Goal: Book appointment/travel/reservation

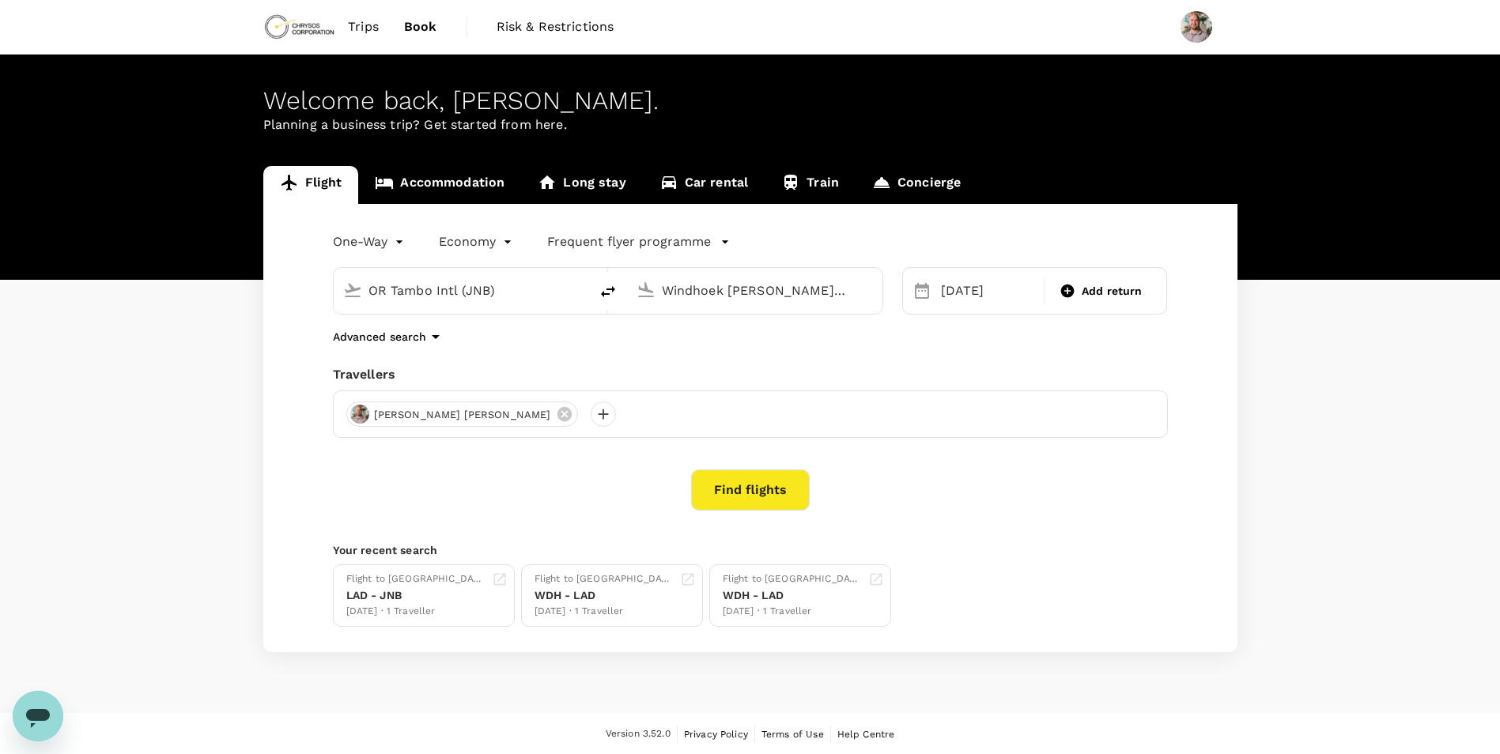
drag, startPoint x: 0, startPoint y: 0, endPoint x: 418, endPoint y: 20, distance: 418.0
click at [418, 20] on span "Book" at bounding box center [420, 26] width 33 height 19
click at [740, 294] on input "Windhoek [PERSON_NAME] Intl (WDH)" at bounding box center [755, 290] width 187 height 25
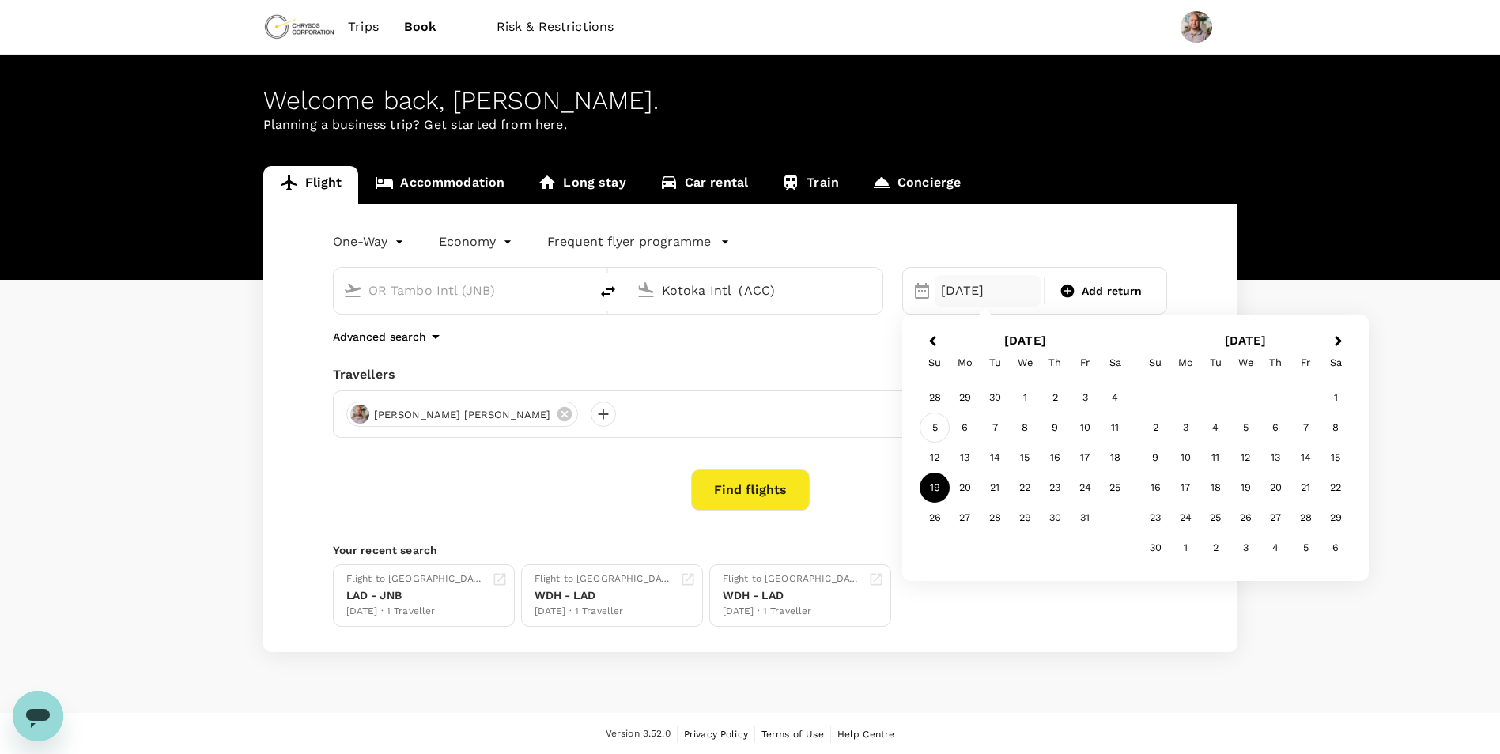
type input "Kotoka Intl (ACC)"
click at [933, 425] on div "5" at bounding box center [935, 428] width 30 height 30
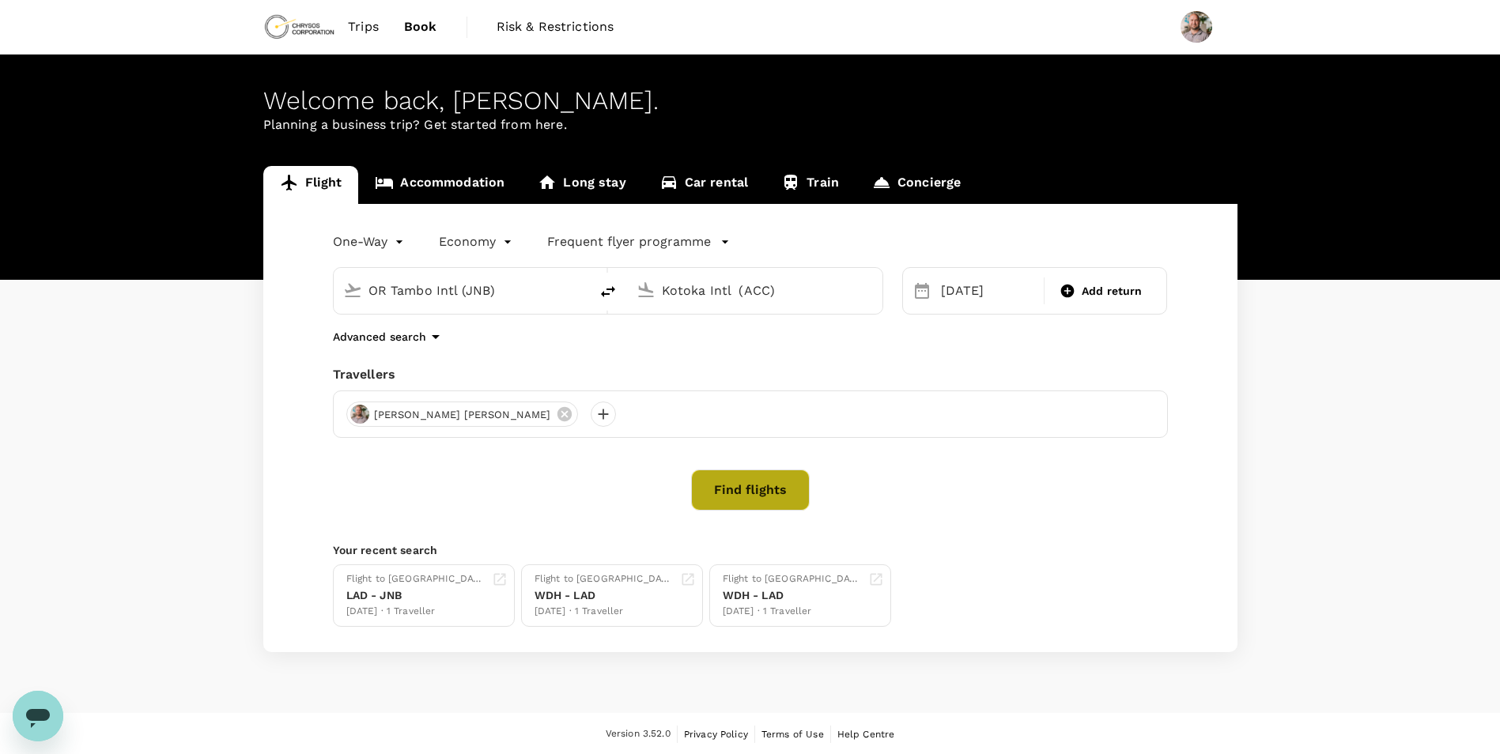
click at [780, 500] on button "Find flights" at bounding box center [750, 490] width 119 height 41
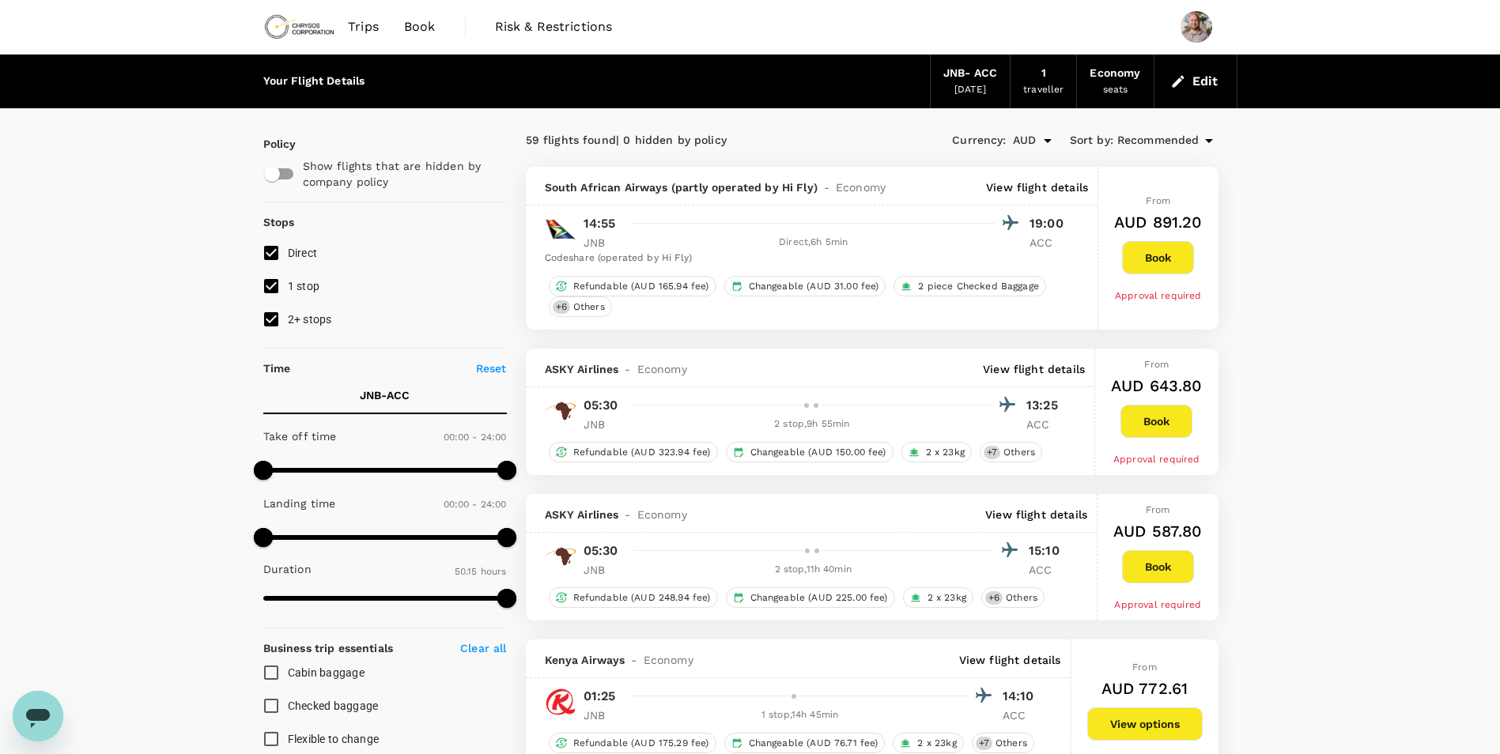
click at [1030, 368] on p "View flight details" at bounding box center [1034, 369] width 102 height 16
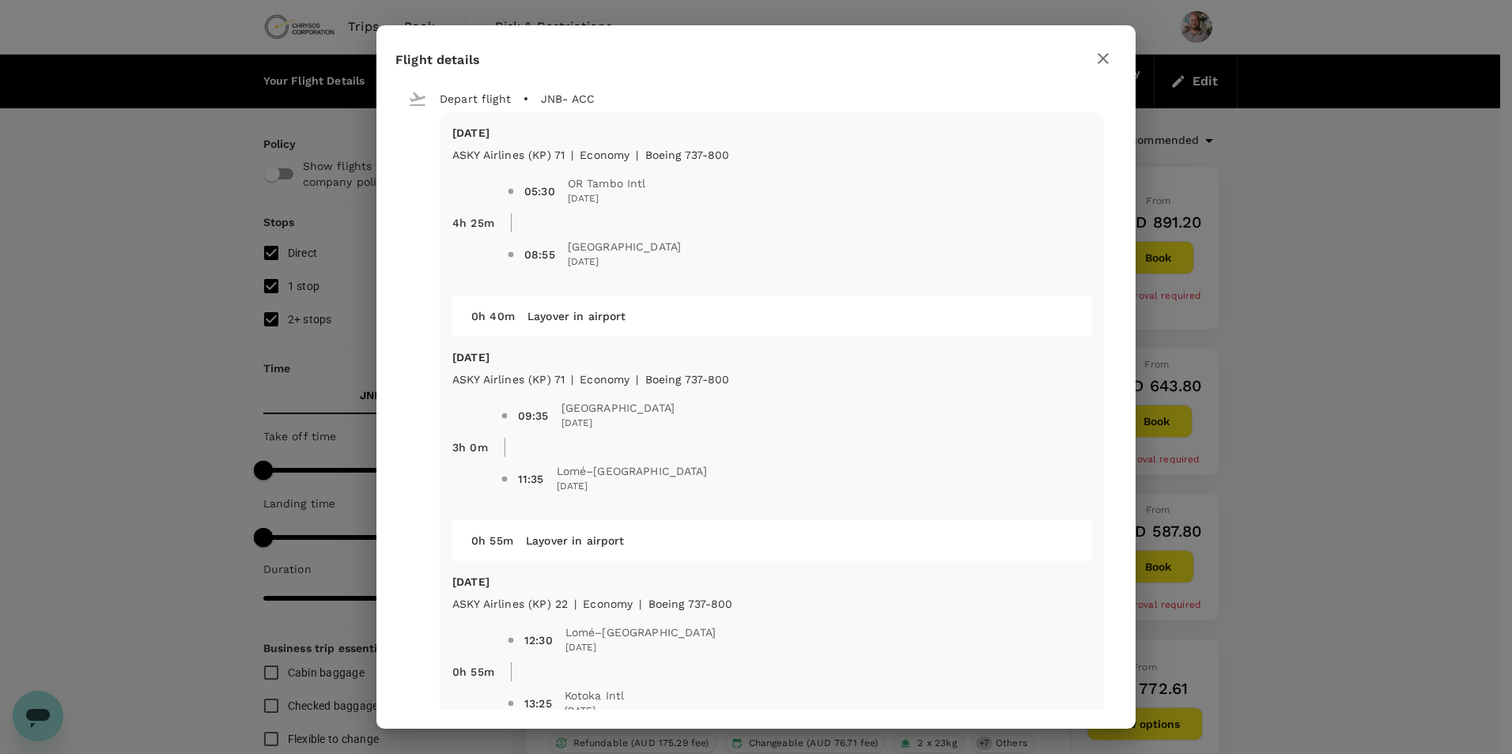
click at [1100, 58] on icon "button" at bounding box center [1103, 58] width 19 height 19
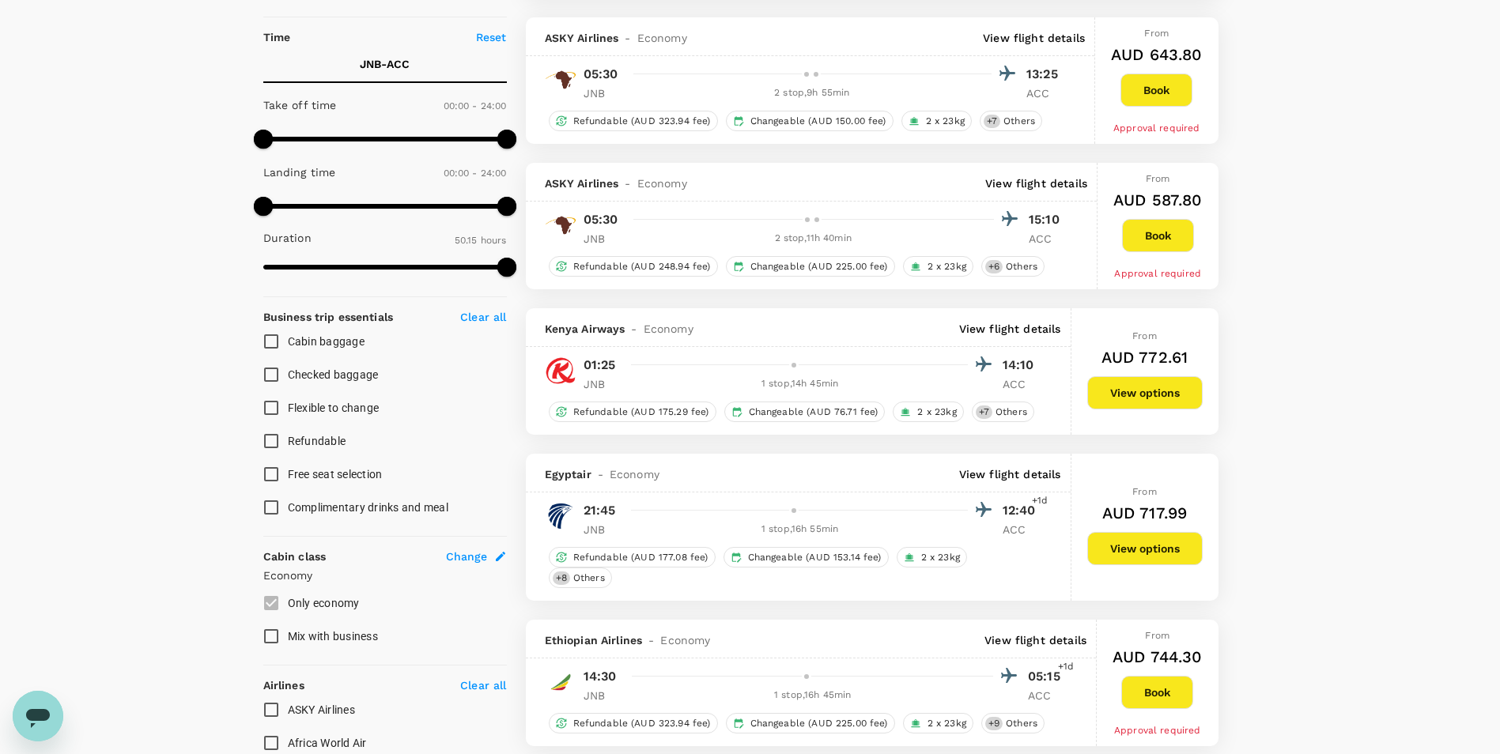
scroll to position [237, 0]
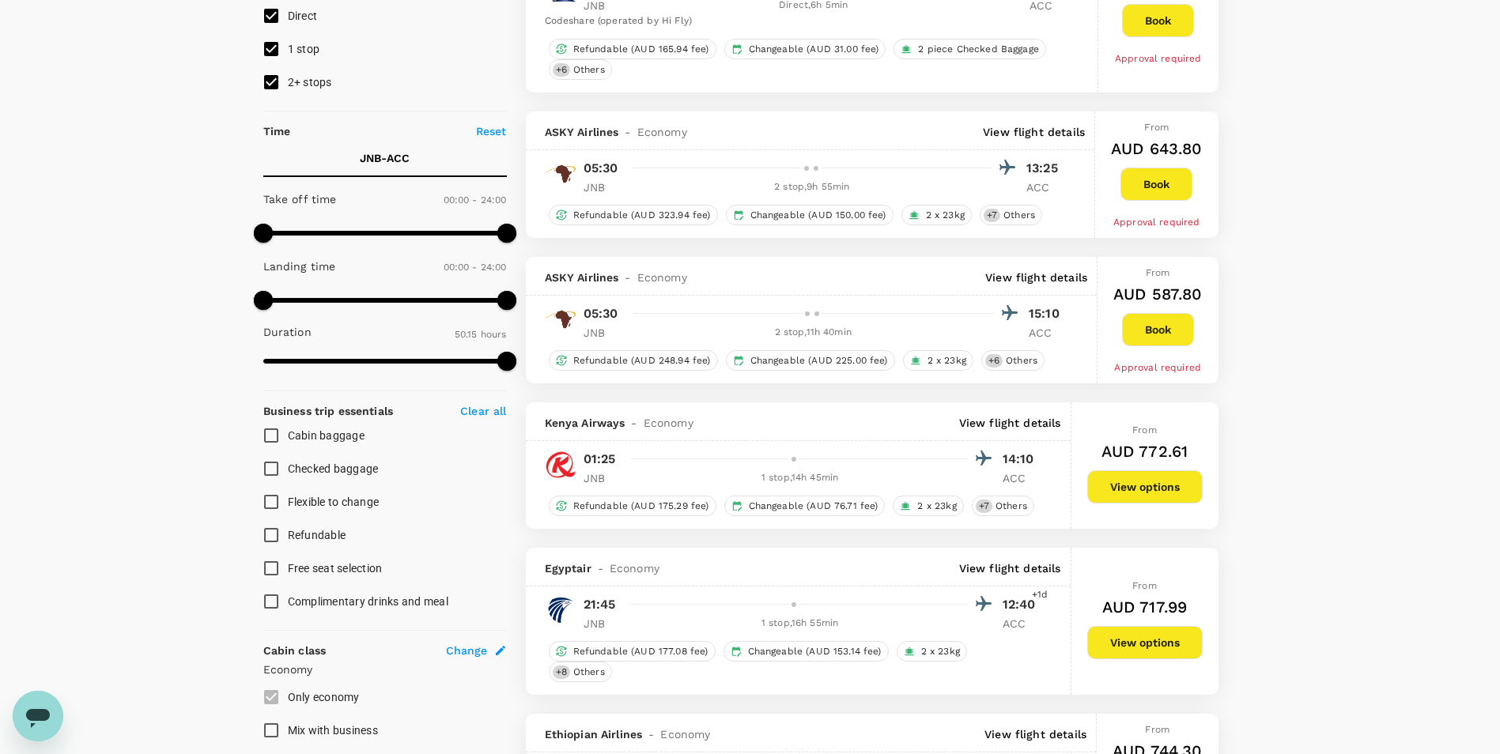
click at [1005, 418] on p "View flight details" at bounding box center [1010, 423] width 102 height 16
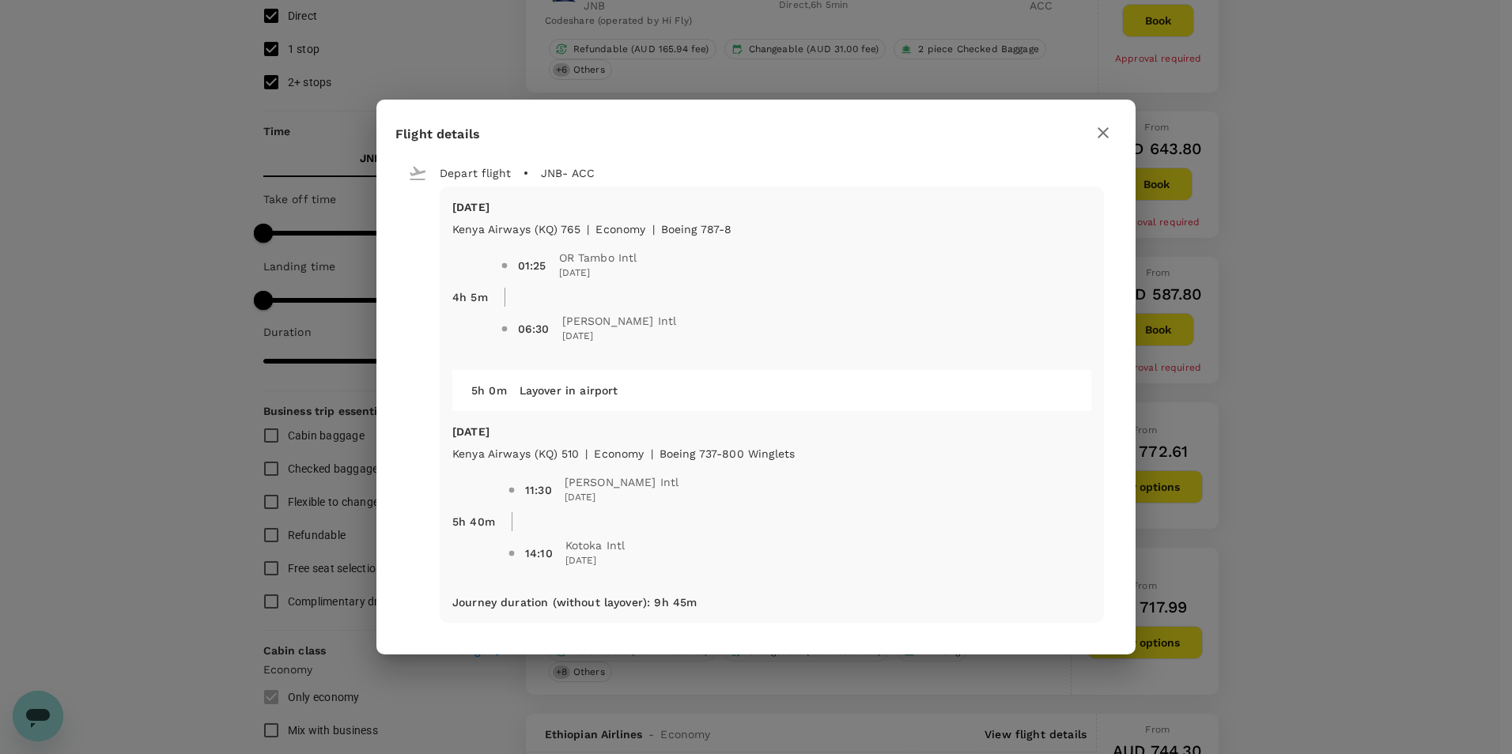
click at [1109, 130] on icon "button" at bounding box center [1103, 132] width 19 height 19
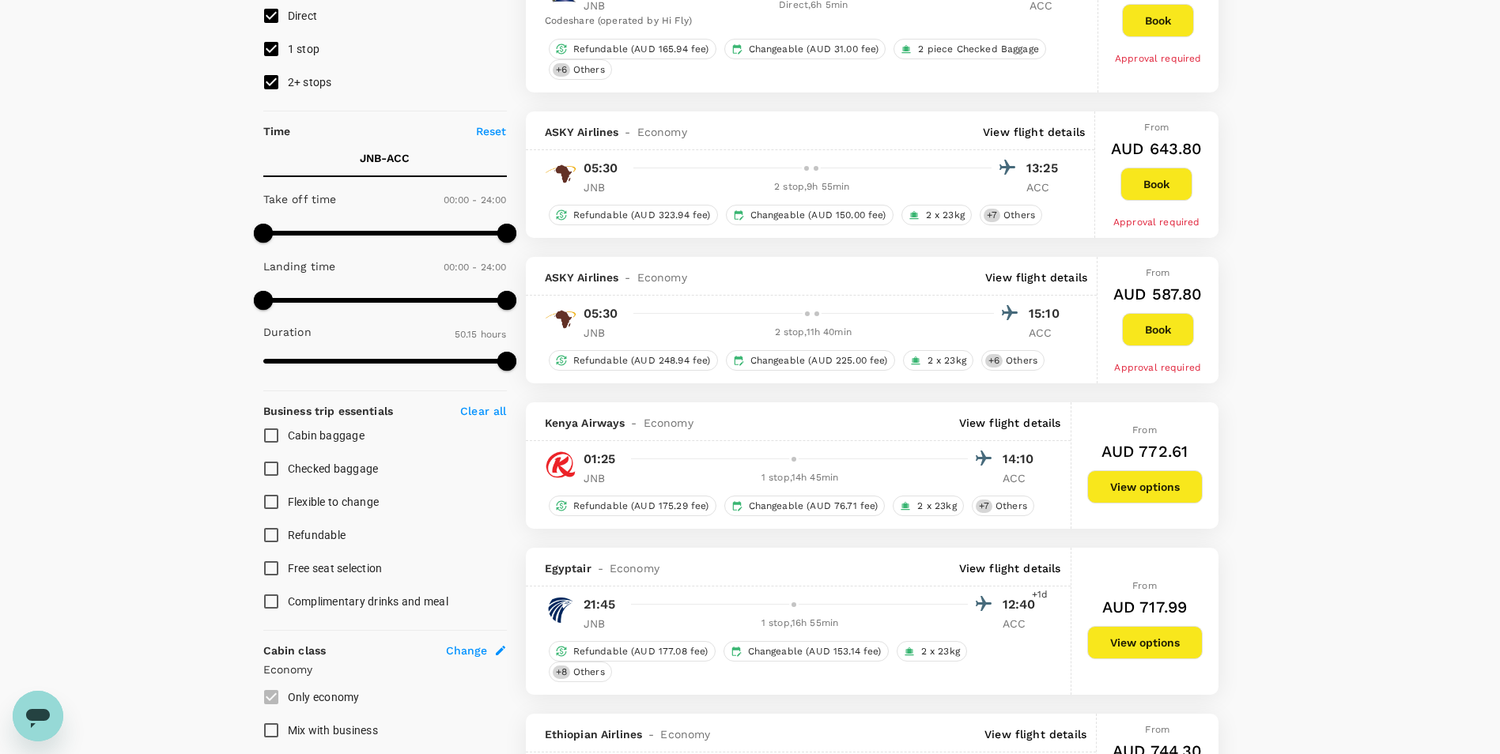
click at [992, 567] on p "View flight details" at bounding box center [1010, 569] width 102 height 16
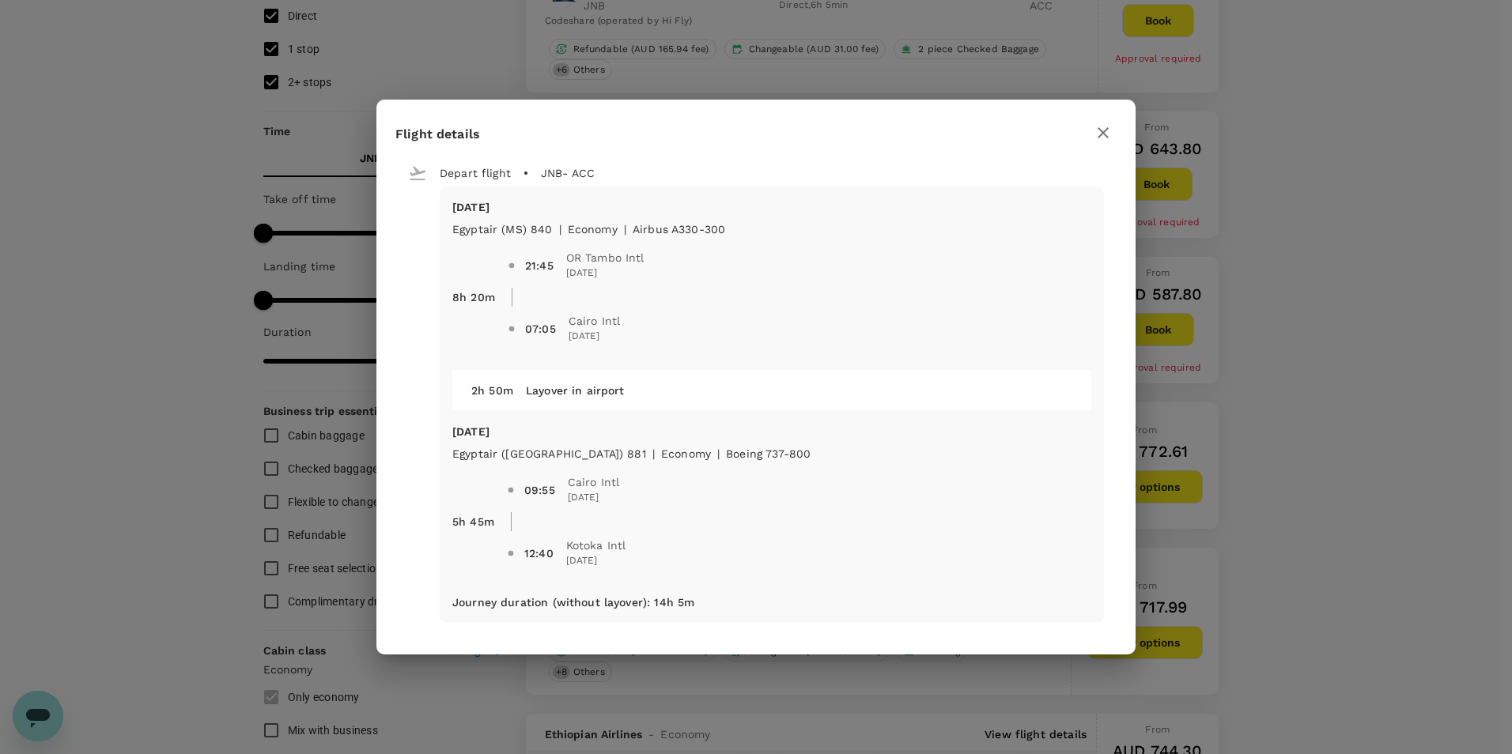
click at [1111, 129] on icon "button" at bounding box center [1103, 132] width 19 height 19
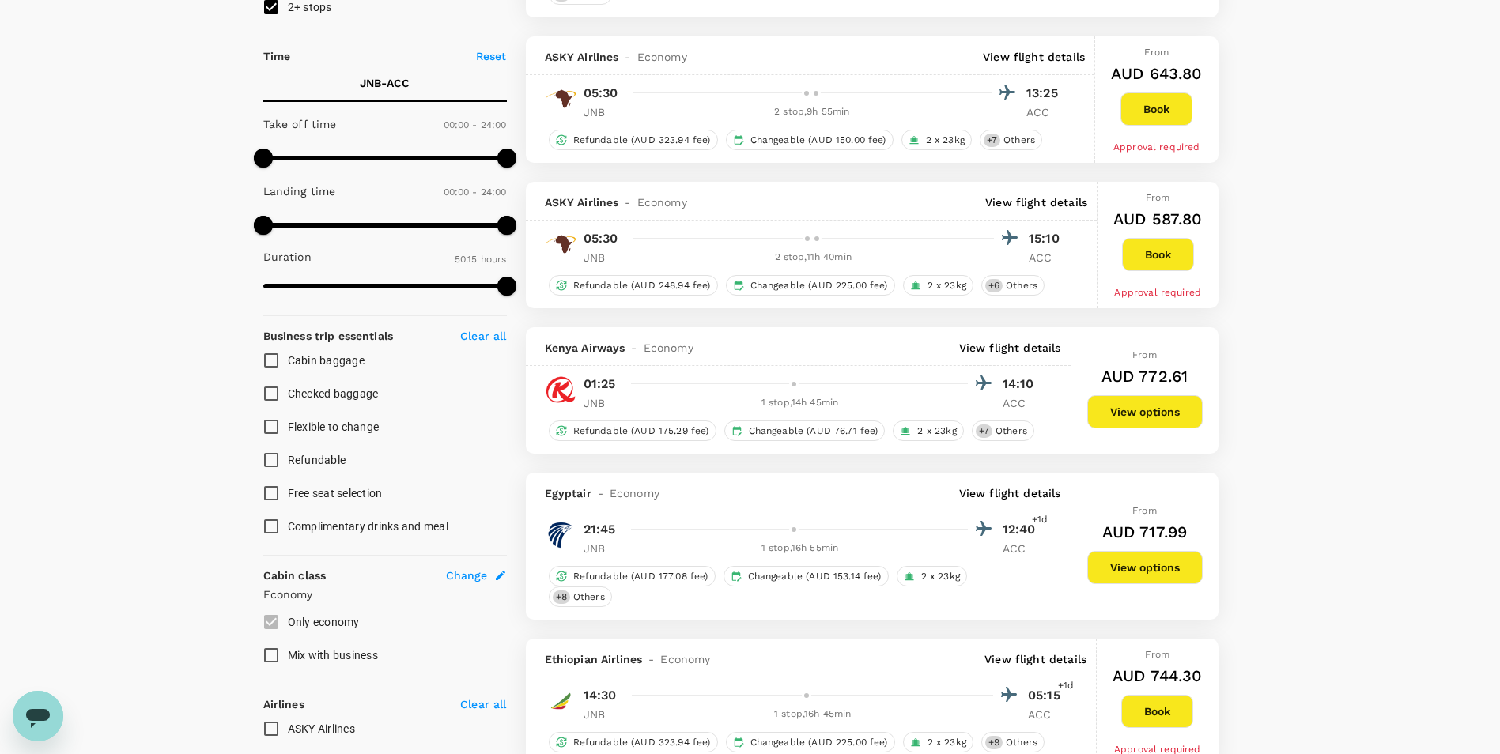
scroll to position [474, 0]
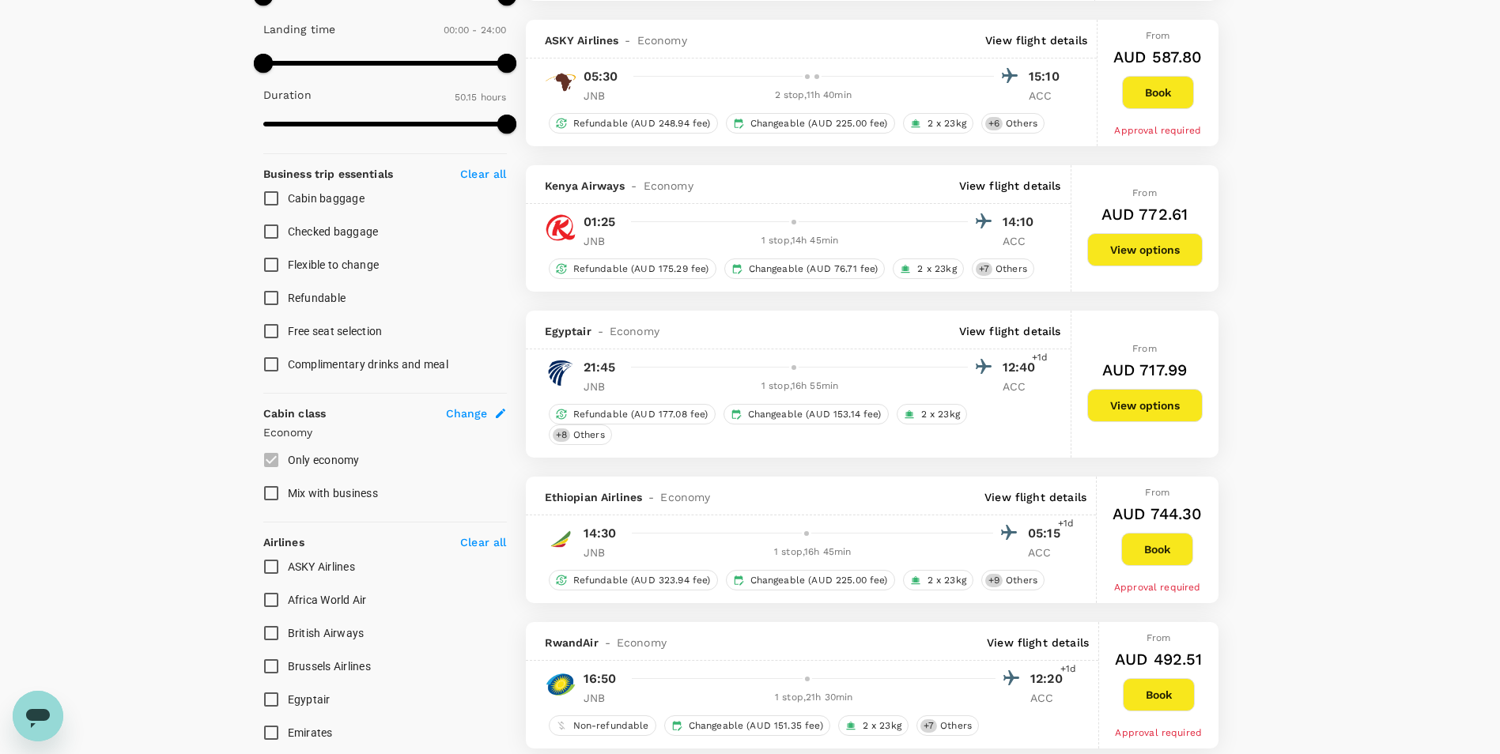
click at [1015, 489] on p "View flight details" at bounding box center [1036, 497] width 102 height 16
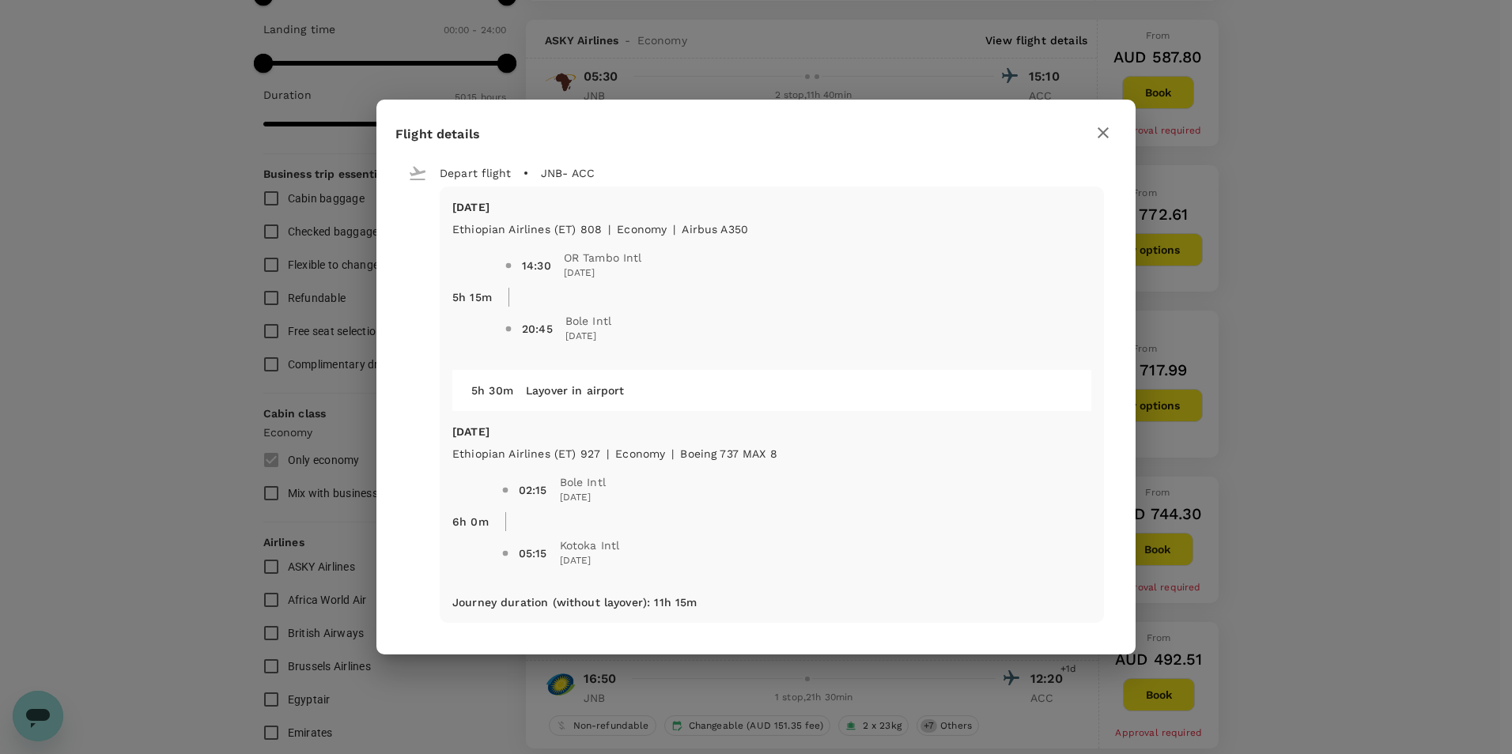
click at [1107, 131] on icon "button" at bounding box center [1103, 132] width 19 height 19
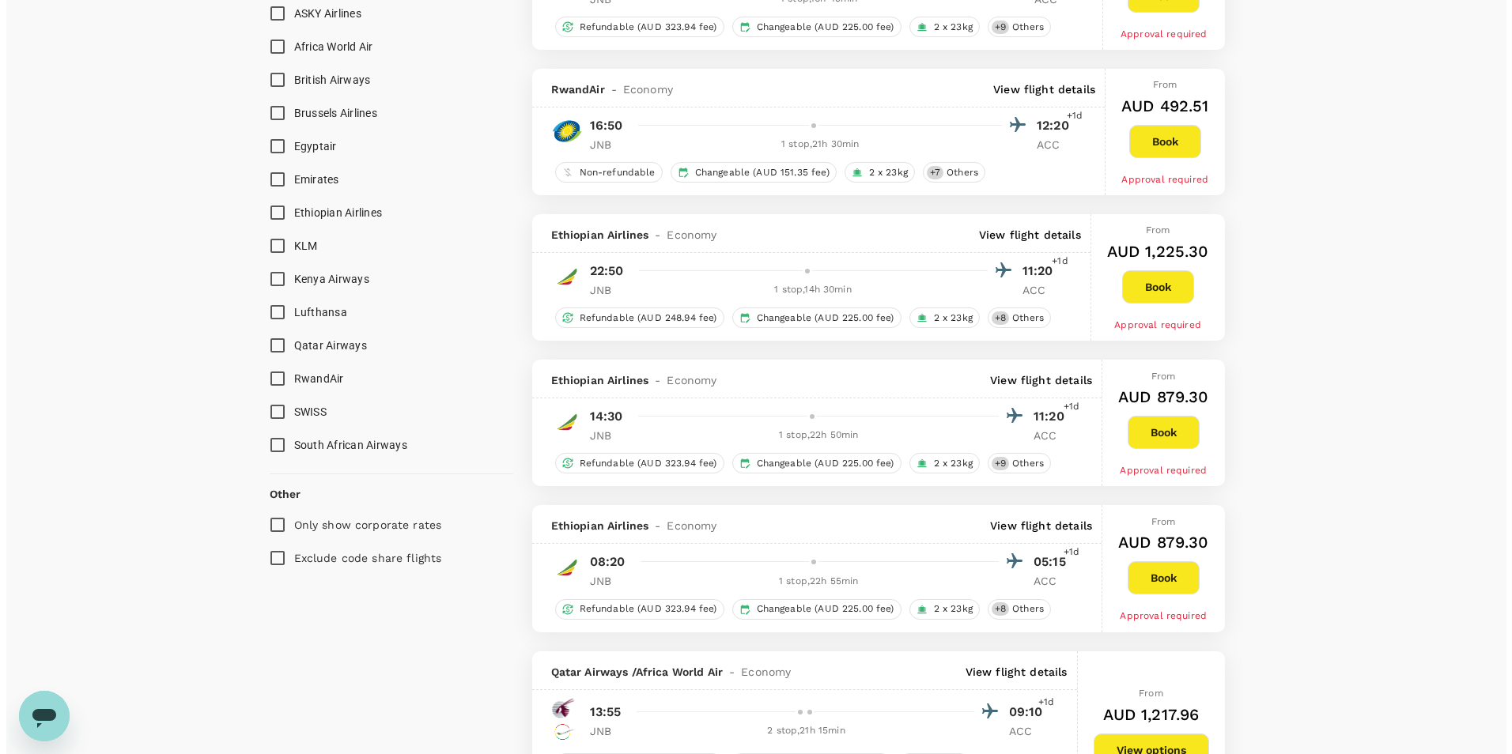
scroll to position [1265, 0]
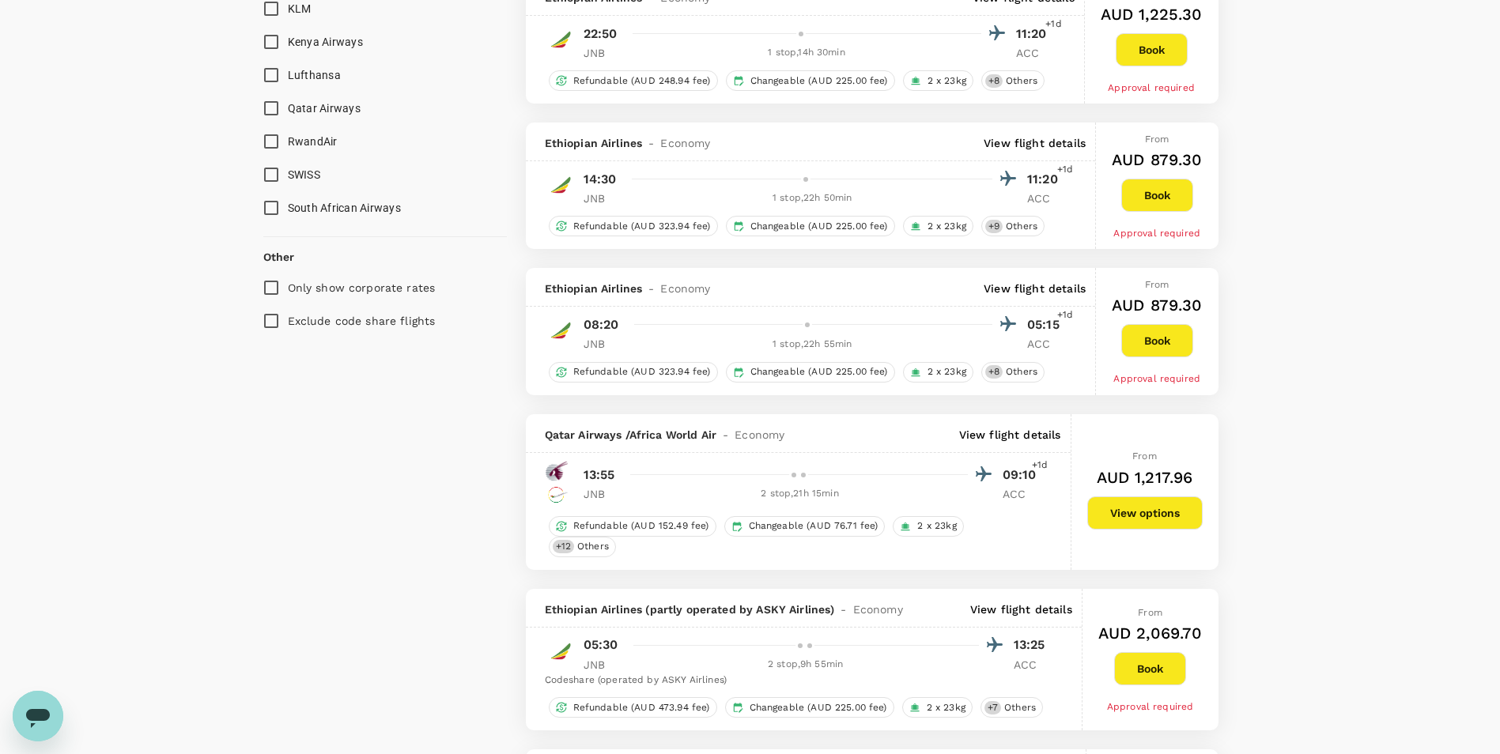
click at [1037, 427] on p "View flight details" at bounding box center [1010, 435] width 102 height 16
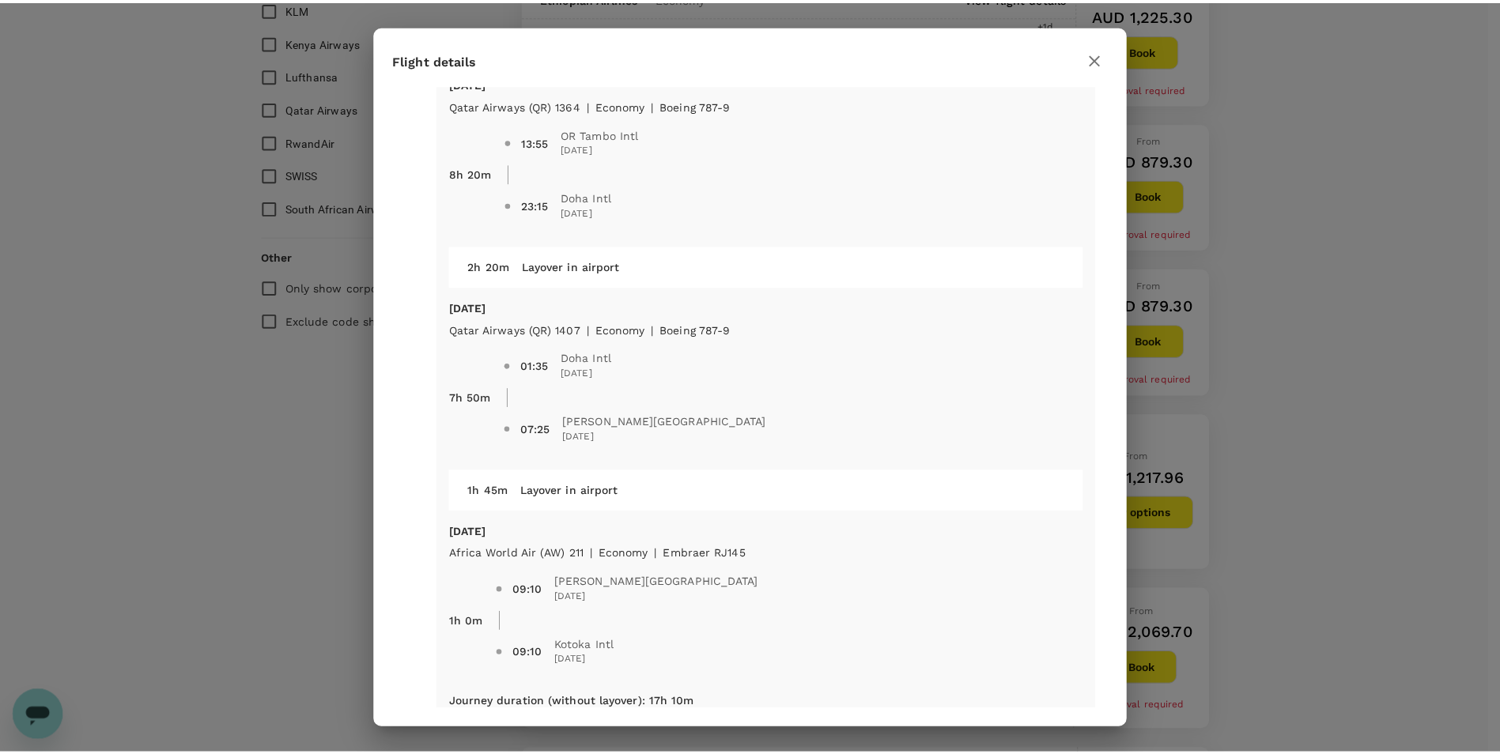
scroll to position [76, 0]
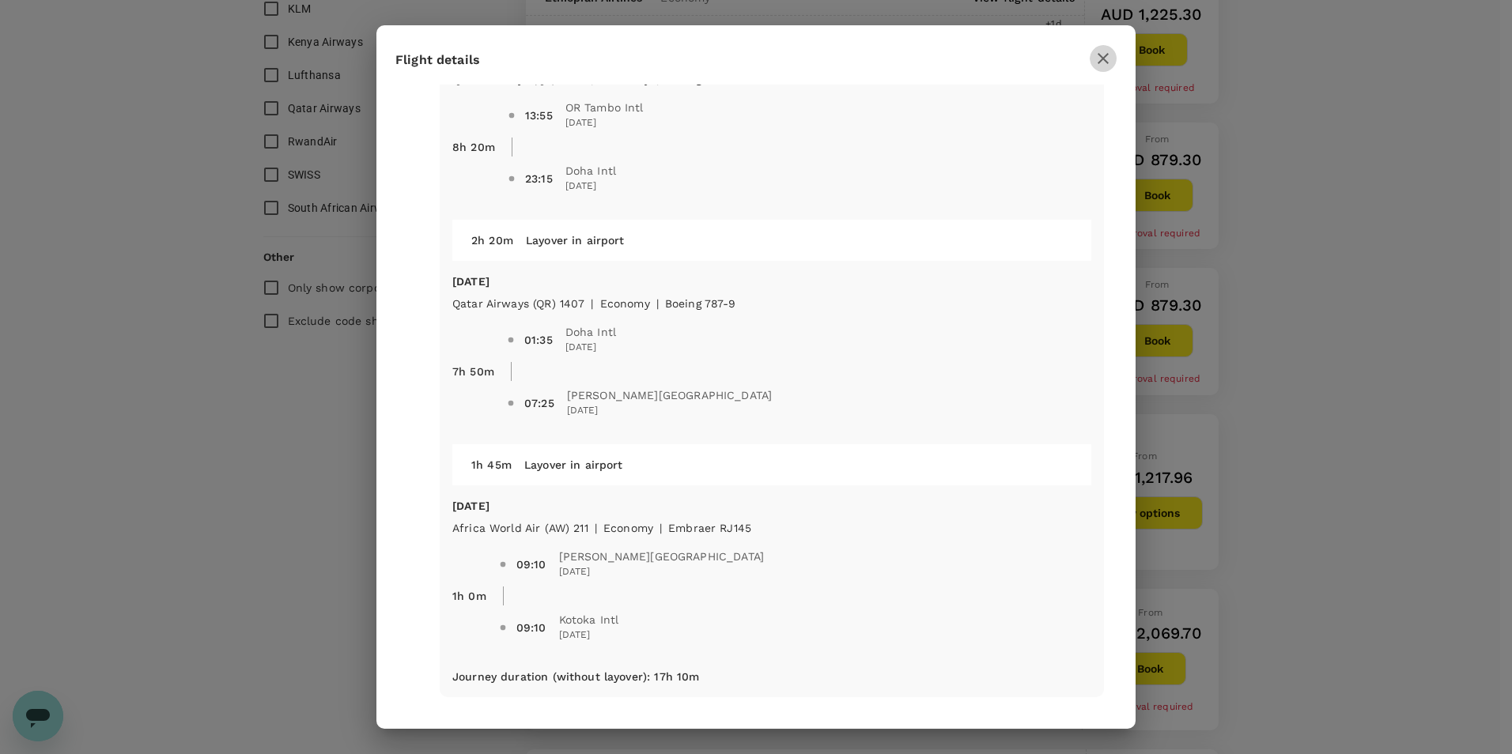
click at [1102, 56] on icon "button" at bounding box center [1103, 58] width 19 height 19
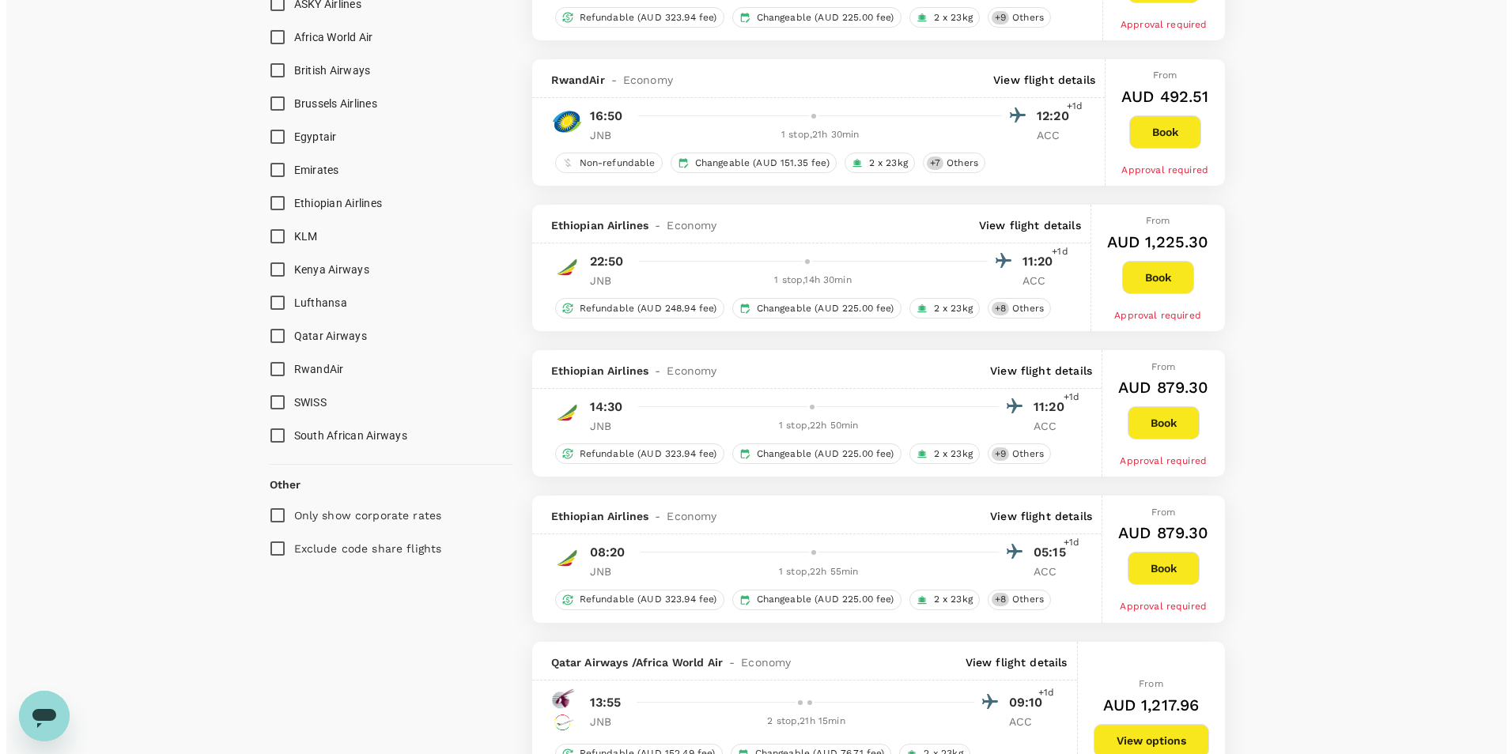
scroll to position [791, 0]
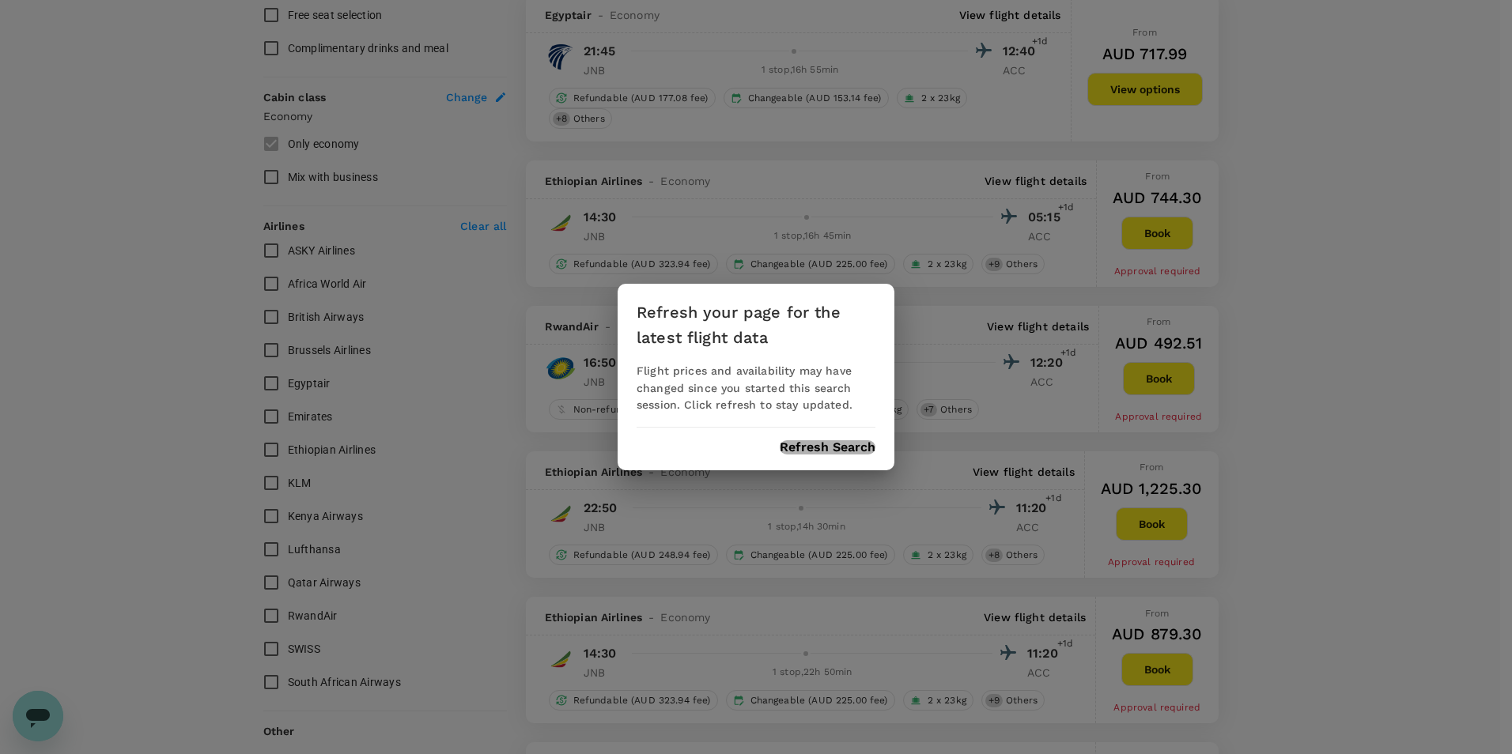
click at [848, 445] on button "Refresh Search" at bounding box center [828, 447] width 96 height 14
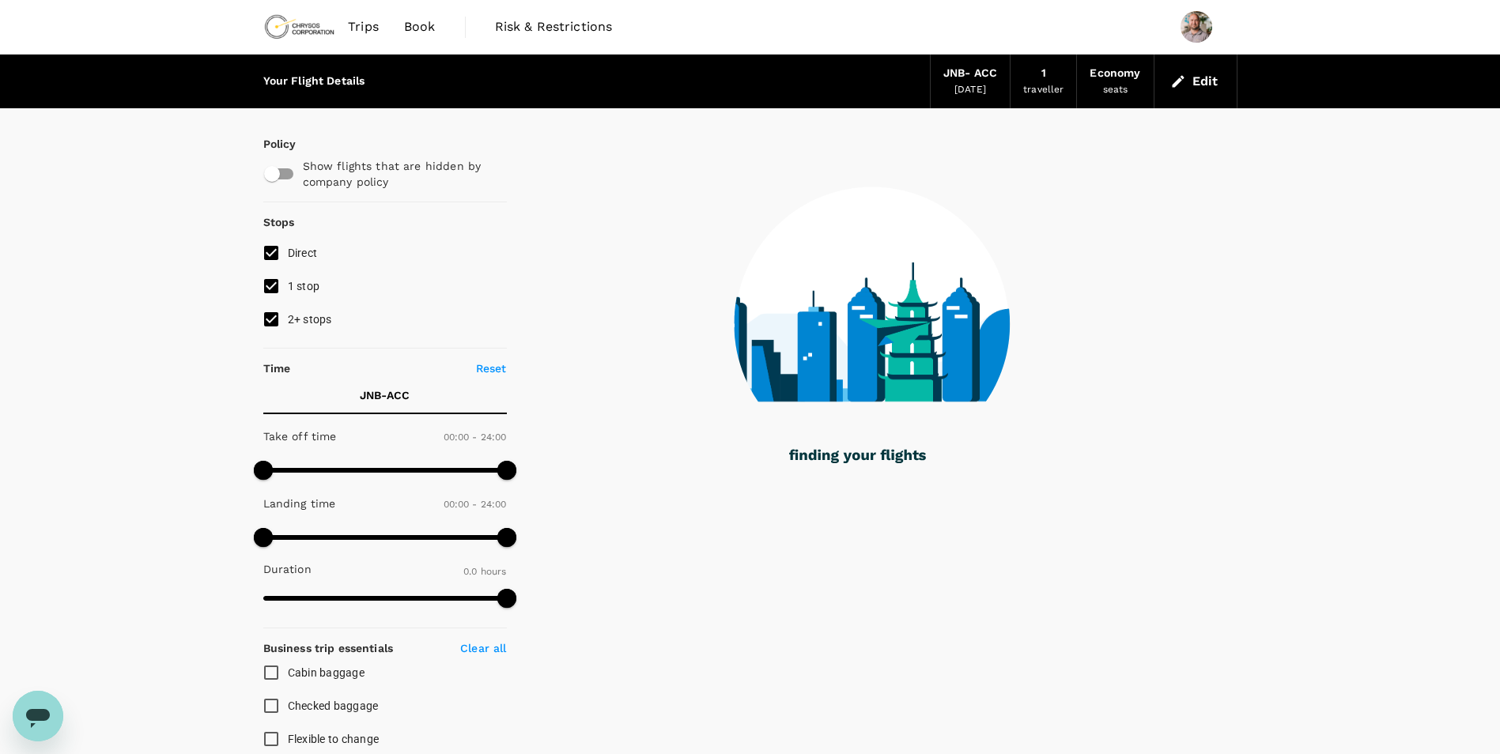
type input "1375"
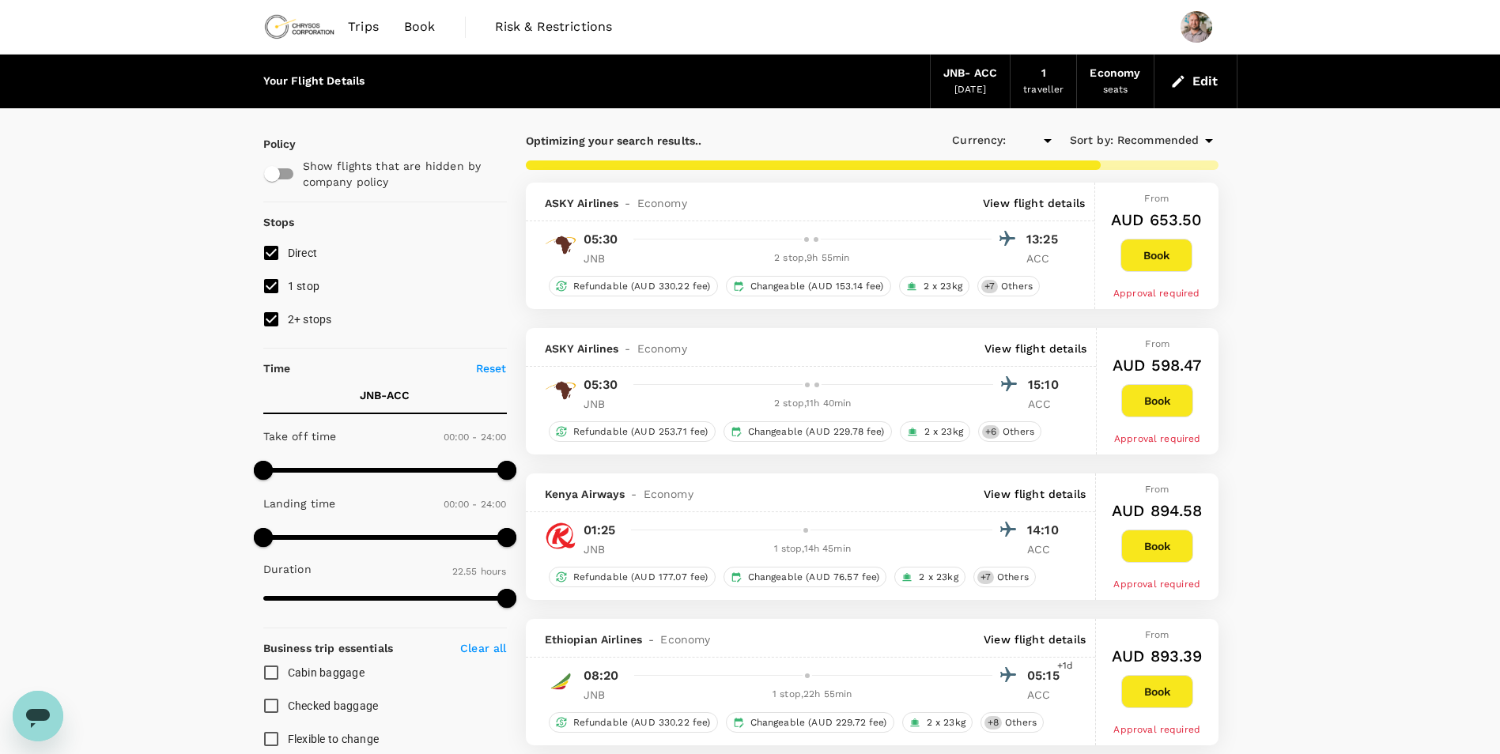
type input "AUD"
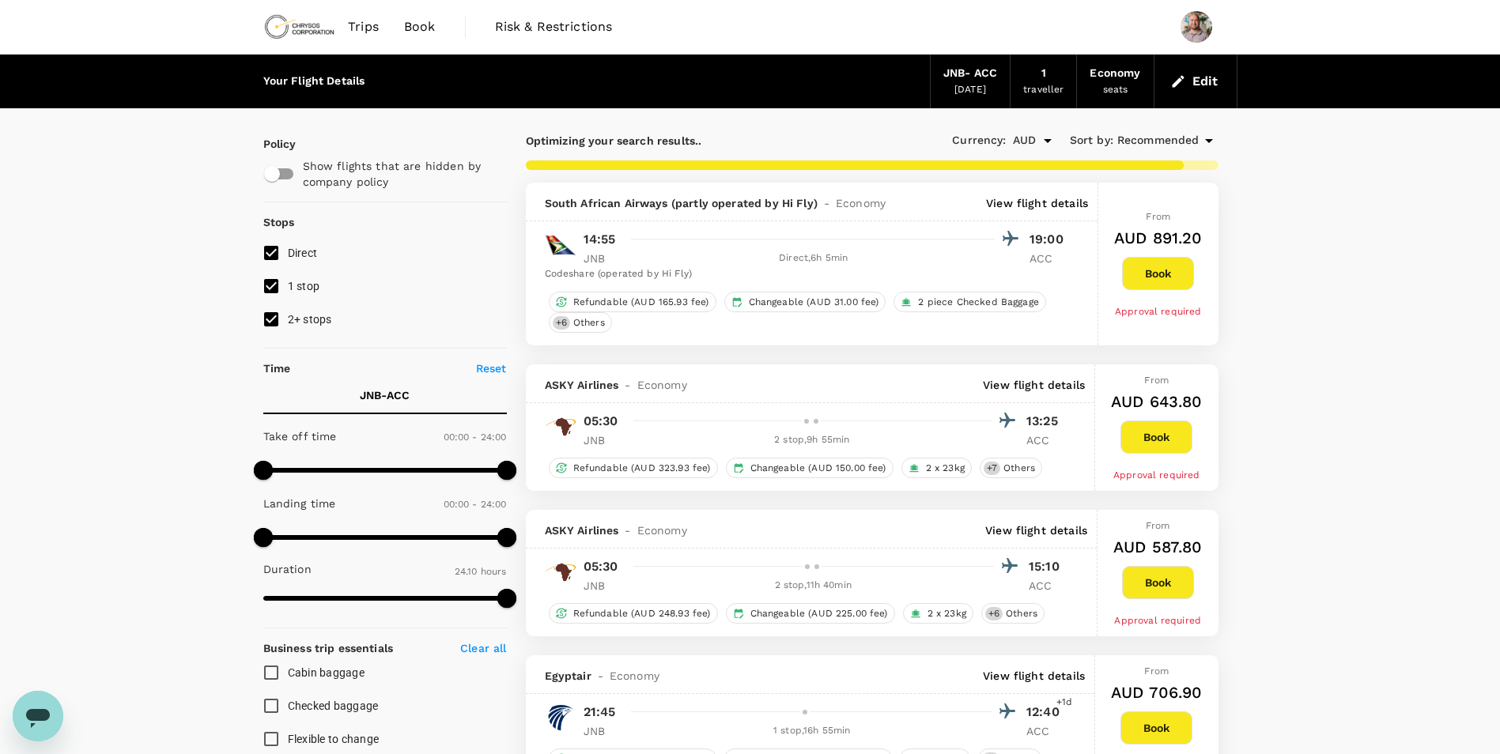
type input "3015"
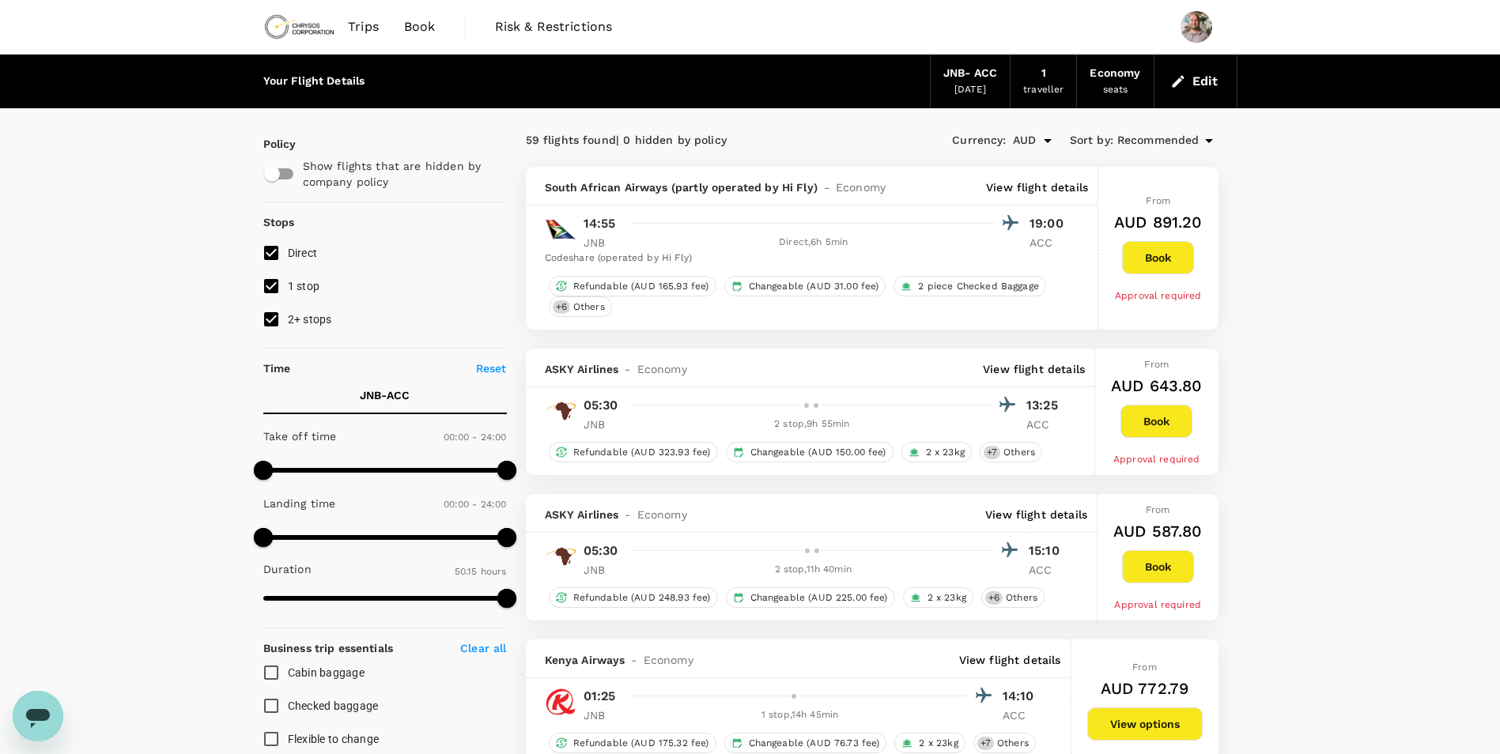
click at [1181, 79] on icon "button" at bounding box center [1178, 81] width 12 height 12
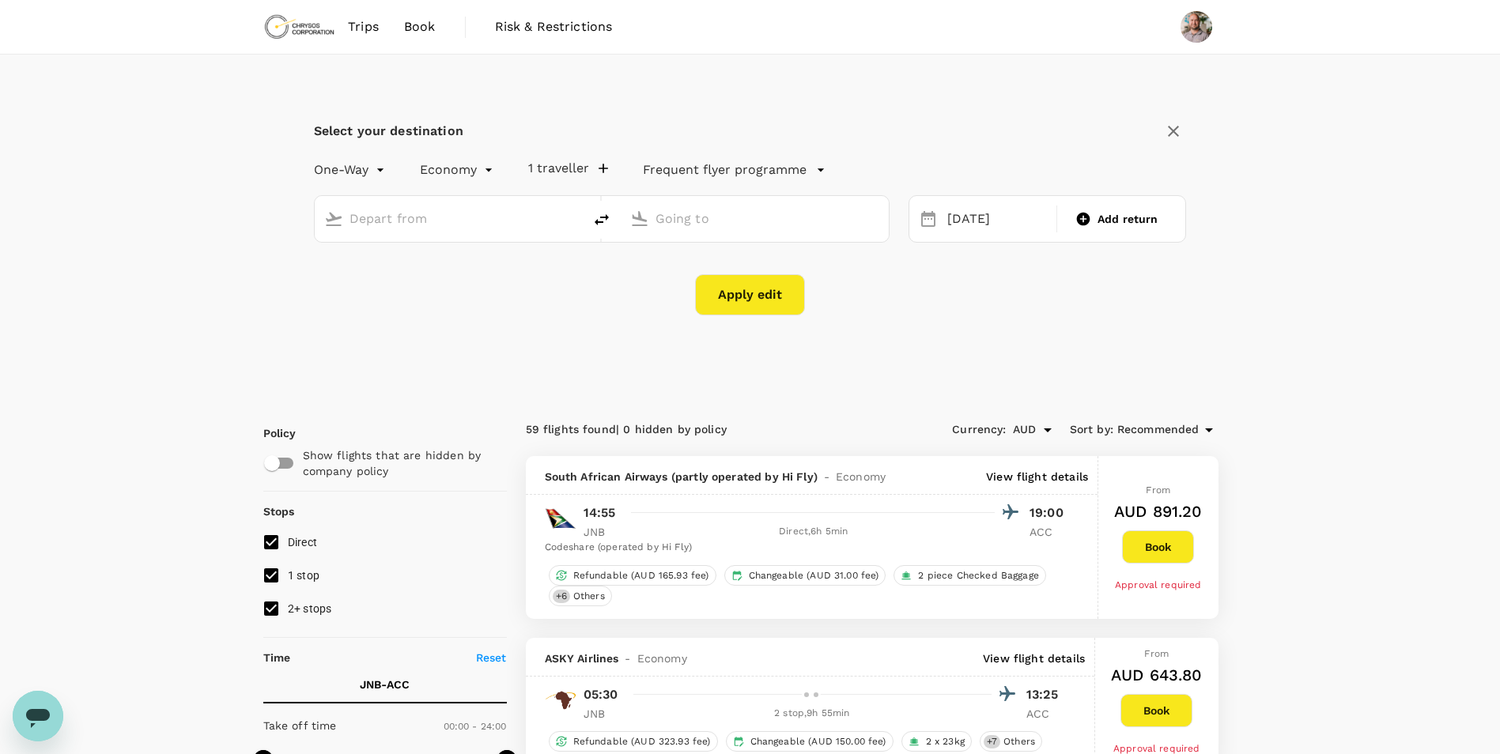
type input "OR Tambo Intl (JNB)"
type input "Kotoka Intl (ACC)"
click at [492, 221] on input "OR Tambo Intl (JNB)" at bounding box center [450, 218] width 200 height 25
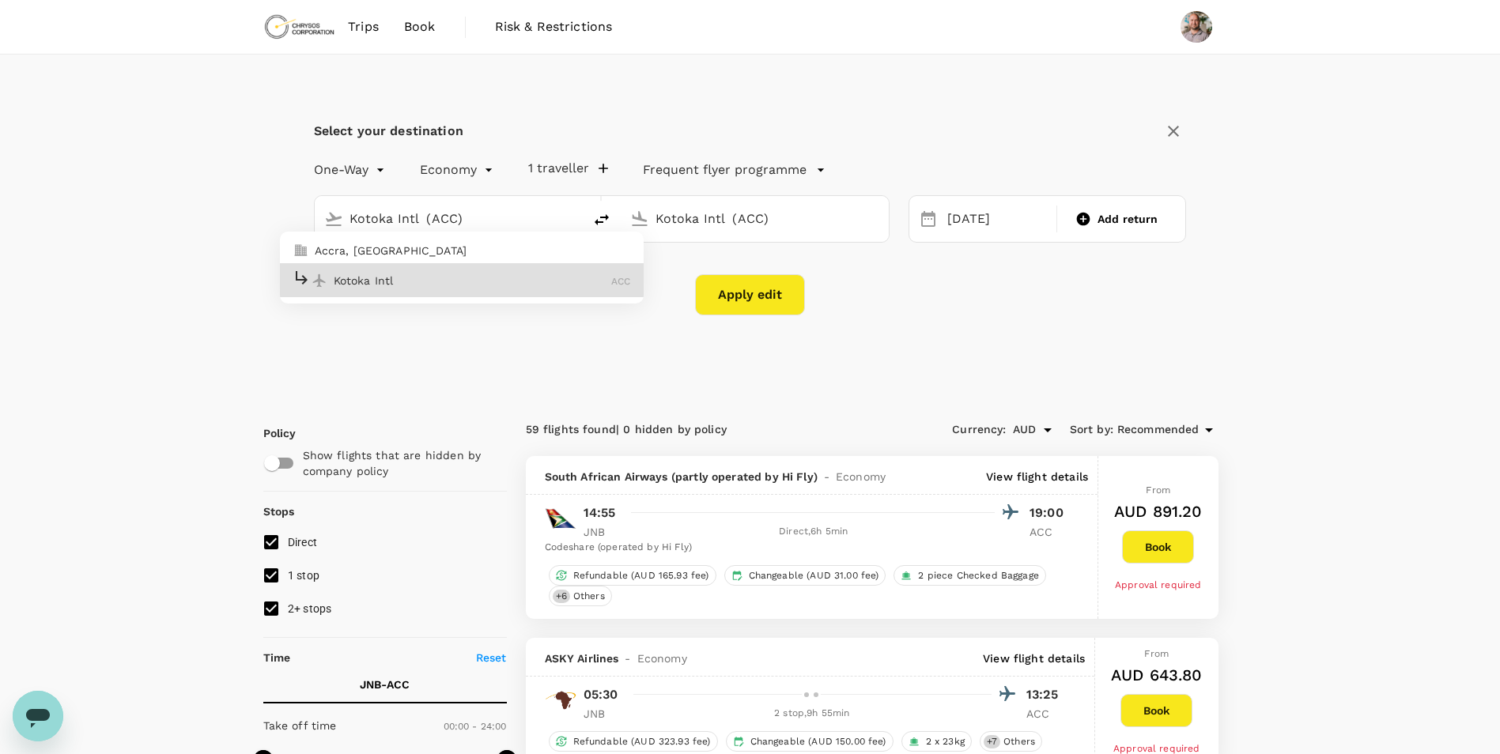
type input "Kotoka Intl (ACC)"
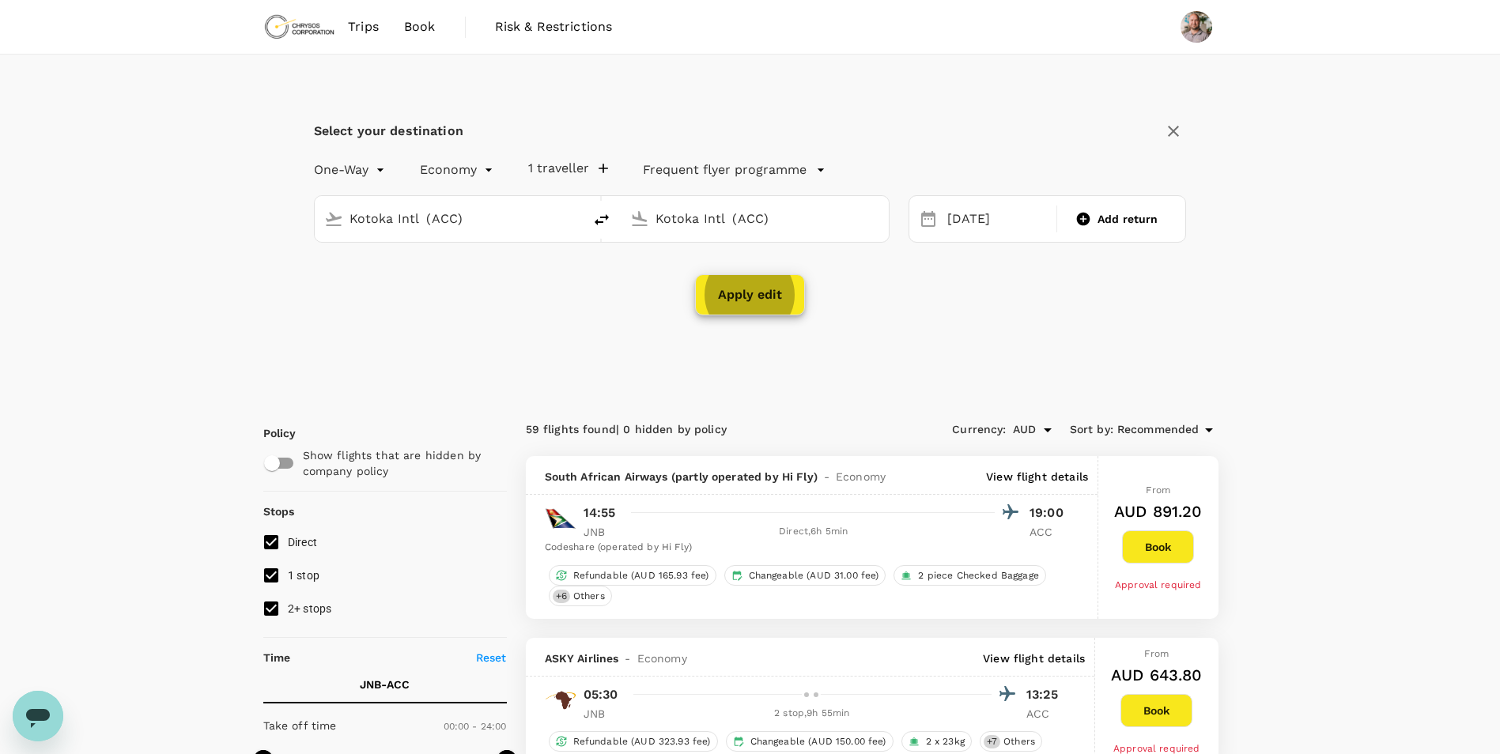
click at [803, 207] on input "Kotoka Intl (ACC)" at bounding box center [756, 218] width 200 height 25
click at [731, 283] on p "[PERSON_NAME] Int'l" at bounding box center [779, 281] width 279 height 16
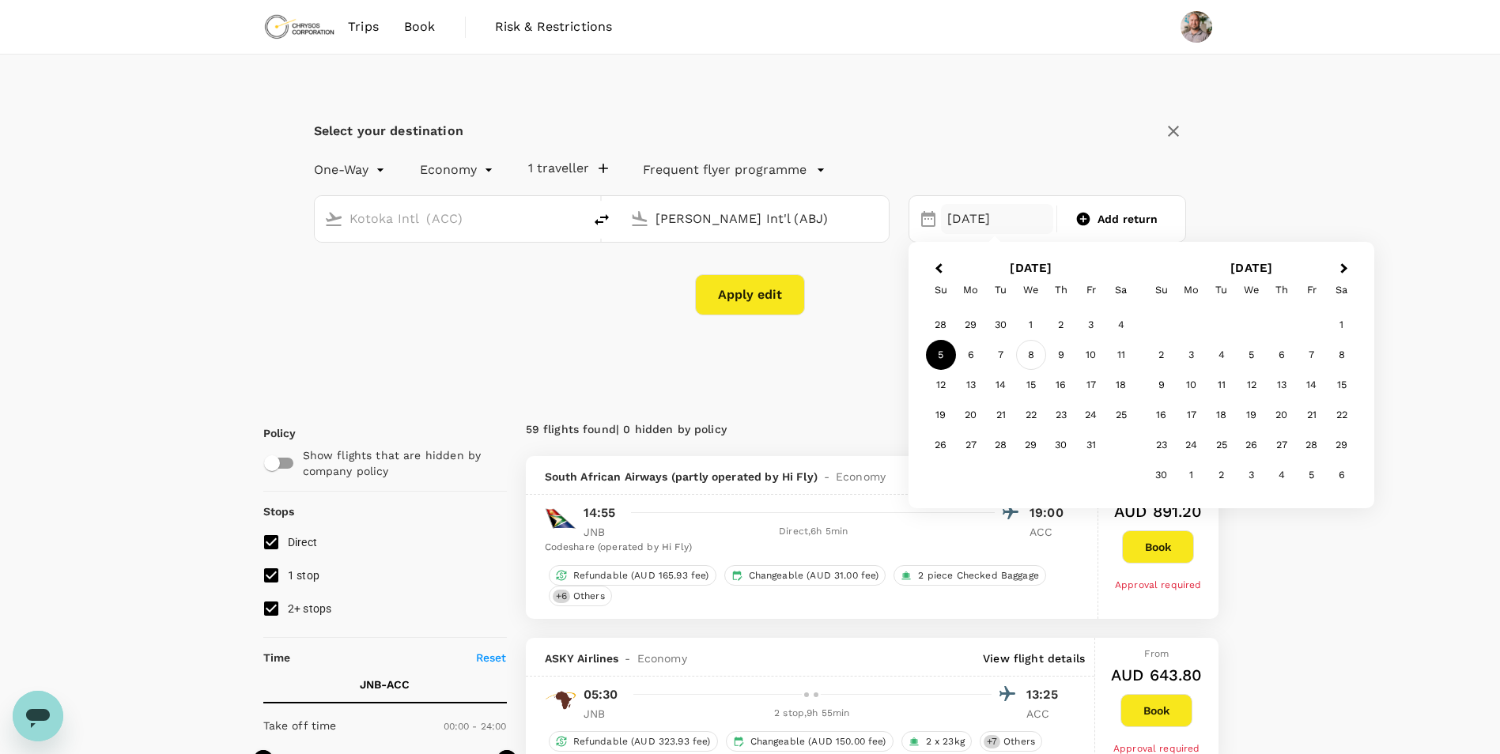
type input "[PERSON_NAME] Int'l (ABJ)"
click at [1032, 355] on div "8" at bounding box center [1031, 355] width 30 height 30
click at [758, 285] on button "Apply edit" at bounding box center [750, 294] width 110 height 41
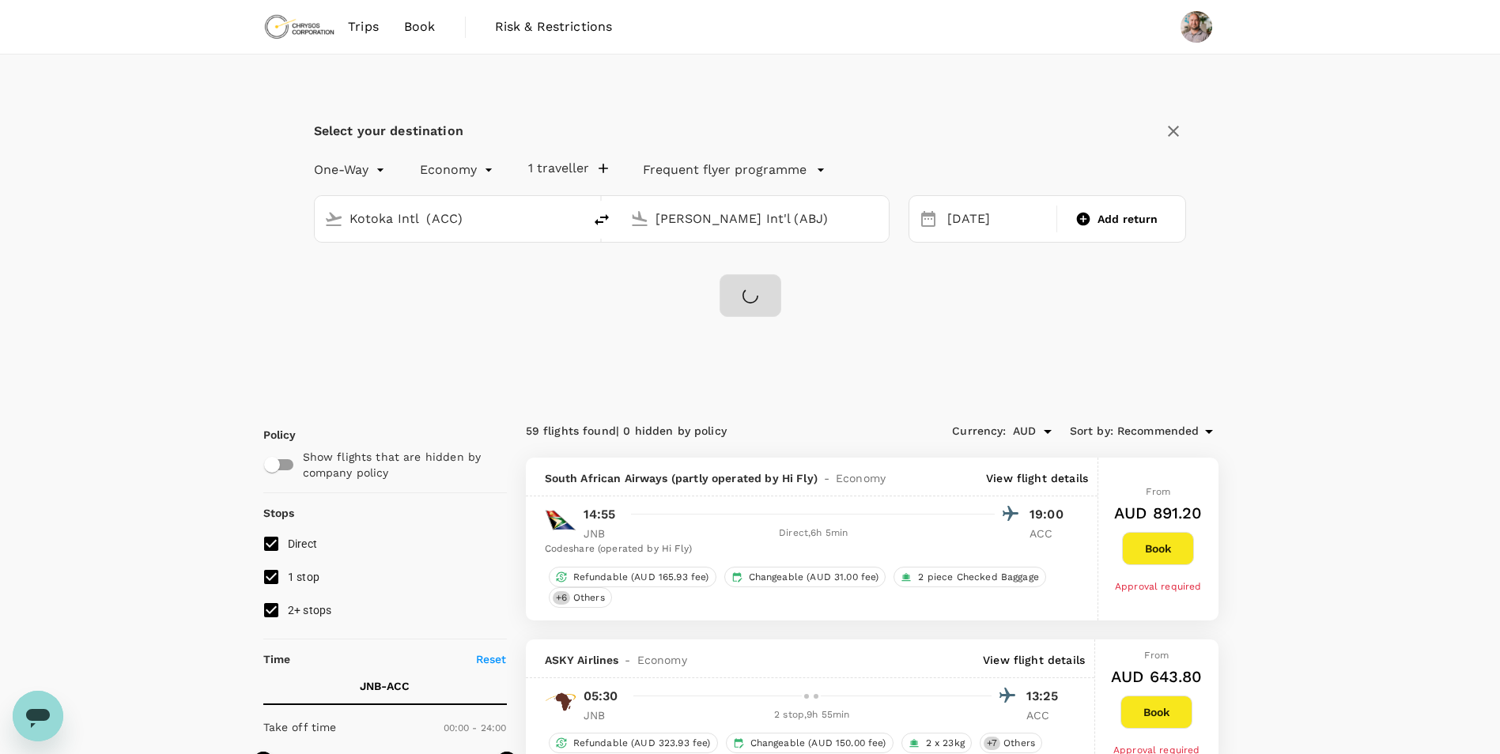
checkbox input "false"
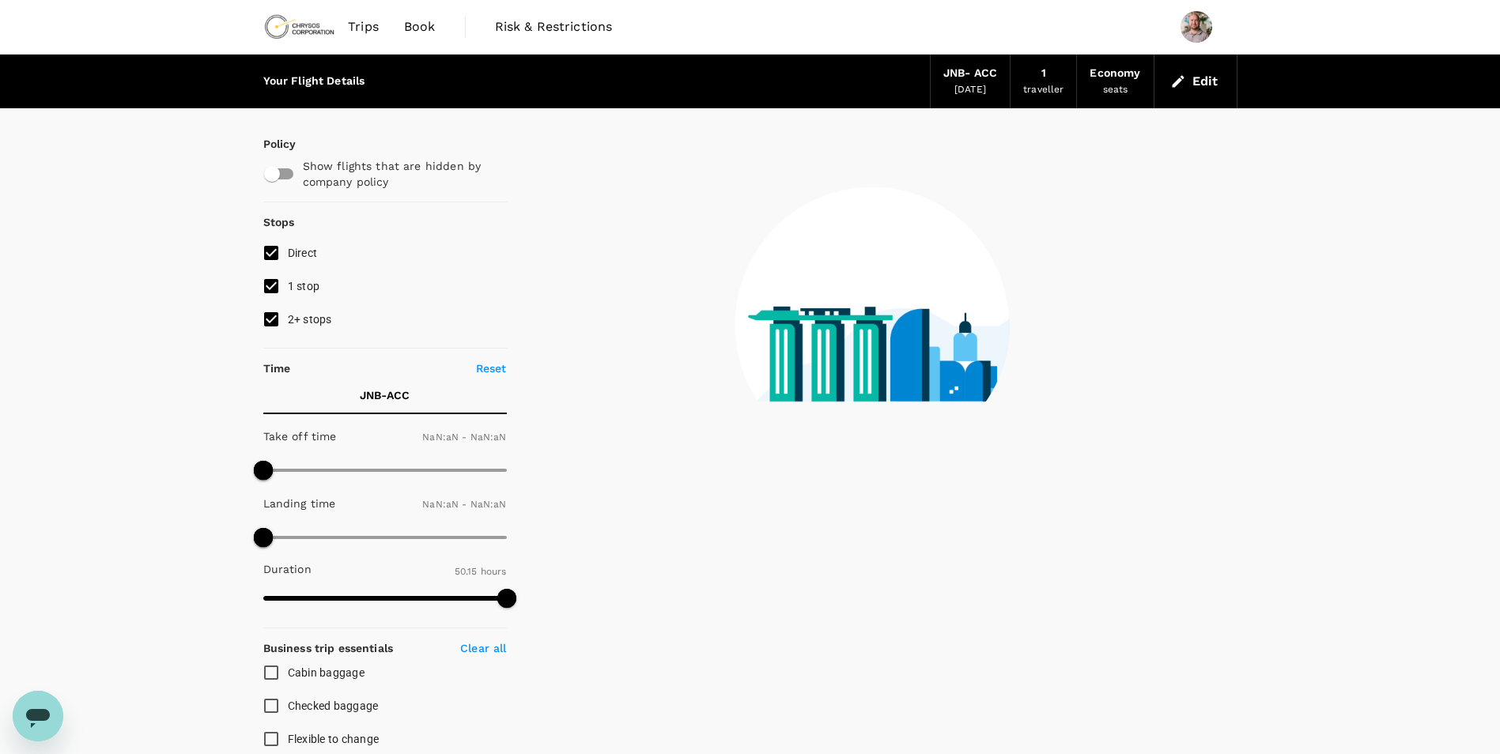
type input "1440"
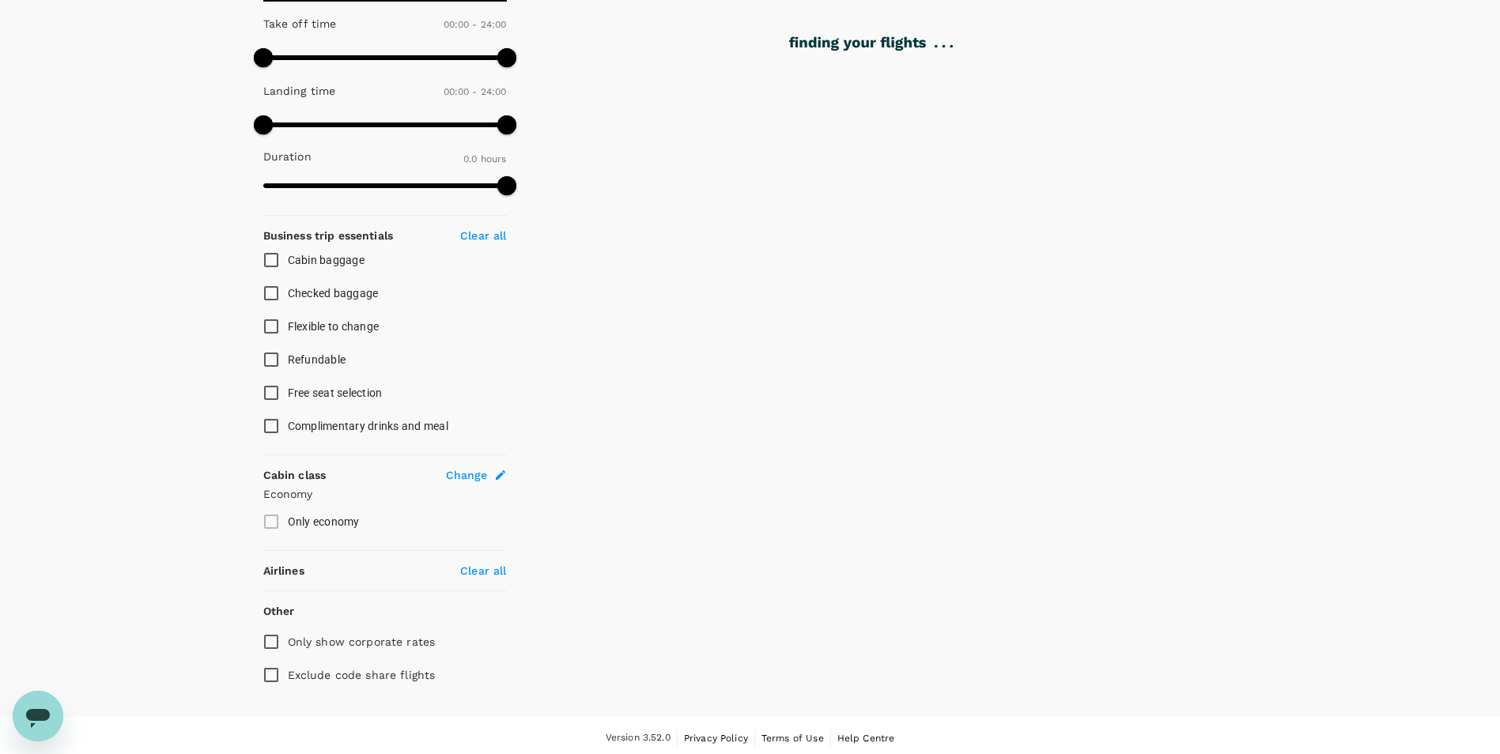
scroll to position [418, 0]
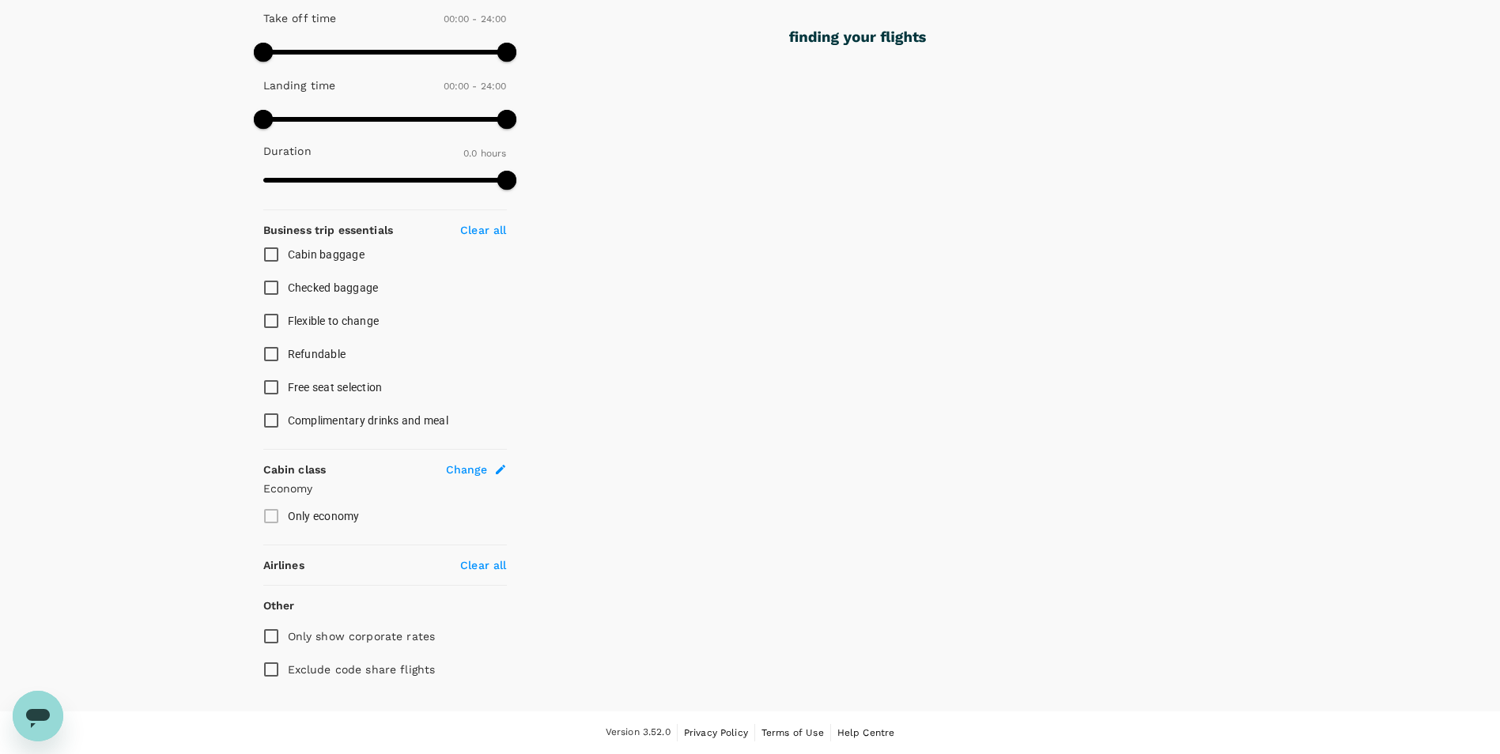
type input "330"
checkbox input "true"
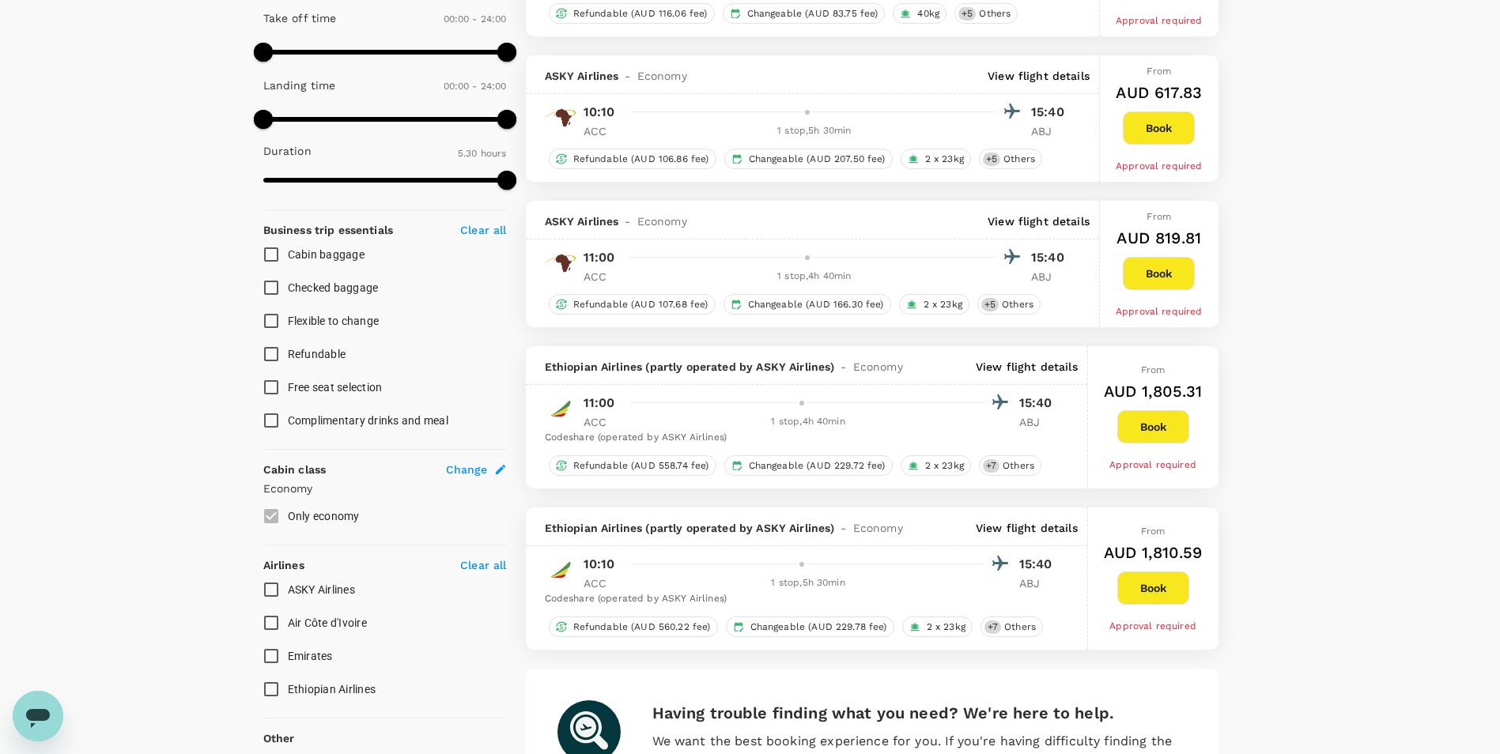
click at [457, 472] on span "Change" at bounding box center [467, 470] width 42 height 16
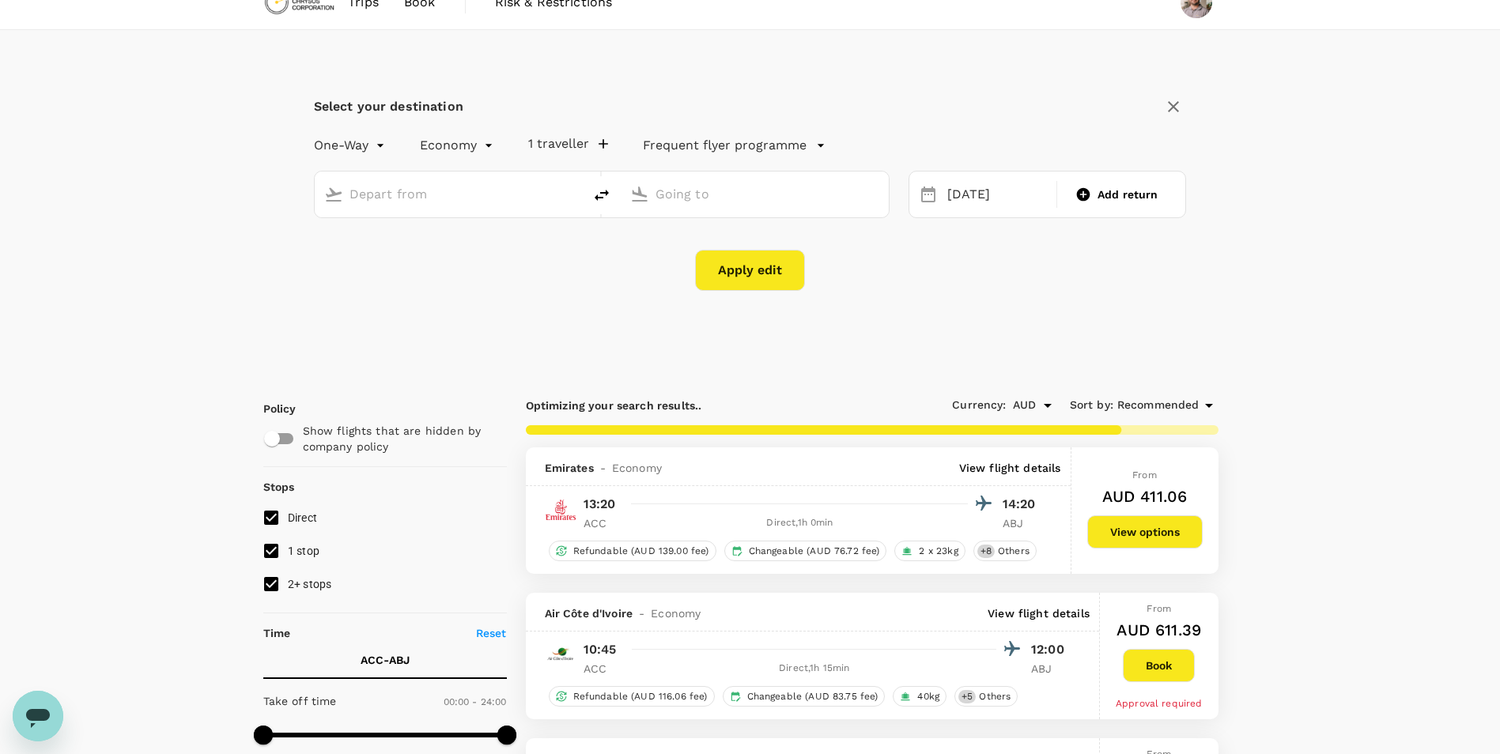
scroll to position [0, 0]
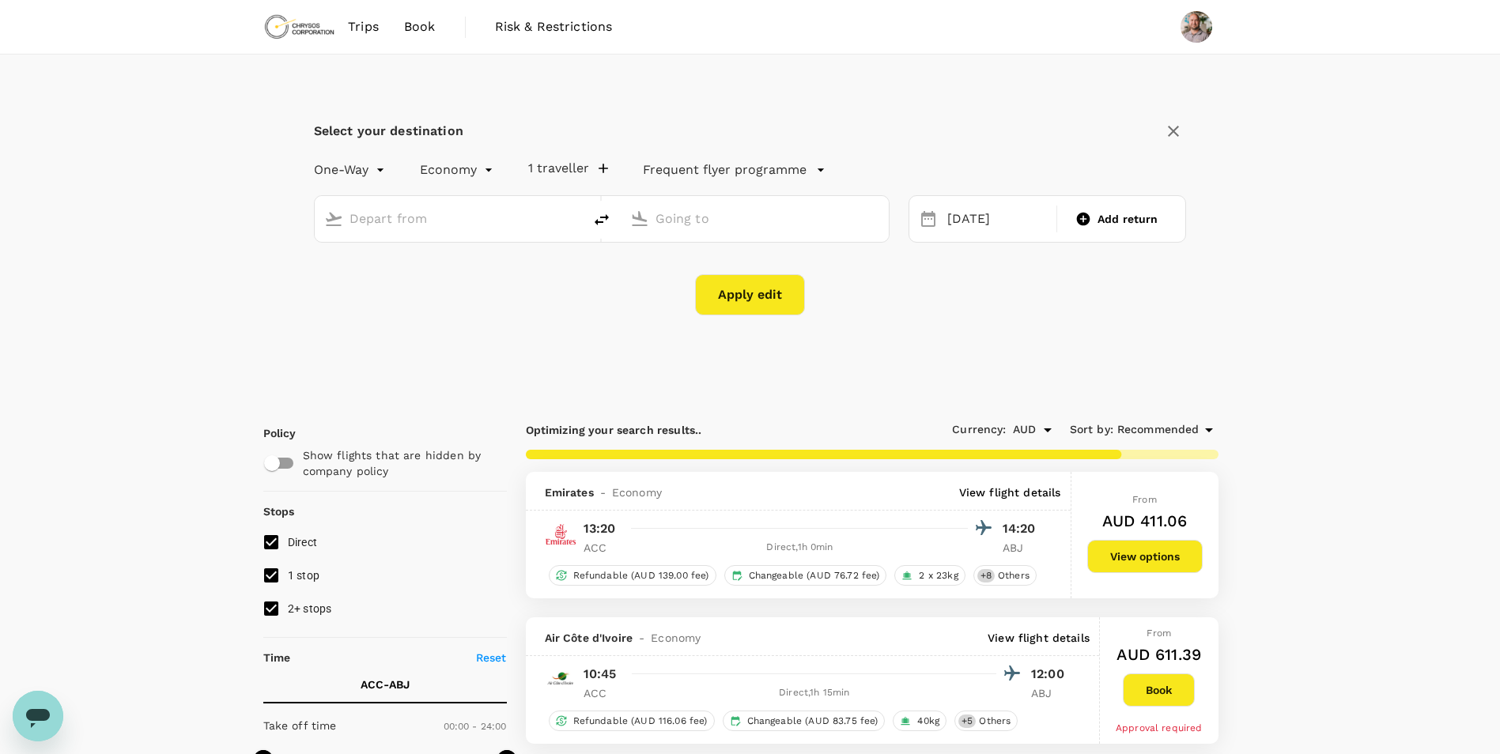
type input "Kotoka Intl (ACC)"
type input "[PERSON_NAME] Int'l (ABJ)"
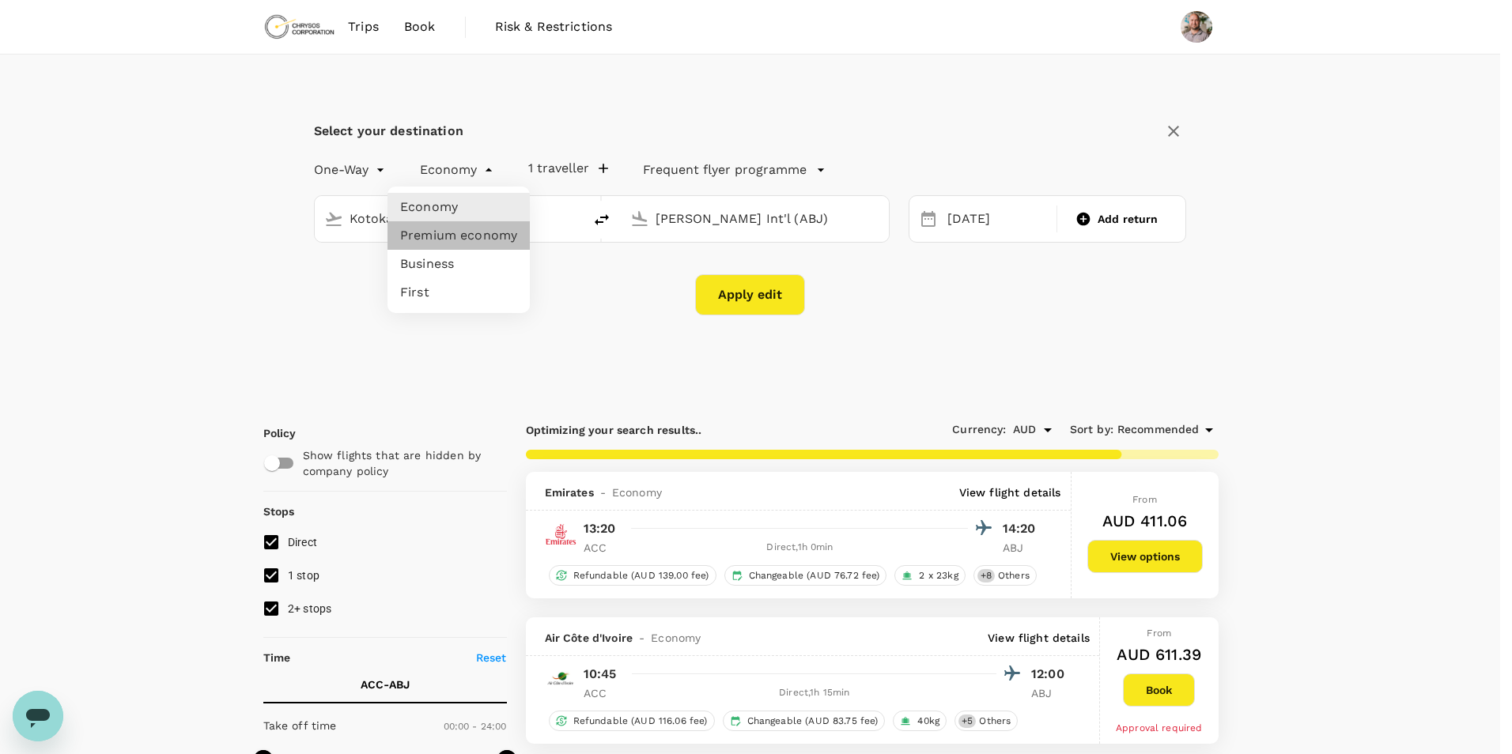
click at [480, 234] on li "Premium economy" at bounding box center [458, 235] width 142 height 28
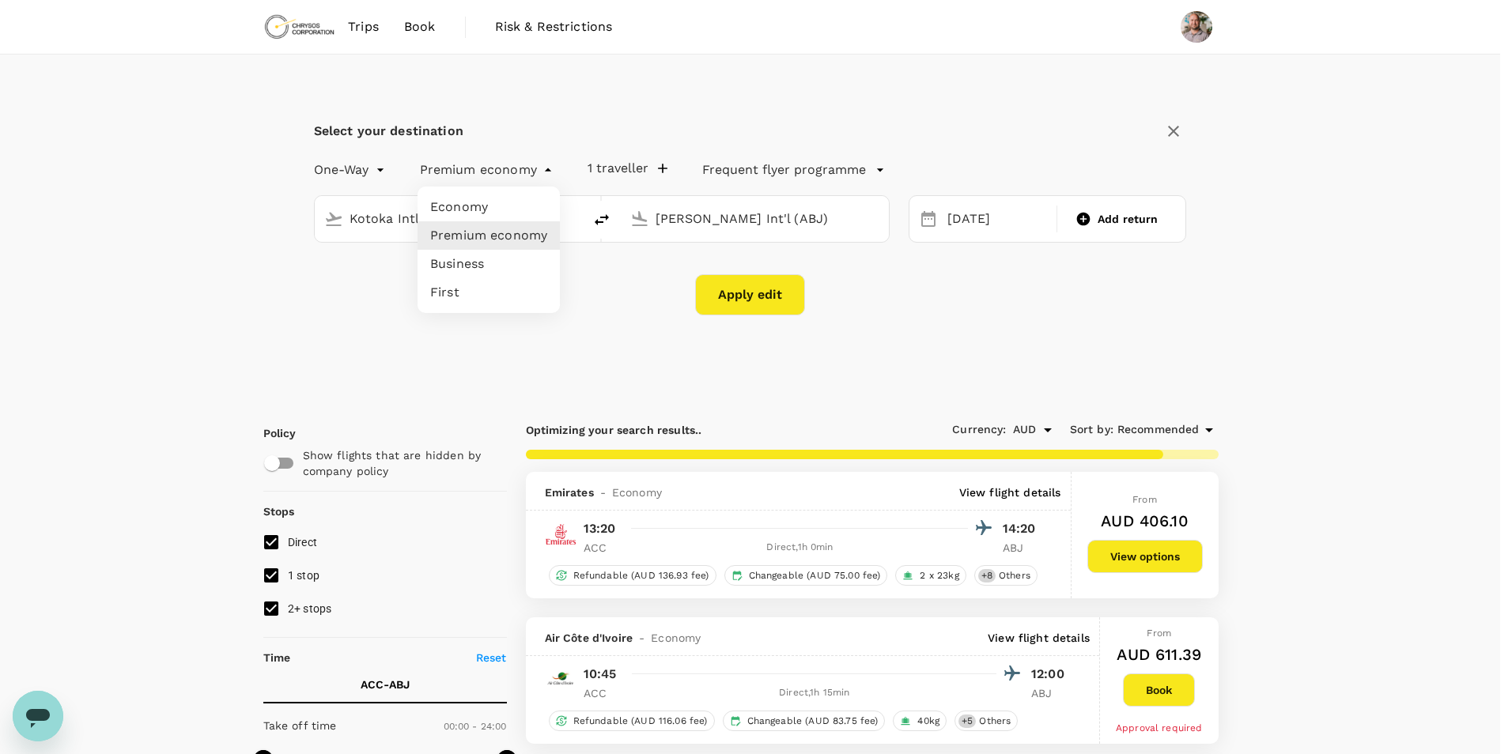
click at [499, 219] on li "Economy" at bounding box center [489, 207] width 142 height 28
type input "economy"
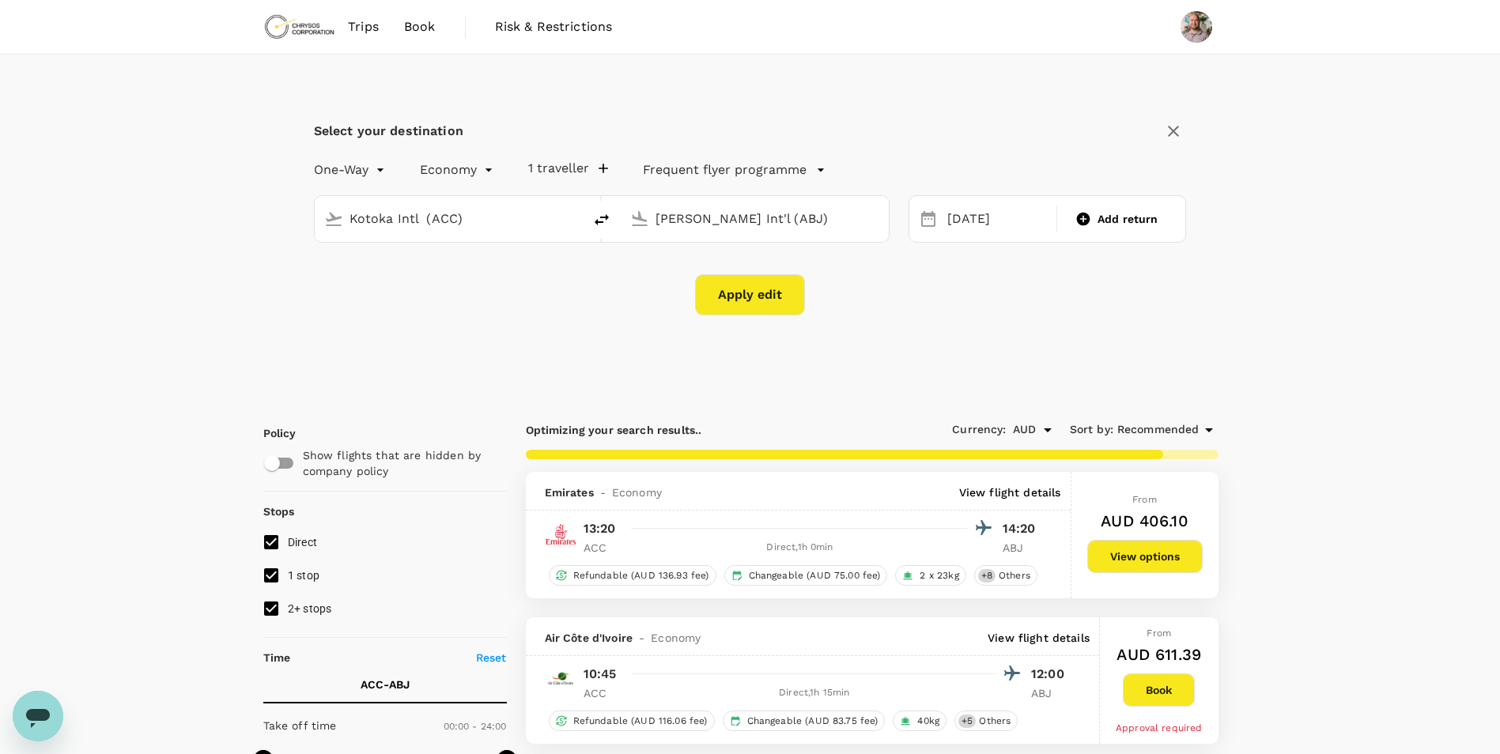
click at [781, 308] on button "Apply edit" at bounding box center [750, 294] width 110 height 41
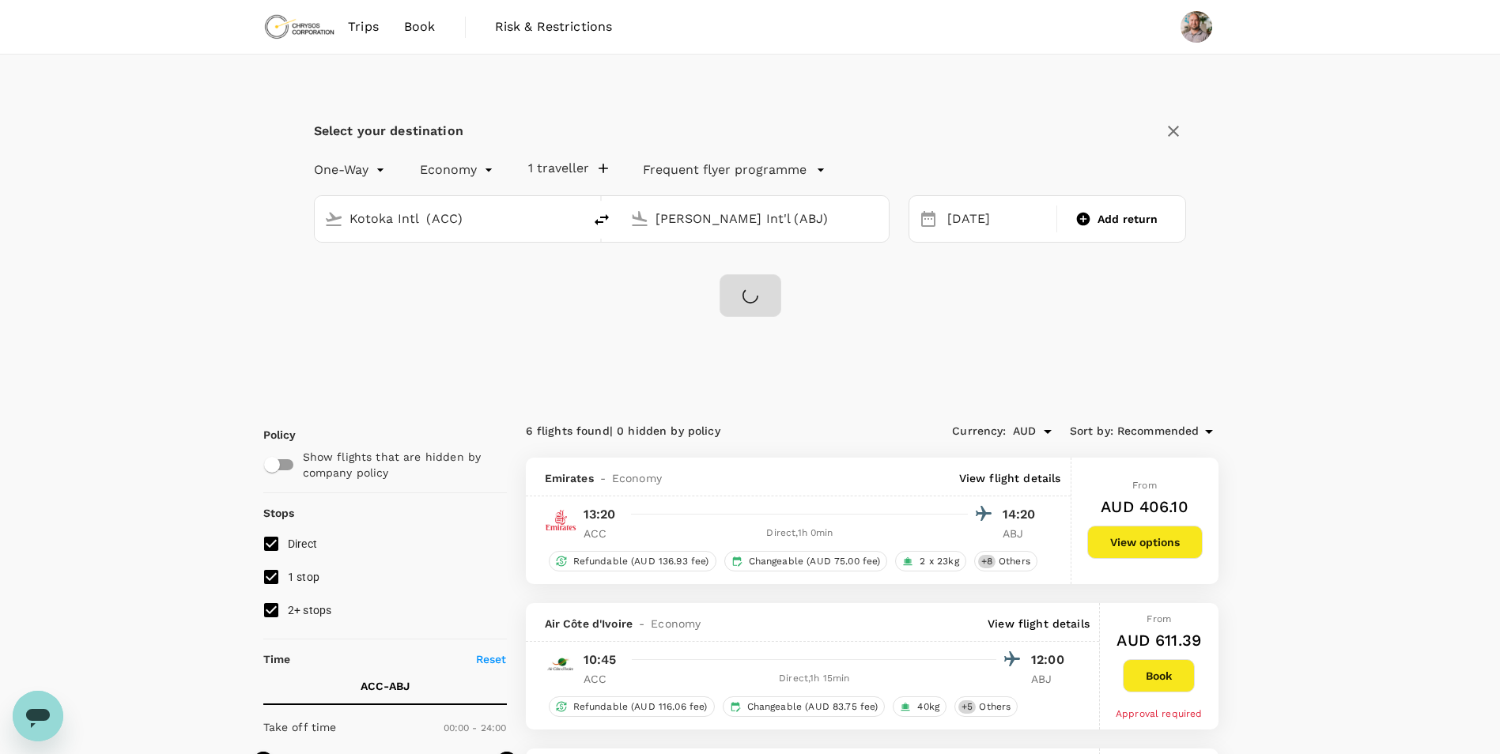
checkbox input "false"
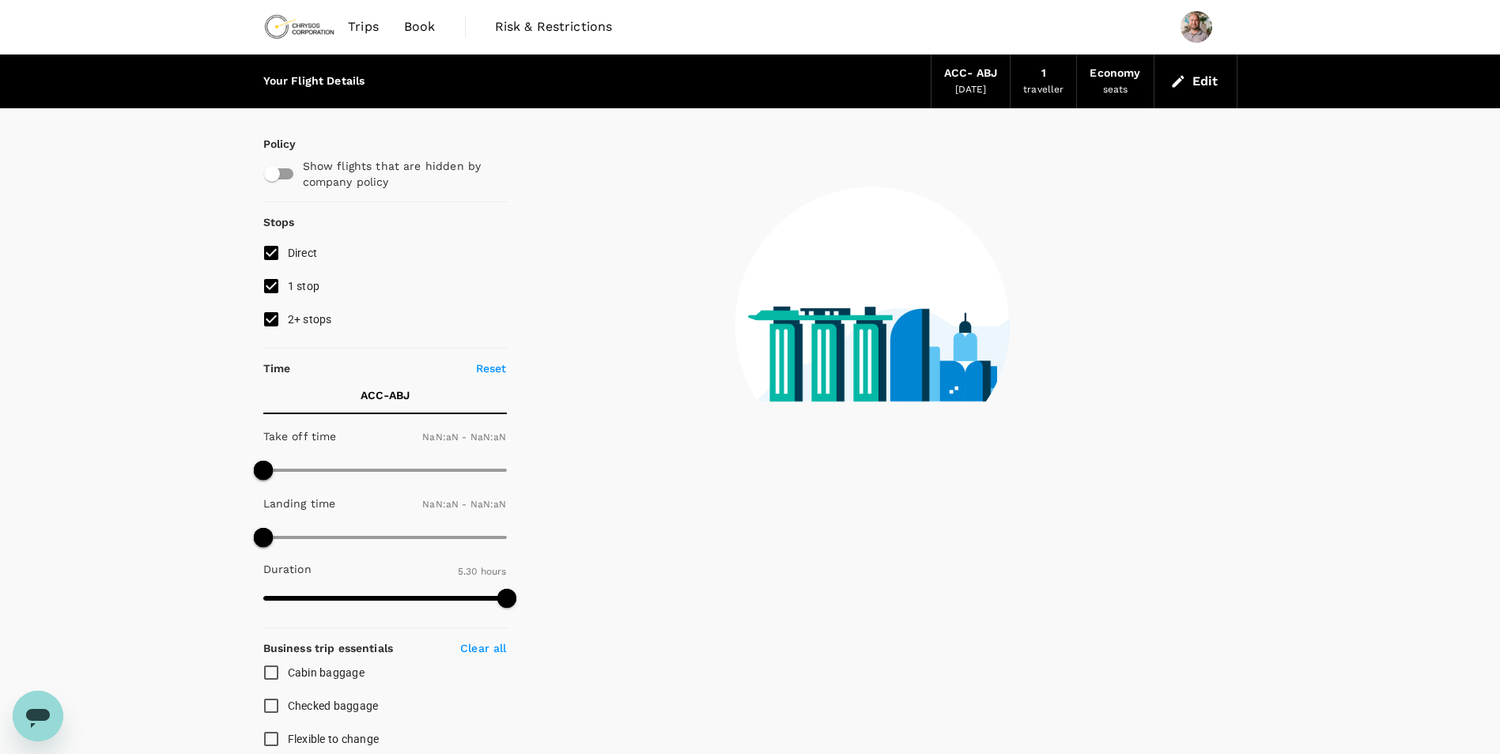
type input "1440"
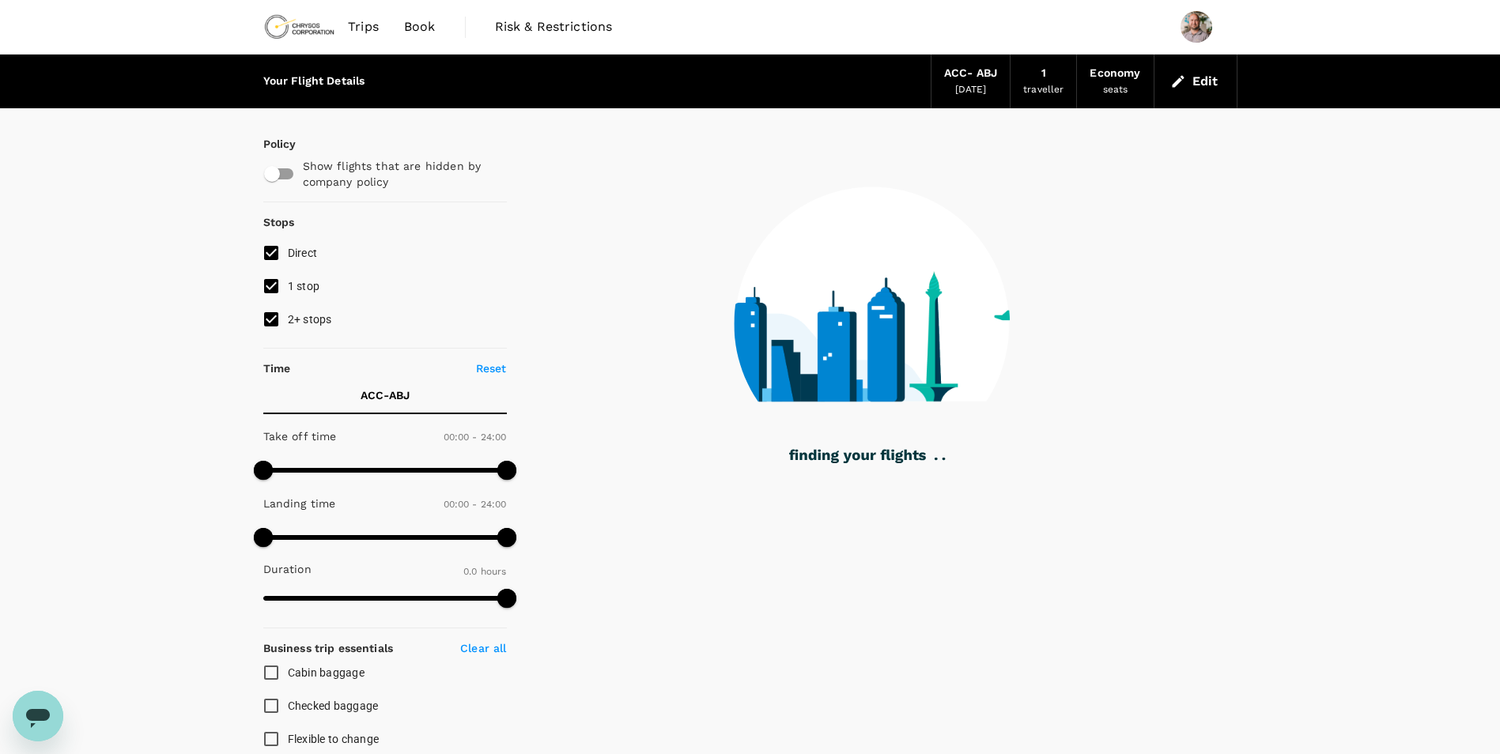
checkbox input "true"
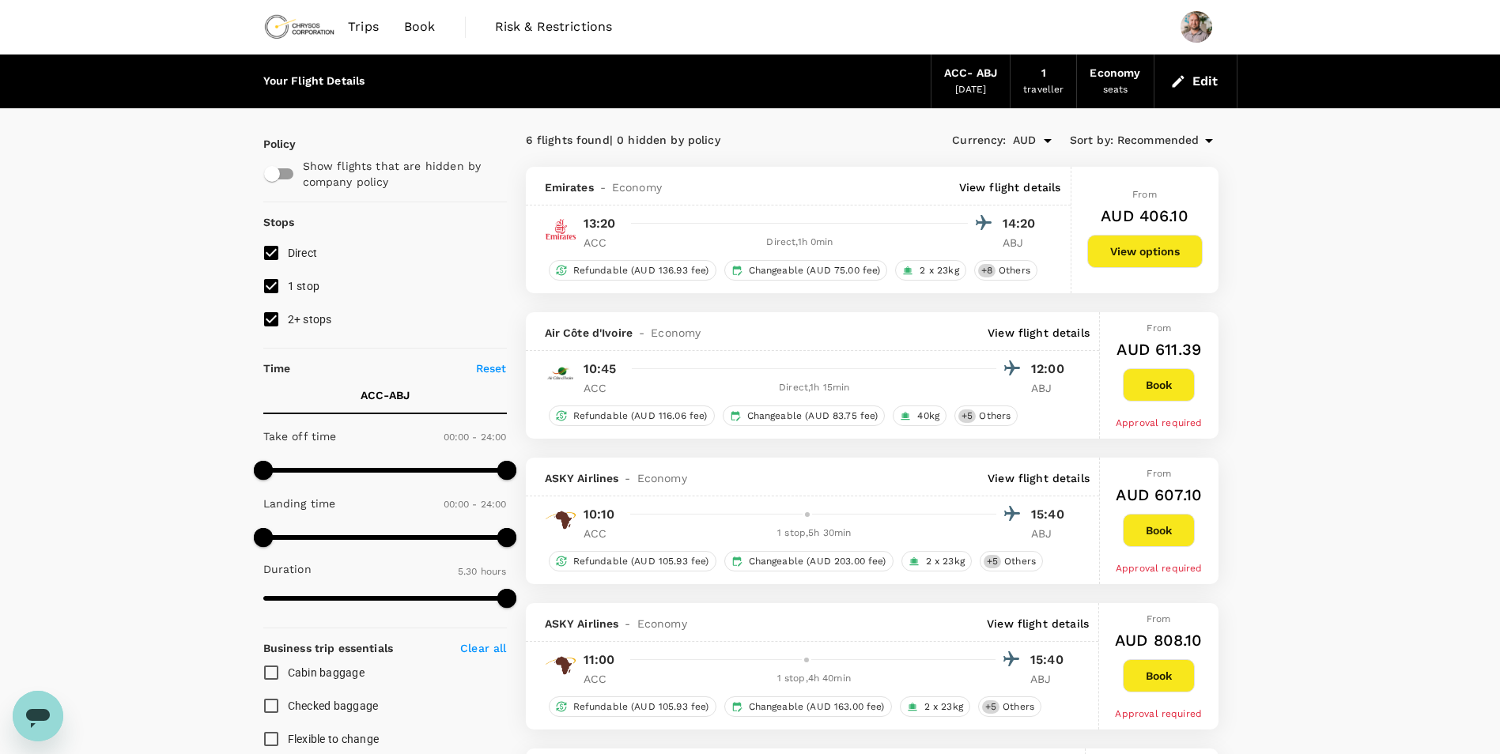
click at [1172, 78] on icon "button" at bounding box center [1178, 82] width 16 height 16
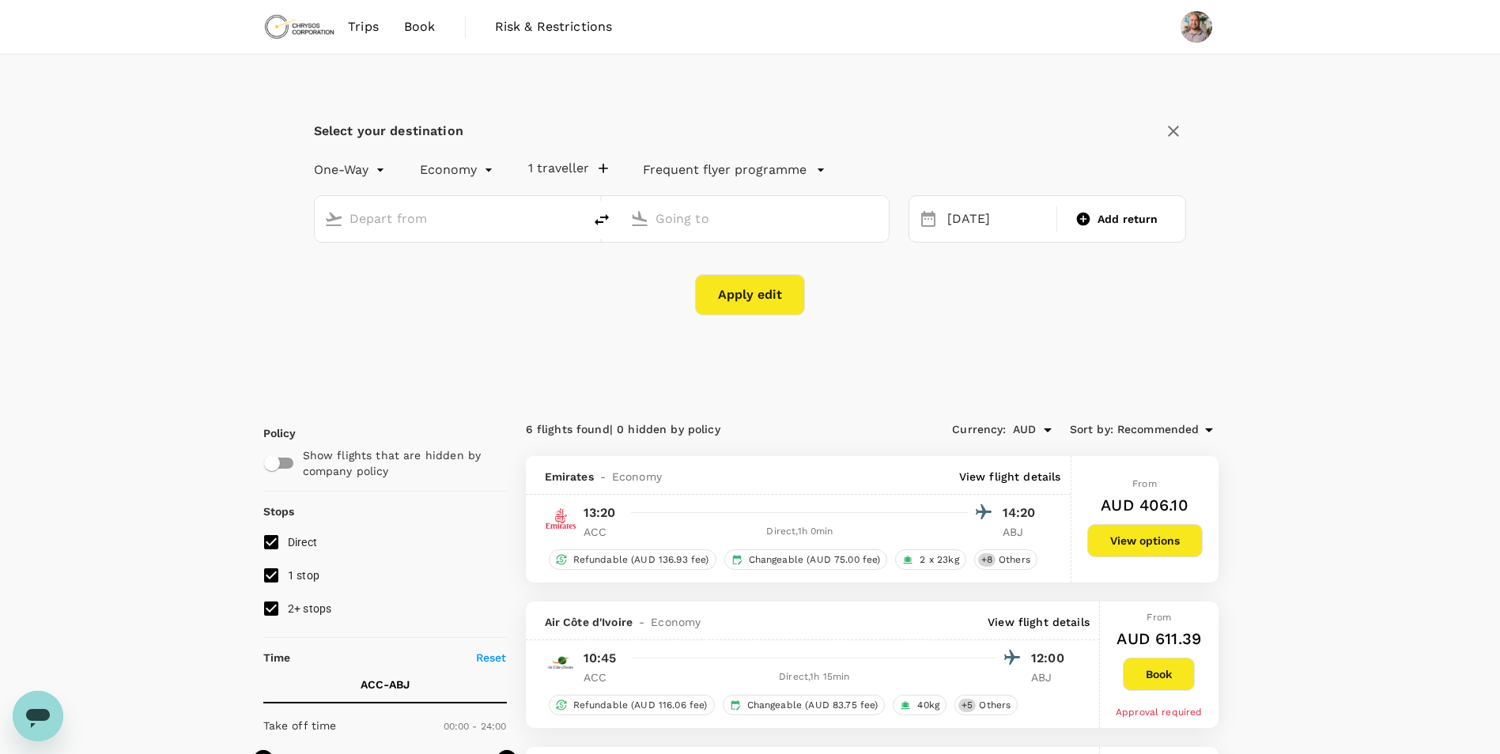
type input "Kotoka Intl (ACC)"
type input "[PERSON_NAME] Int'l (ABJ)"
click at [473, 230] on input "Kotoka Intl (ACC)" at bounding box center [450, 218] width 200 height 25
click at [511, 289] on div "[PERSON_NAME] Int'l ABJ" at bounding box center [462, 280] width 338 height 25
type input "[PERSON_NAME] Int'l (ABJ)"
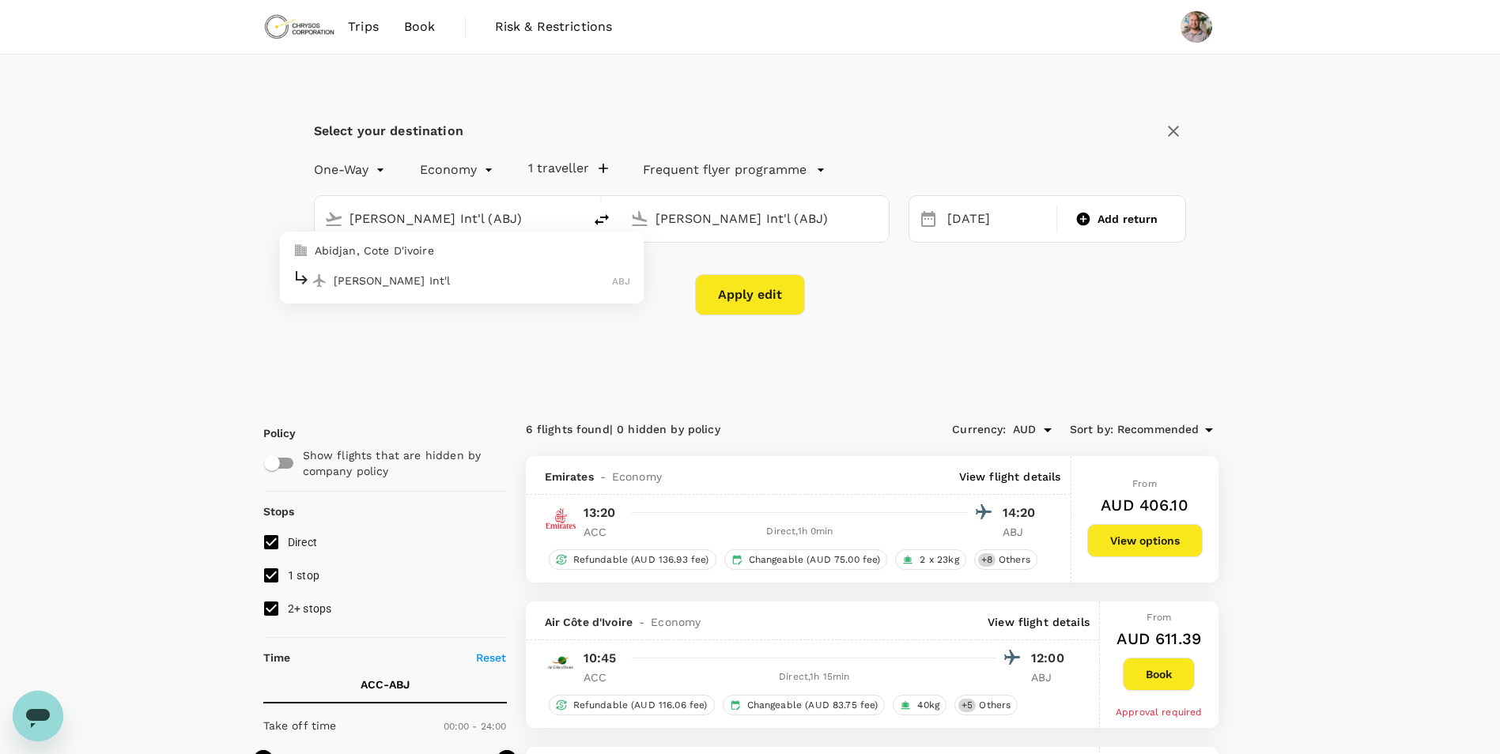
scroll to position [0, 20]
click at [694, 224] on input "[PERSON_NAME] Int'l (ABJ)" at bounding box center [756, 218] width 200 height 25
click at [731, 274] on p "OR Tambo Intl" at bounding box center [779, 281] width 278 height 16
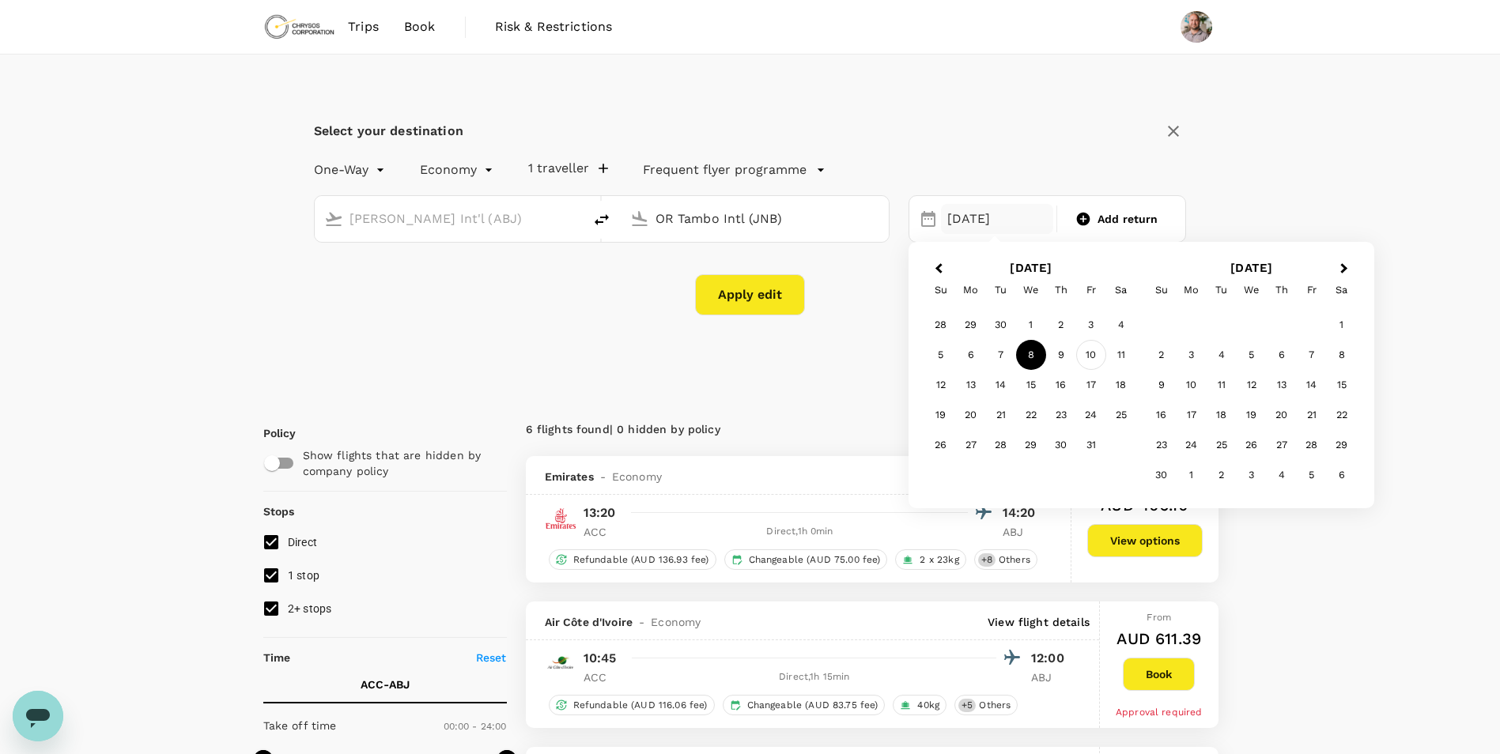
type input "OR Tambo Intl (JNB)"
click at [1091, 366] on div "10" at bounding box center [1091, 355] width 30 height 30
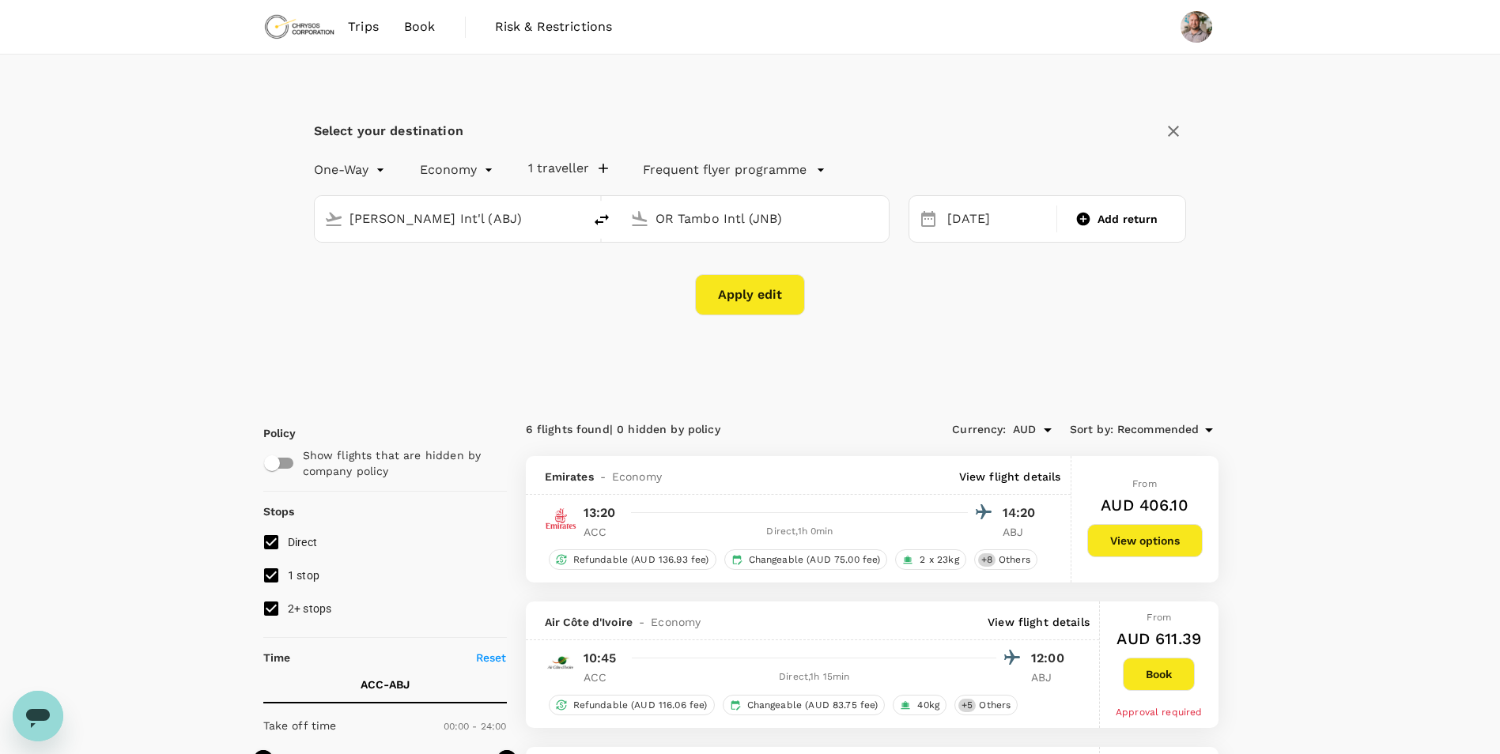
click at [754, 301] on button "Apply edit" at bounding box center [750, 294] width 110 height 41
checkbox input "false"
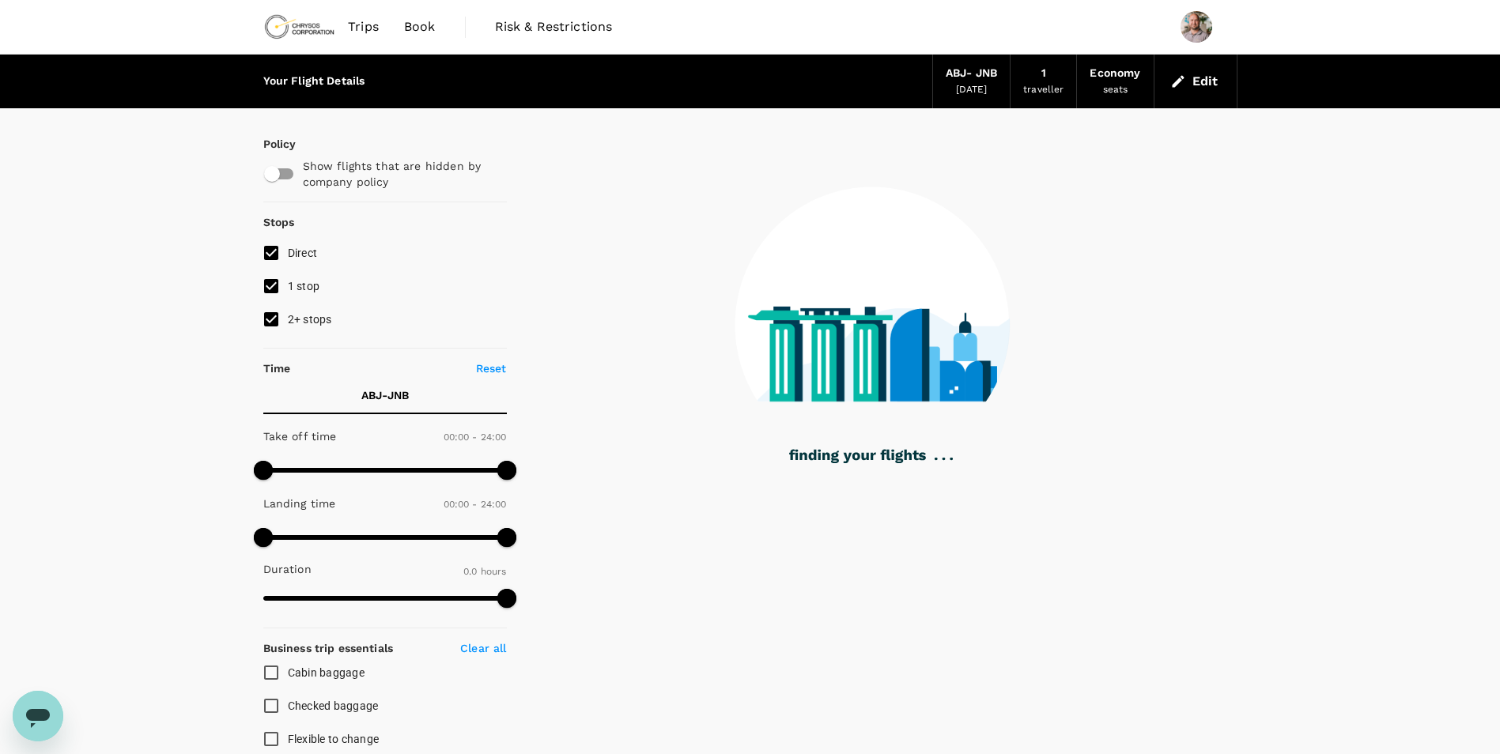
type input "1760"
checkbox input "true"
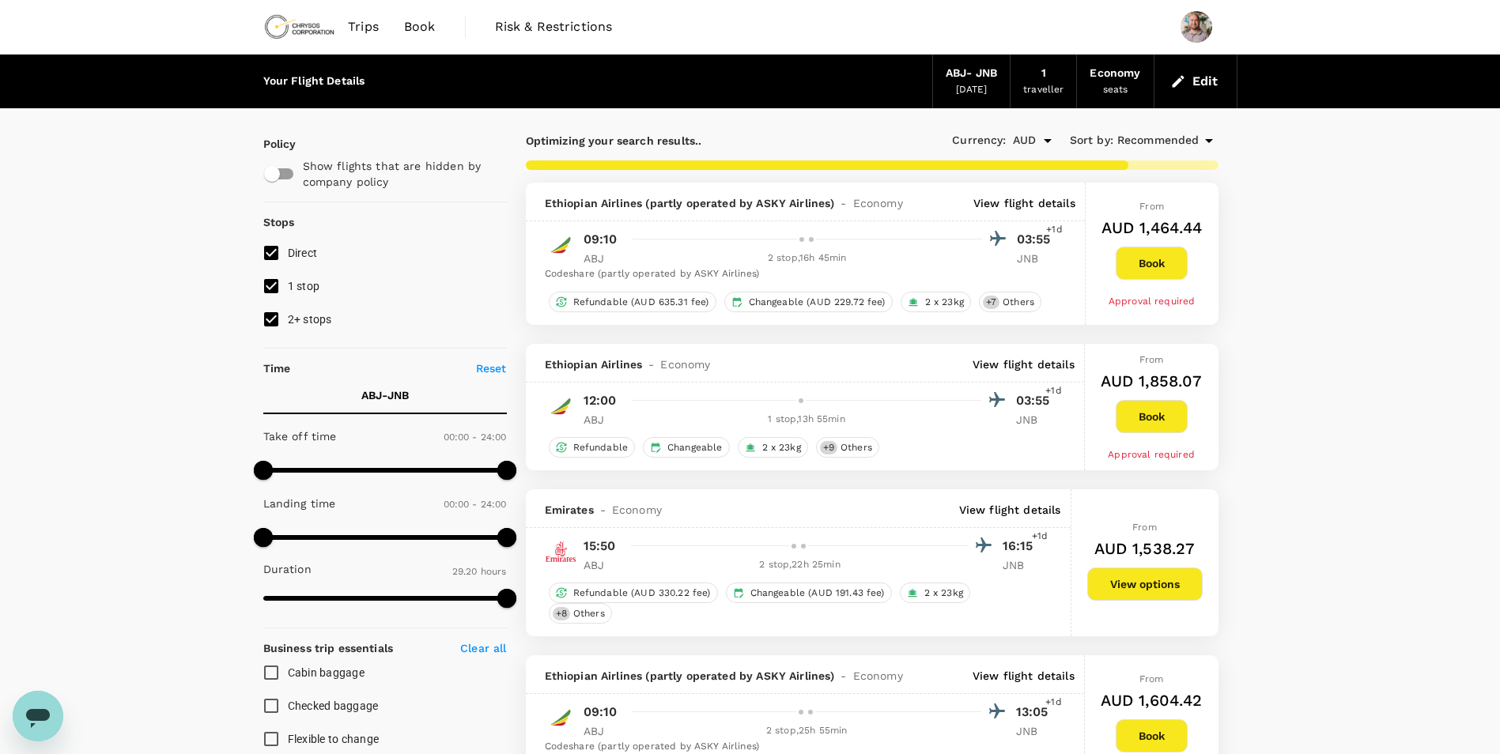
click at [996, 200] on p "View flight details" at bounding box center [1024, 203] width 102 height 16
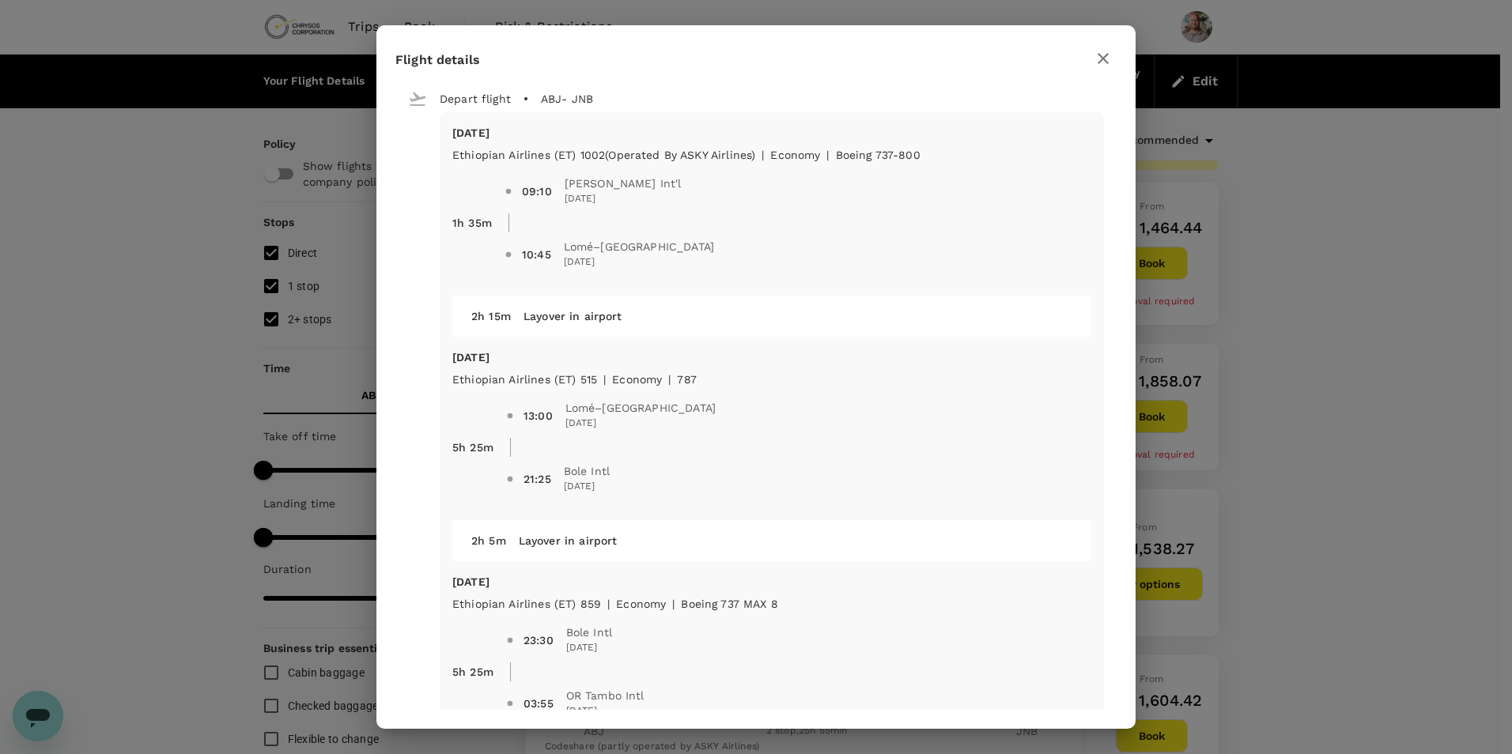
click at [1100, 59] on icon "button" at bounding box center [1103, 58] width 19 height 19
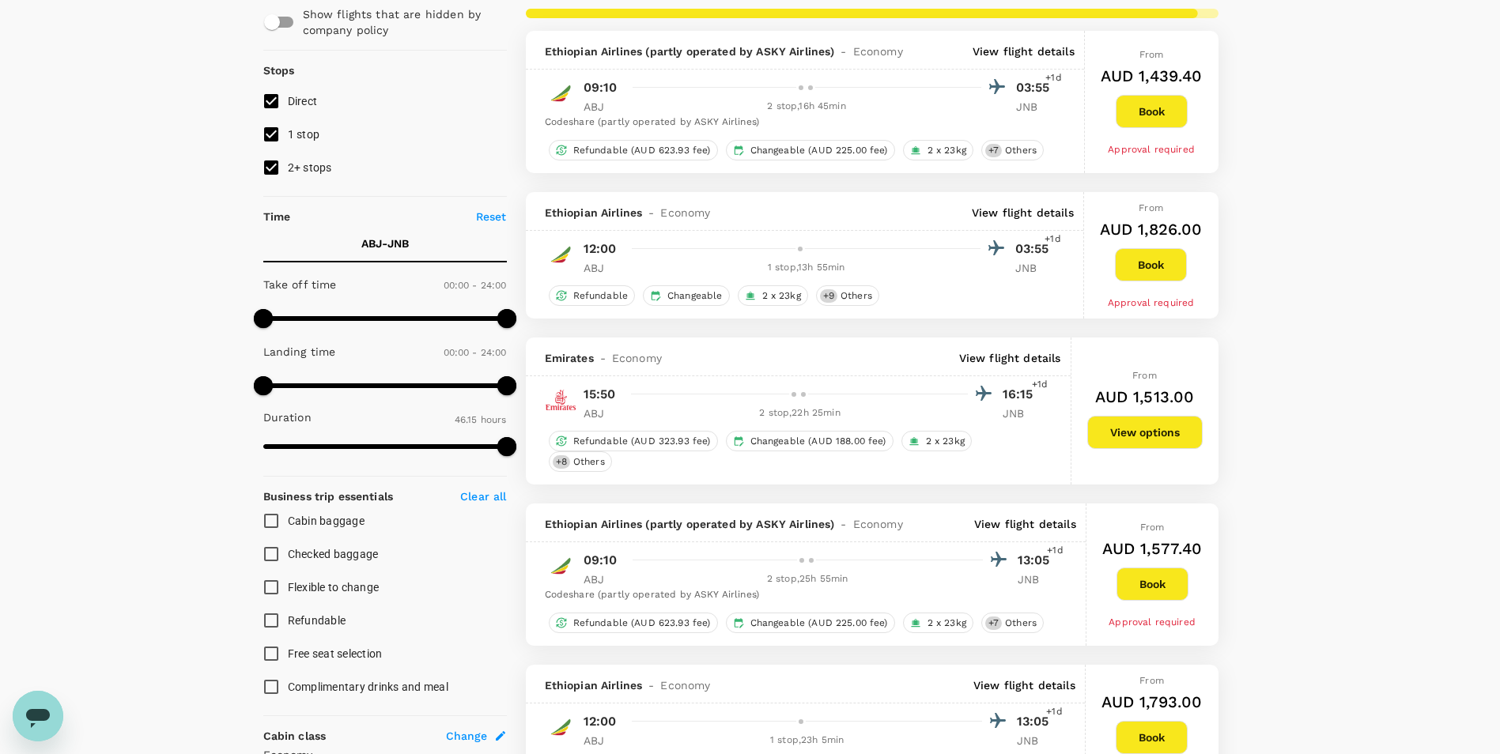
scroll to position [158, 0]
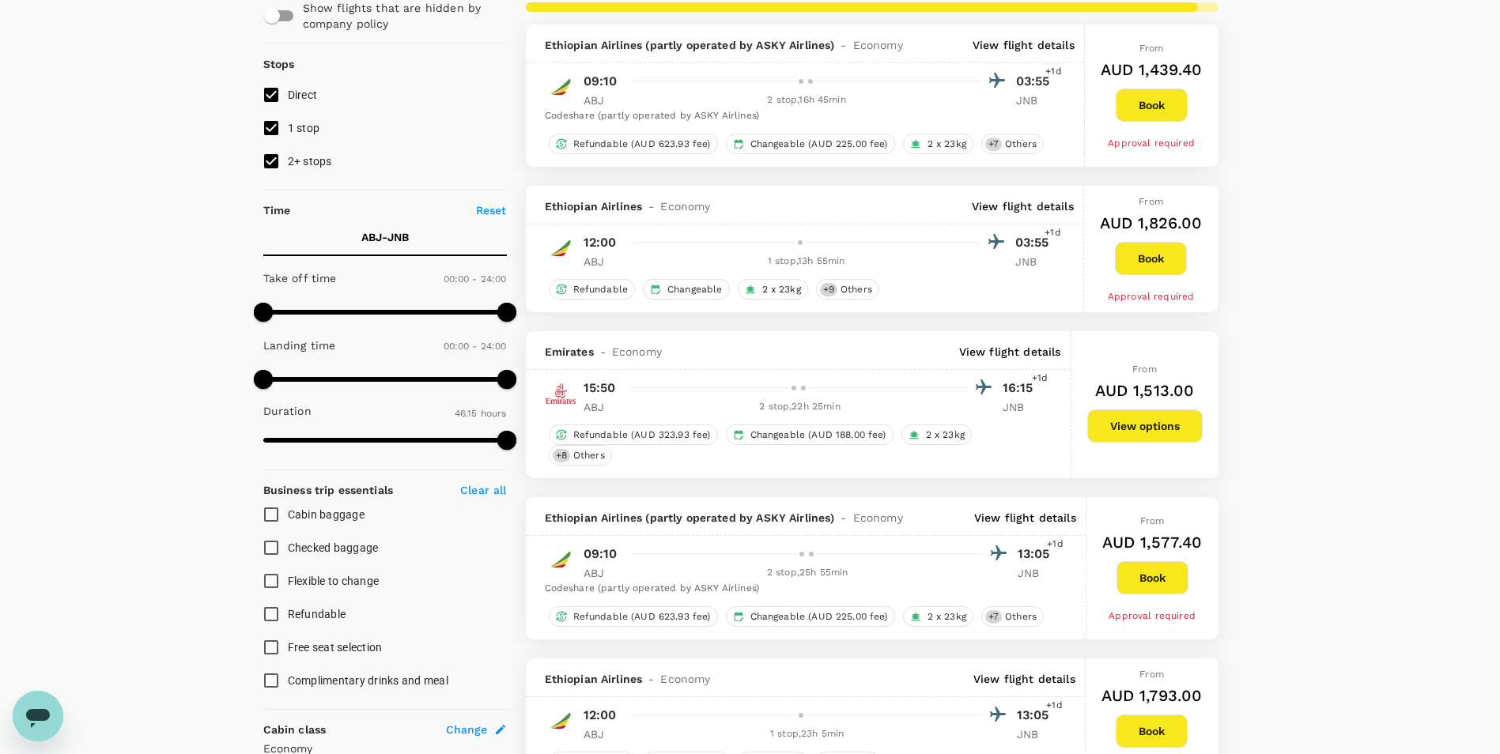
click at [1020, 354] on p "View flight details" at bounding box center [1010, 352] width 102 height 16
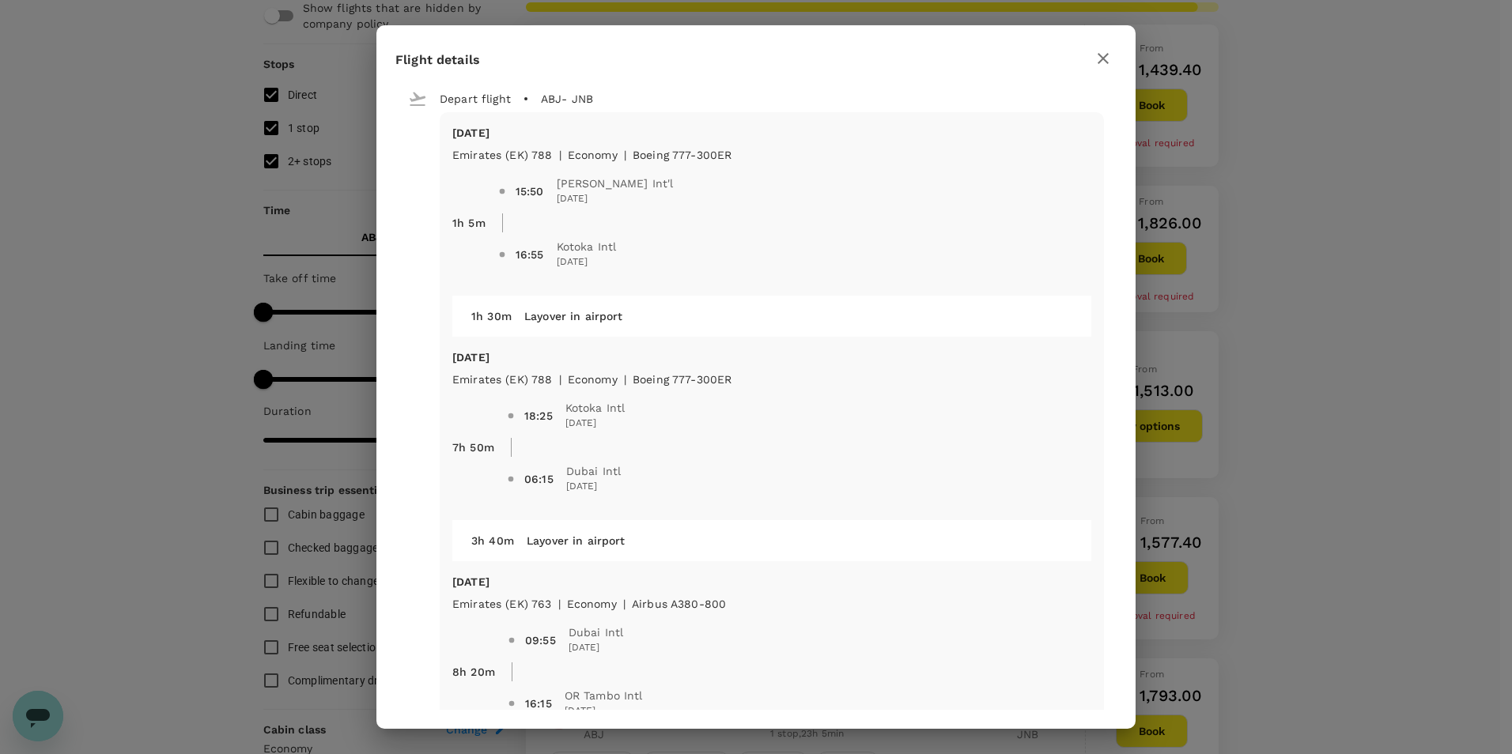
type input "3775"
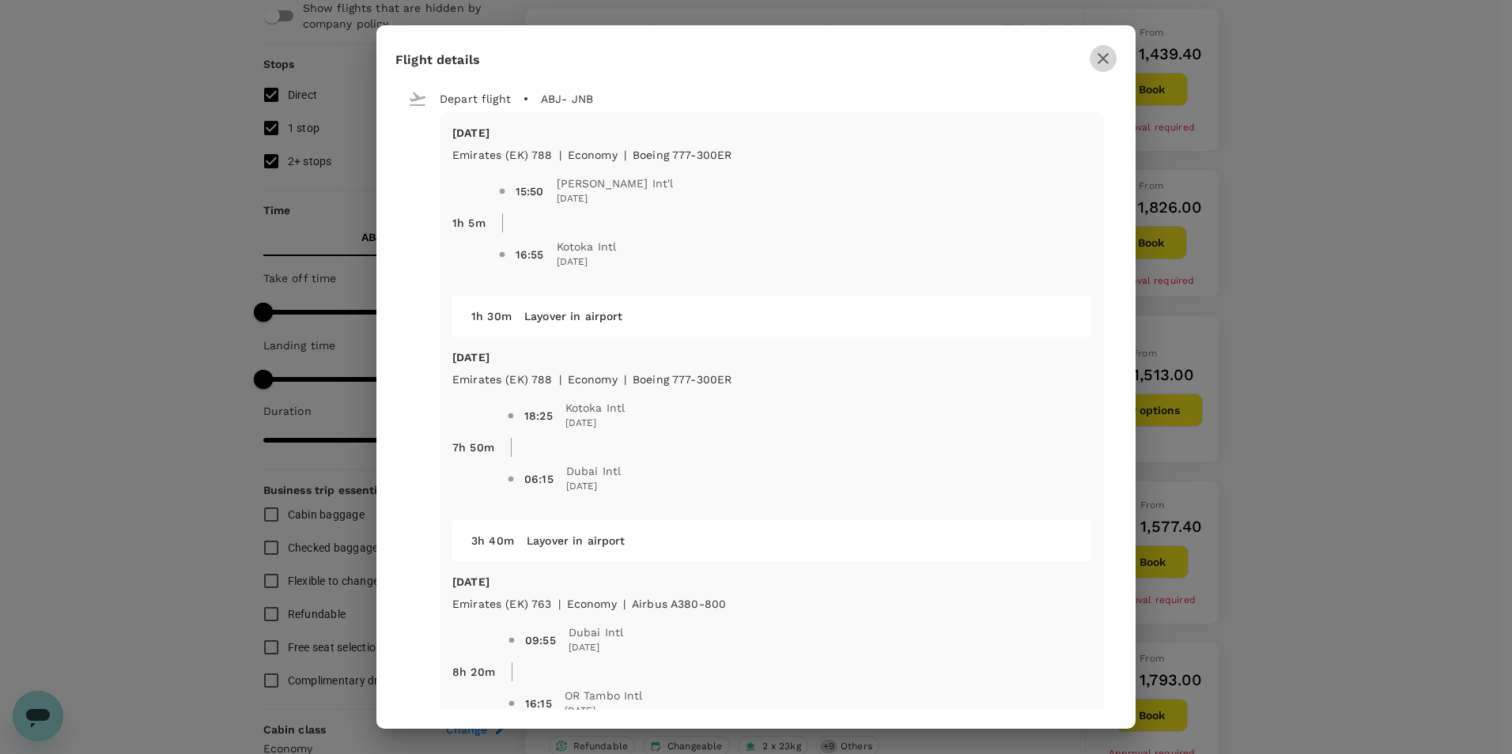
click at [1100, 59] on icon "button" at bounding box center [1103, 58] width 19 height 19
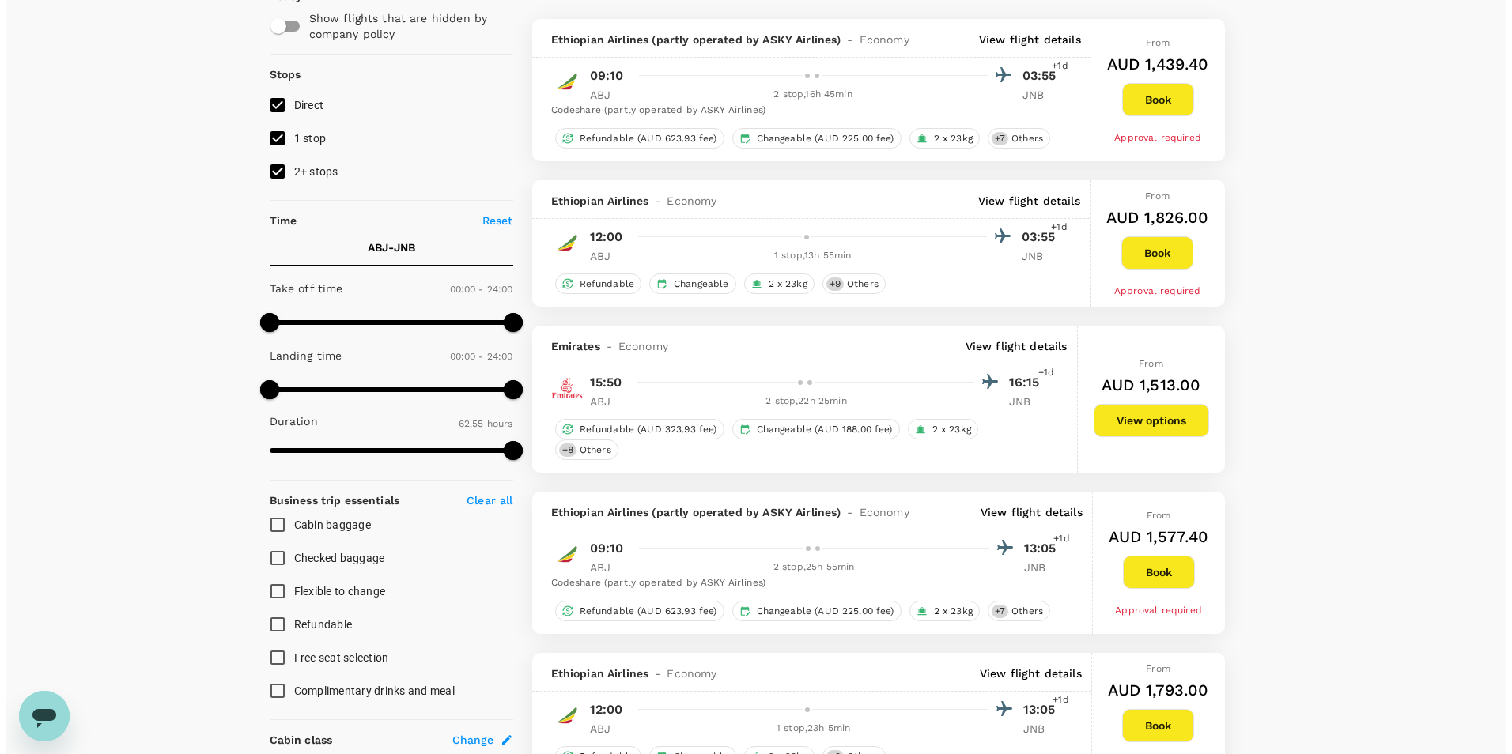
scroll to position [0, 0]
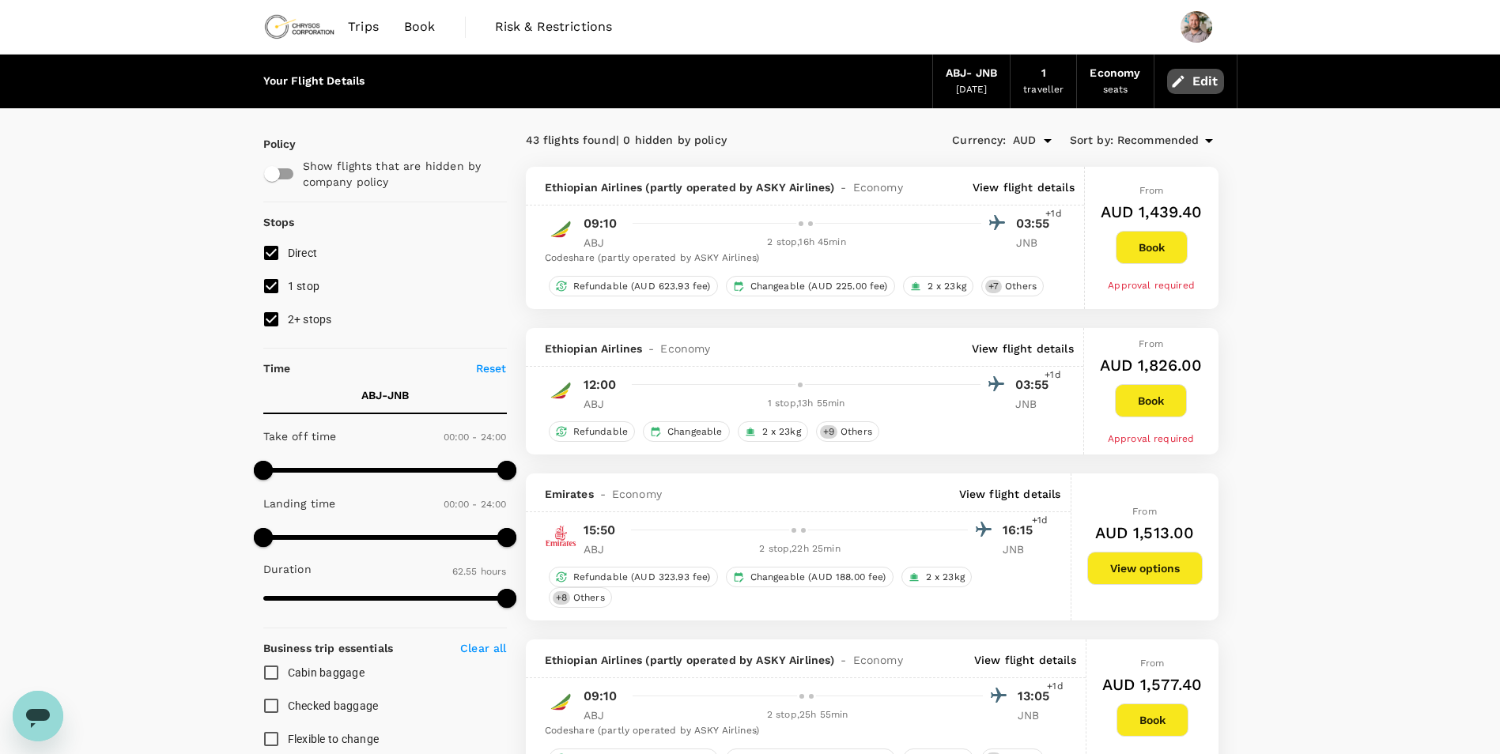
click at [1185, 84] on icon "button" at bounding box center [1178, 82] width 16 height 16
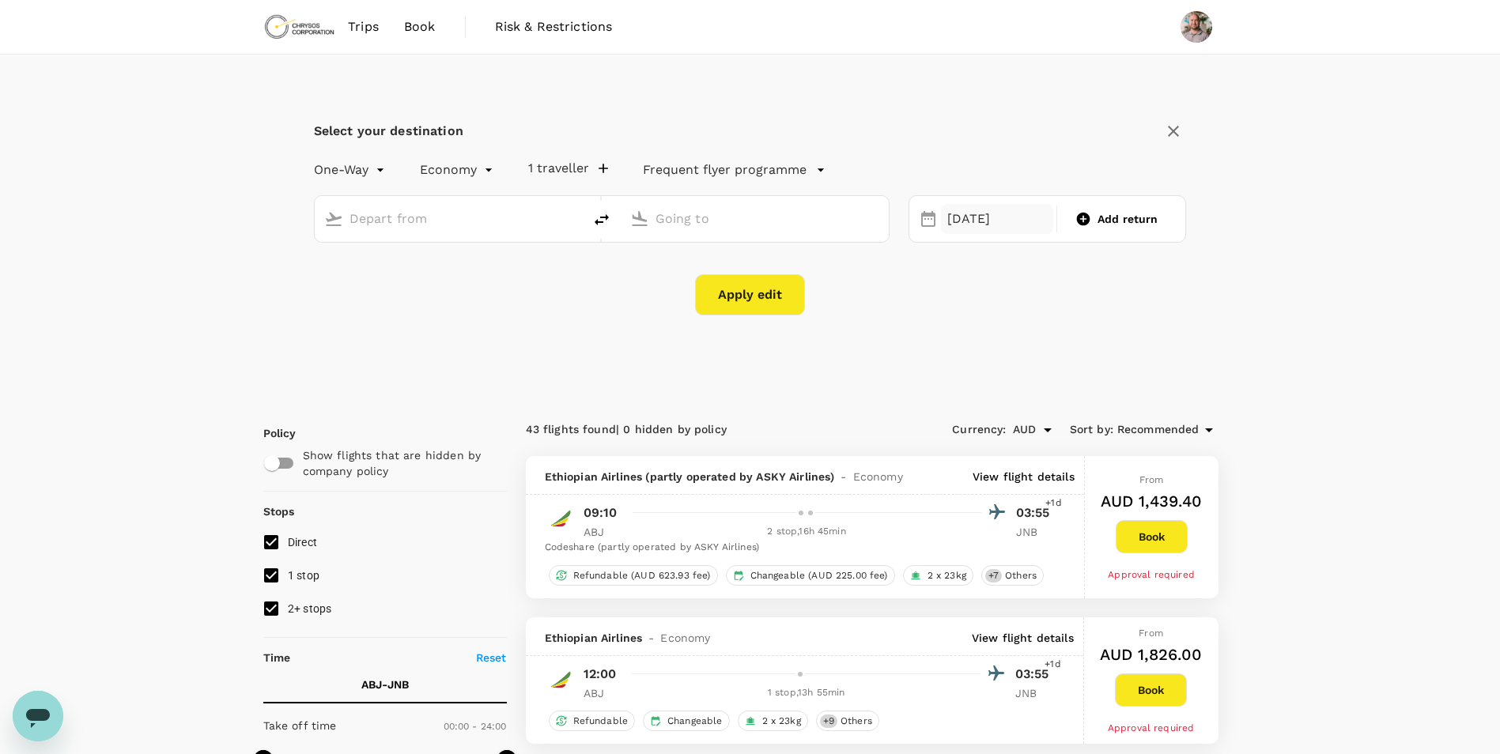
click at [981, 212] on div "[DATE]" at bounding box center [997, 219] width 112 height 31
type input "[PERSON_NAME] Int'l (ABJ)"
type input "OR Tambo Intl (JNB)"
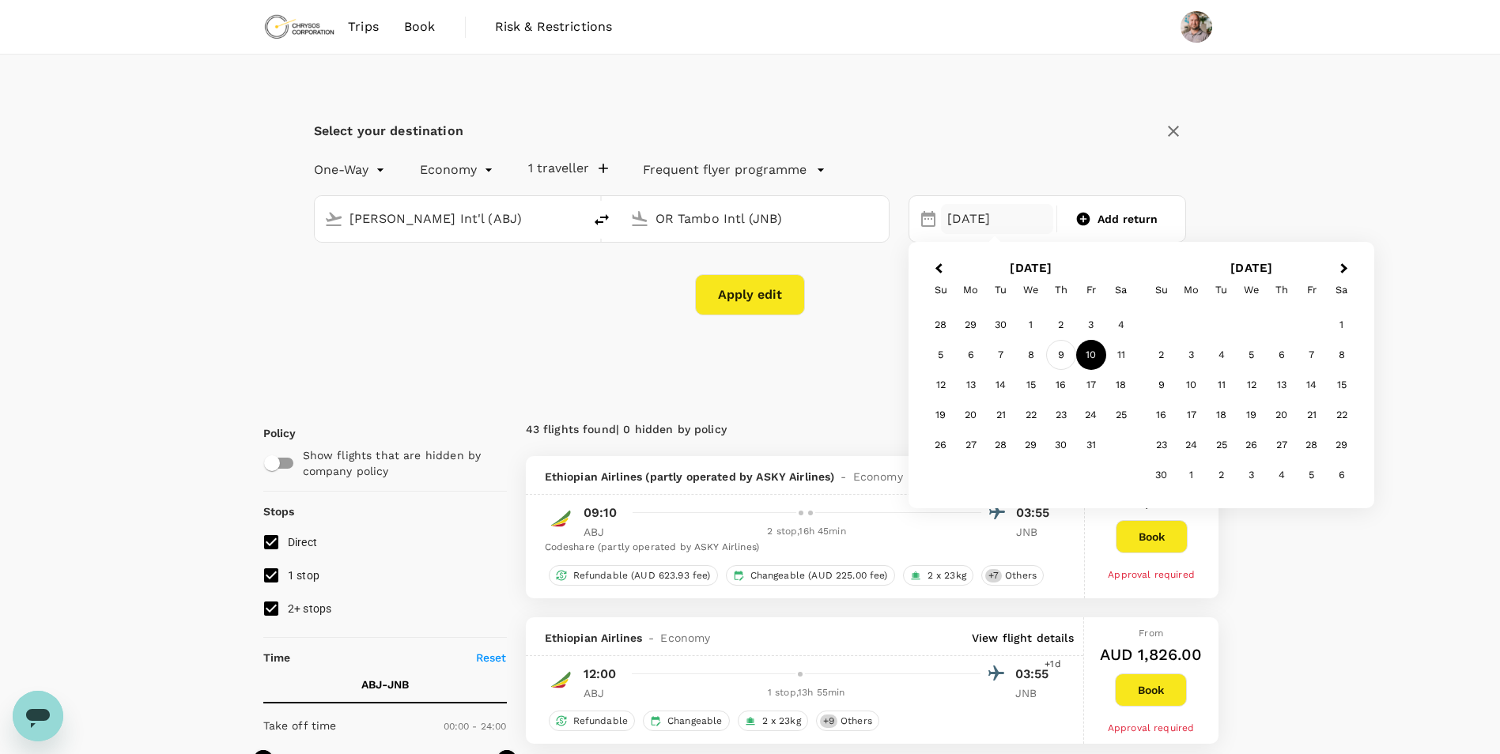
click at [1054, 358] on div "9" at bounding box center [1061, 355] width 30 height 30
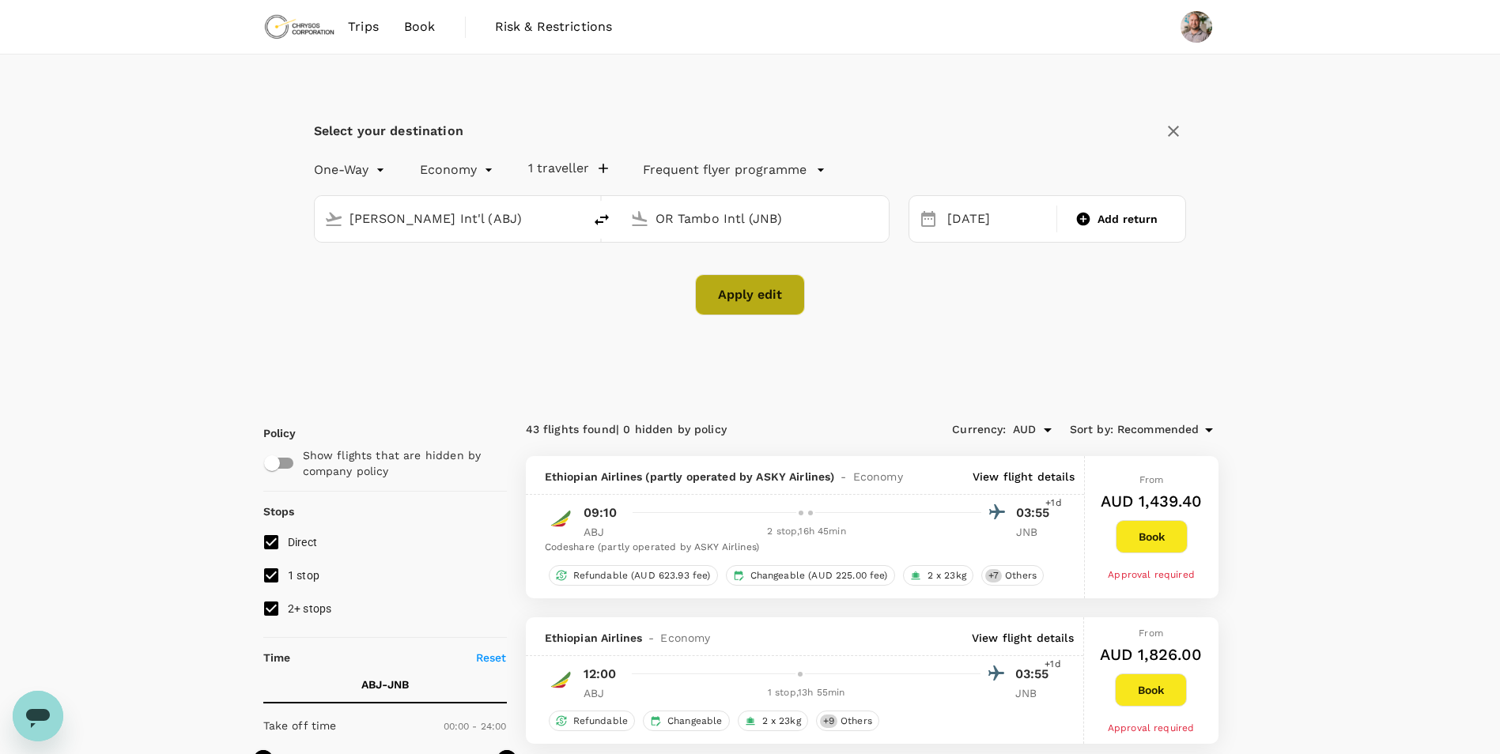
click at [765, 293] on button "Apply edit" at bounding box center [750, 294] width 110 height 41
checkbox input "false"
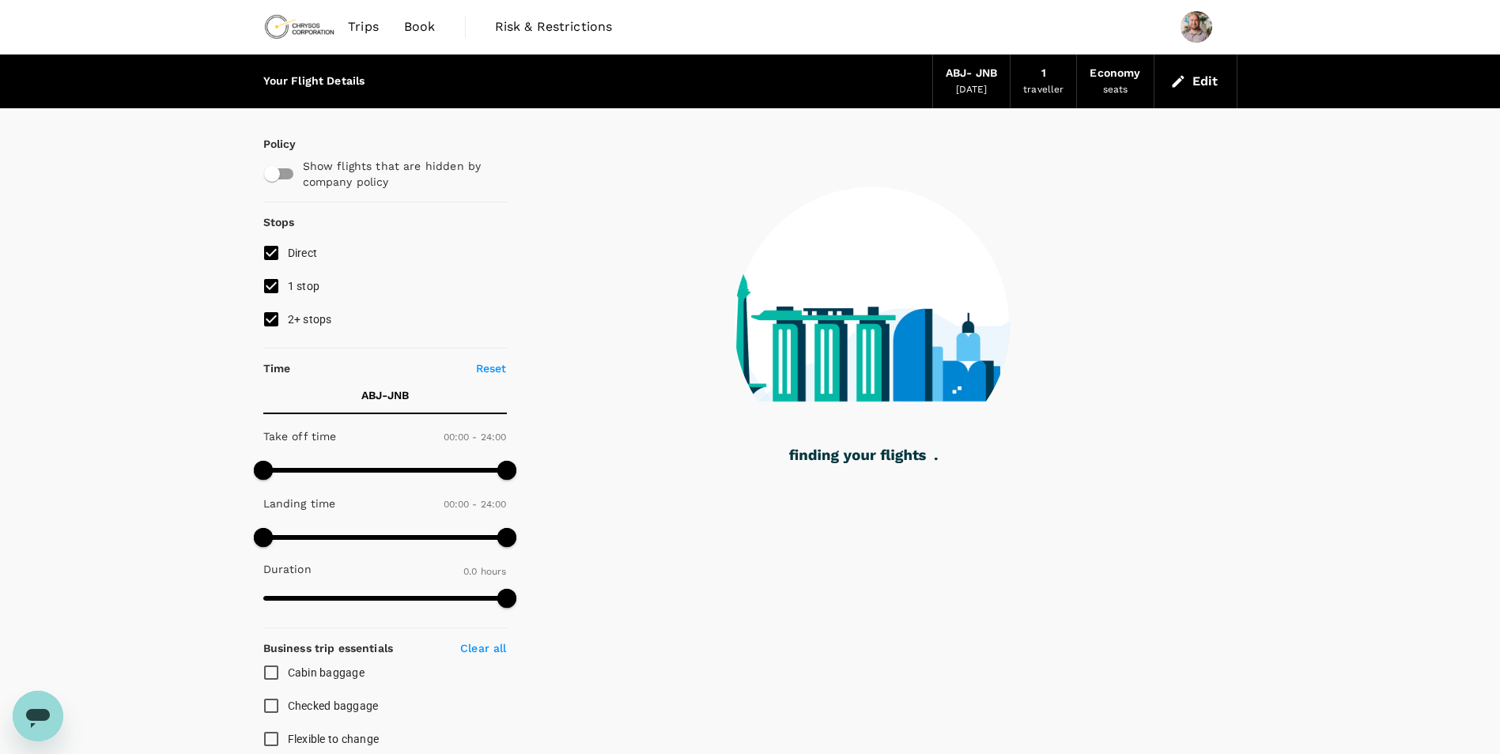
type input "1620"
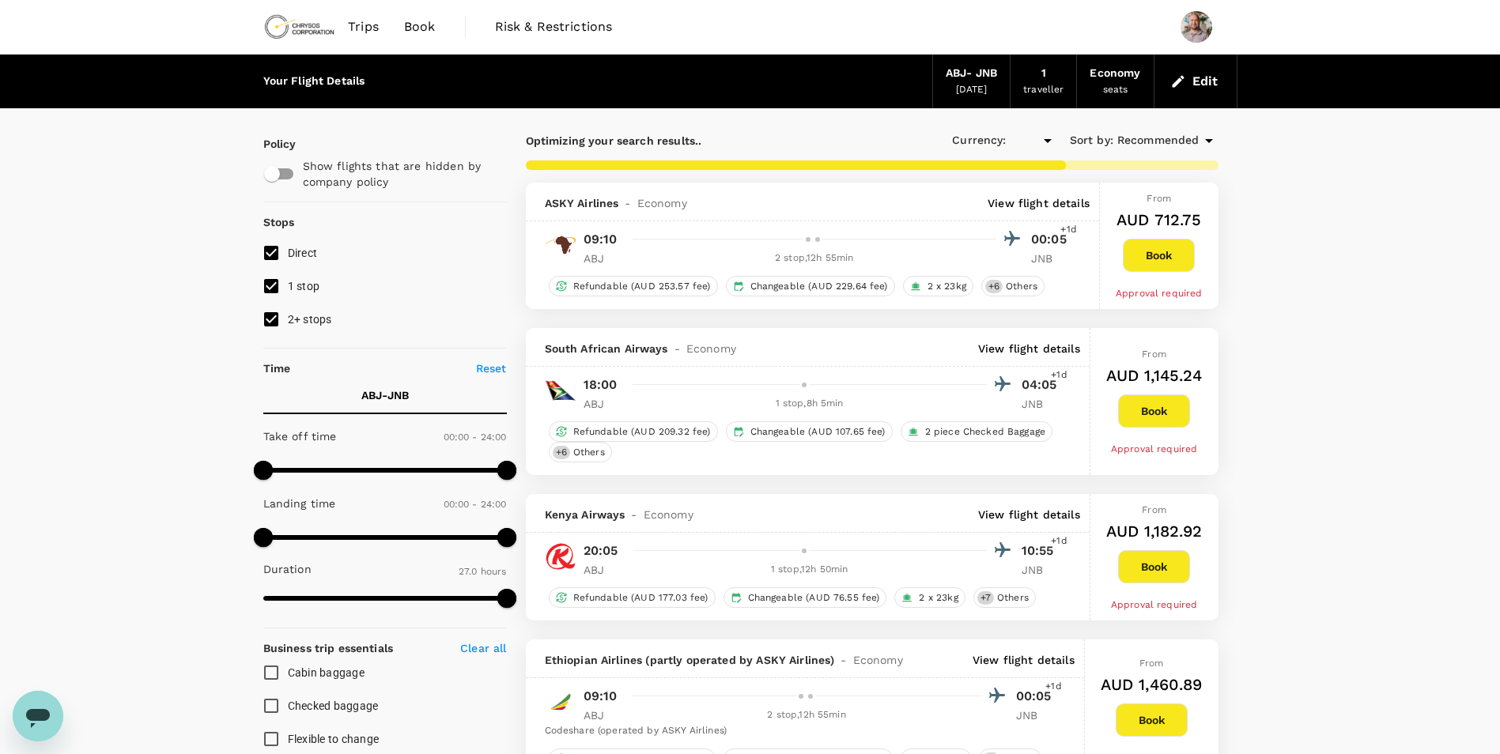
checkbox input "true"
type input "AUD"
click at [1198, 81] on button "Edit" at bounding box center [1195, 81] width 57 height 25
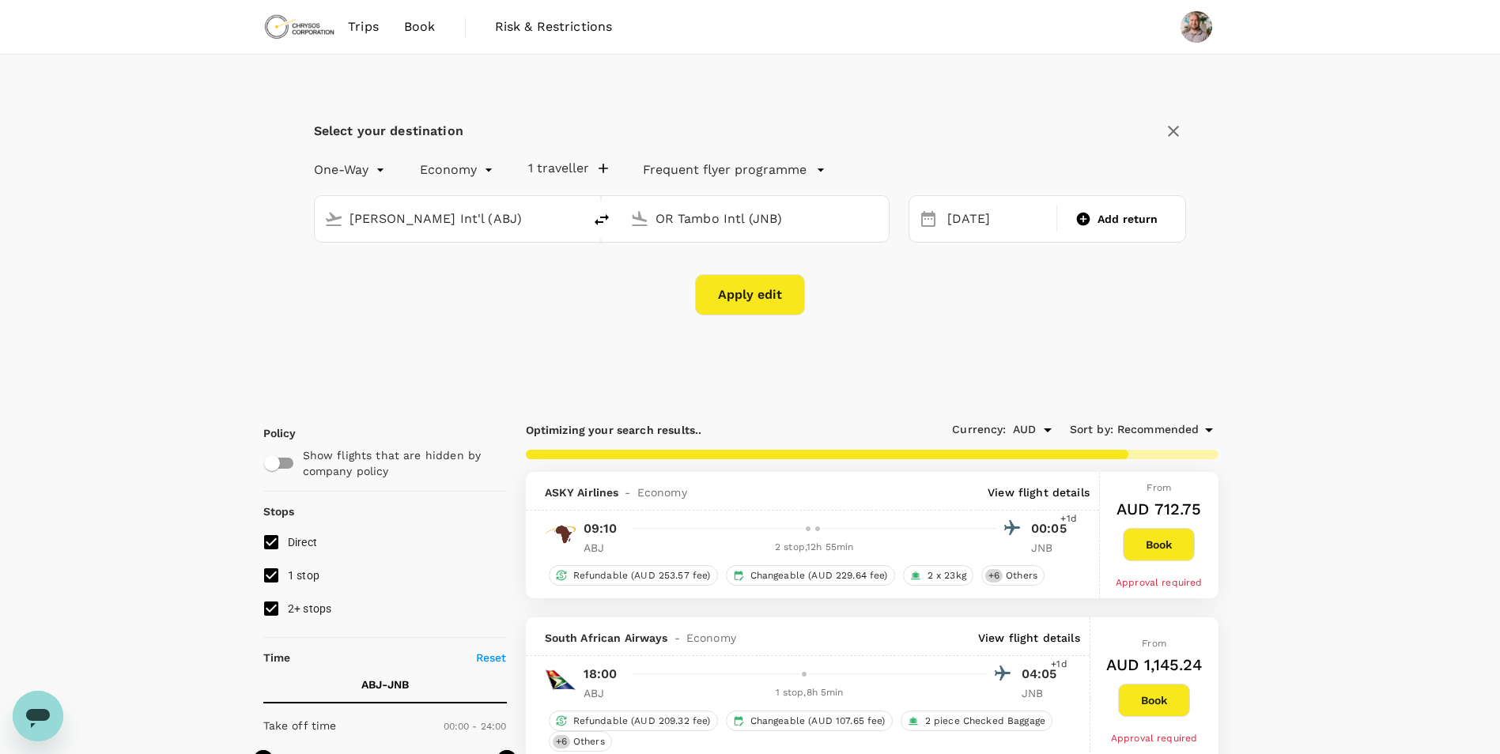
type input "[PERSON_NAME] Int'l (ABJ)"
type input "OR Tambo Intl (JNB)"
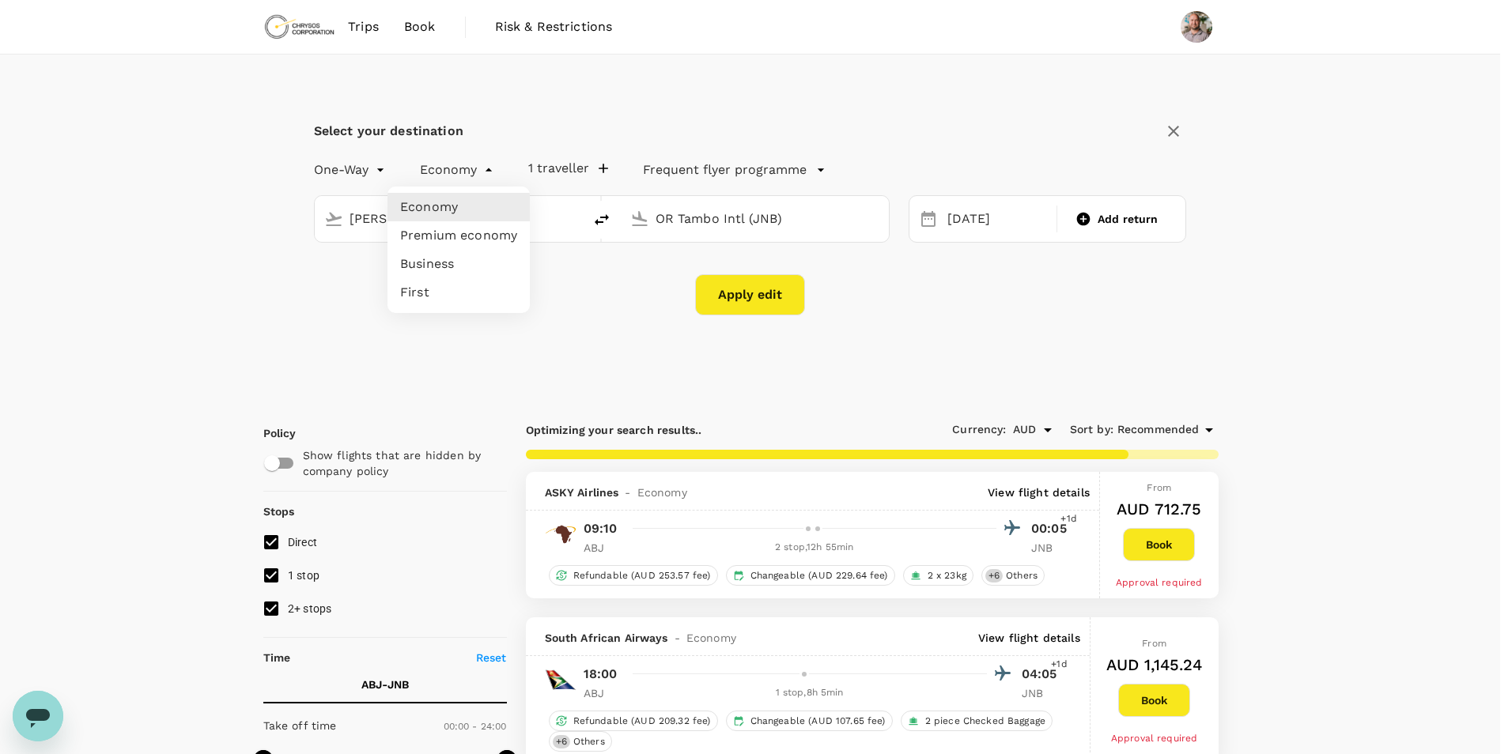
click at [468, 232] on li "Premium economy" at bounding box center [458, 235] width 142 height 28
type input "premium-economy"
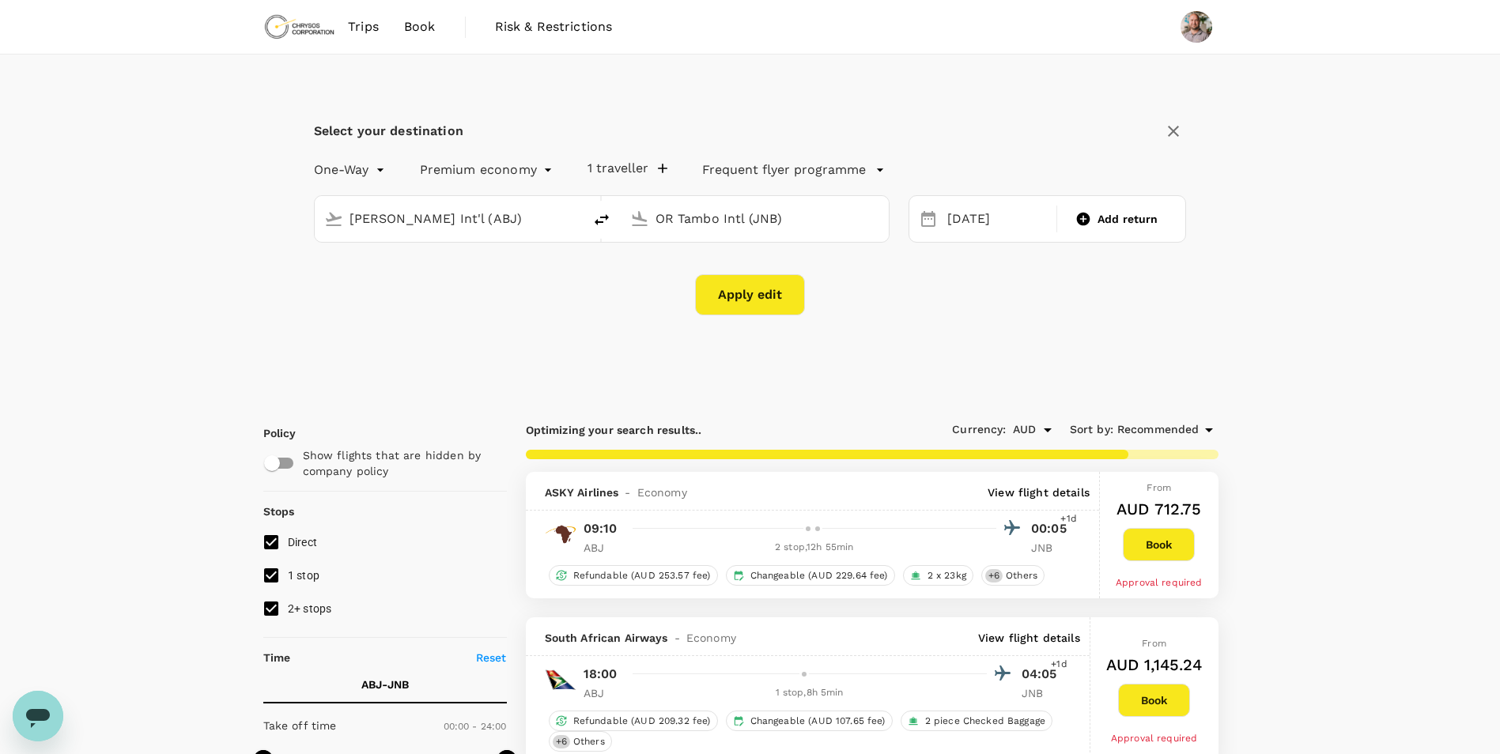
click at [737, 309] on button "Apply edit" at bounding box center [750, 294] width 110 height 41
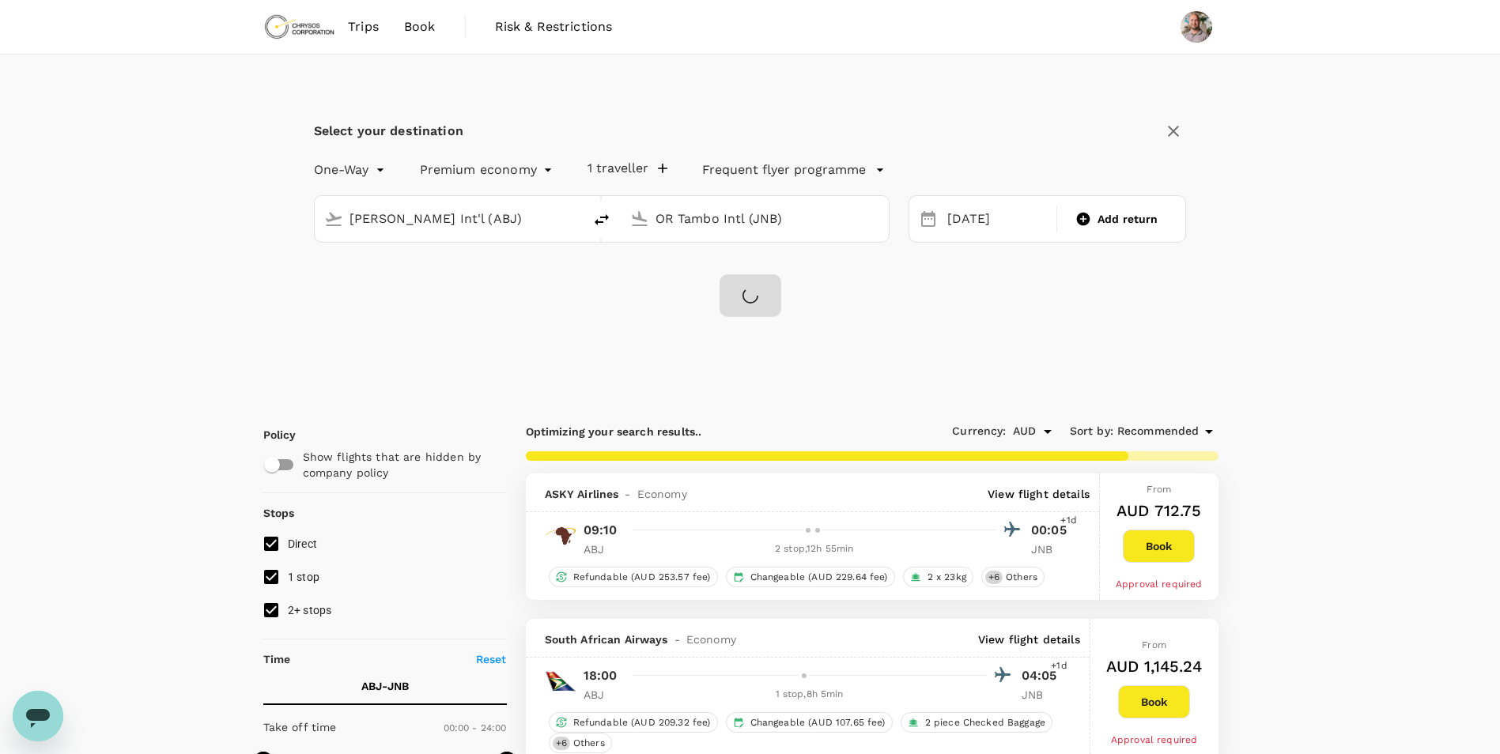
type input "3665"
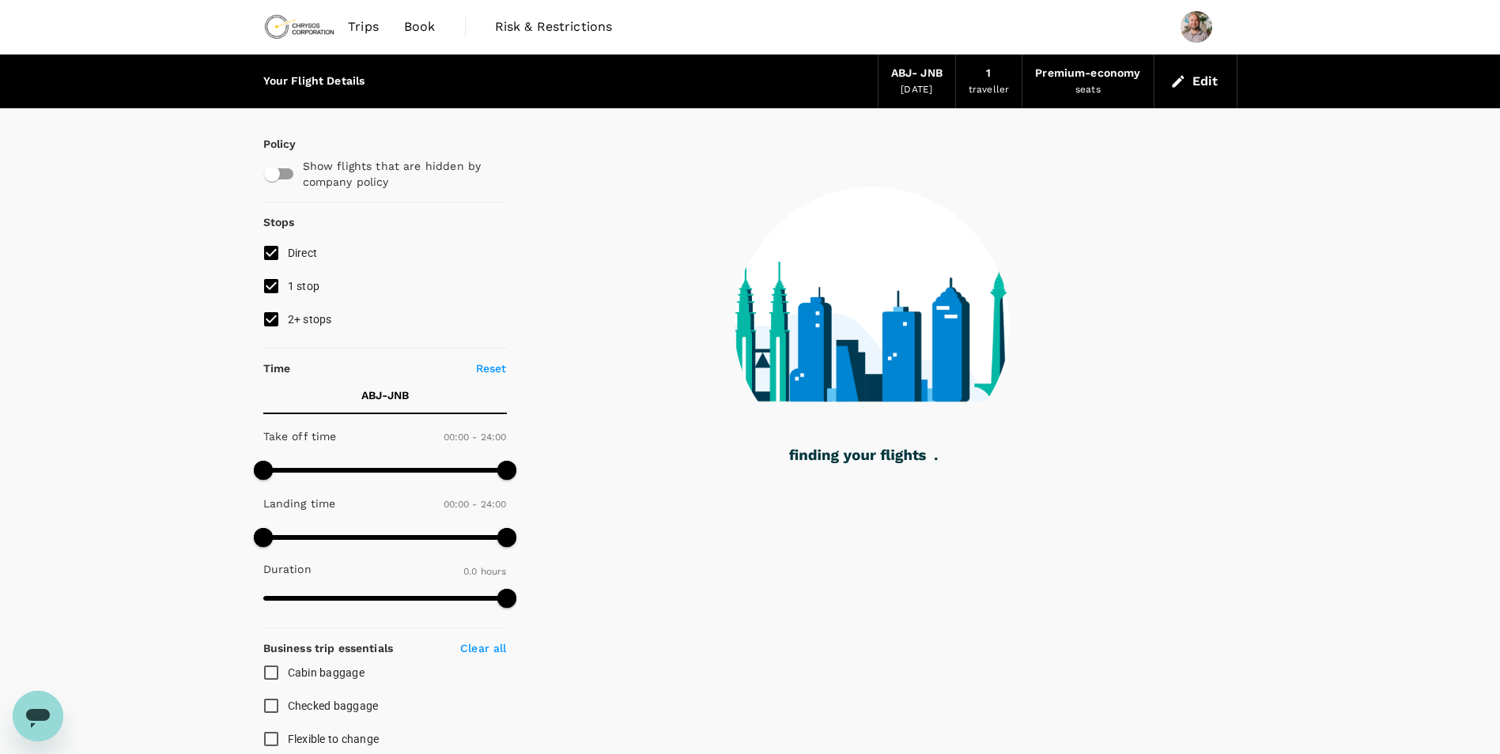
checkbox input "true"
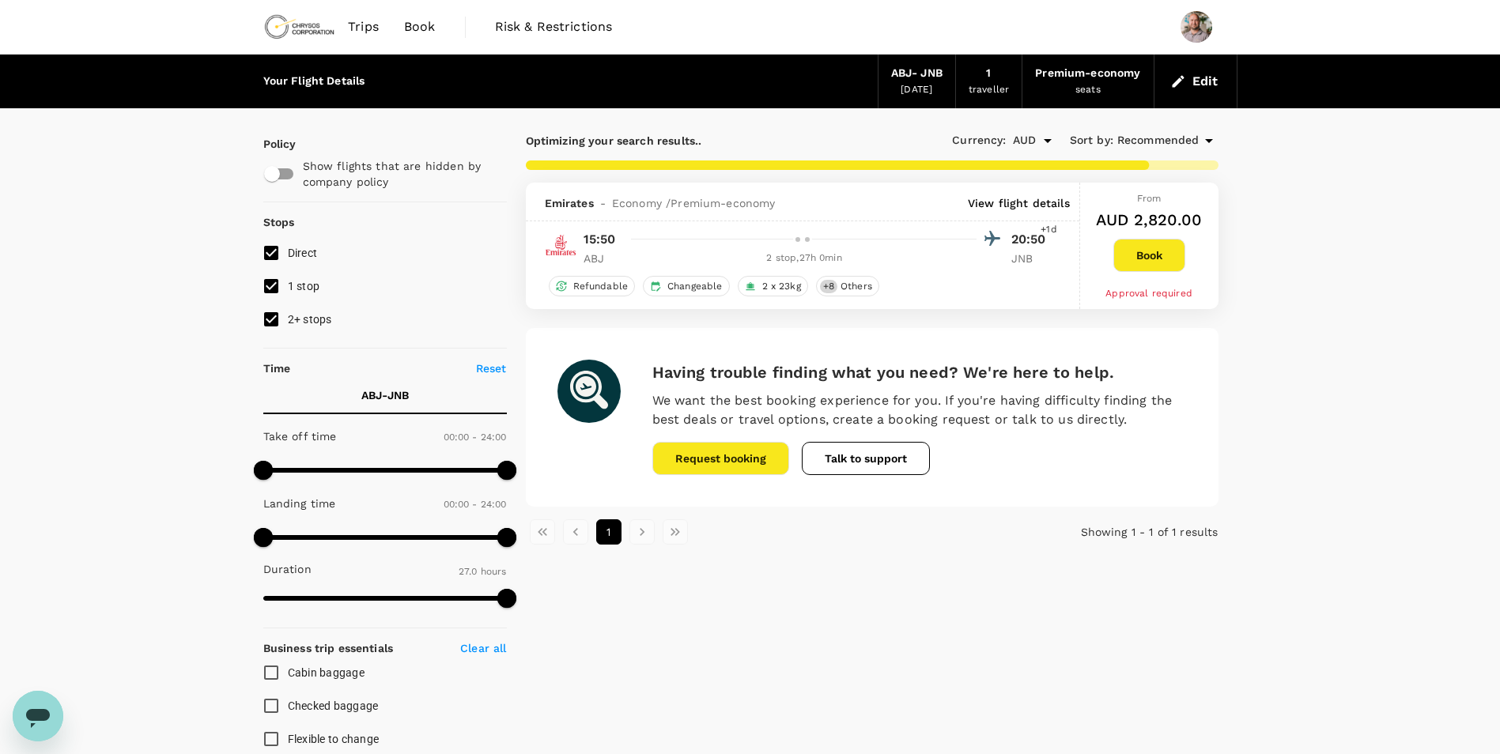
click at [999, 198] on p "View flight details" at bounding box center [1019, 203] width 102 height 16
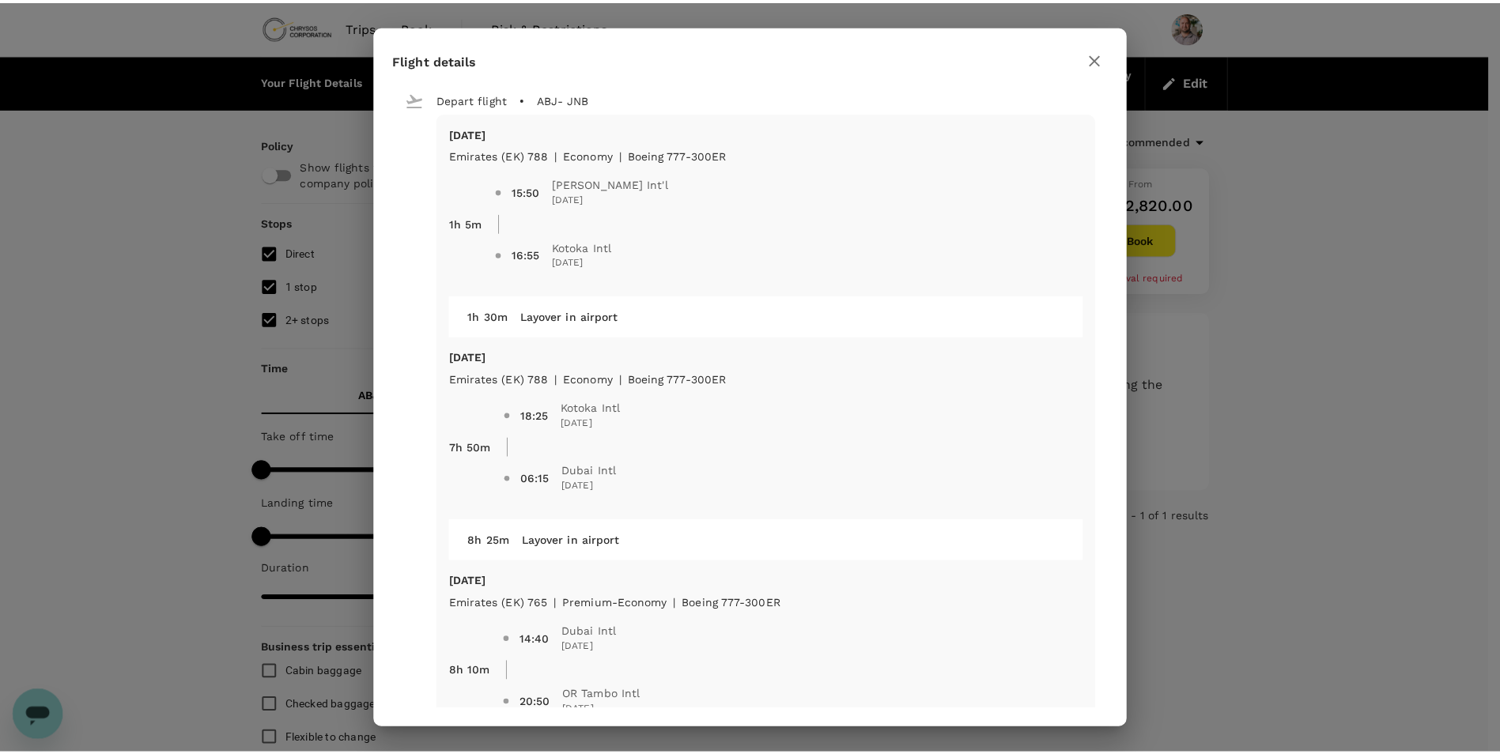
scroll to position [76, 0]
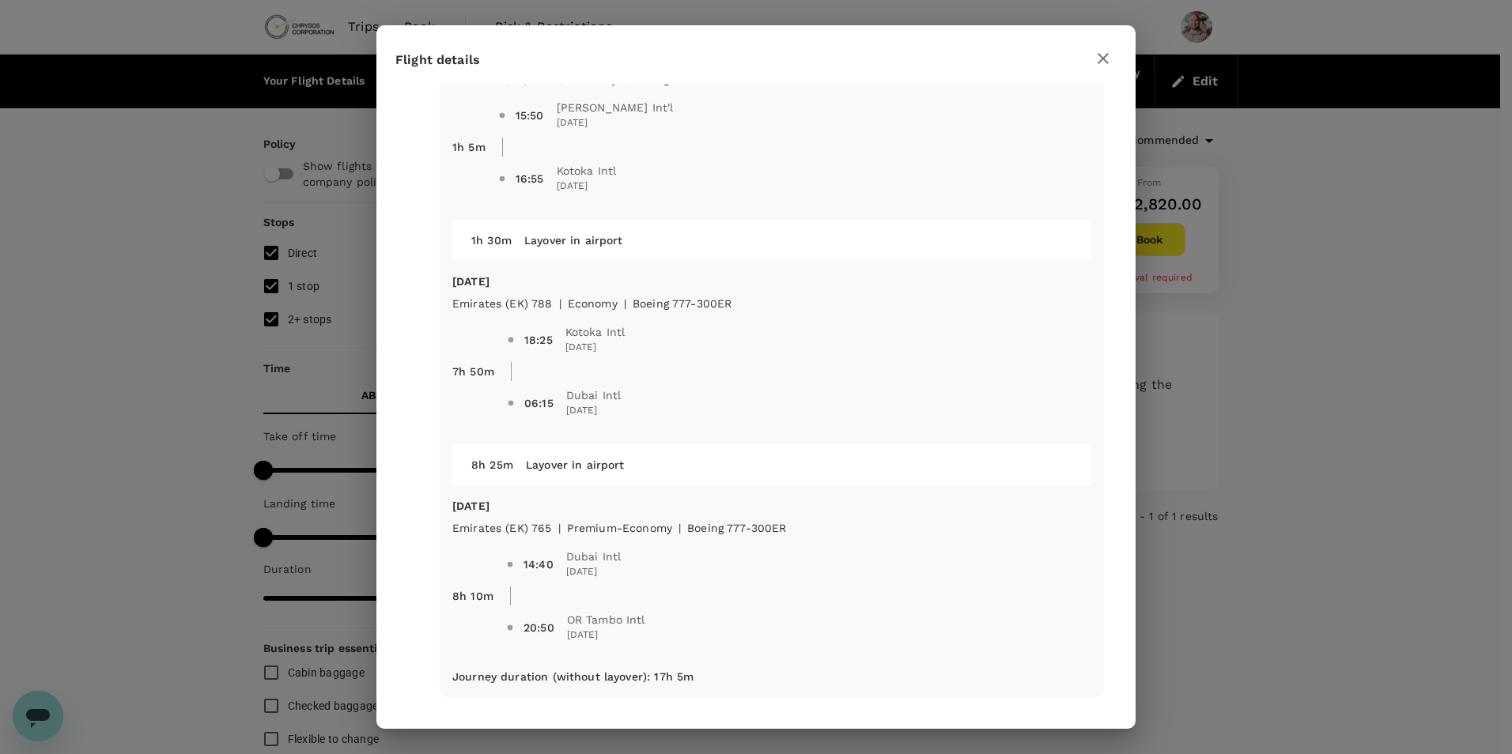
click at [1098, 59] on icon "button" at bounding box center [1103, 58] width 19 height 19
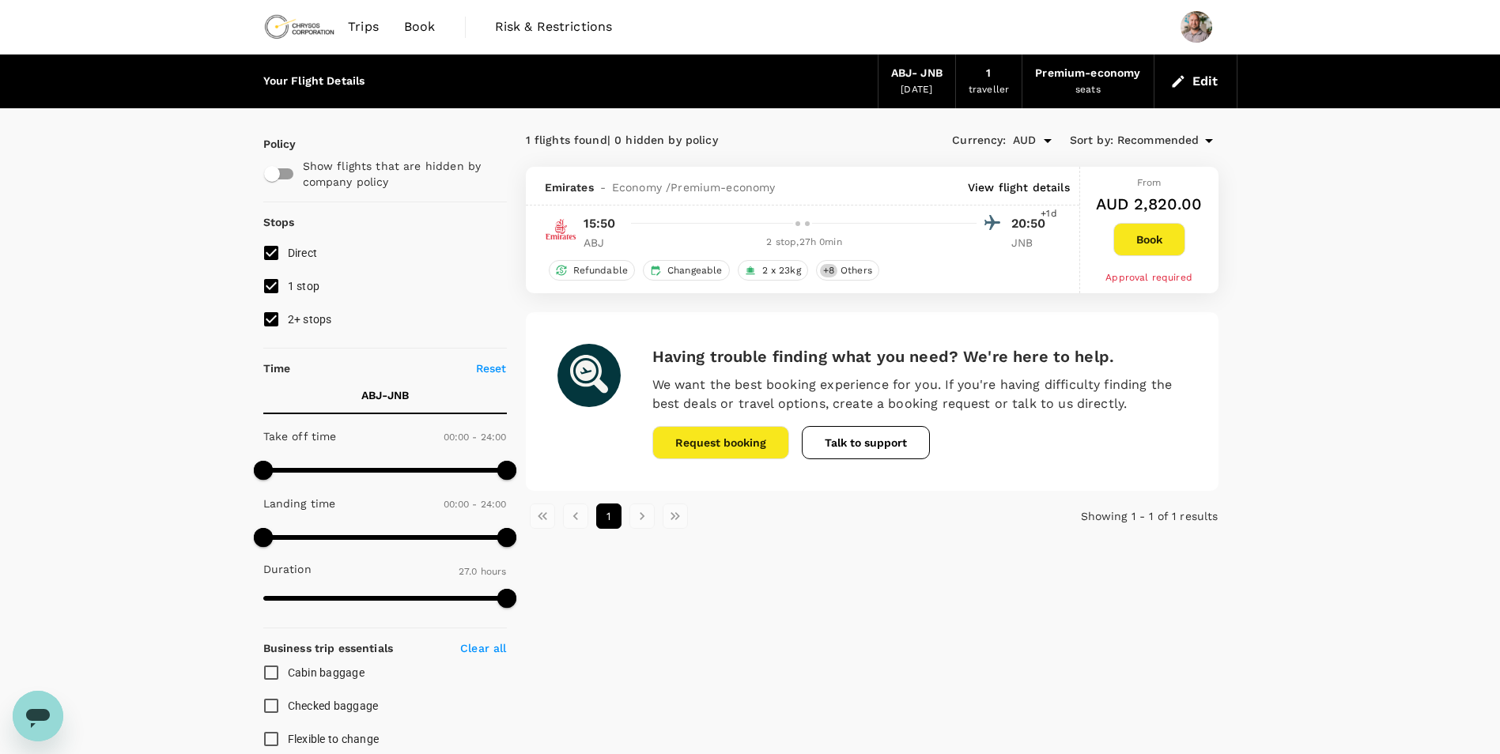
click at [1195, 86] on button "Edit" at bounding box center [1195, 81] width 57 height 25
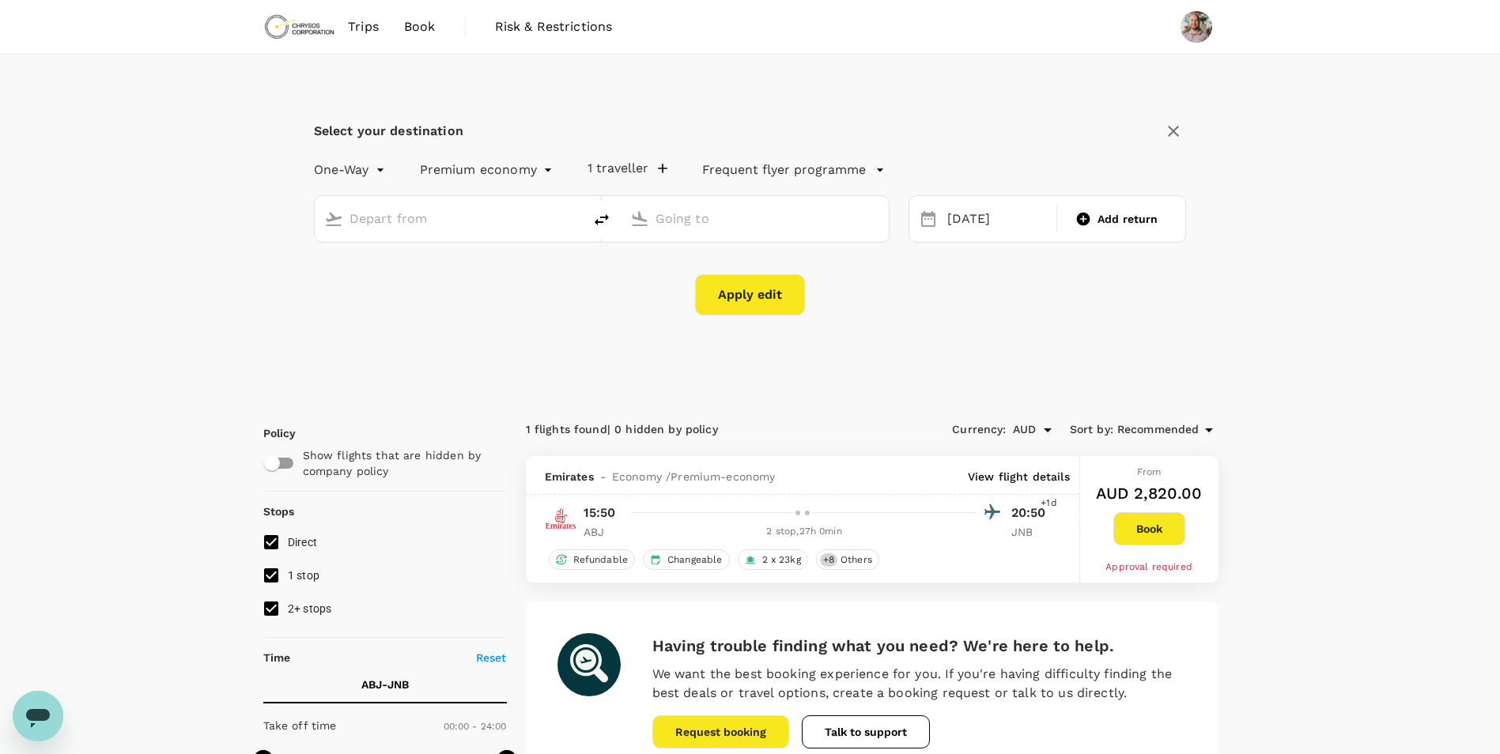
type input "[PERSON_NAME] Int'l (ABJ)"
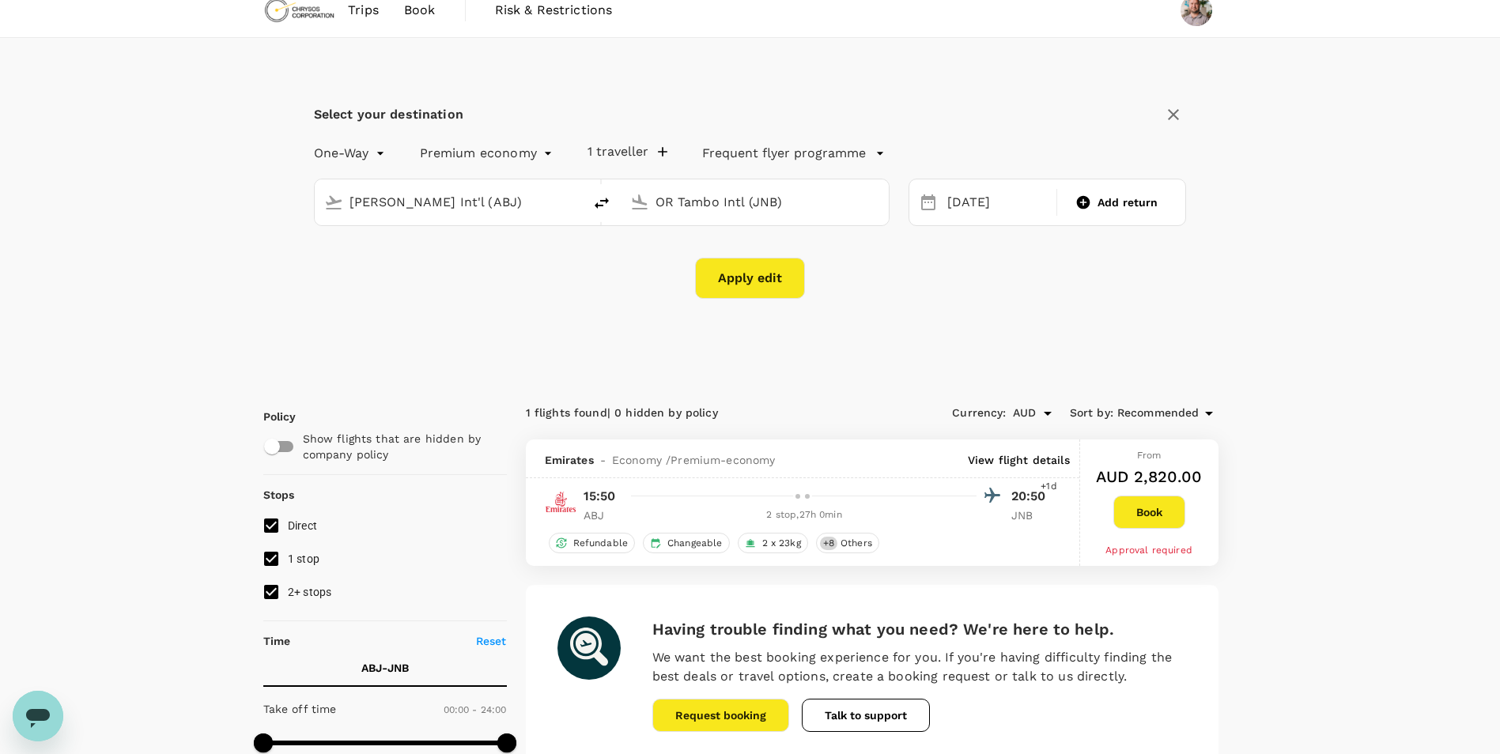
scroll to position [0, 0]
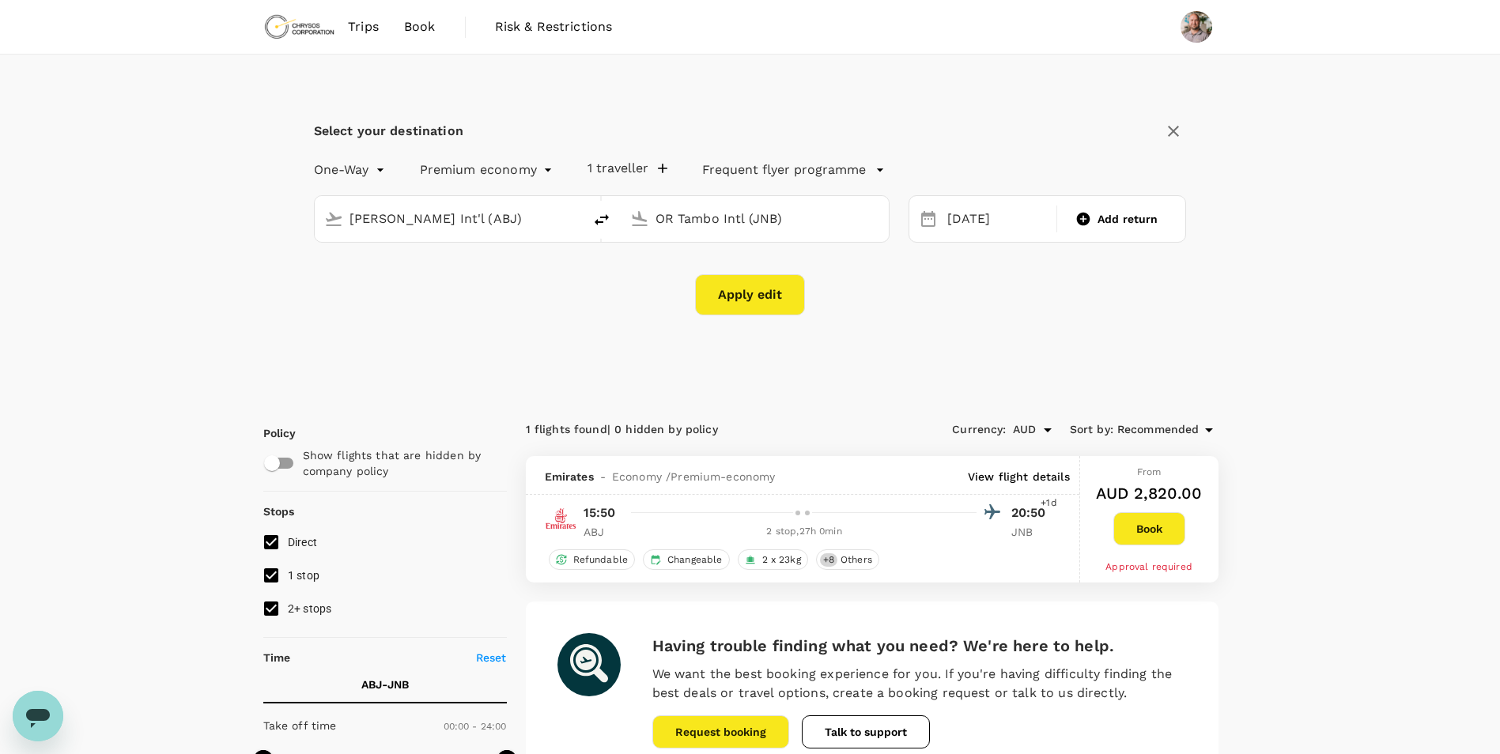
click at [684, 218] on input "OR Tambo Intl (JNB)" at bounding box center [756, 218] width 200 height 25
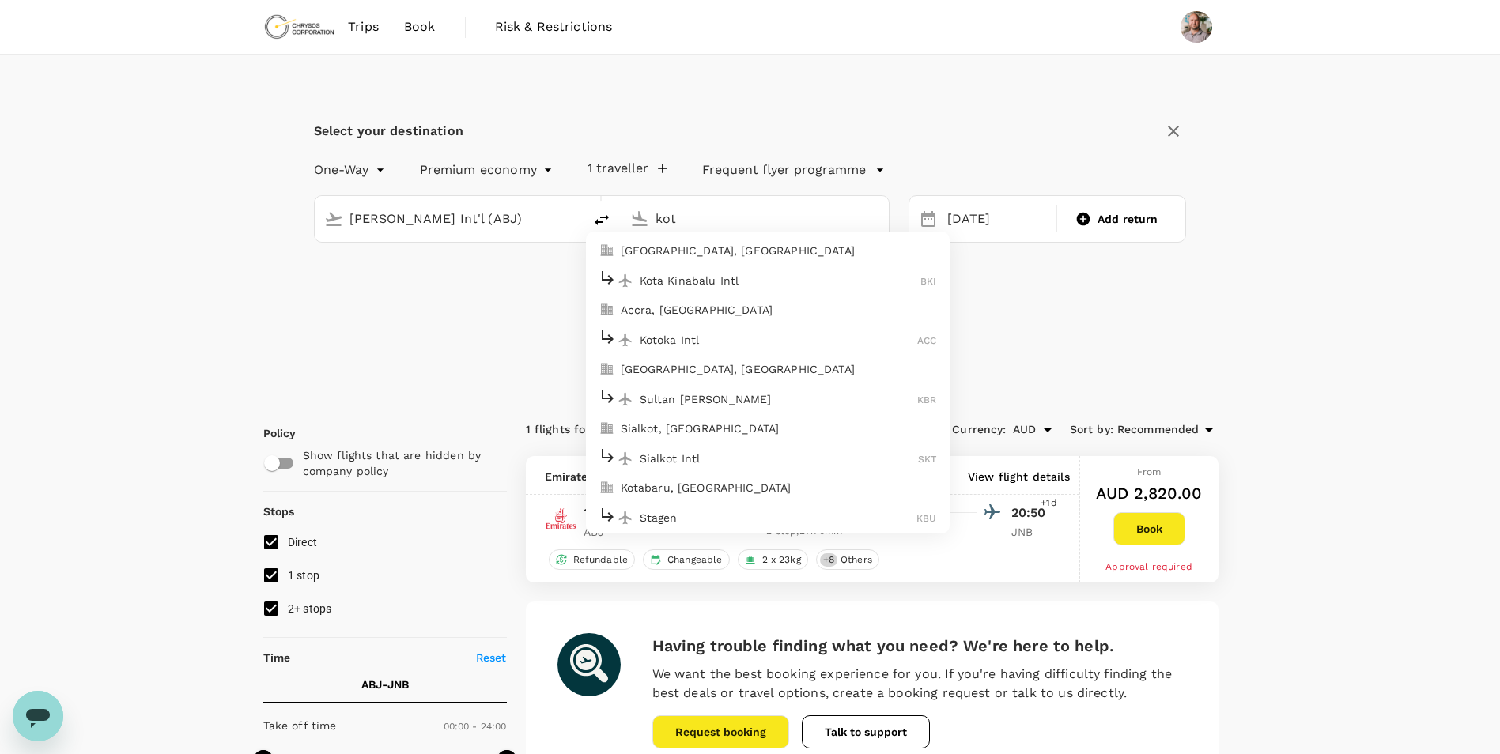
click at [711, 335] on p "Kotoka Intl" at bounding box center [779, 340] width 278 height 16
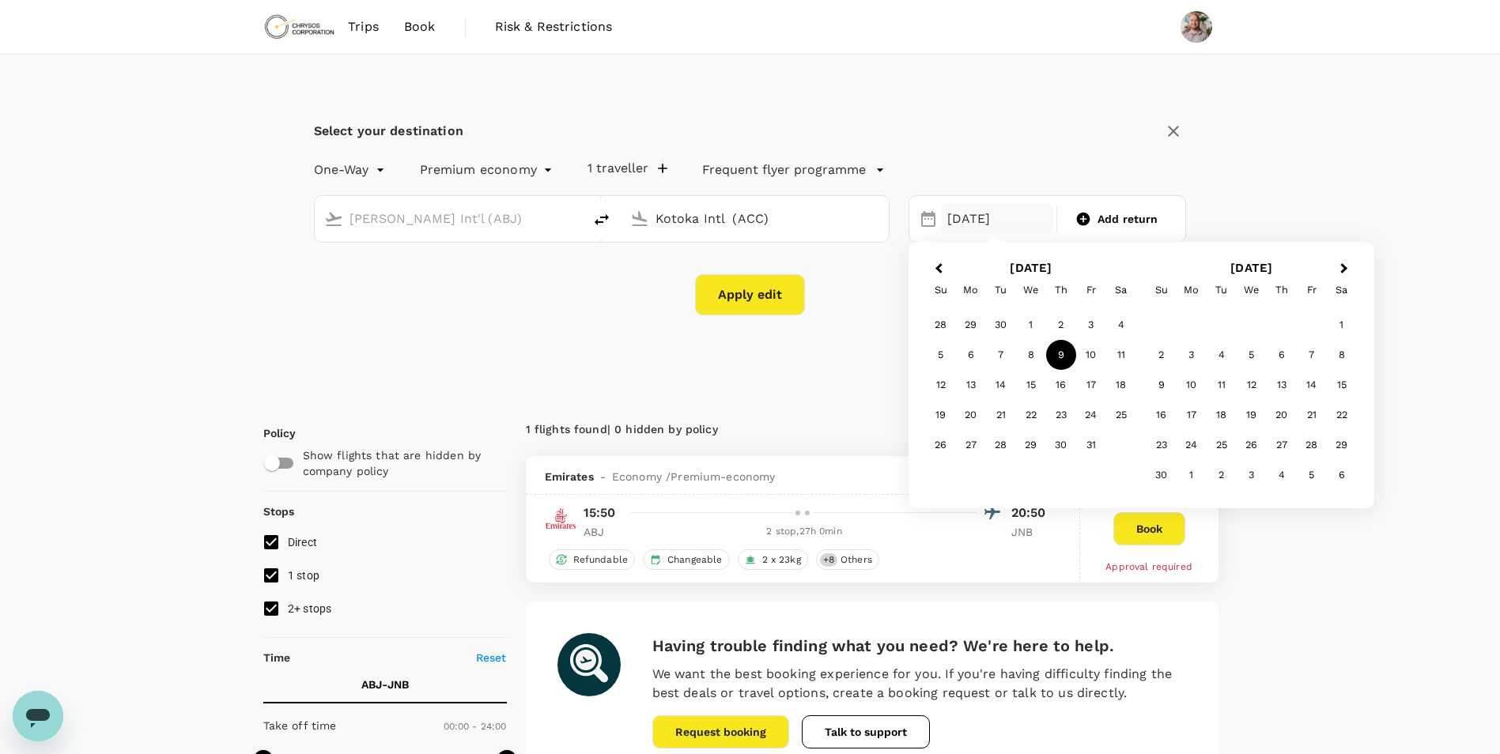
type input "Kotoka Intl (ACC)"
click at [764, 293] on button "Apply edit" at bounding box center [750, 294] width 110 height 41
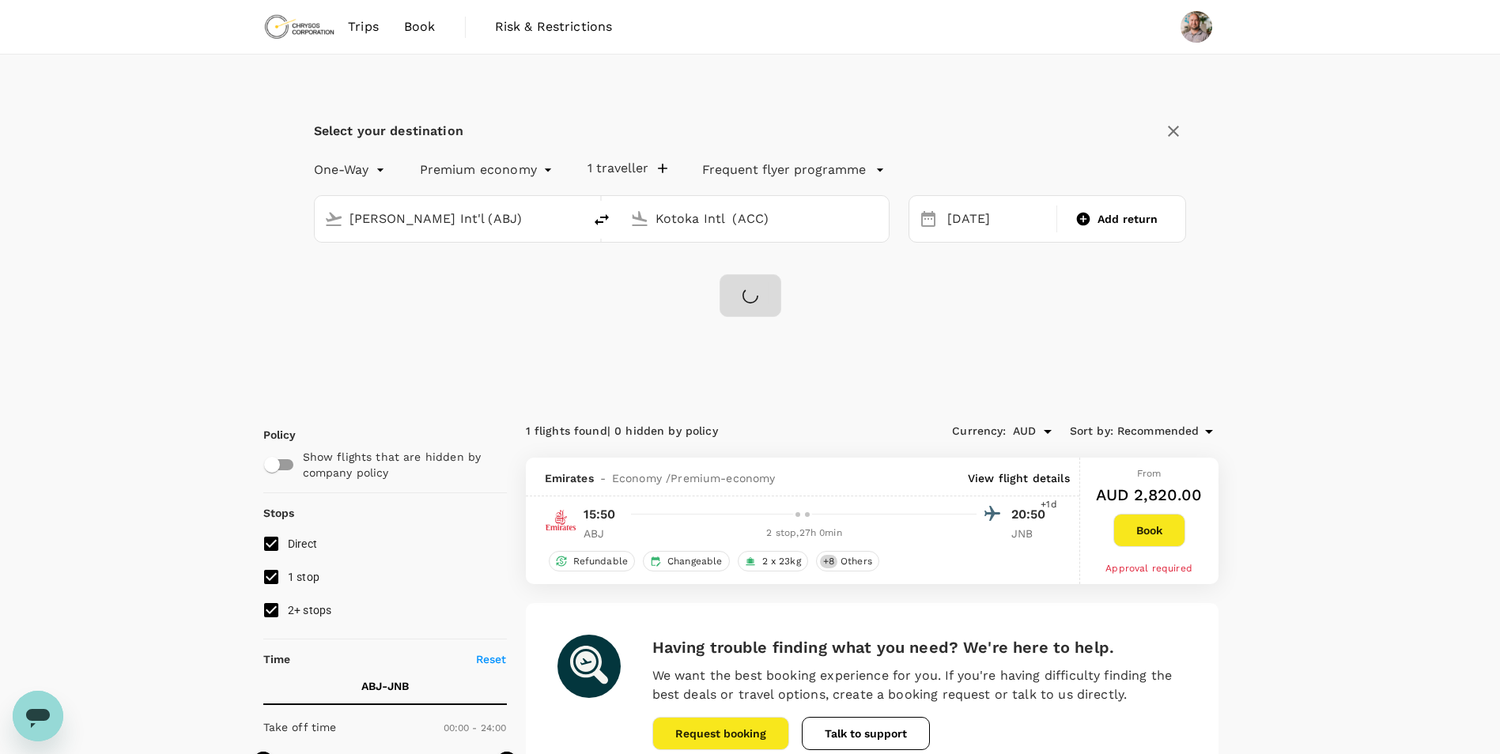
checkbox input "false"
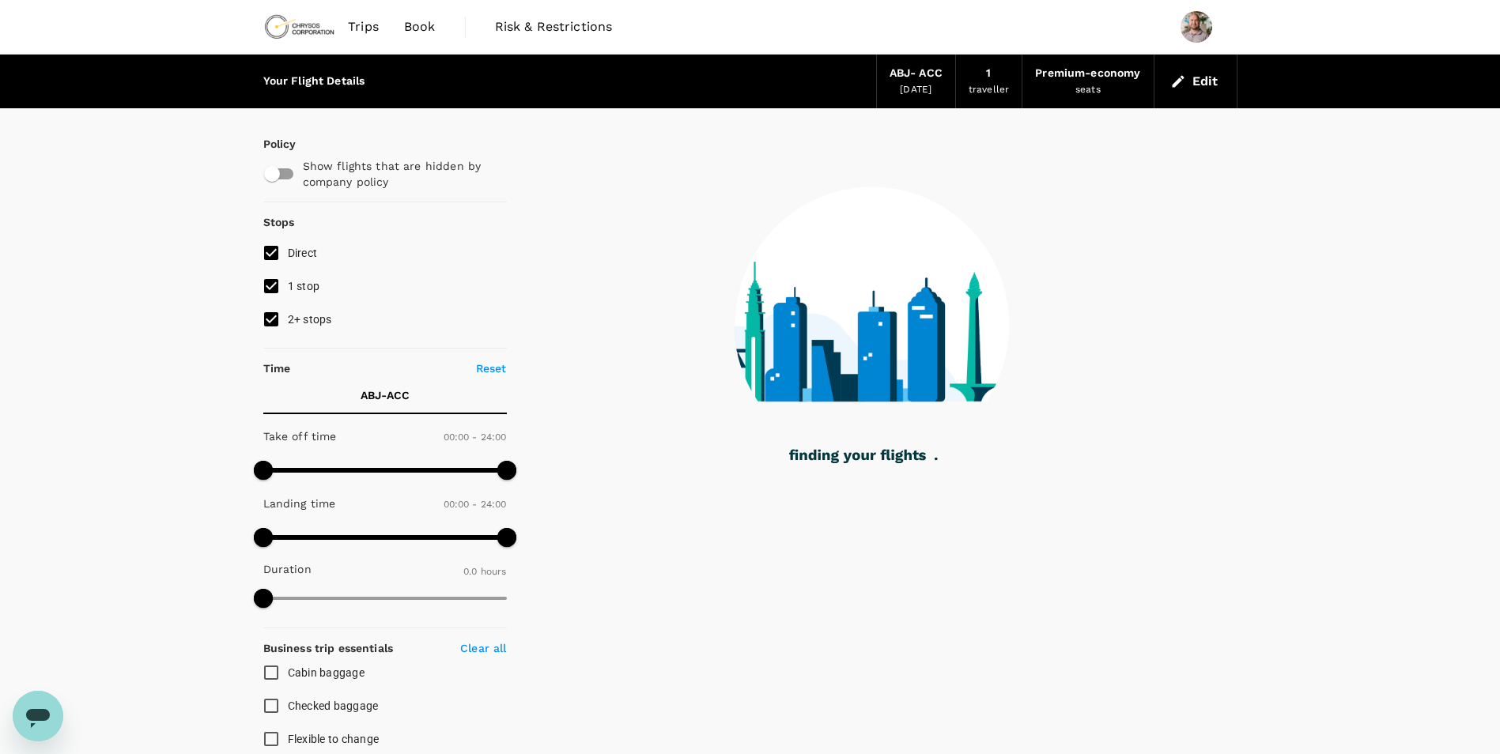
checkbox input "true"
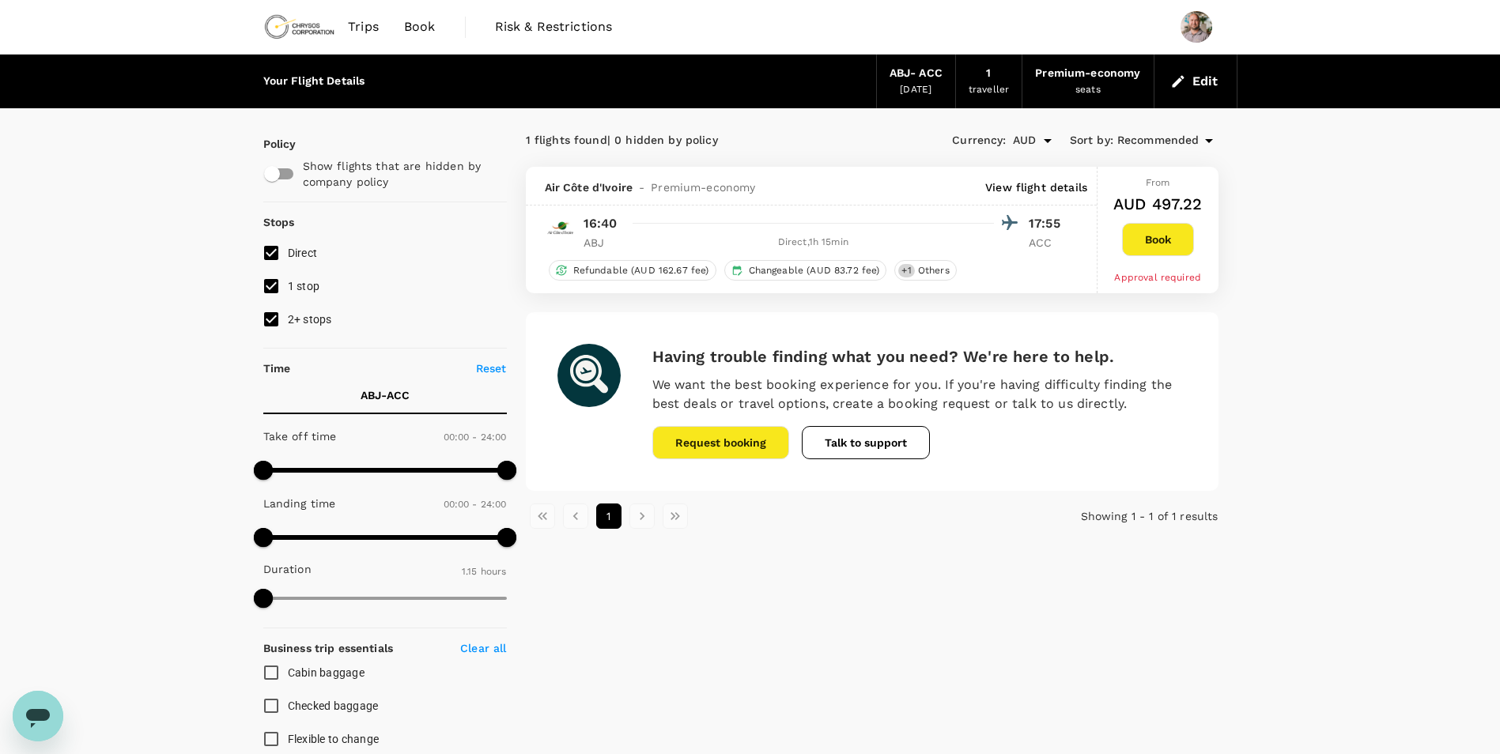
click at [1174, 82] on icon "button" at bounding box center [1178, 82] width 16 height 16
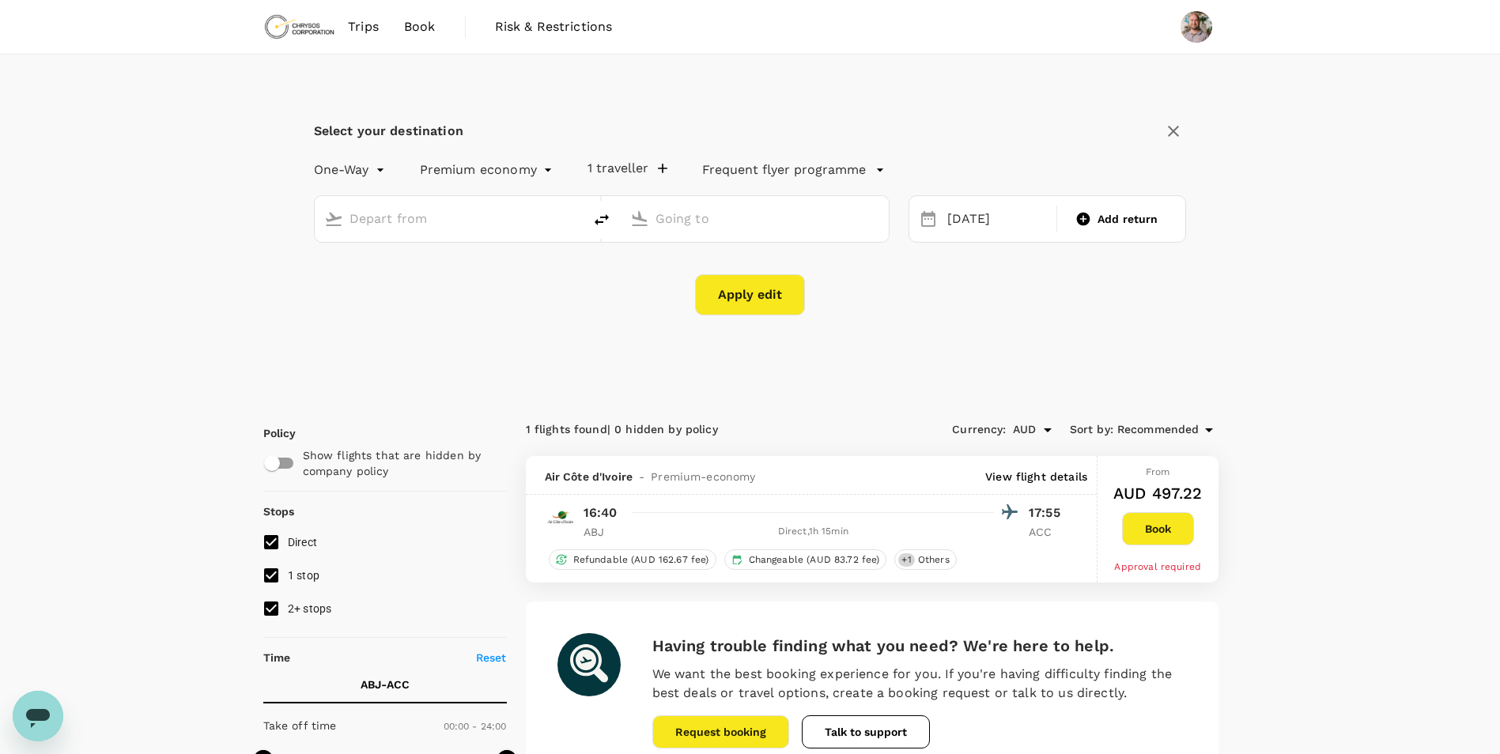
type input "[PERSON_NAME] Int'l (ABJ)"
type input "Kotoka Intl (ACC)"
click at [460, 224] on input "[PERSON_NAME] Int'l (ABJ)" at bounding box center [450, 218] width 200 height 25
click at [455, 279] on p "Kotoka Intl" at bounding box center [473, 281] width 278 height 16
type input "Kotoka Intl (ACC)"
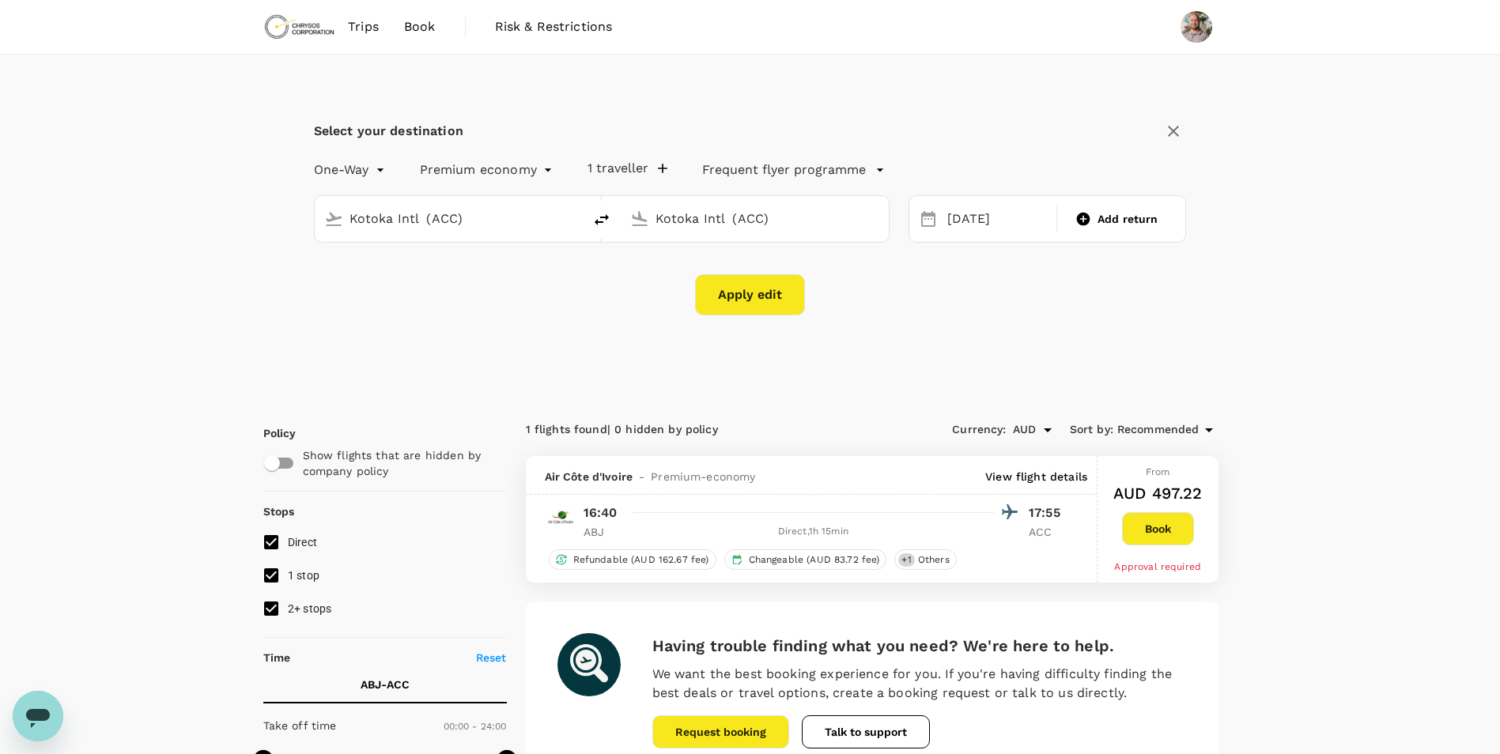
drag, startPoint x: 806, startPoint y: 220, endPoint x: 633, endPoint y: 218, distance: 173.2
click at [633, 218] on div "Kotoka Intl (ACC)" at bounding box center [751, 215] width 255 height 33
type input "o"
click at [681, 287] on p "OR Tambo Intl" at bounding box center [779, 281] width 278 height 16
type input "OR Tambo Intl (JNB)"
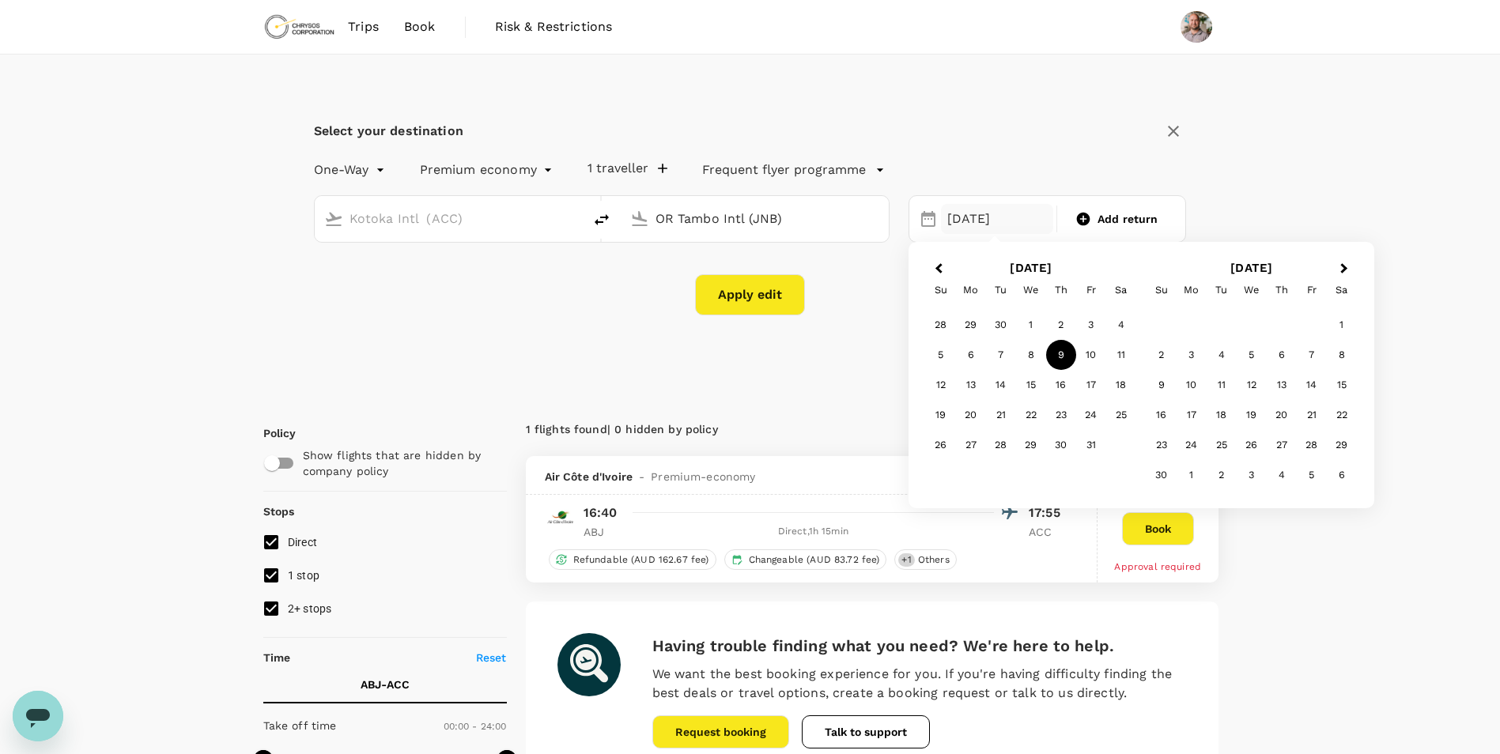
click at [766, 290] on button "Apply edit" at bounding box center [750, 294] width 110 height 41
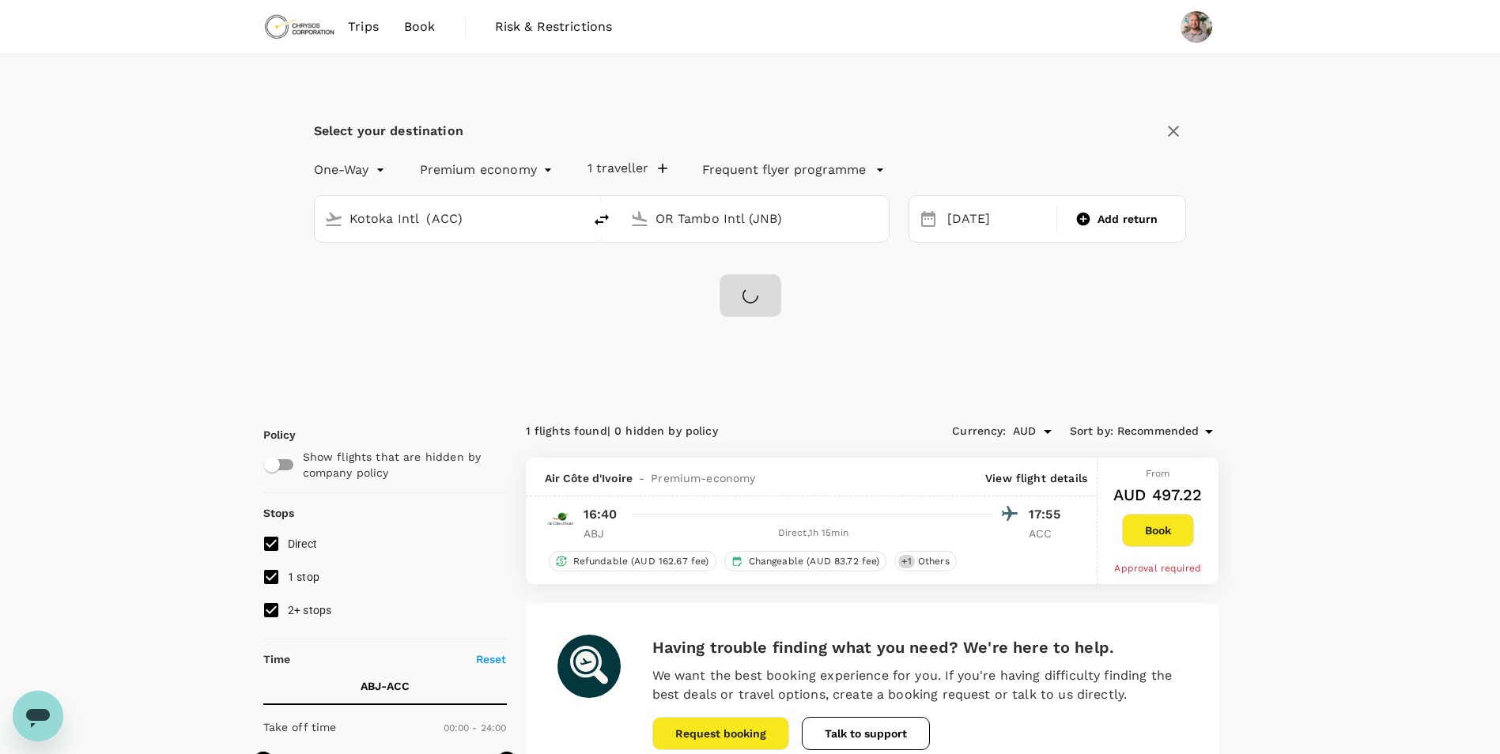
checkbox input "false"
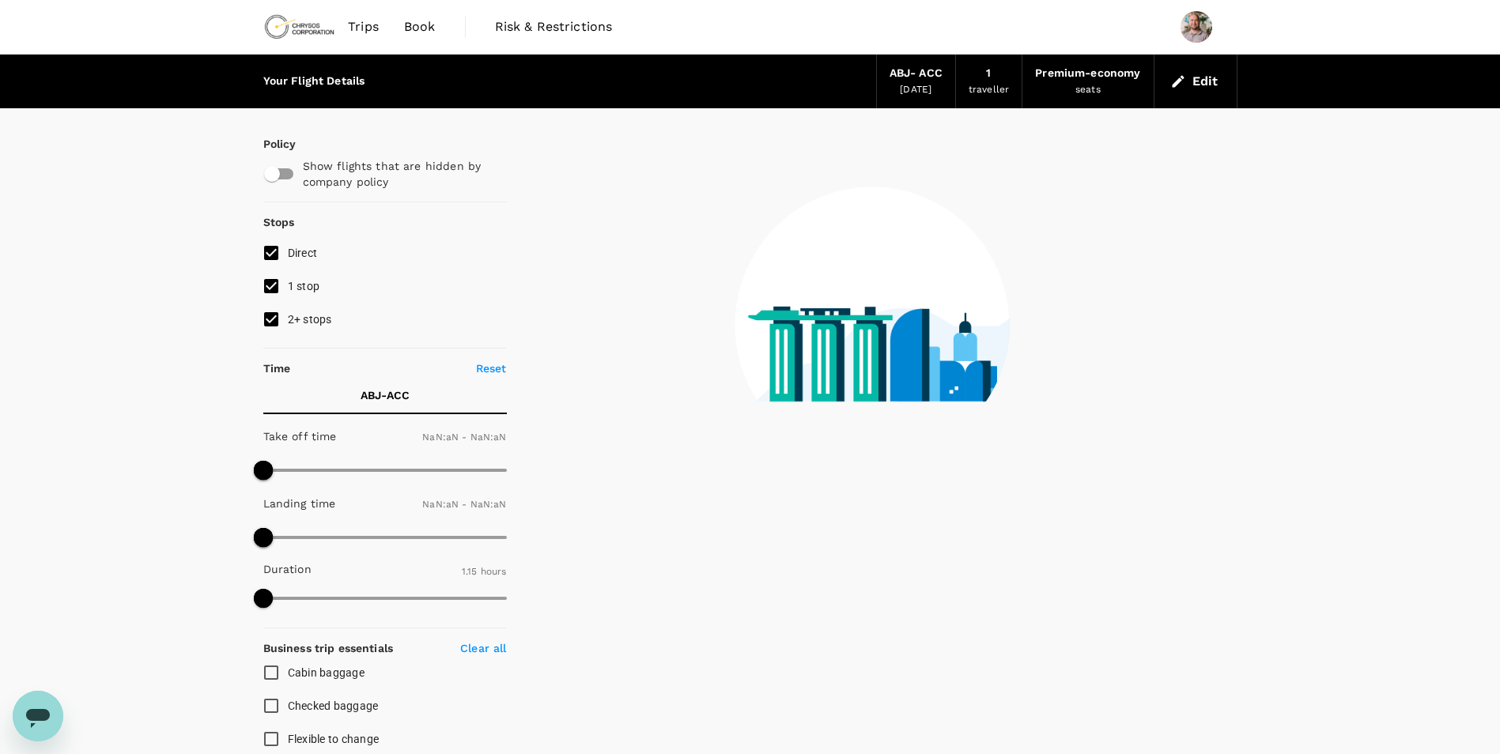
type input "1440"
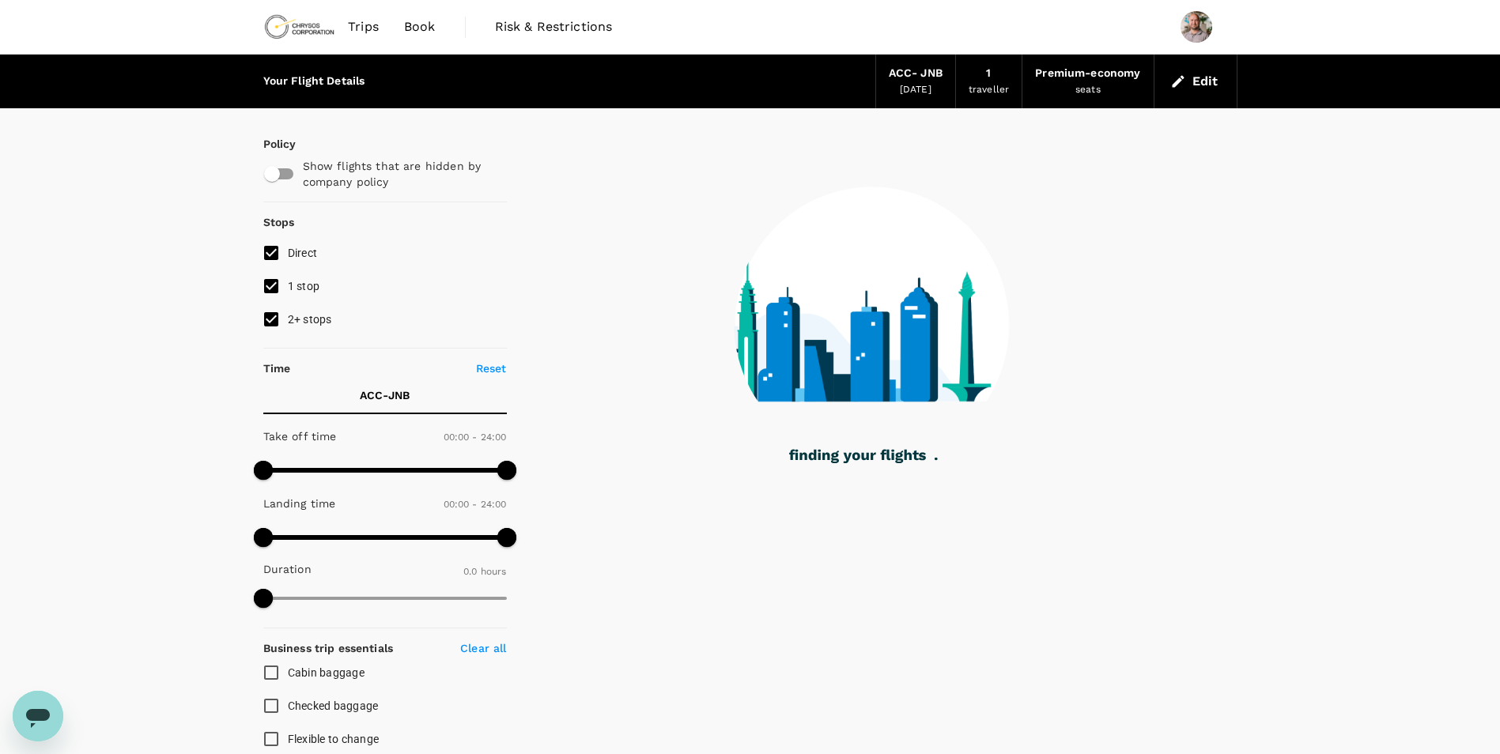
checkbox input "true"
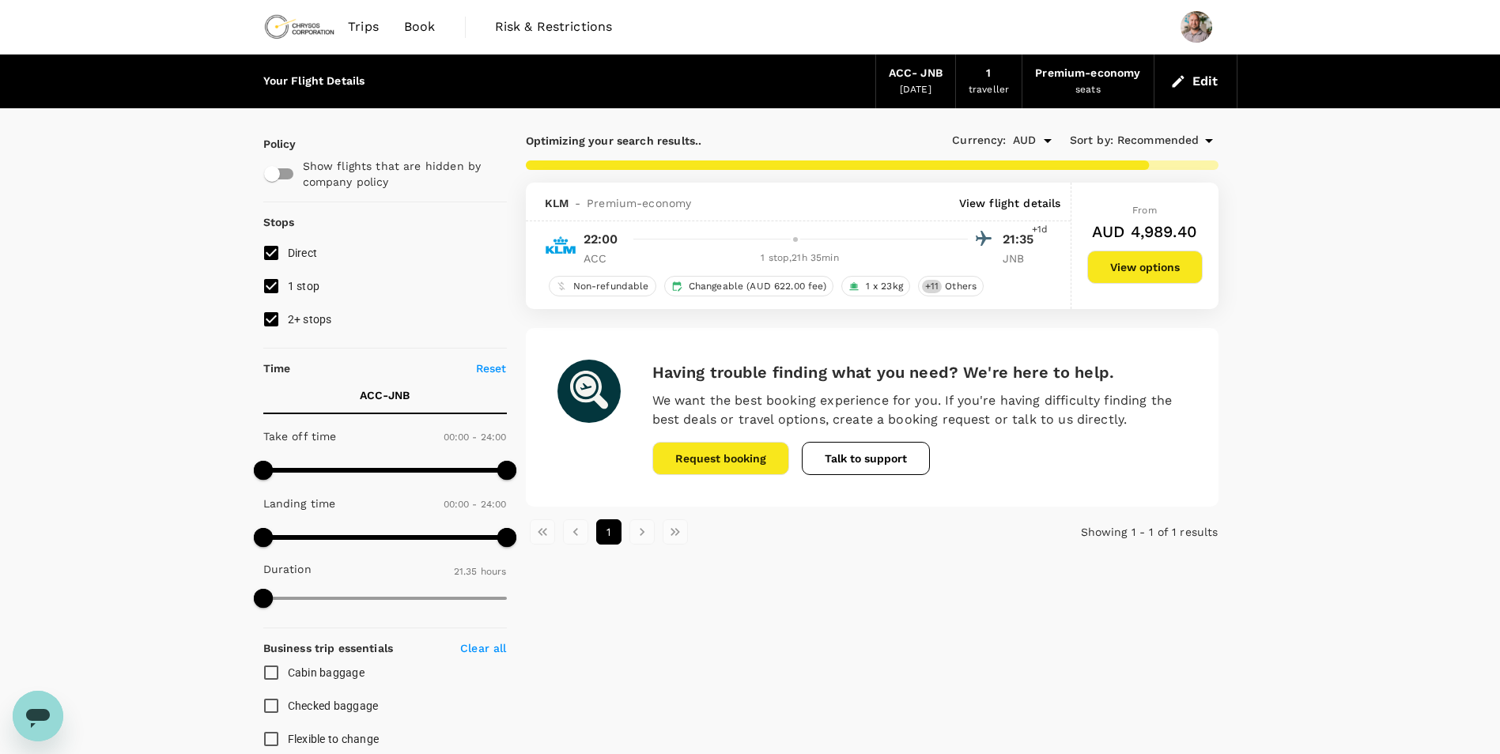
click at [1006, 201] on p "View flight details" at bounding box center [1010, 203] width 102 height 16
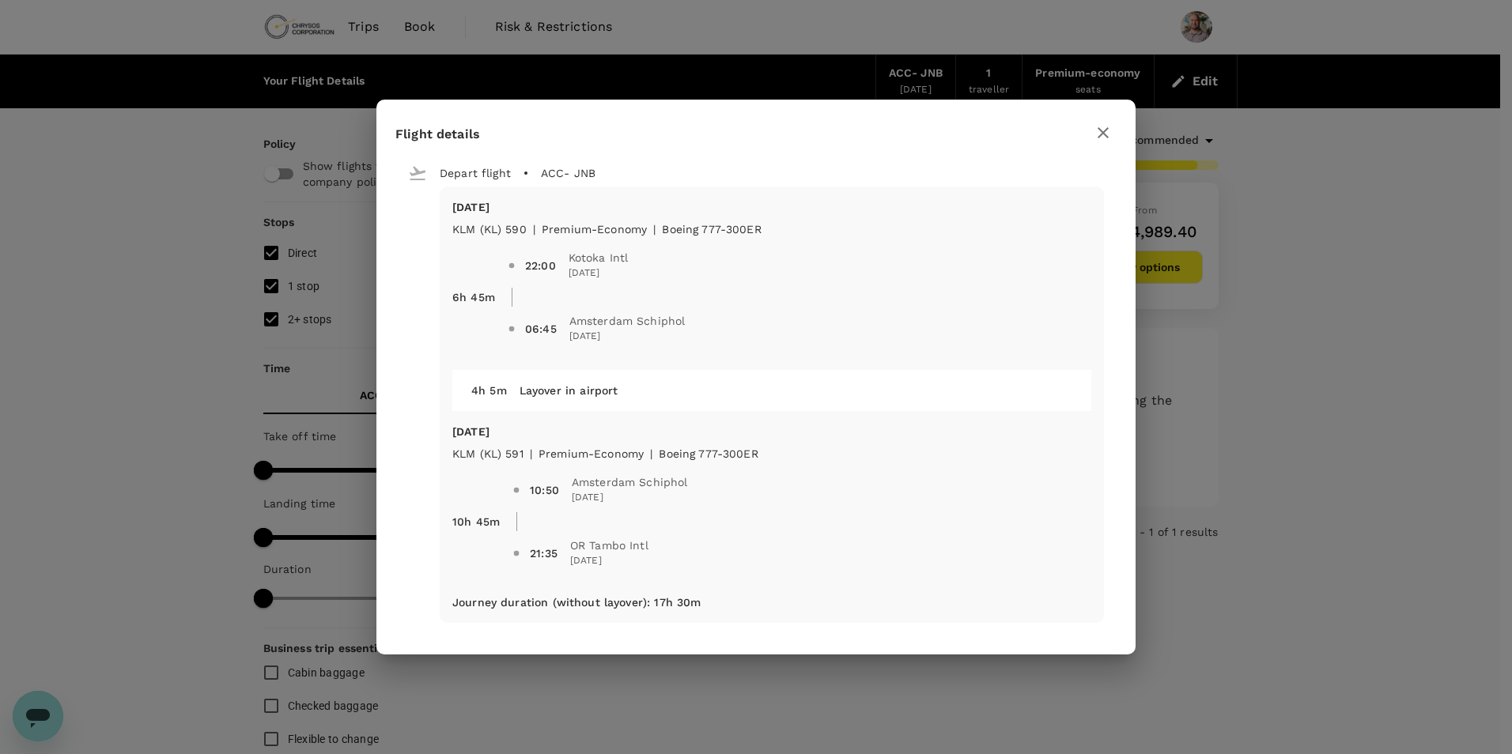
click at [1109, 139] on icon "button" at bounding box center [1103, 132] width 19 height 19
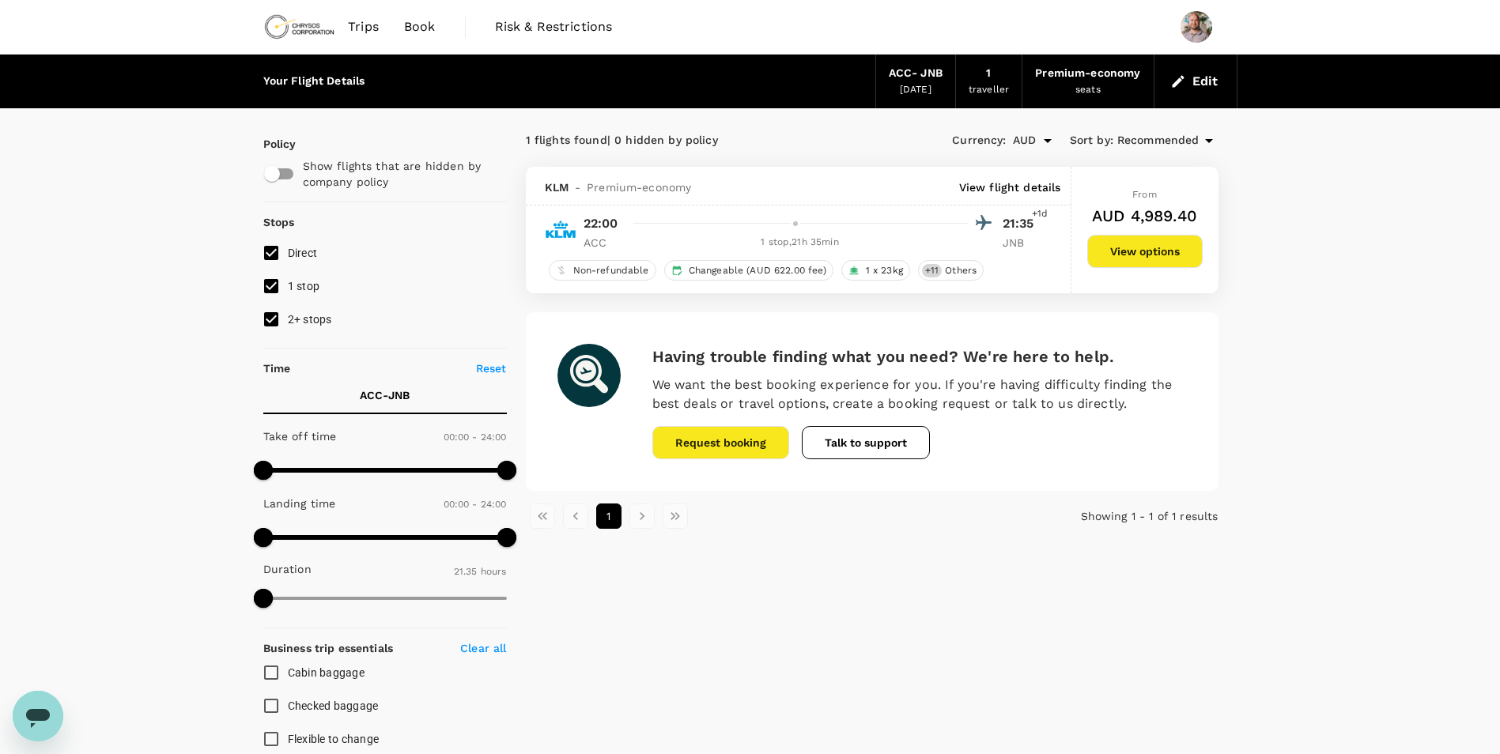
click at [1189, 82] on button "Edit" at bounding box center [1195, 81] width 57 height 25
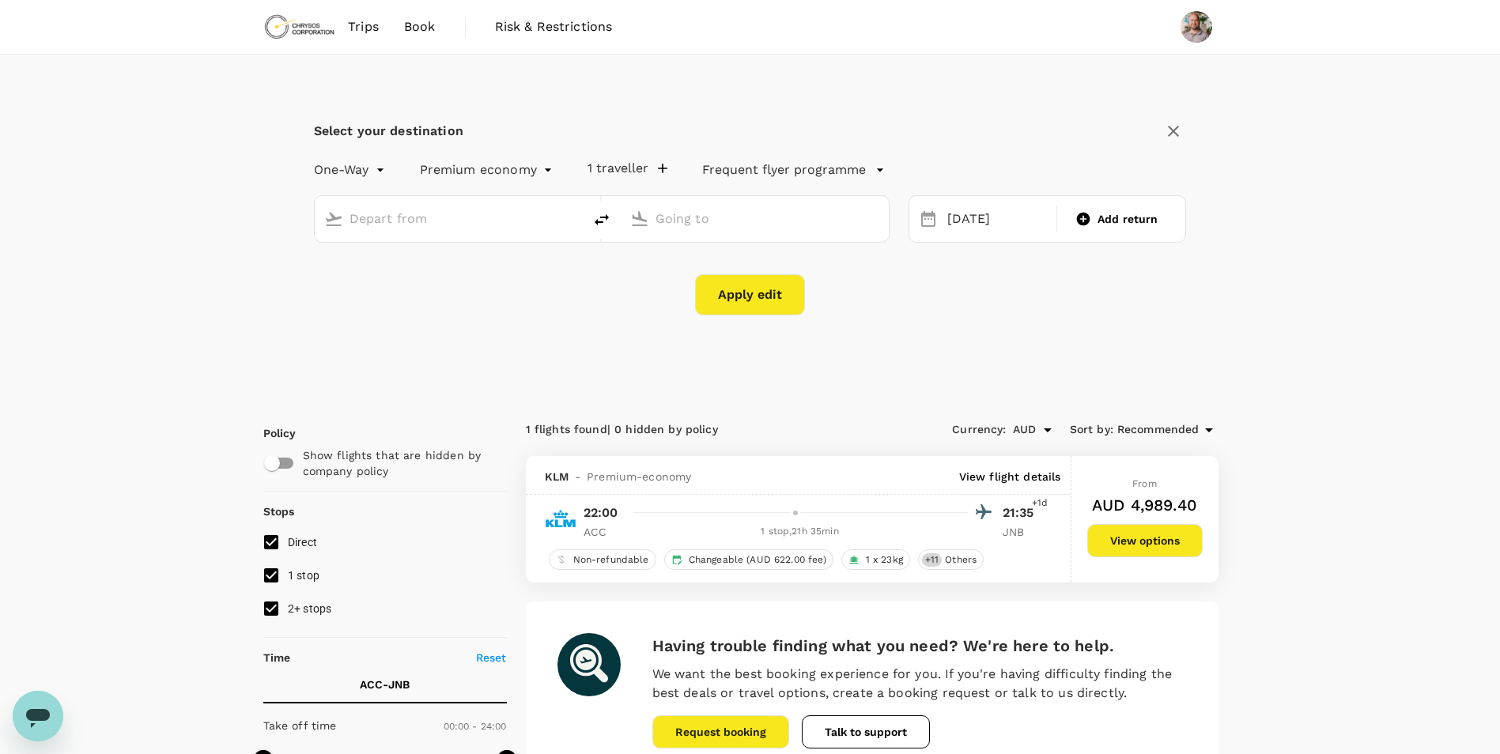
type input "Kotoka Intl (ACC)"
type input "OR Tambo Intl (JNB)"
click at [956, 230] on div "[DATE]" at bounding box center [997, 219] width 112 height 31
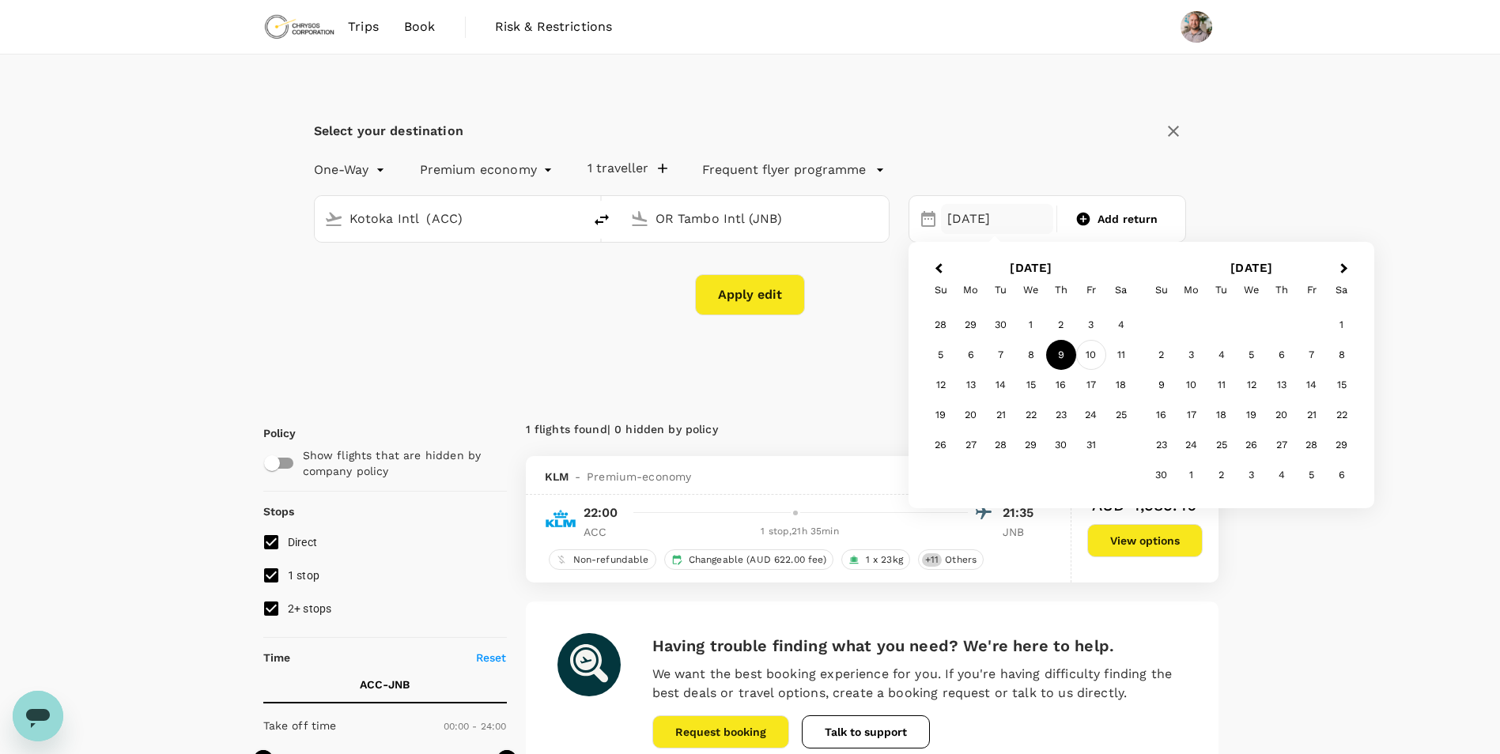
click at [1089, 357] on div "10" at bounding box center [1091, 355] width 30 height 30
click at [472, 225] on input "Kotoka Intl (ACC)" at bounding box center [450, 218] width 200 height 25
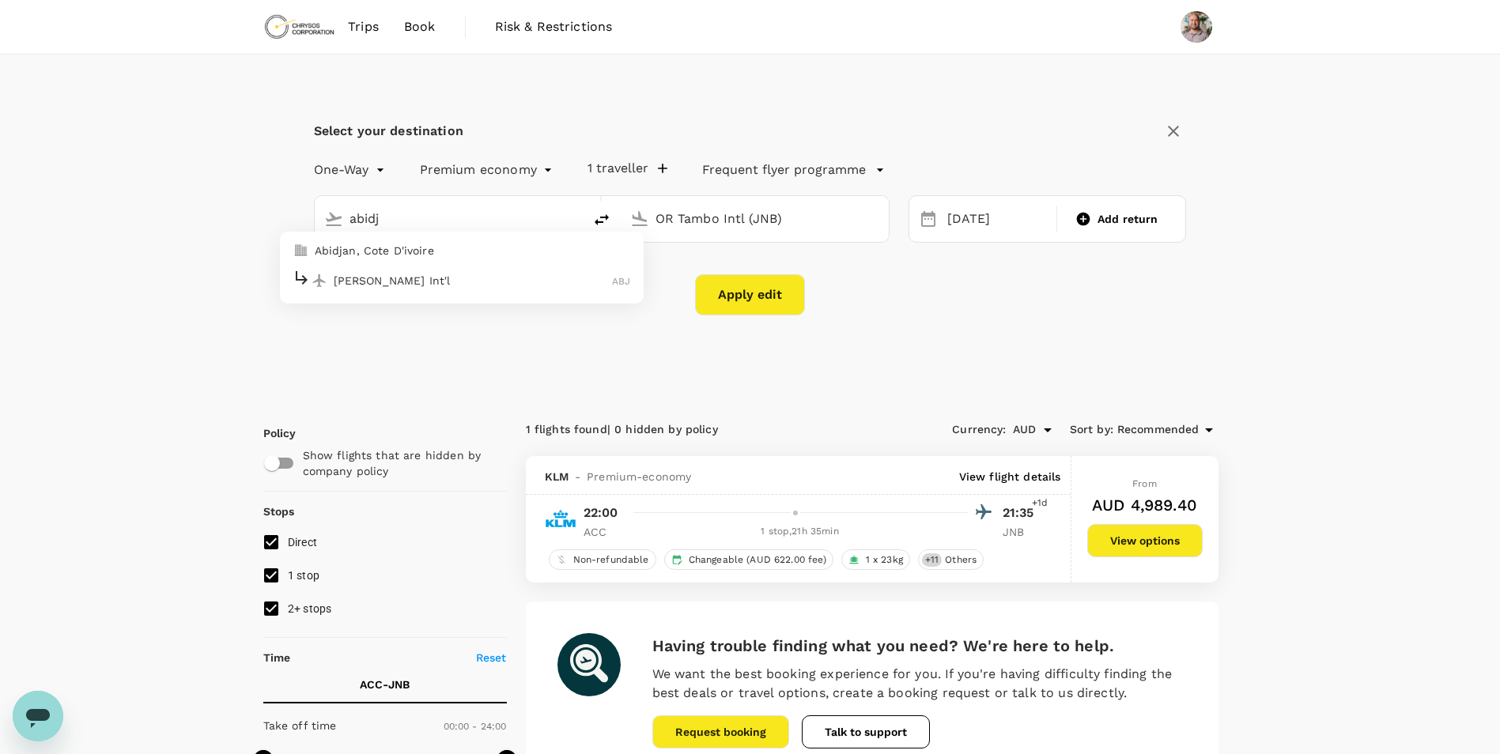
click at [491, 275] on p "[PERSON_NAME] Int'l" at bounding box center [473, 281] width 279 height 16
type input "[PERSON_NAME] Int'l (ABJ)"
click at [746, 224] on input "OR Tambo Intl (JNB)" at bounding box center [756, 218] width 200 height 25
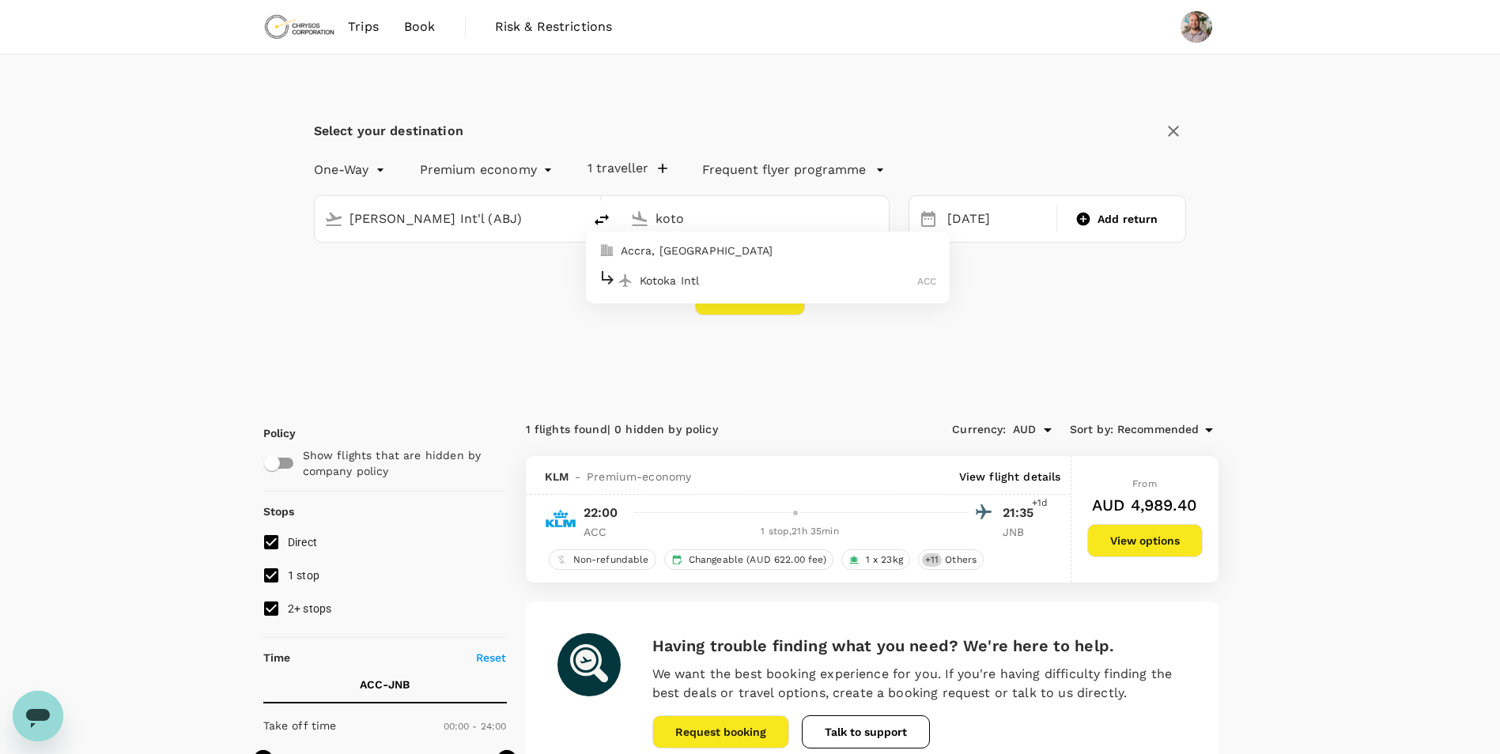
click at [772, 289] on div "Kotoka Intl ACC" at bounding box center [768, 280] width 338 height 25
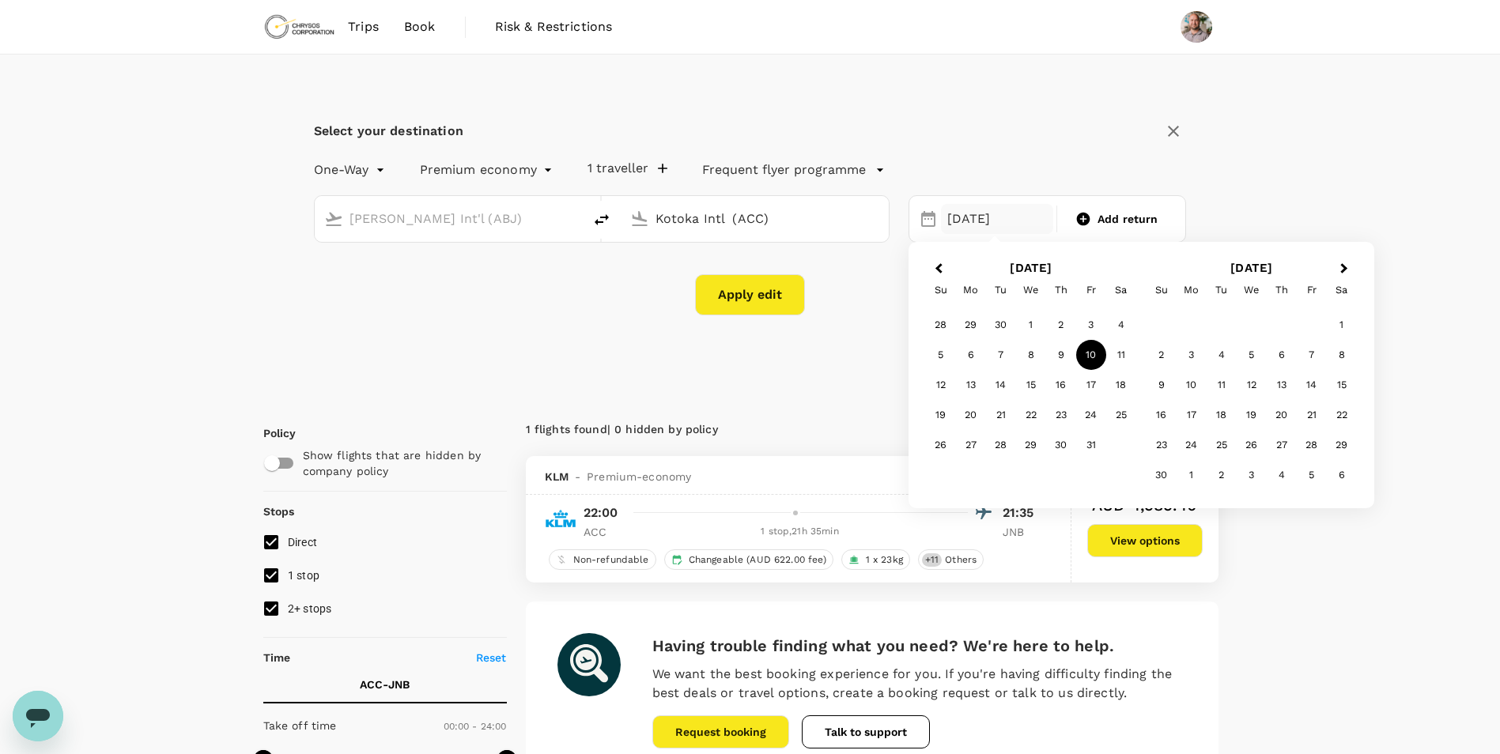
type input "Kotoka Intl (ACC)"
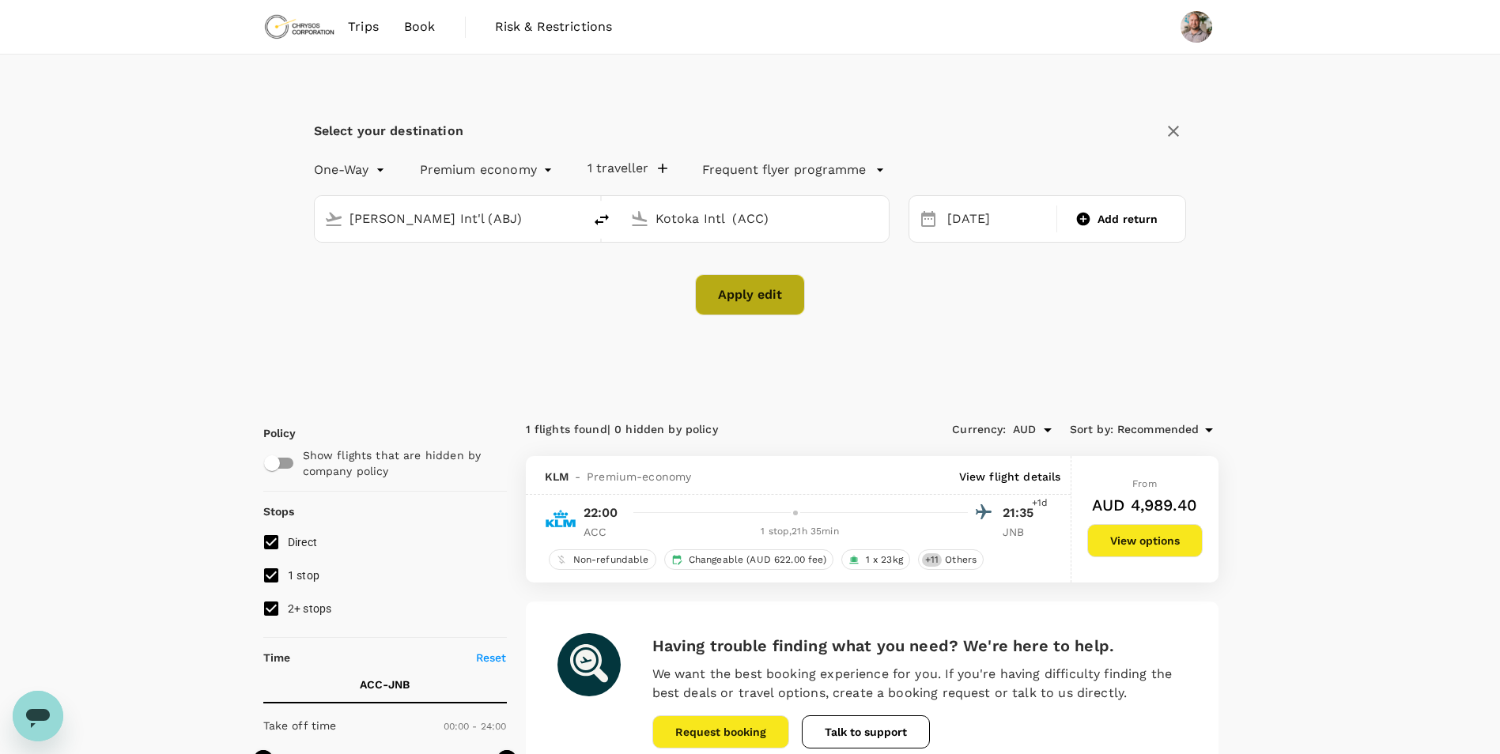
click at [772, 289] on button "Apply edit" at bounding box center [750, 294] width 110 height 41
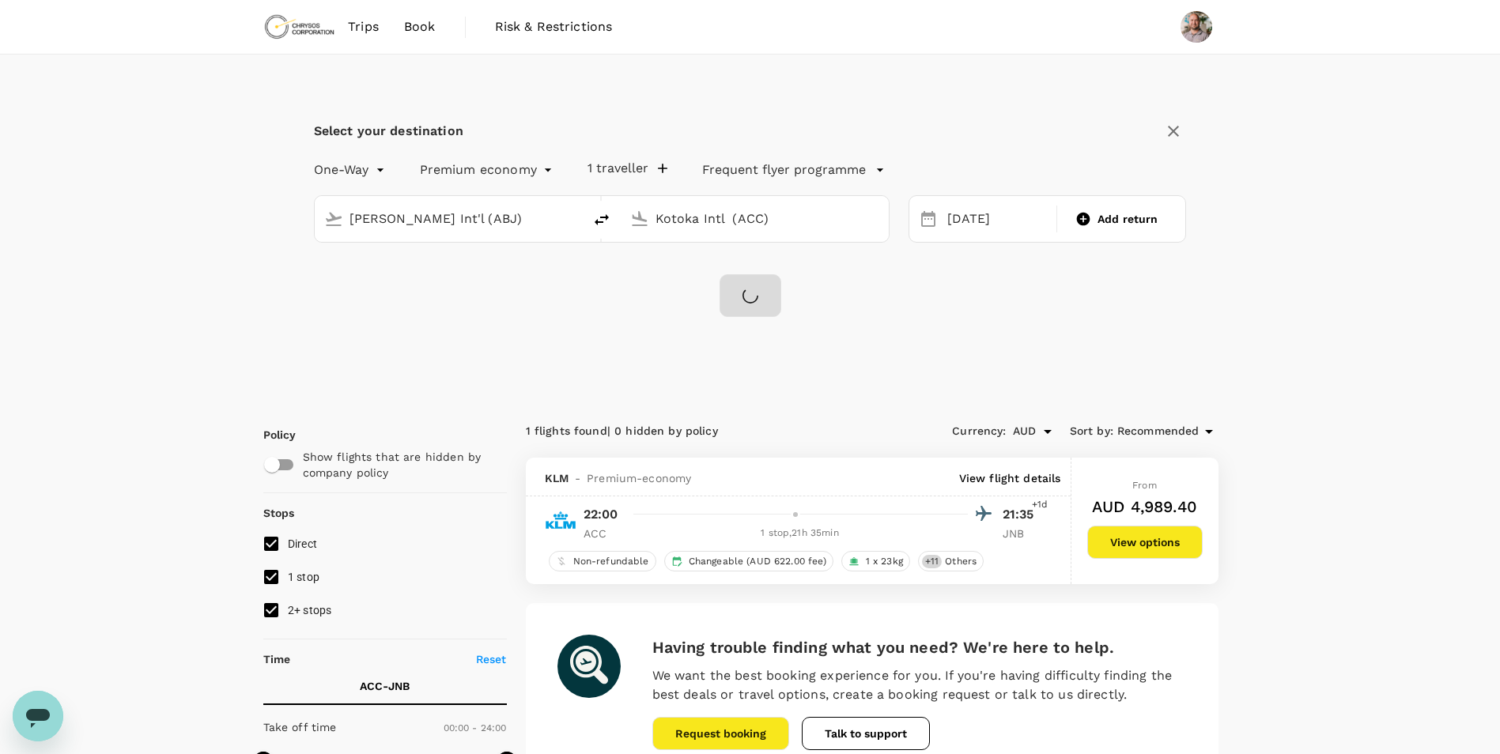
checkbox input "false"
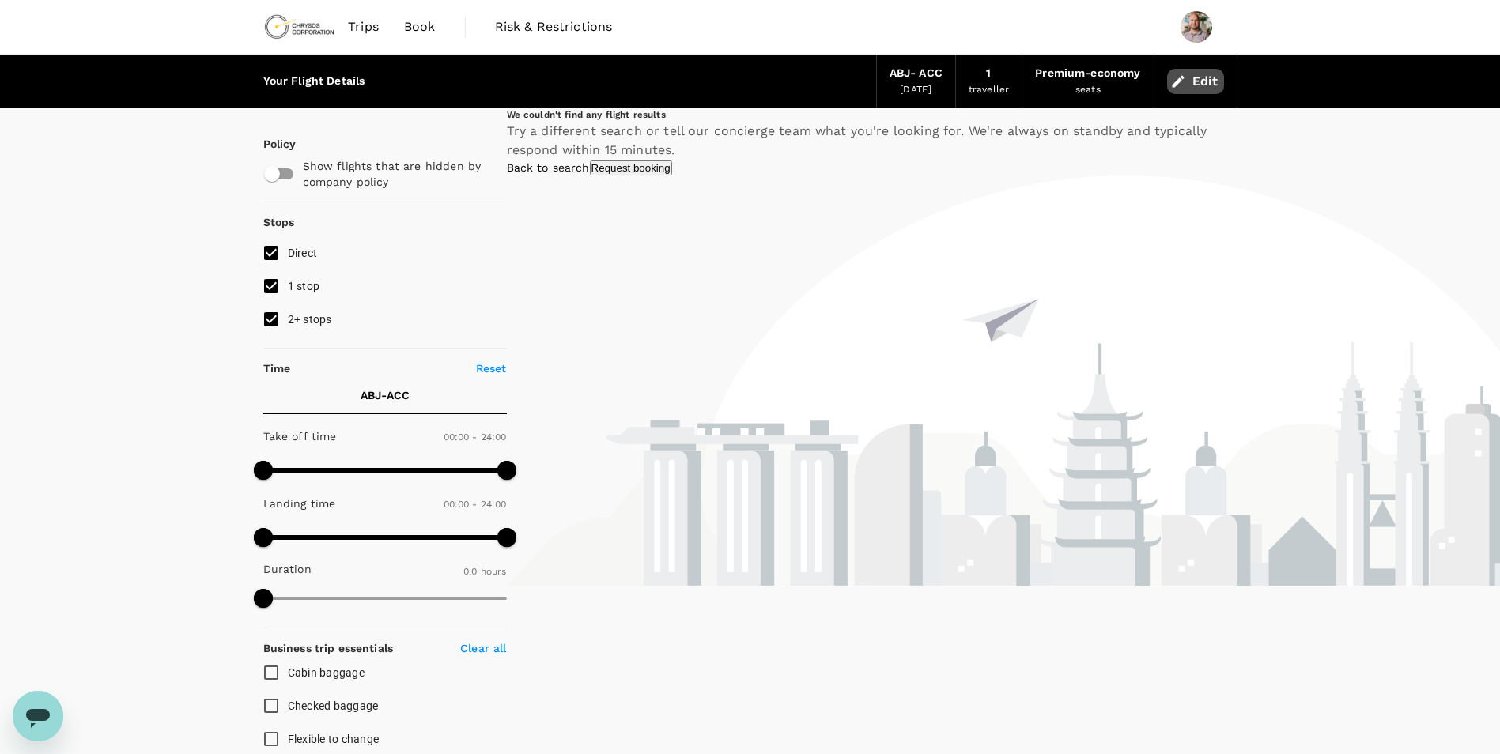
click at [1204, 84] on button "Edit" at bounding box center [1195, 81] width 57 height 25
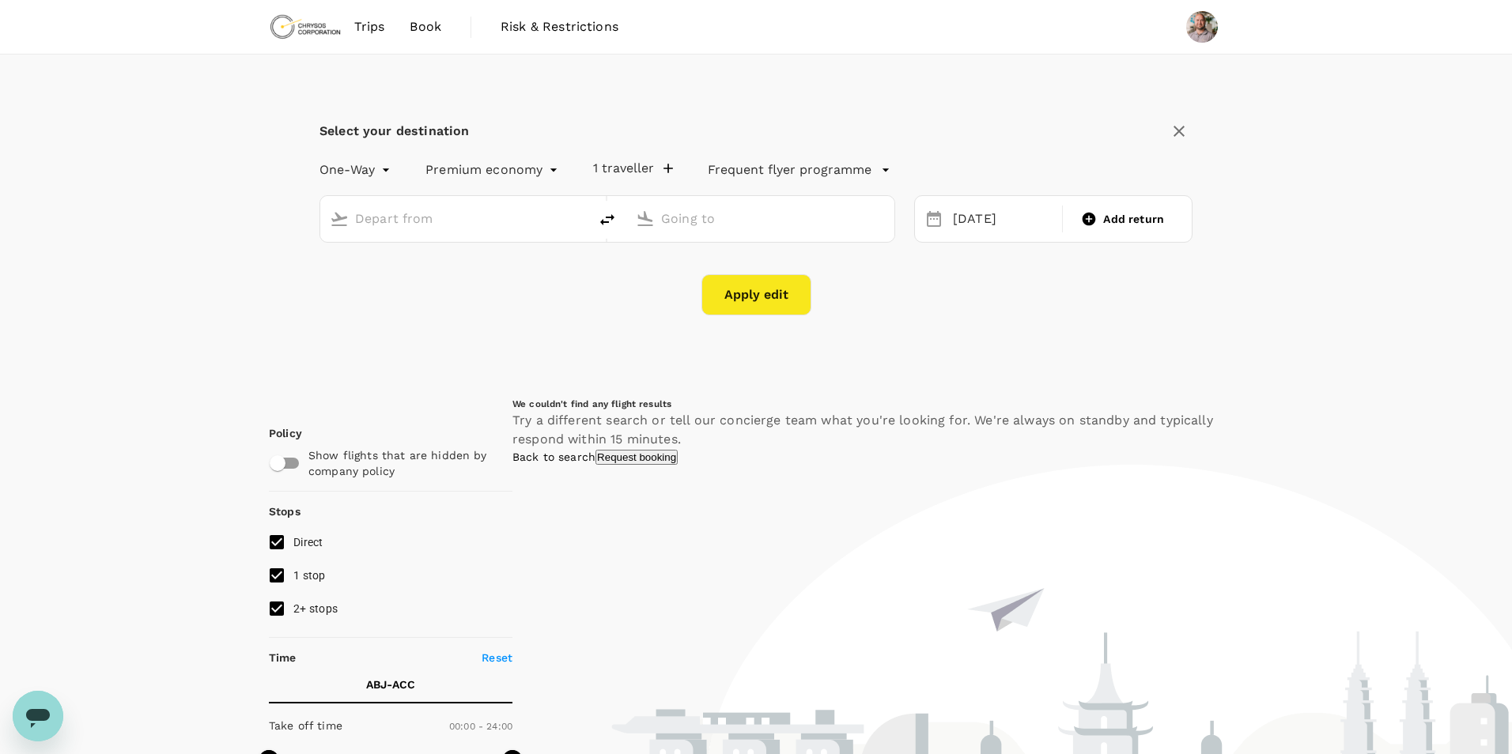
type input "[PERSON_NAME] Int'l (ABJ)"
type input "Kotoka Intl (ACC)"
click at [520, 170] on body "Trips Book Risk & Restrictions Select your destination One-Way oneway Premium e…" at bounding box center [756, 731] width 1512 height 1462
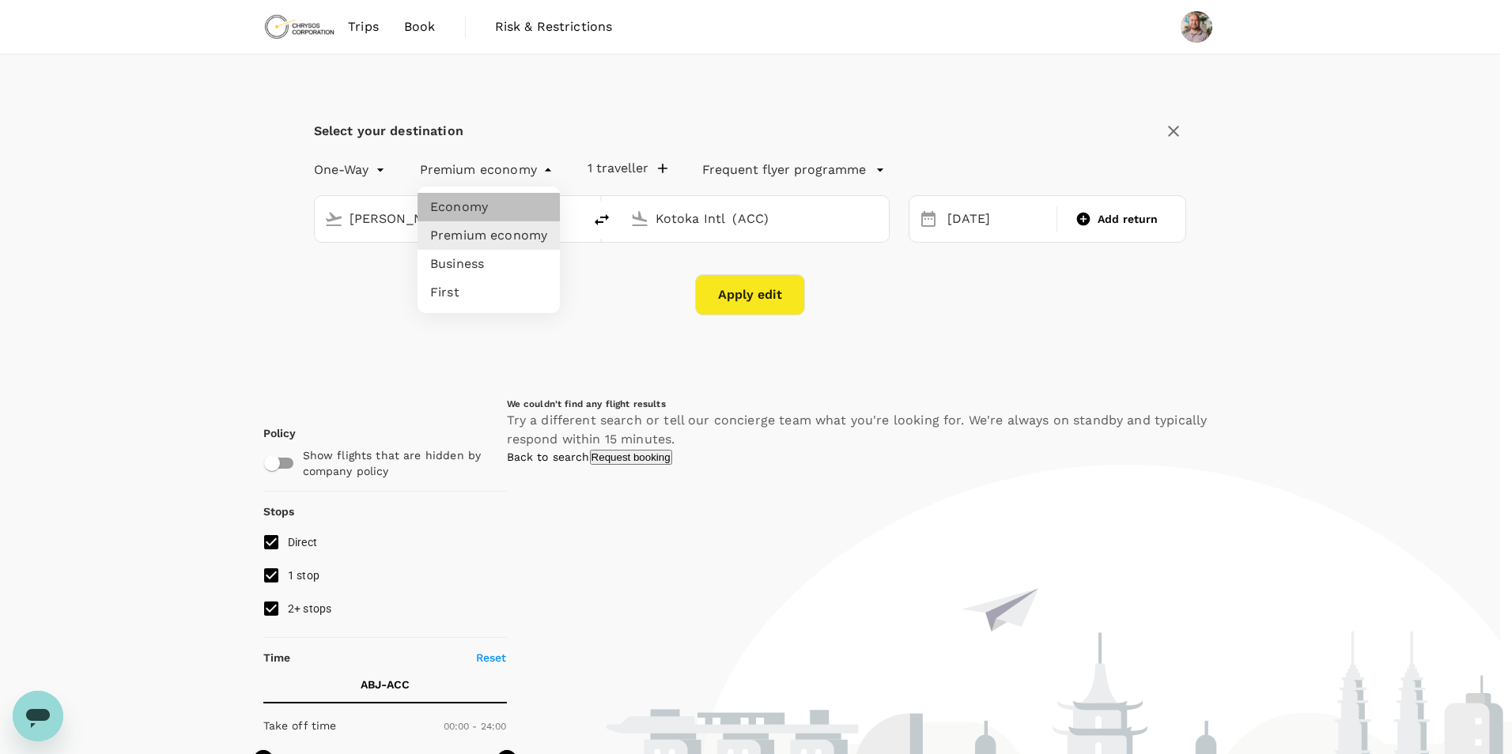
click at [519, 197] on li "Economy" at bounding box center [489, 207] width 142 height 28
type input "economy"
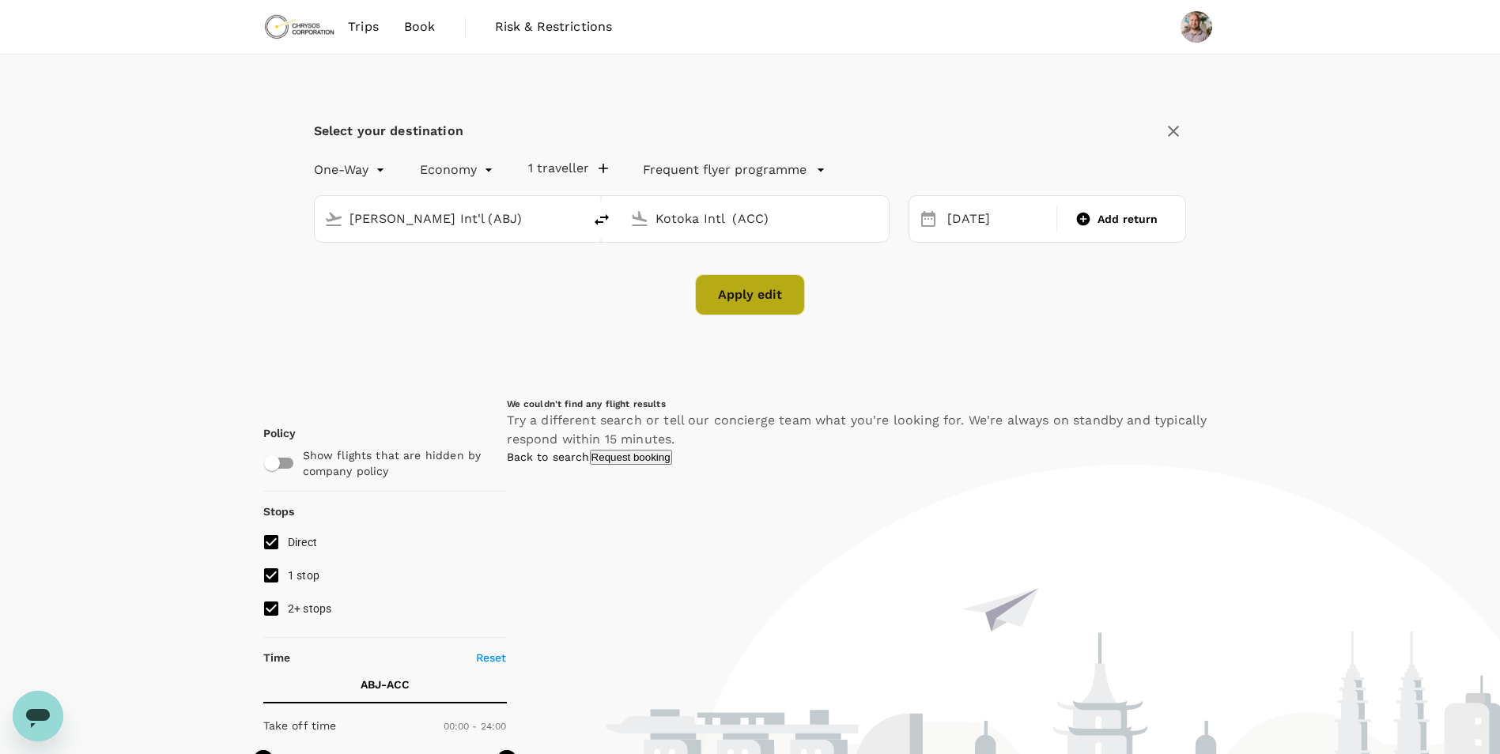
click at [750, 293] on button "Apply edit" at bounding box center [750, 294] width 110 height 41
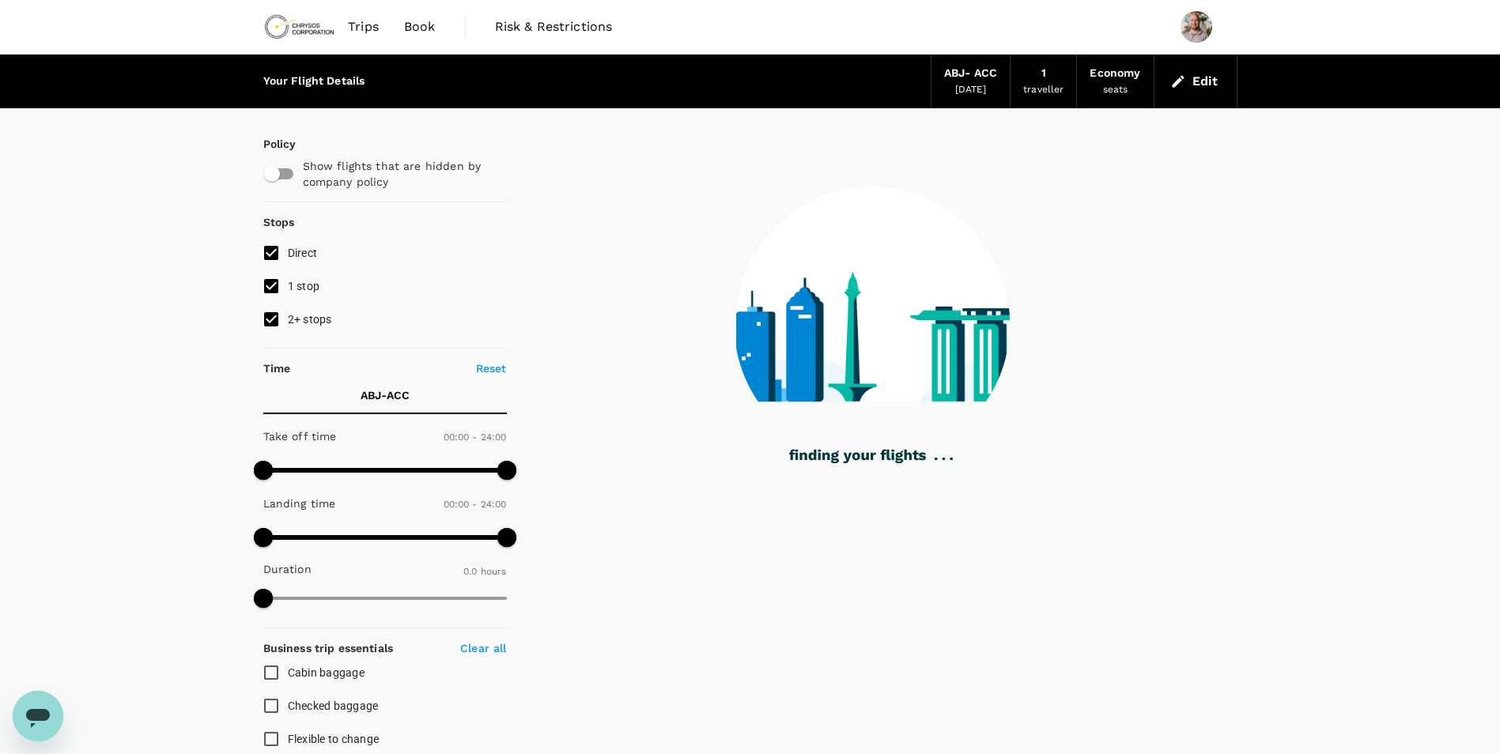
type input "360"
checkbox input "true"
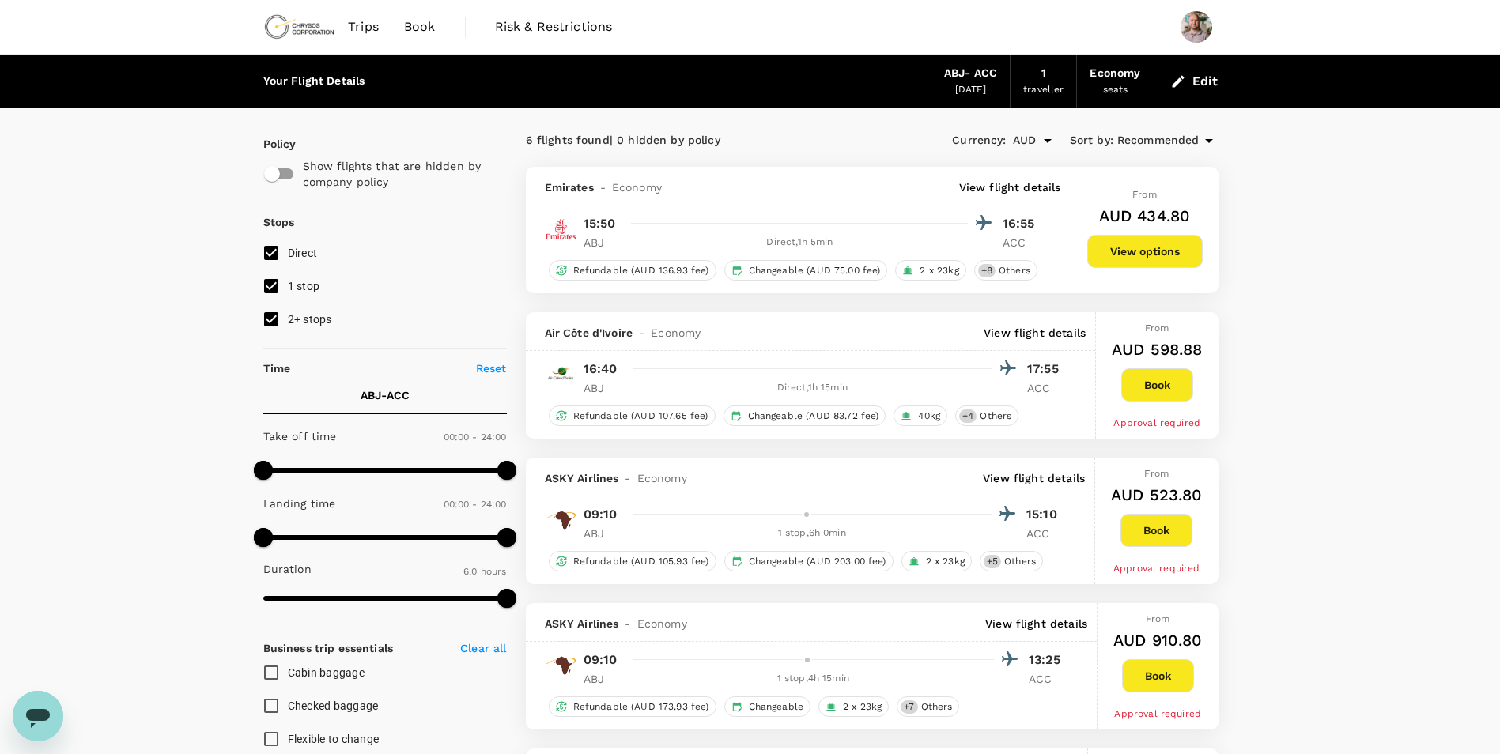
click at [1198, 77] on button "Edit" at bounding box center [1195, 81] width 57 height 25
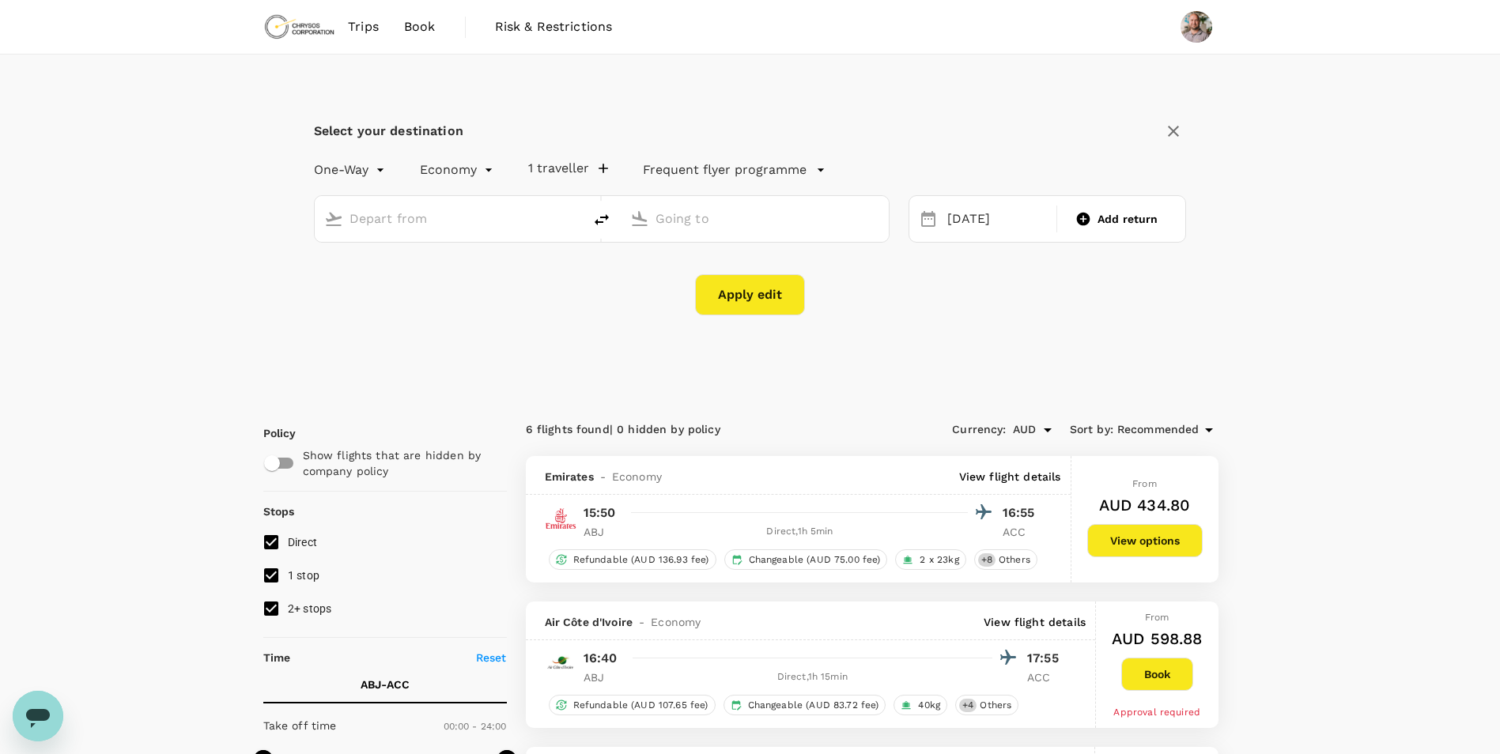
type input "[PERSON_NAME] Int'l (ABJ)"
type input "Kotoka Intl (ACC)"
click at [477, 224] on input "[PERSON_NAME] Int'l (ABJ)" at bounding box center [450, 218] width 200 height 25
click at [461, 281] on p "Kotoka Intl" at bounding box center [473, 281] width 278 height 16
type input "Kotoka Intl (ACC)"
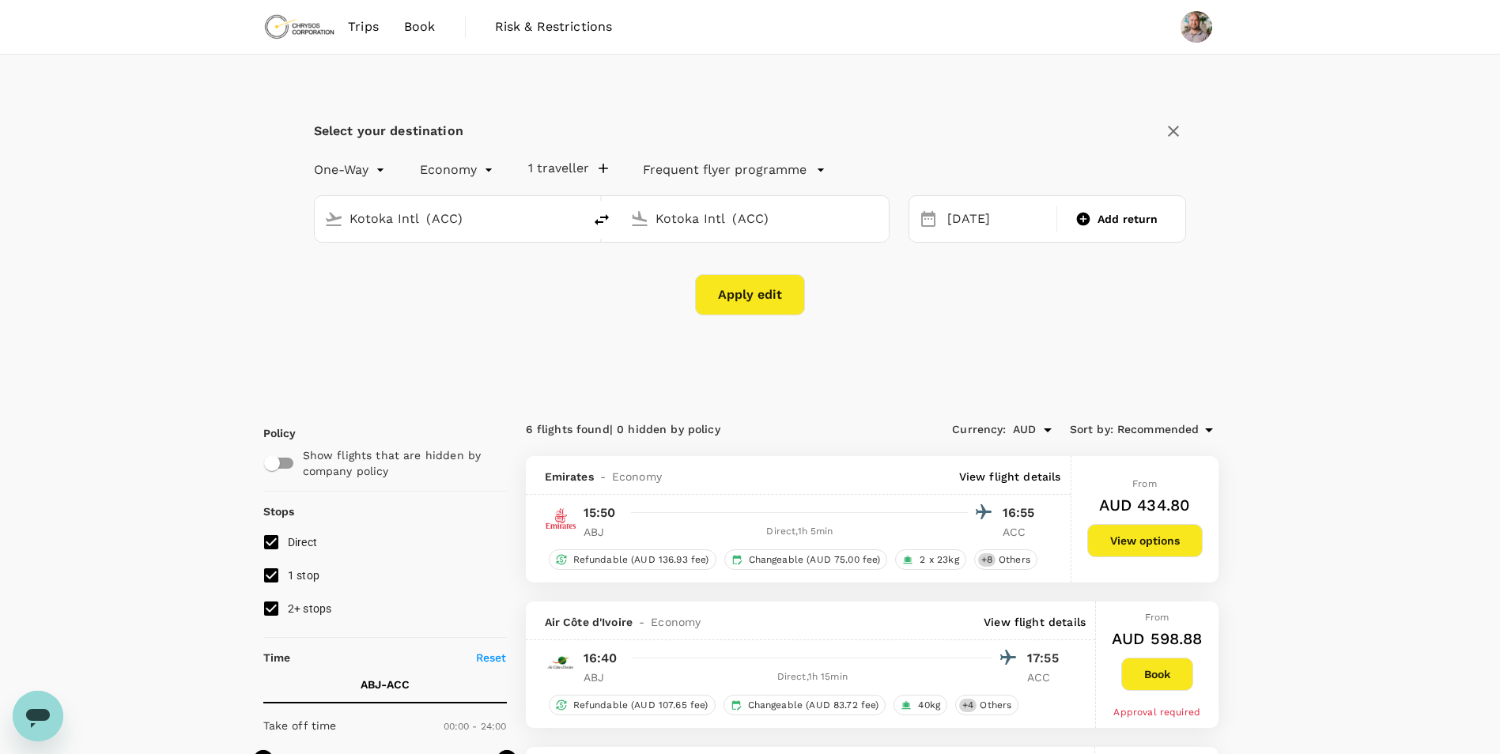
click at [678, 220] on input "Kotoka Intl (ACC)" at bounding box center [756, 218] width 200 height 25
click at [686, 279] on p "OR Tambo Intl" at bounding box center [779, 281] width 278 height 16
type input "OR Tambo Intl (JNB)"
click at [1090, 353] on div "10" at bounding box center [1091, 355] width 30 height 30
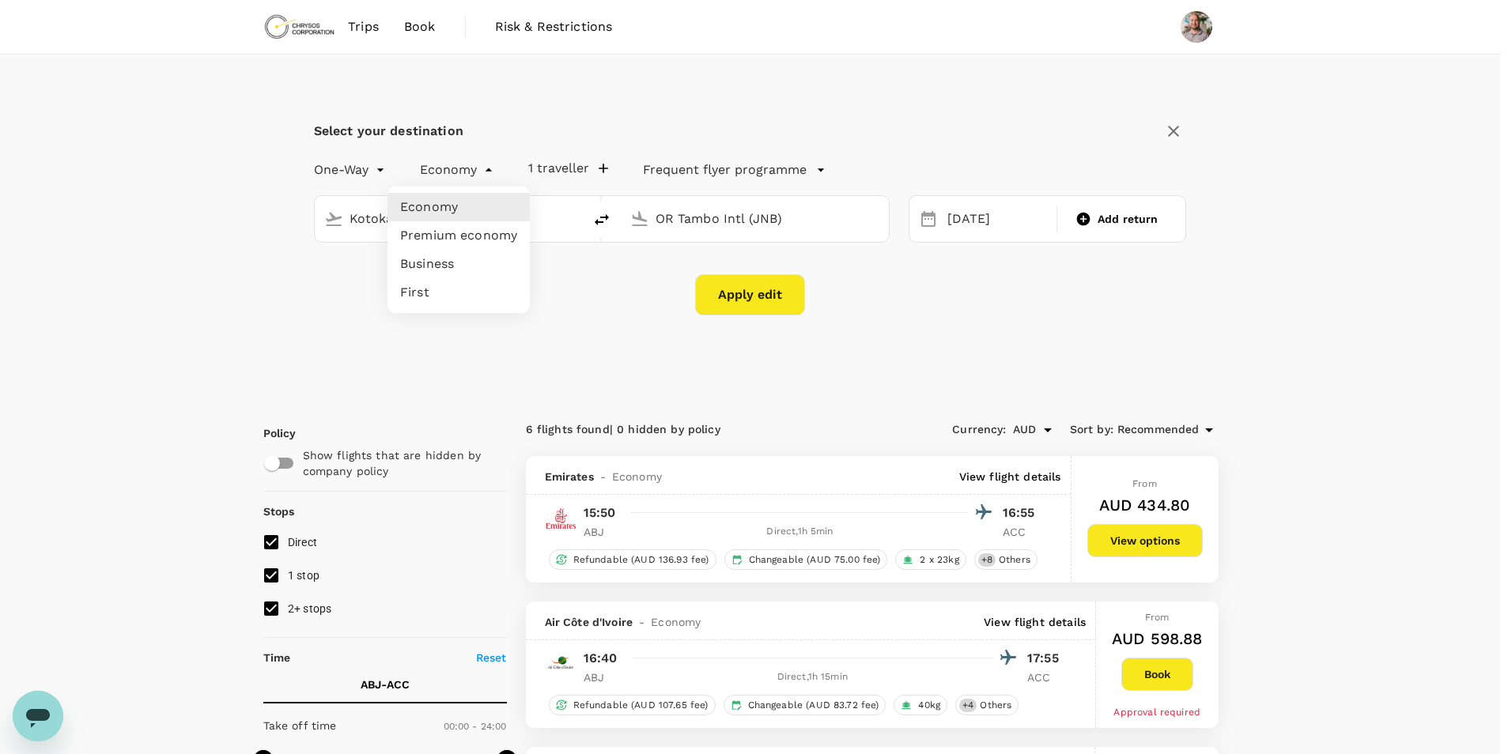
click at [475, 234] on li "Premium economy" at bounding box center [458, 235] width 142 height 28
type input "premium-economy"
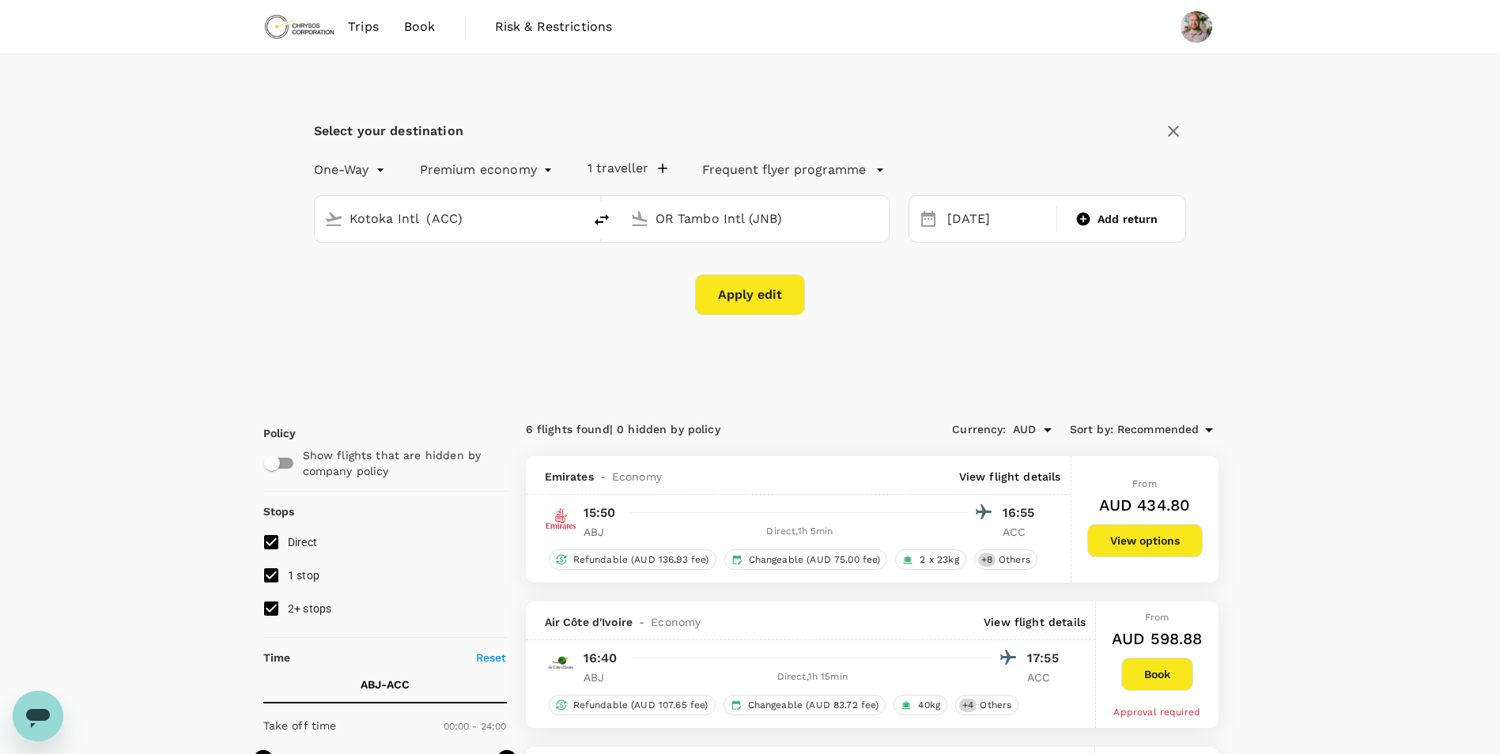
click at [735, 286] on button "Apply edit" at bounding box center [750, 294] width 110 height 41
checkbox input "false"
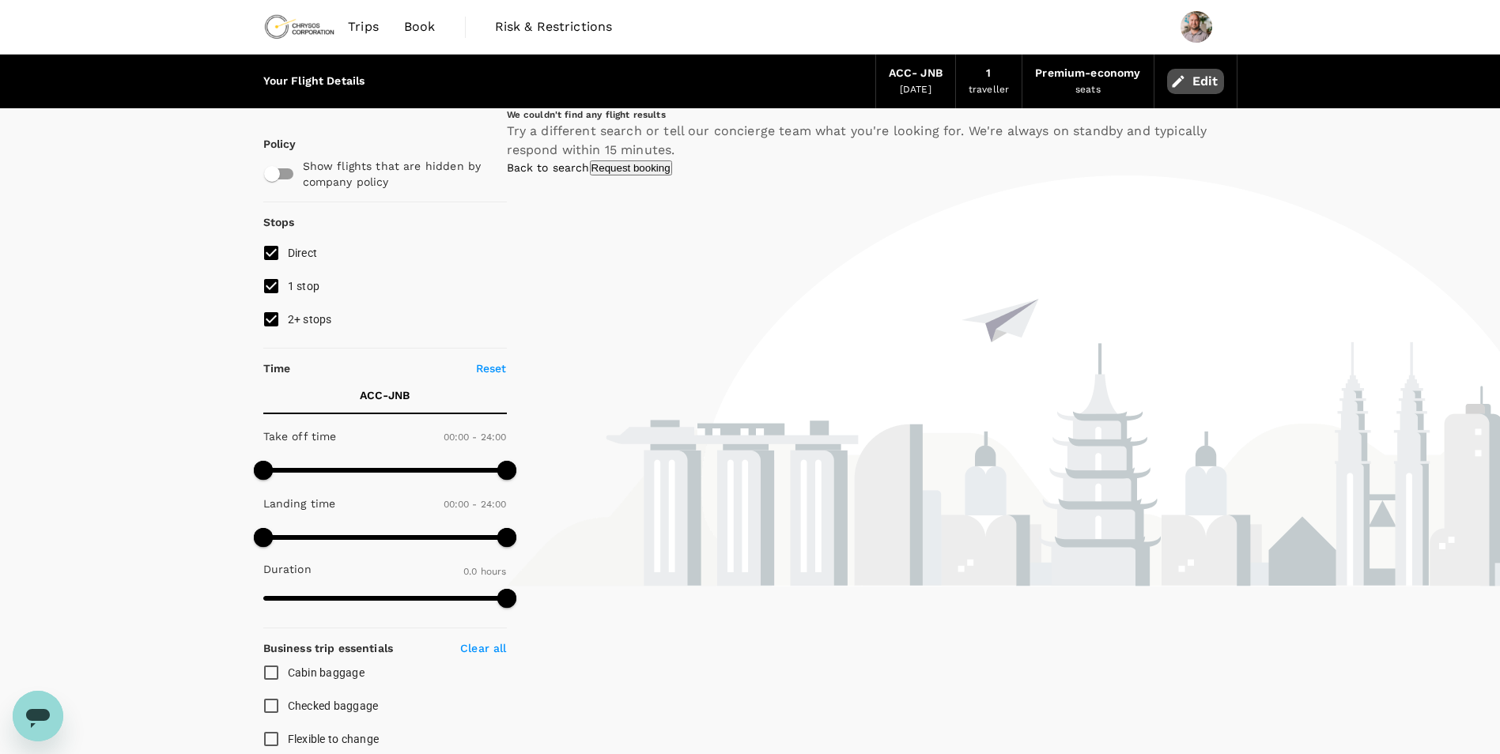
click at [1204, 83] on button "Edit" at bounding box center [1195, 81] width 57 height 25
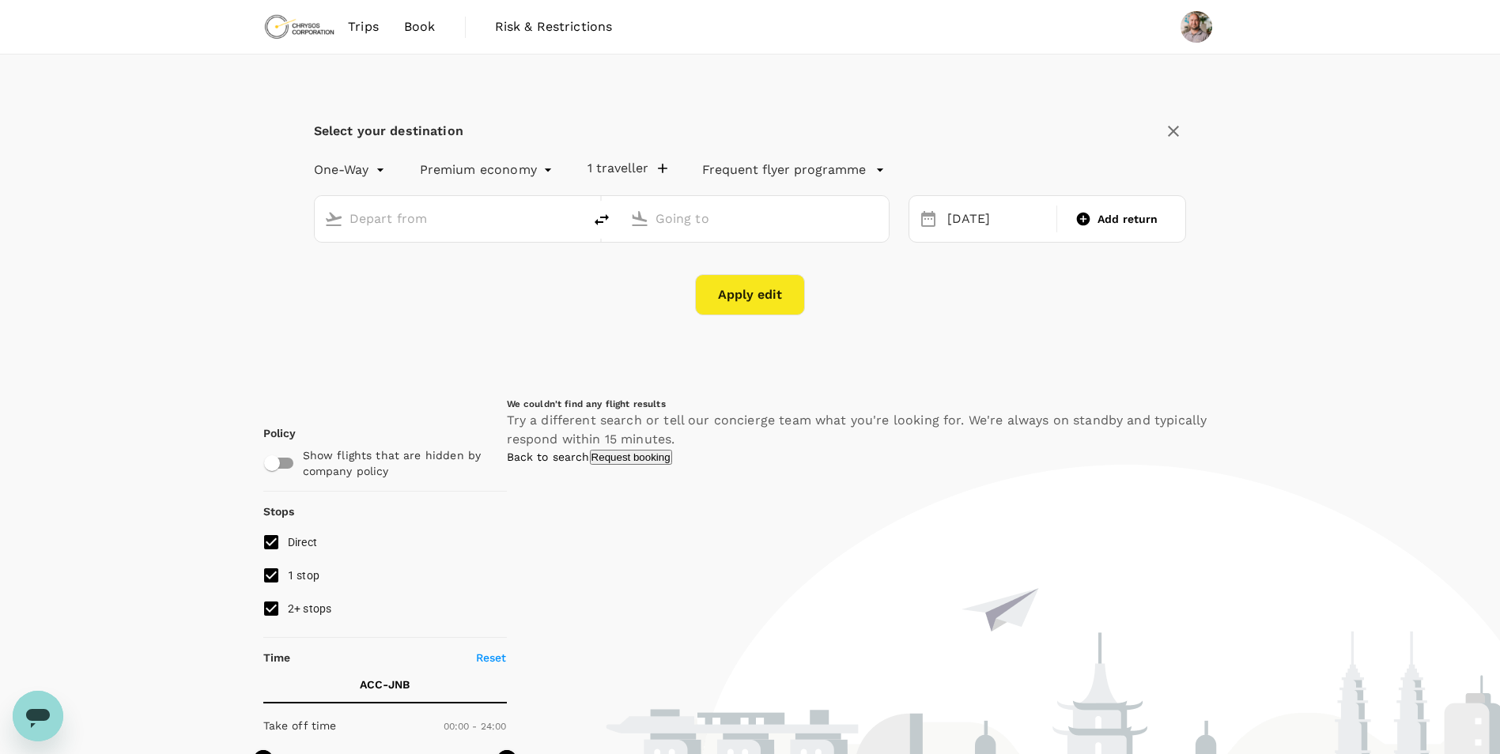
type input "Kotoka Intl (ACC)"
type input "OR Tambo Intl (JNB)"
click at [469, 167] on body "Trips Book Risk & Restrictions Select your destination One-Way oneway Premium e…" at bounding box center [750, 731] width 1500 height 1462
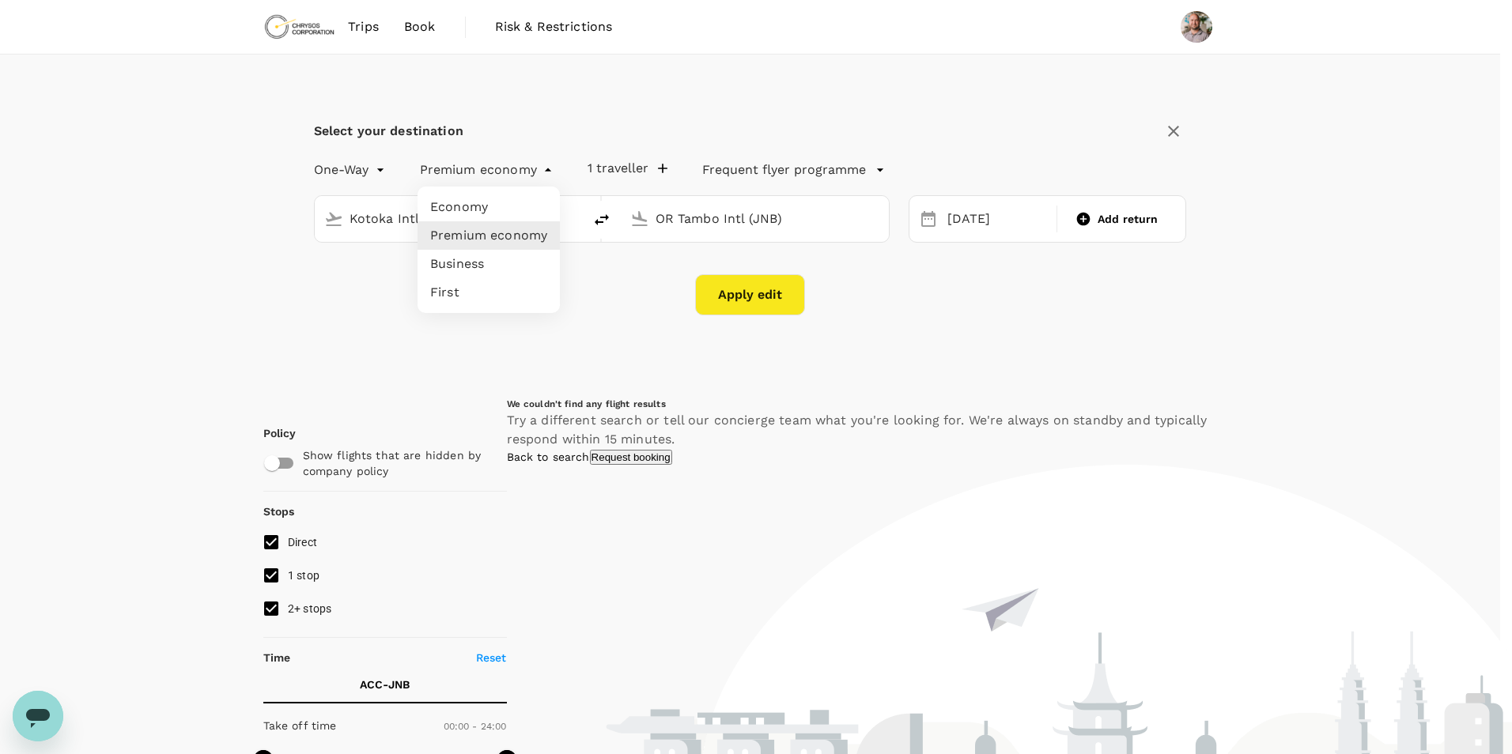
click at [492, 208] on li "Economy" at bounding box center [489, 207] width 142 height 28
type input "economy"
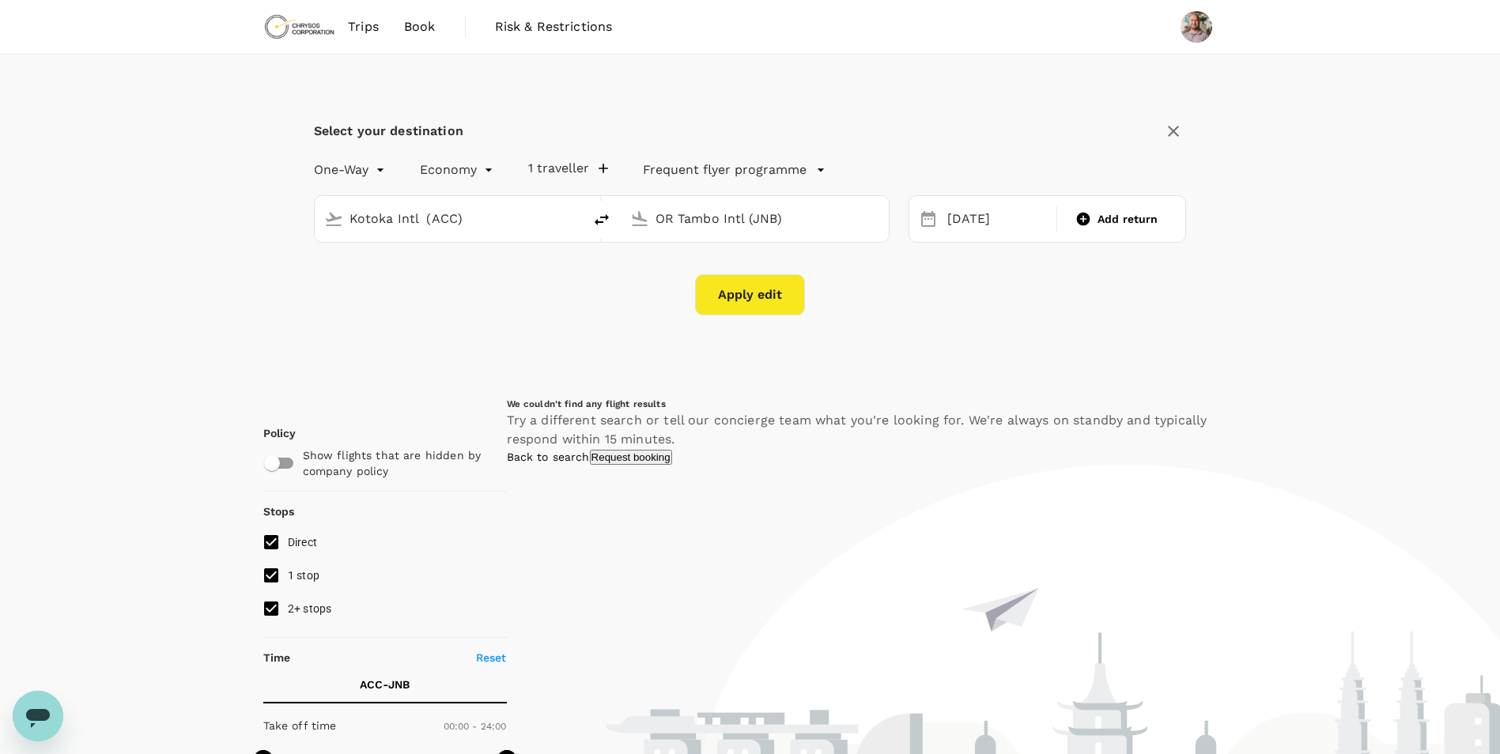
click at [788, 308] on button "Apply edit" at bounding box center [750, 294] width 110 height 41
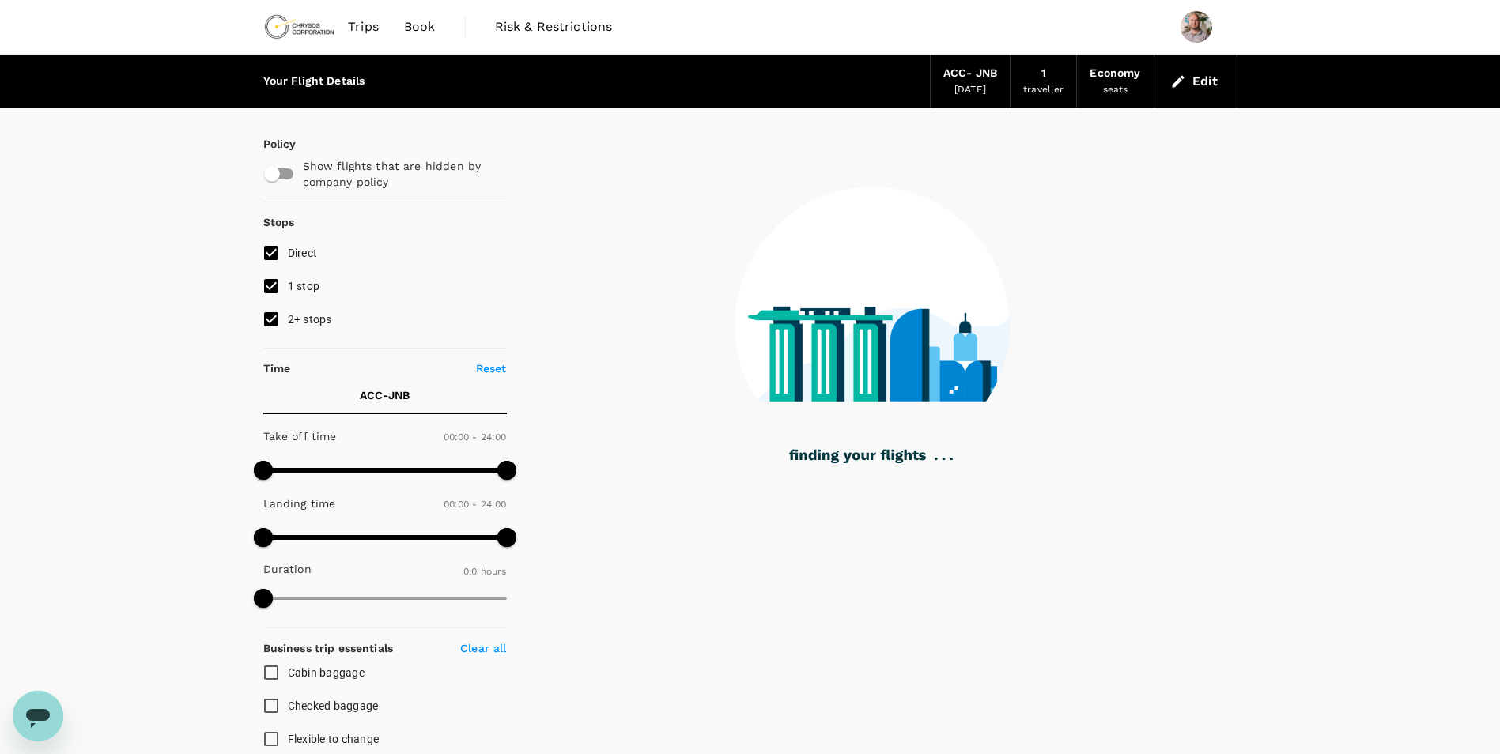
type input "1420"
checkbox input "true"
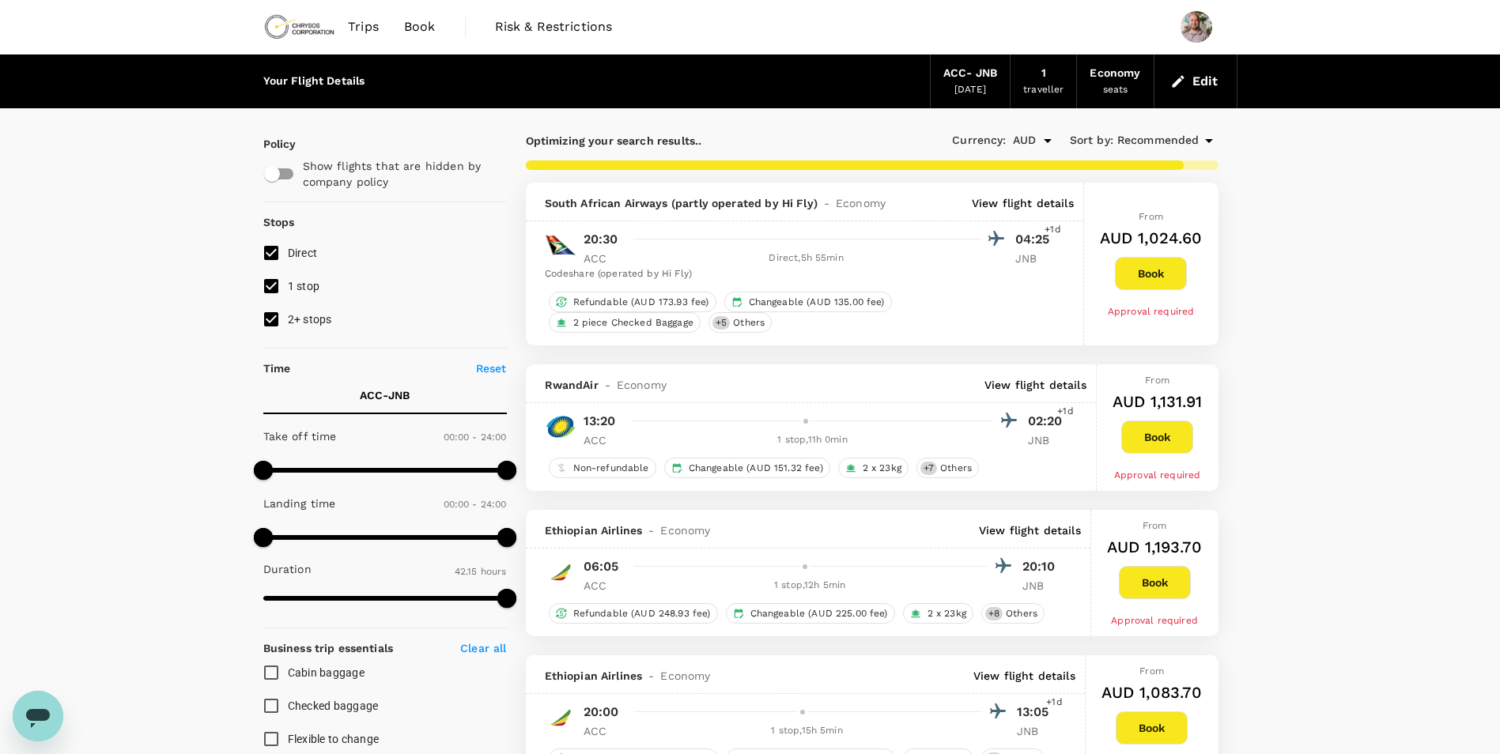
type input "2930"
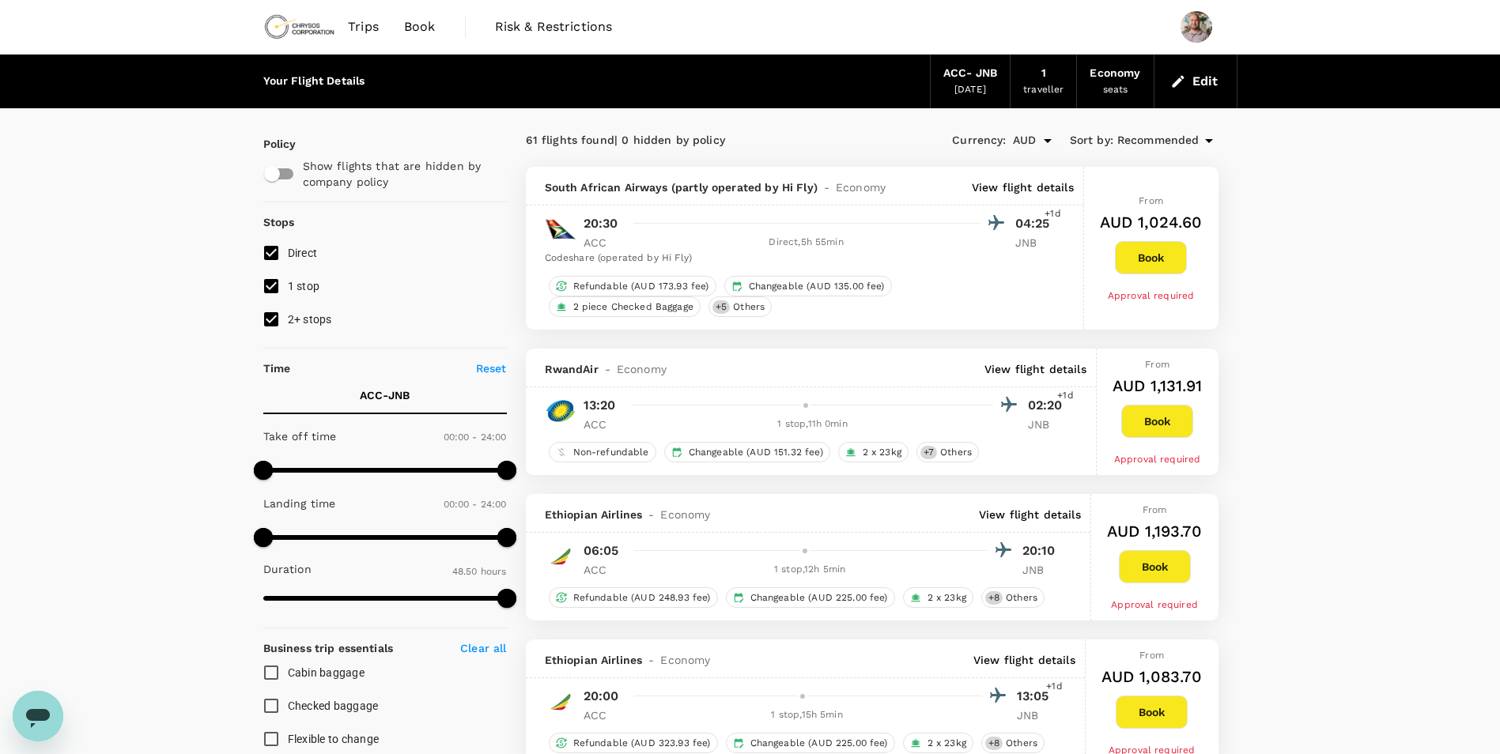
click at [1181, 81] on icon "button" at bounding box center [1178, 81] width 12 height 12
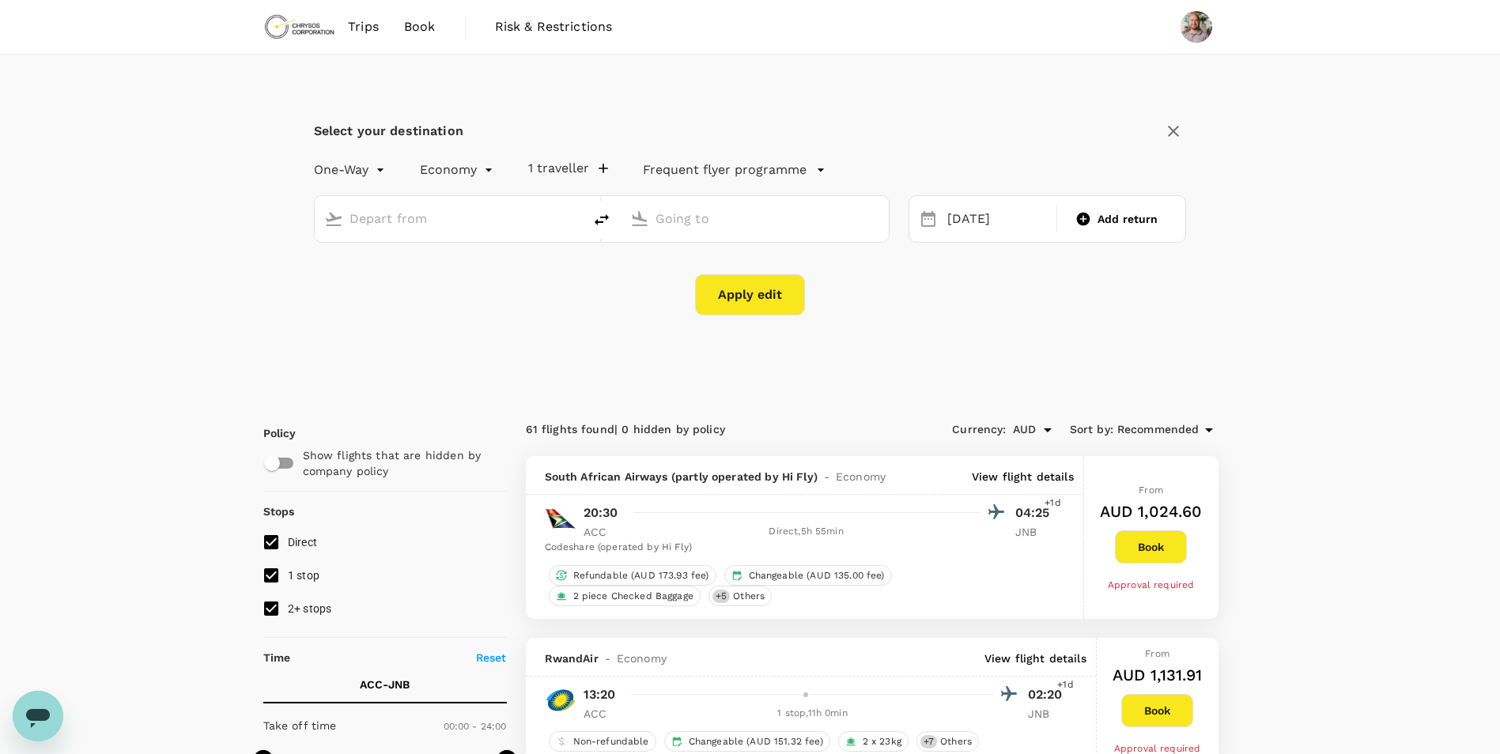
type input "Kotoka Intl (ACC)"
type input "OR Tambo Intl (JNB)"
drag, startPoint x: 483, startPoint y: 218, endPoint x: 306, endPoint y: 229, distance: 177.4
click at [306, 229] on div "Kotoka Intl (ACC) OR Tambo Intl (JNB)" at bounding box center [592, 209] width 595 height 66
click at [379, 279] on p "OR Tambo Intl" at bounding box center [473, 281] width 278 height 16
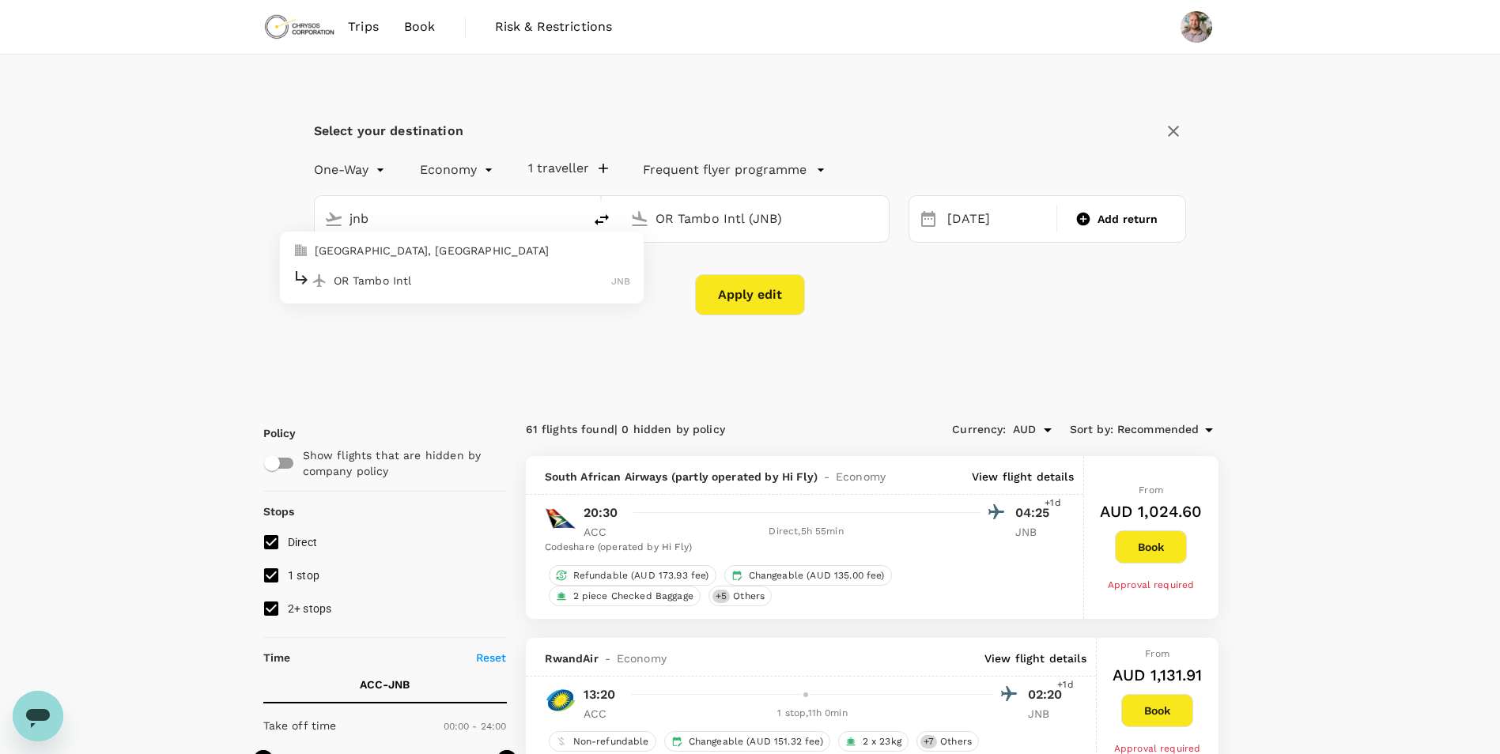
type input "OR Tambo Intl (JNB)"
click at [663, 209] on input "OR Tambo Intl (JNB)" at bounding box center [756, 218] width 200 height 25
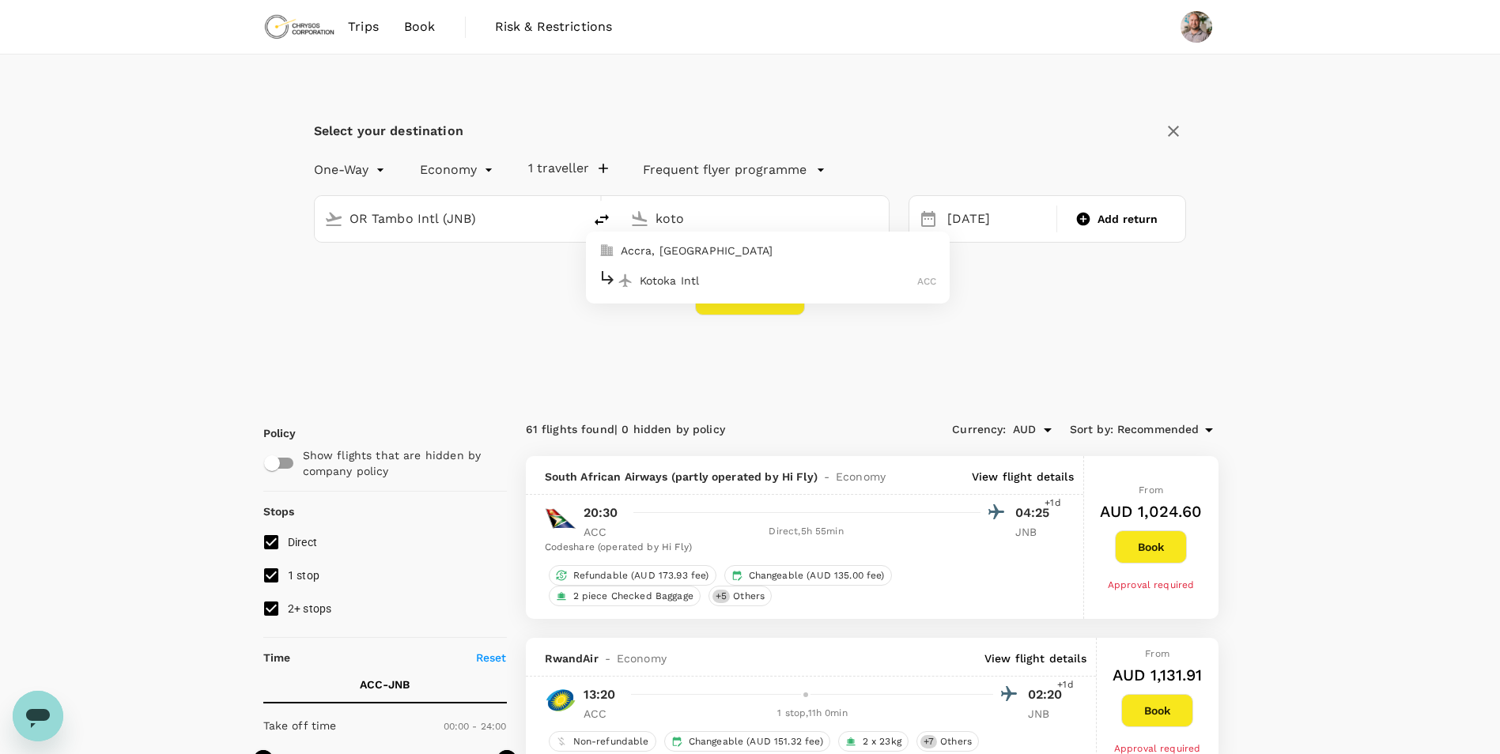
click at [713, 293] on div "Kotoka Intl ACC" at bounding box center [768, 280] width 338 height 25
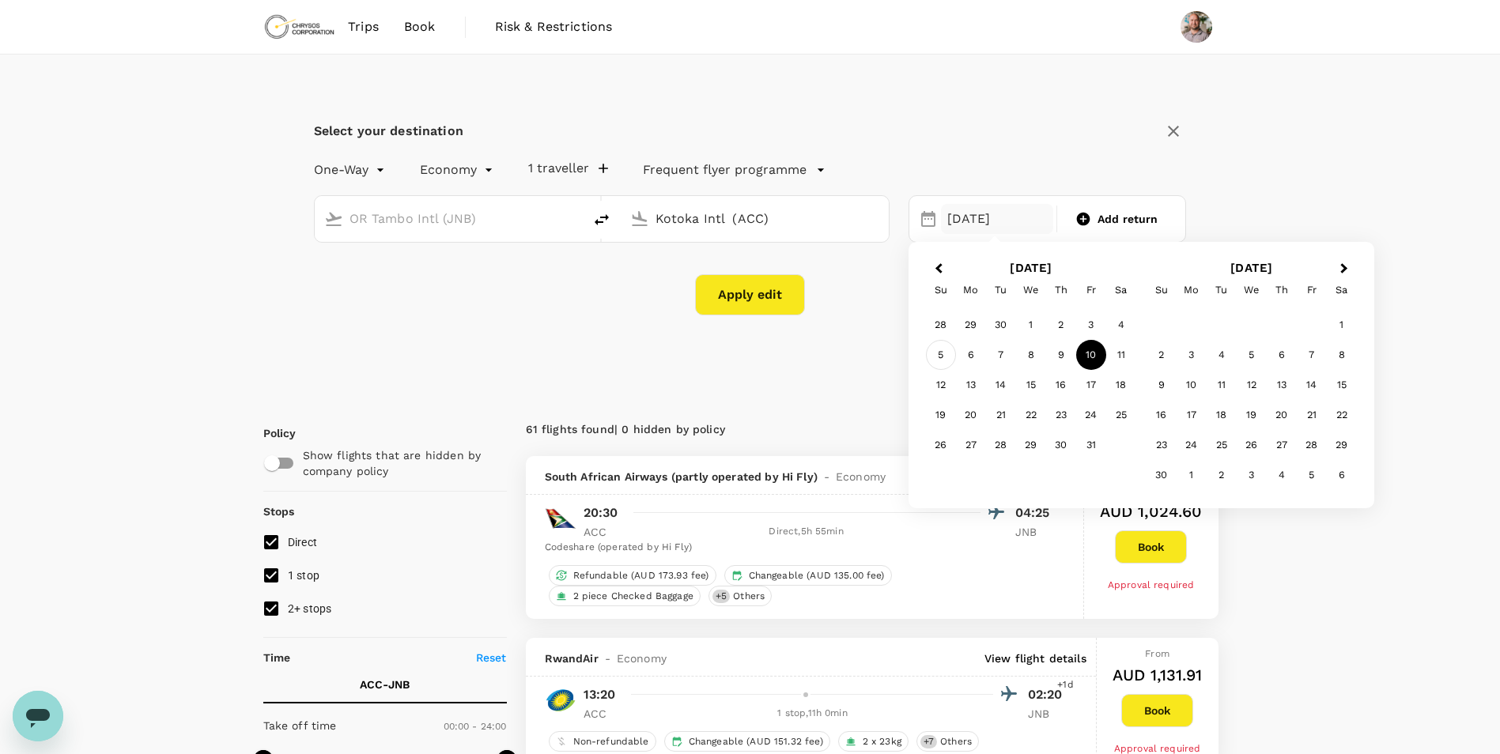
type input "Kotoka Intl (ACC)"
click at [940, 360] on div "5" at bounding box center [941, 355] width 30 height 30
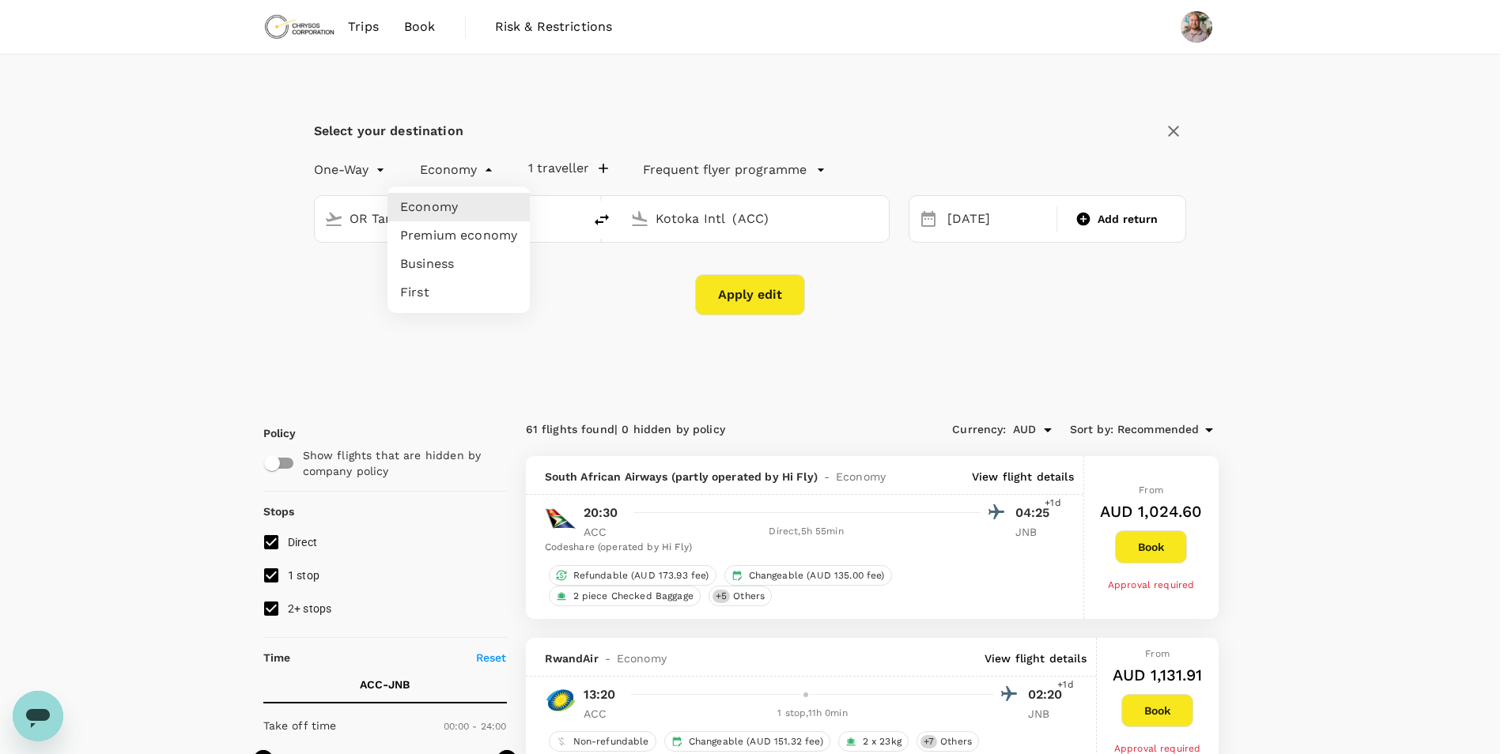
click at [479, 240] on li "Premium economy" at bounding box center [458, 235] width 142 height 28
type input "premium-economy"
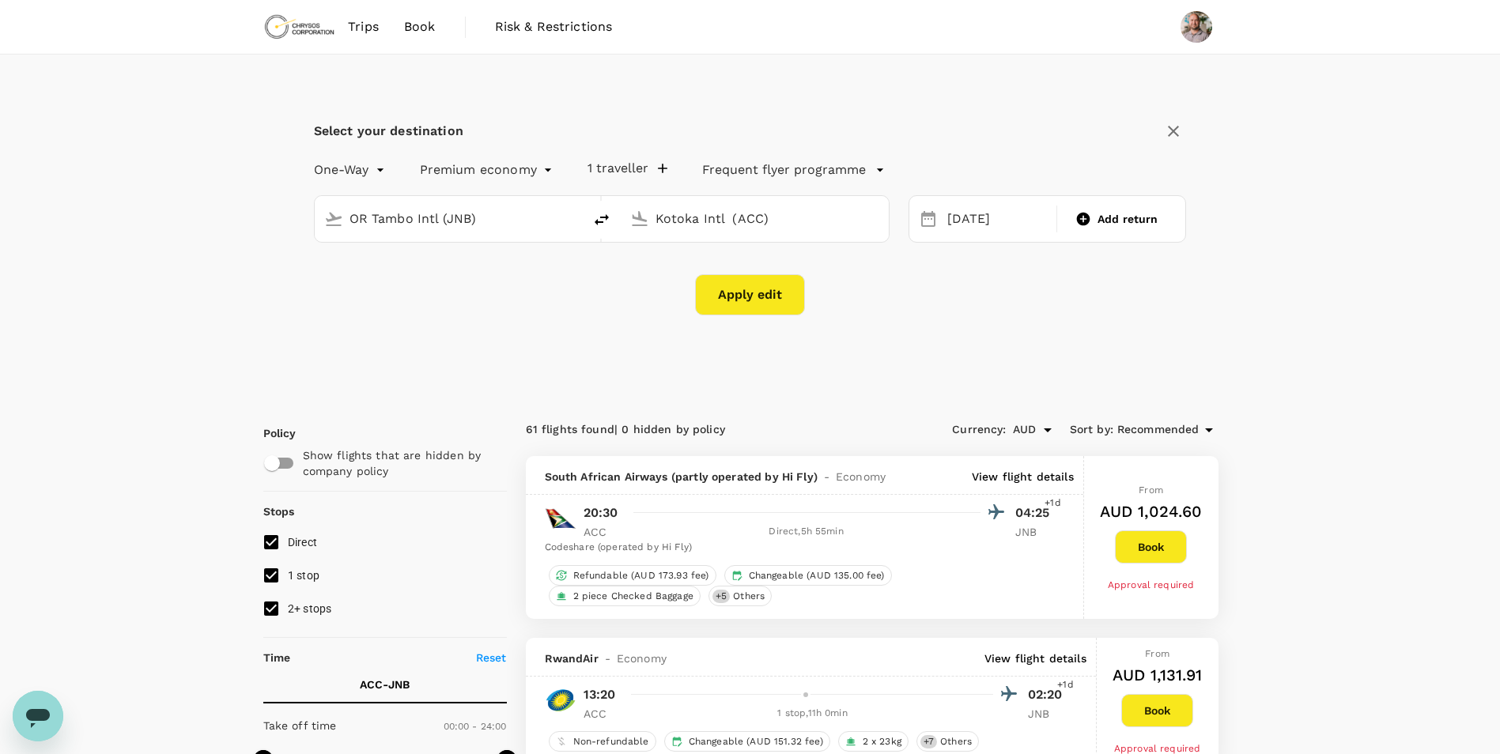
click at [715, 293] on button "Apply edit" at bounding box center [750, 294] width 110 height 41
checkbox input "false"
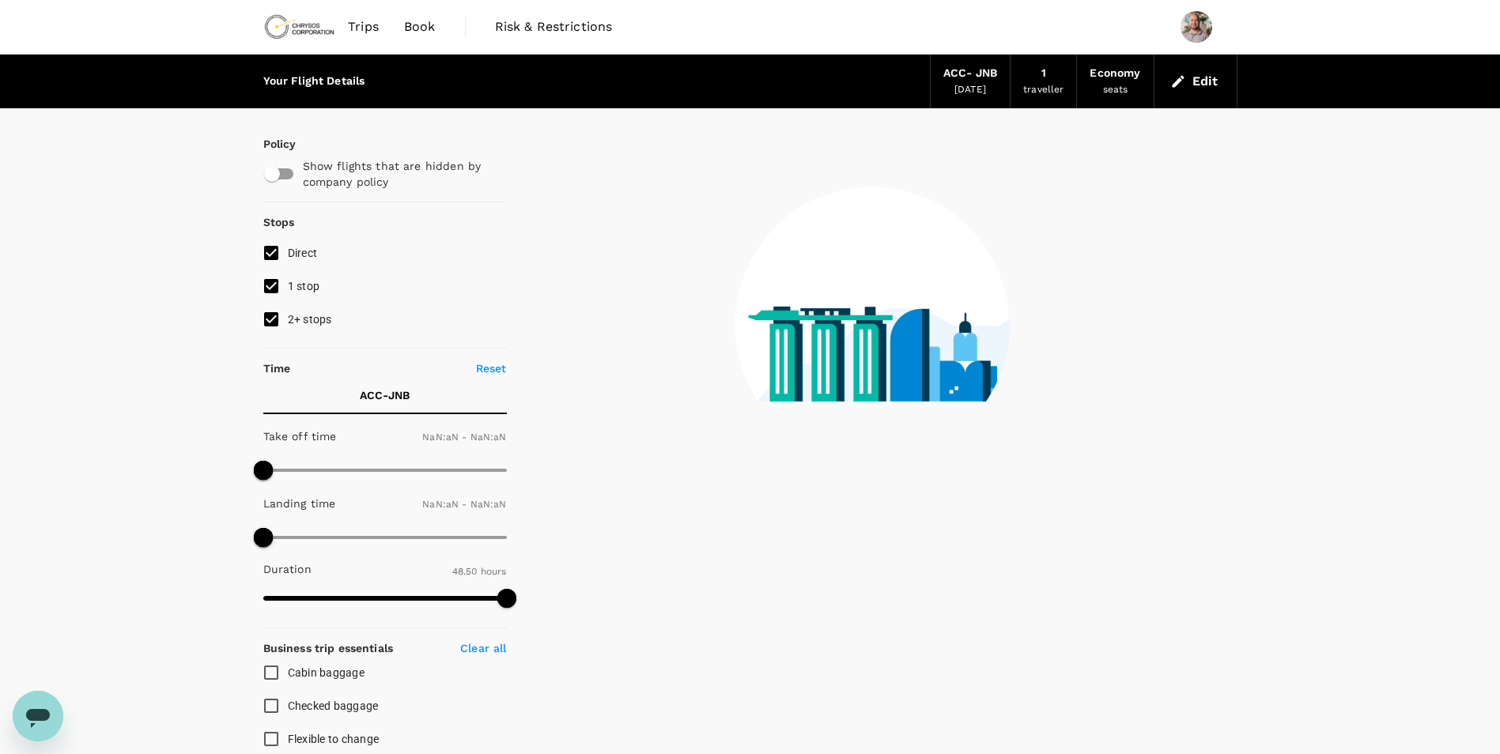
type input "1440"
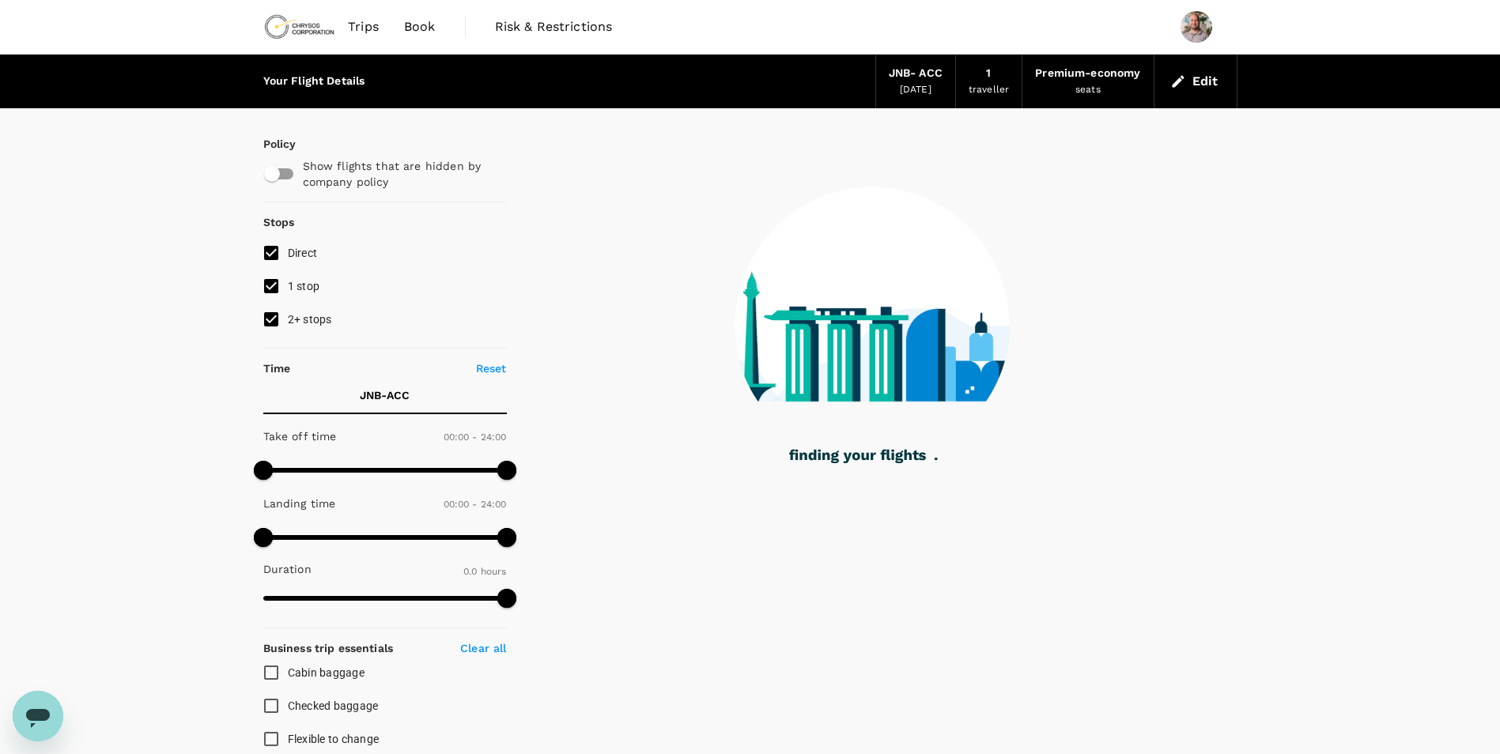
type input "1440"
checkbox input "true"
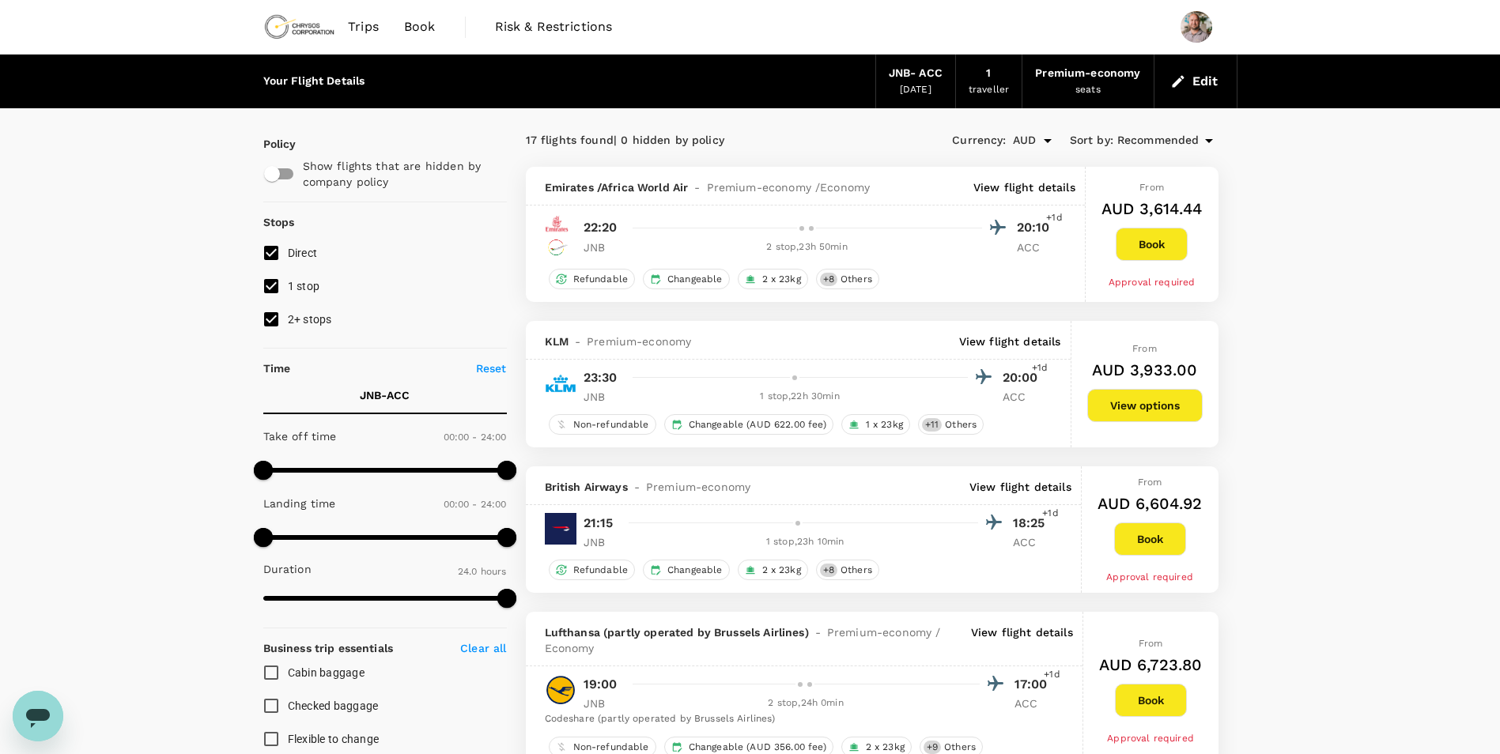
click at [1193, 83] on button "Edit" at bounding box center [1195, 81] width 57 height 25
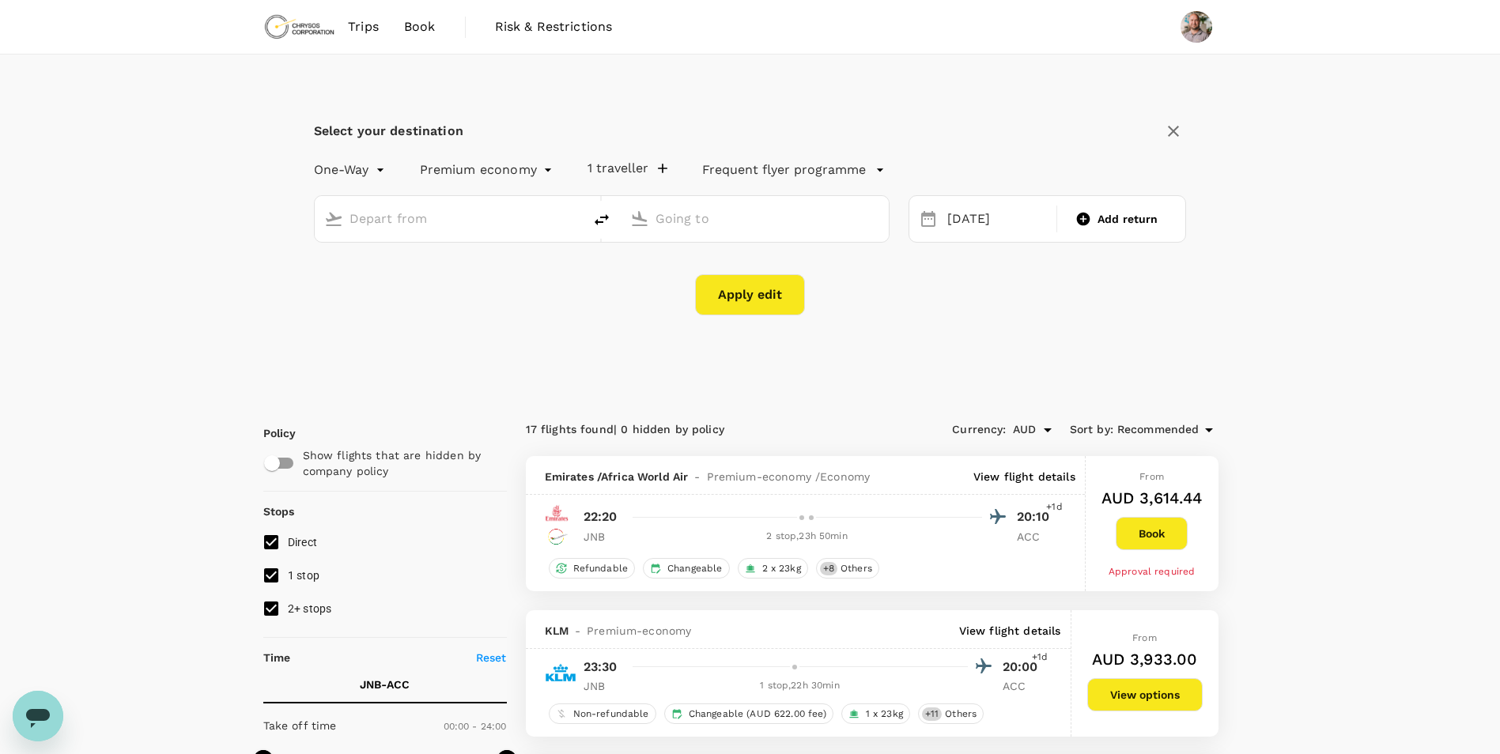
type input "OR Tambo Intl (JNB)"
type input "Kotoka Intl (ACC)"
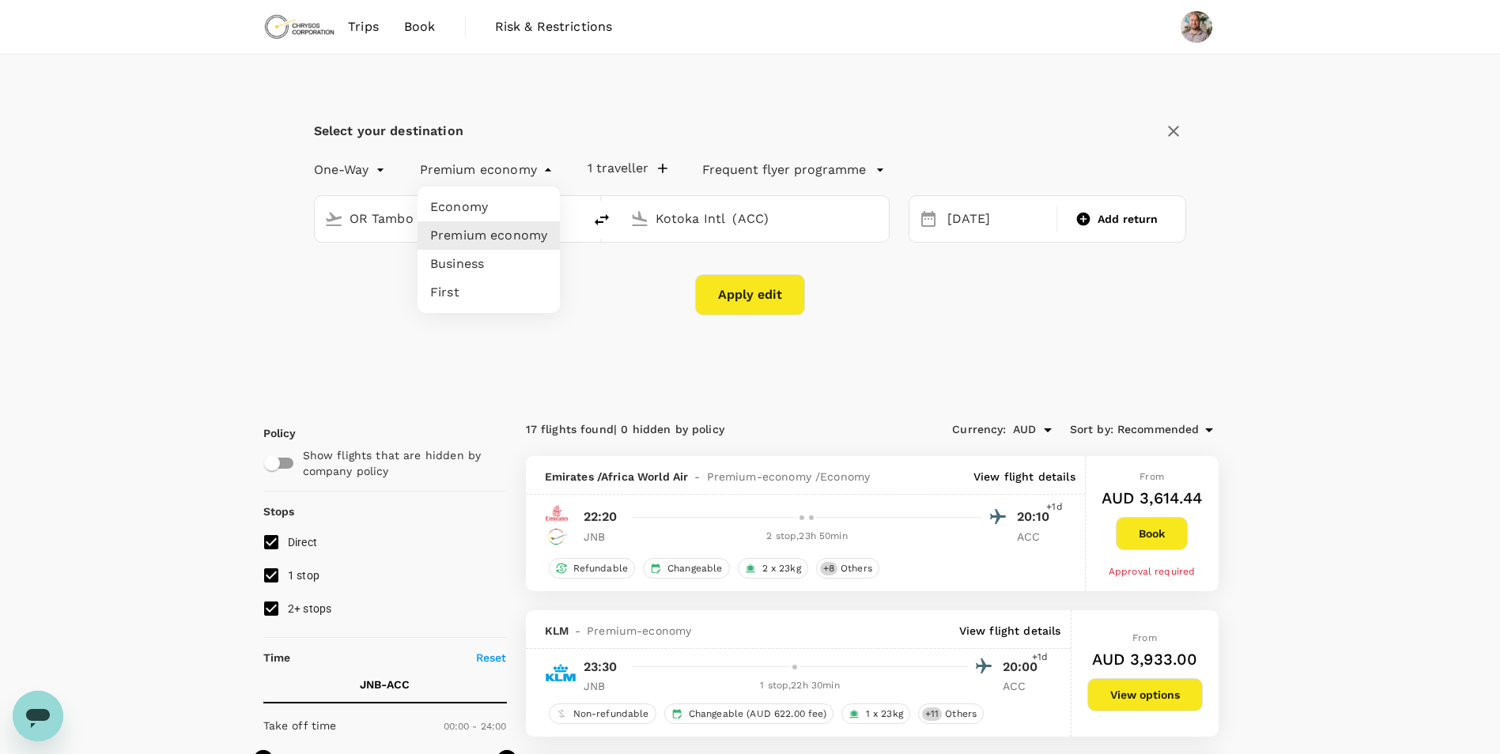
click at [504, 260] on li "Business" at bounding box center [489, 264] width 142 height 28
type input "business"
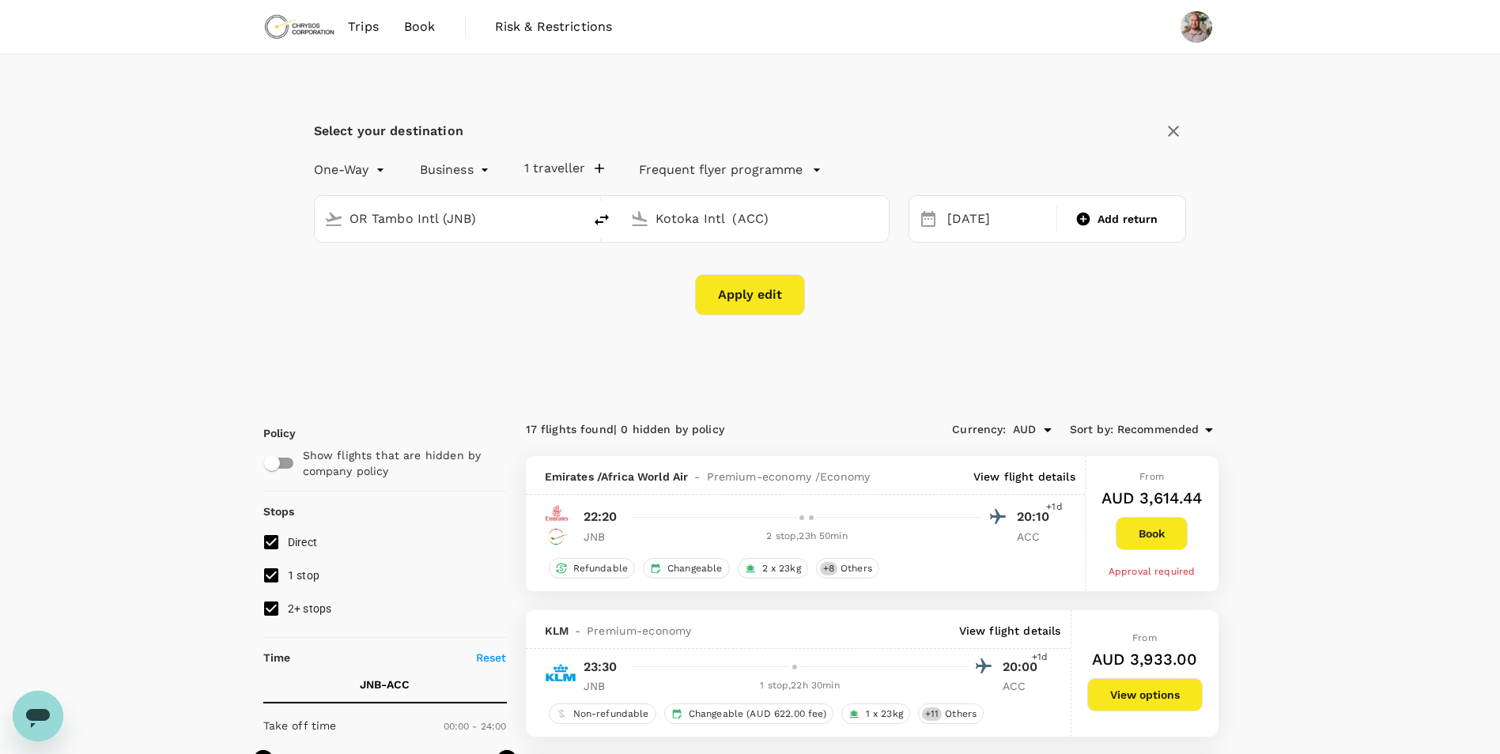
click at [736, 289] on button "Apply edit" at bounding box center [750, 294] width 110 height 41
checkbox input "false"
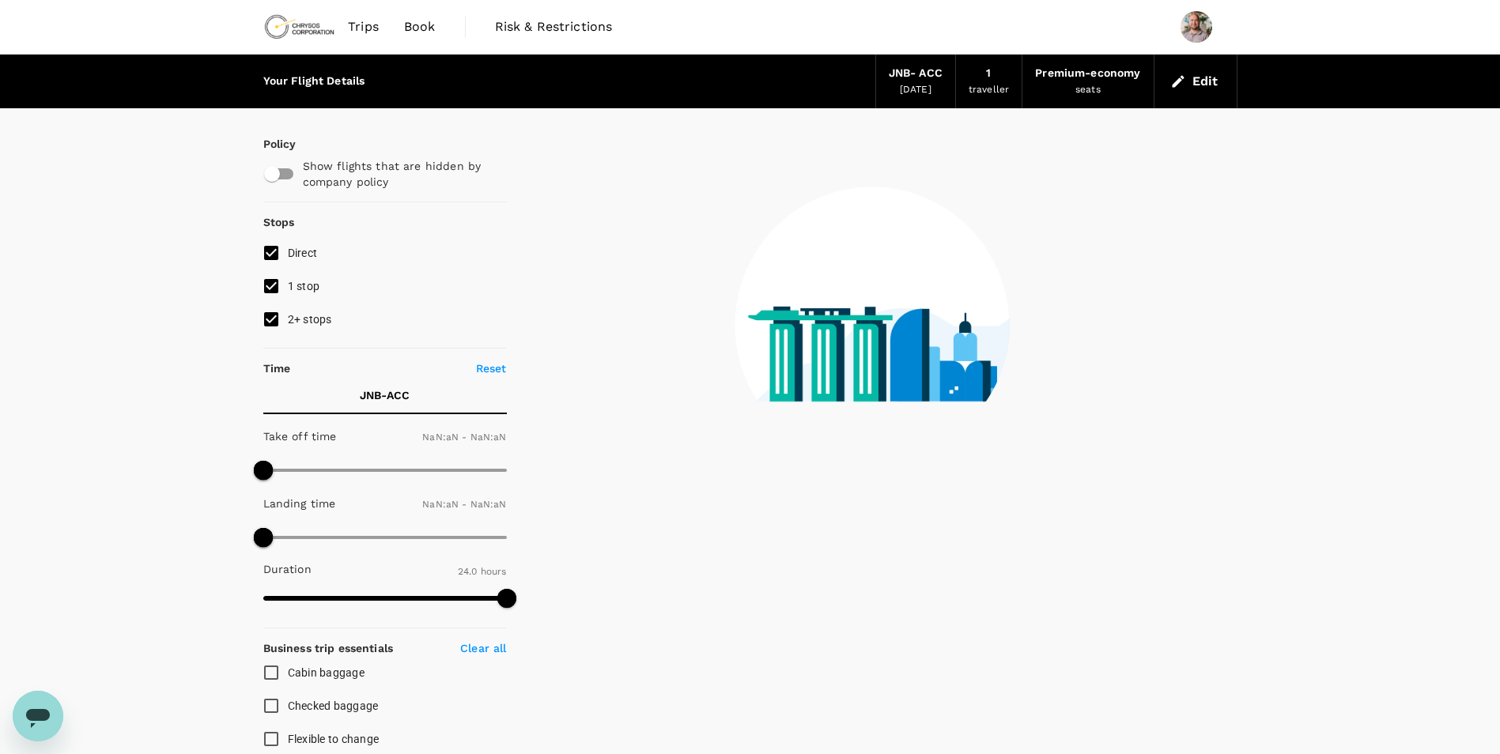
type input "1440"
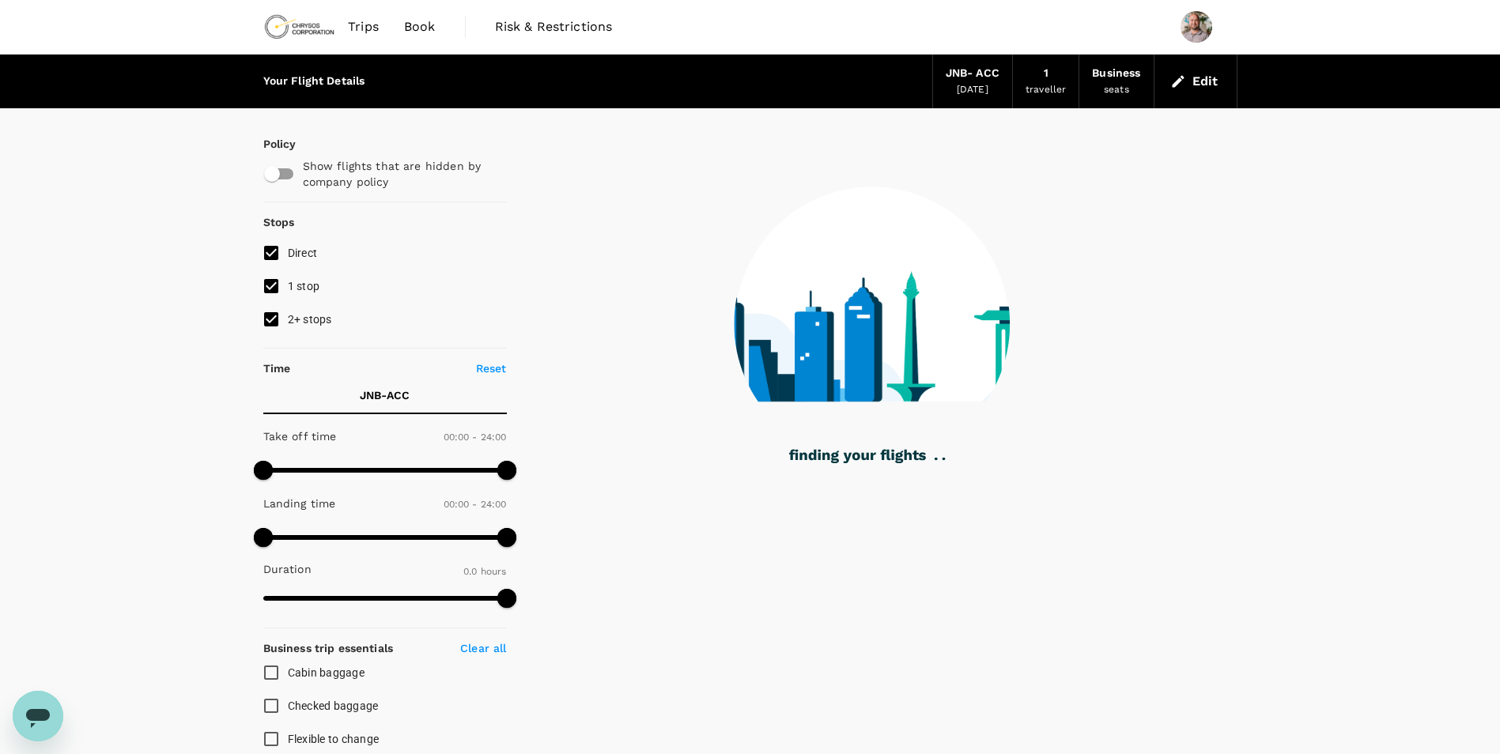
checkbox input "true"
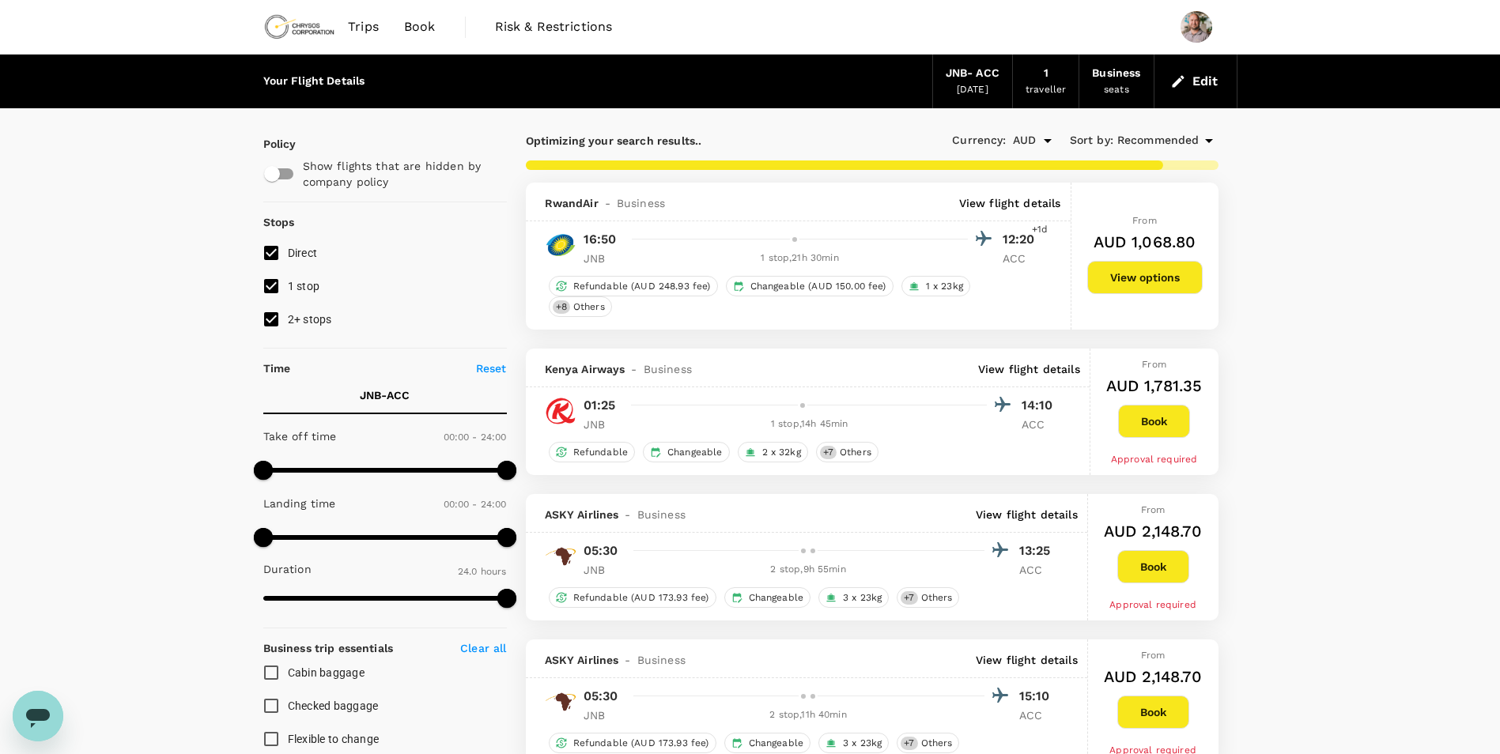
type input "2855"
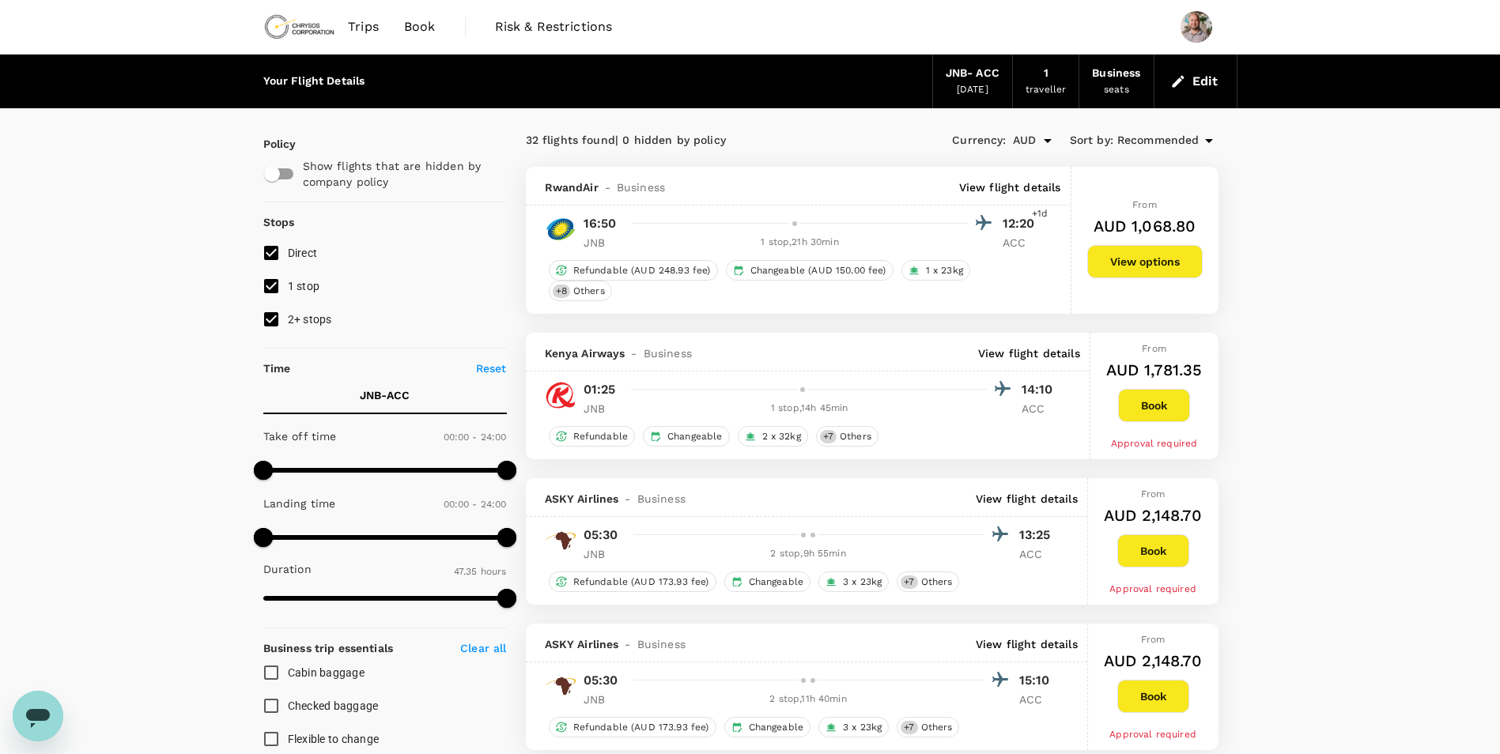
click at [1023, 187] on p "View flight details" at bounding box center [1010, 188] width 102 height 16
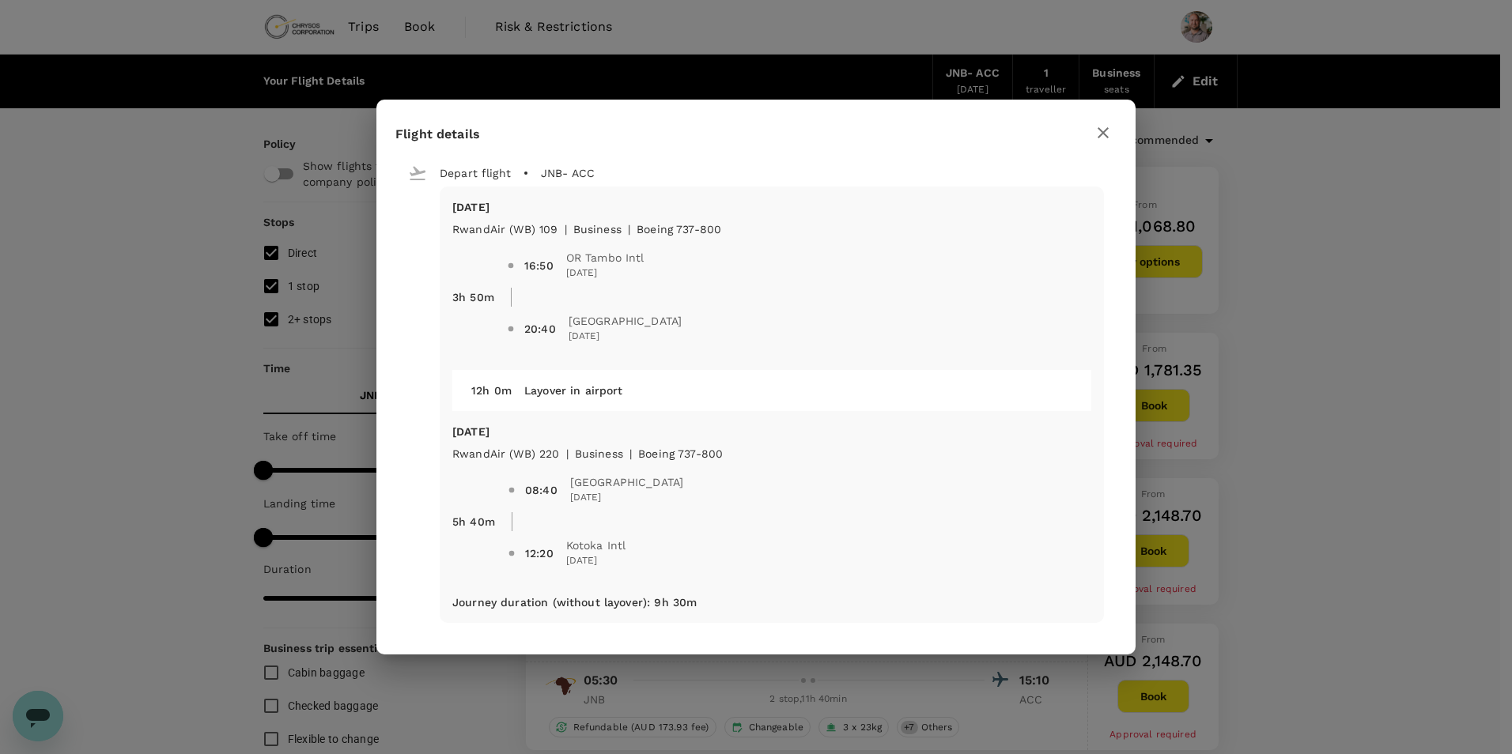
click at [1109, 127] on icon "button" at bounding box center [1103, 132] width 19 height 19
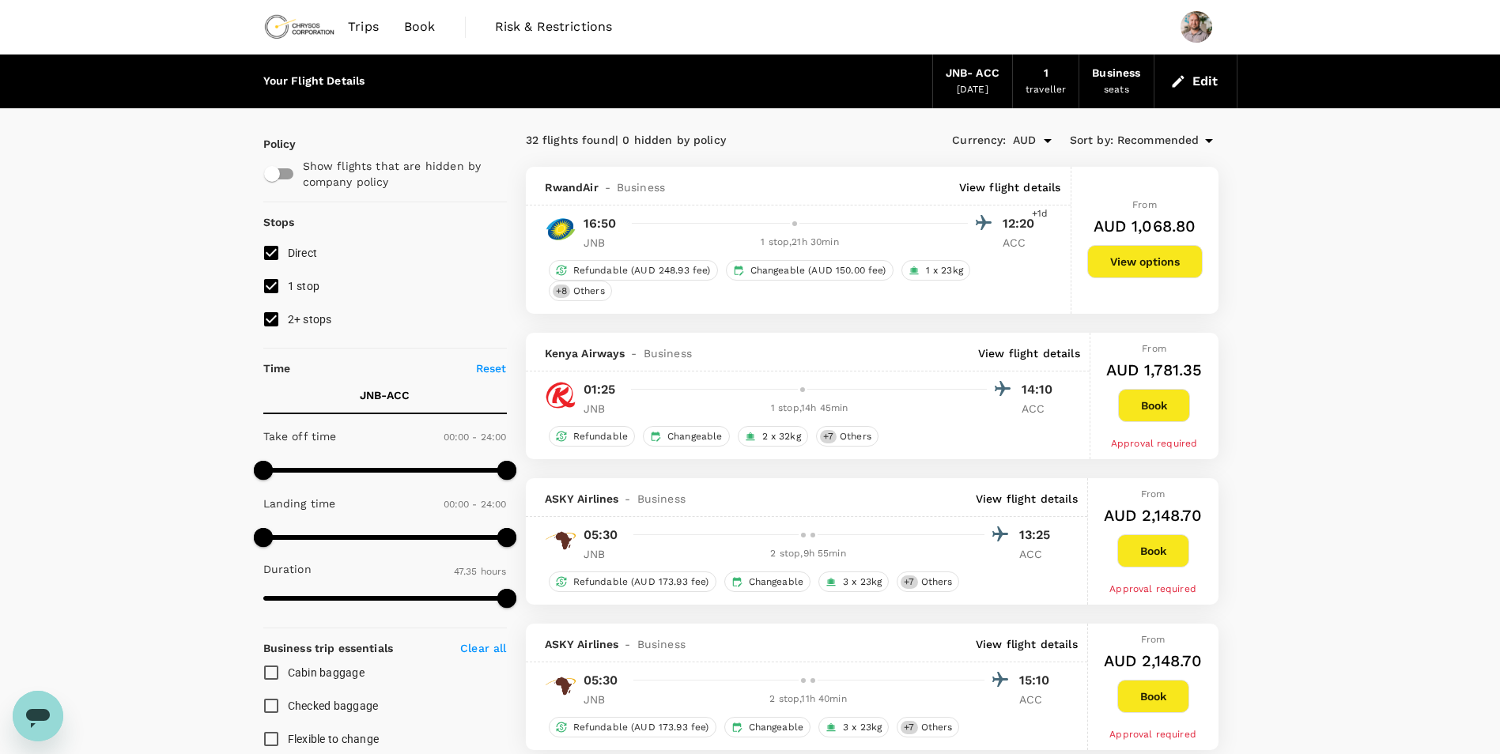
click at [1185, 77] on icon "button" at bounding box center [1178, 82] width 16 height 16
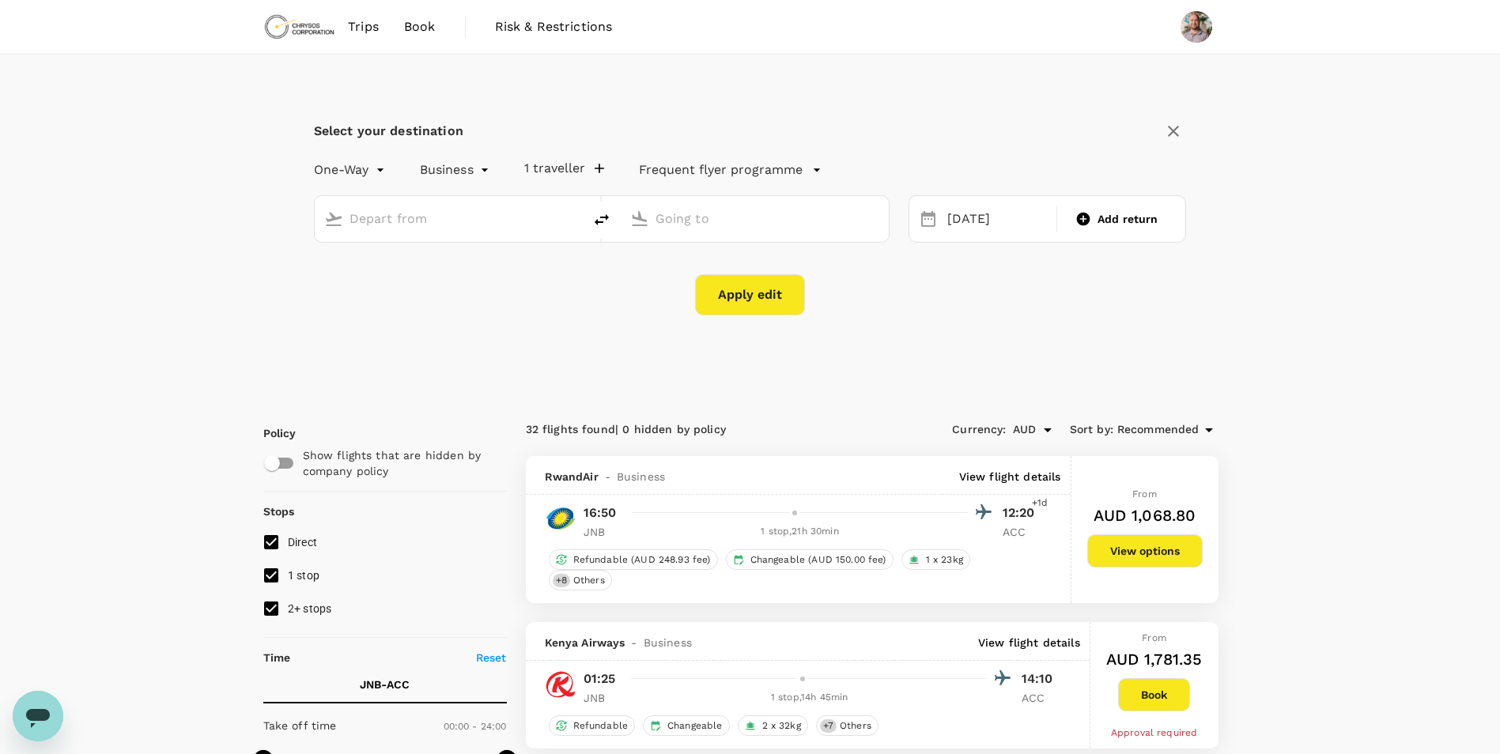
type input "OR Tambo Intl (JNB)"
type input "Kotoka Intl (ACC)"
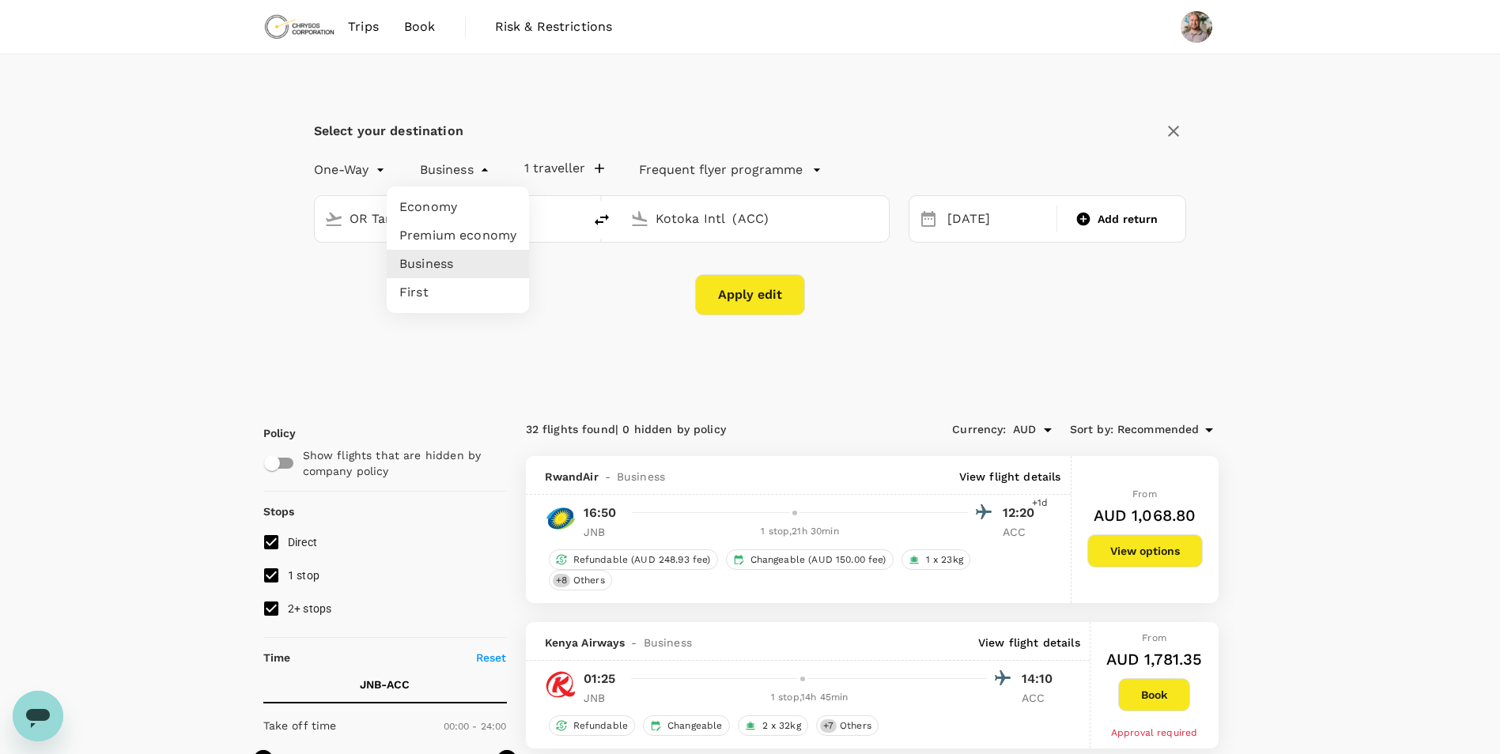
click at [472, 195] on li "Economy" at bounding box center [458, 207] width 142 height 28
type input "economy"
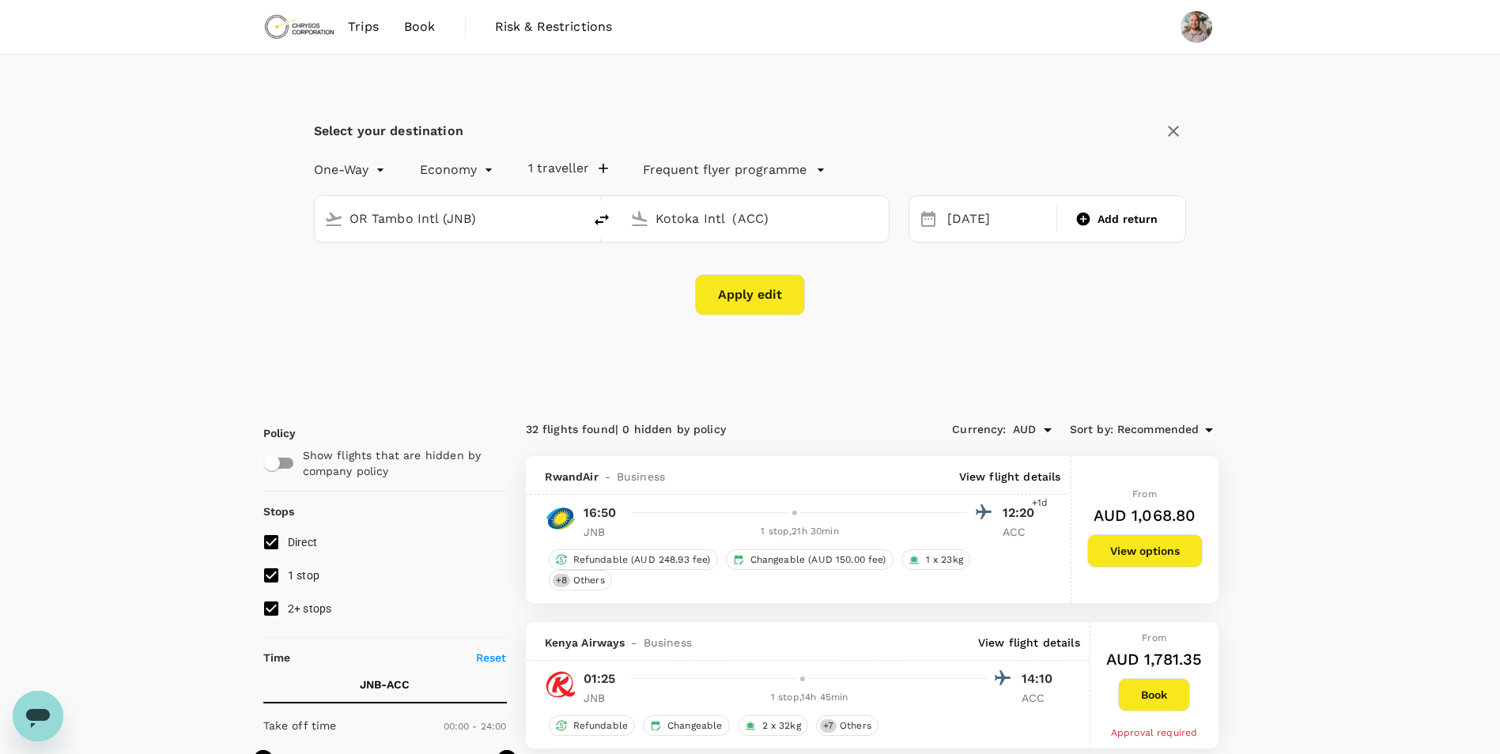
click at [747, 286] on button "Apply edit" at bounding box center [750, 294] width 110 height 41
checkbox input "false"
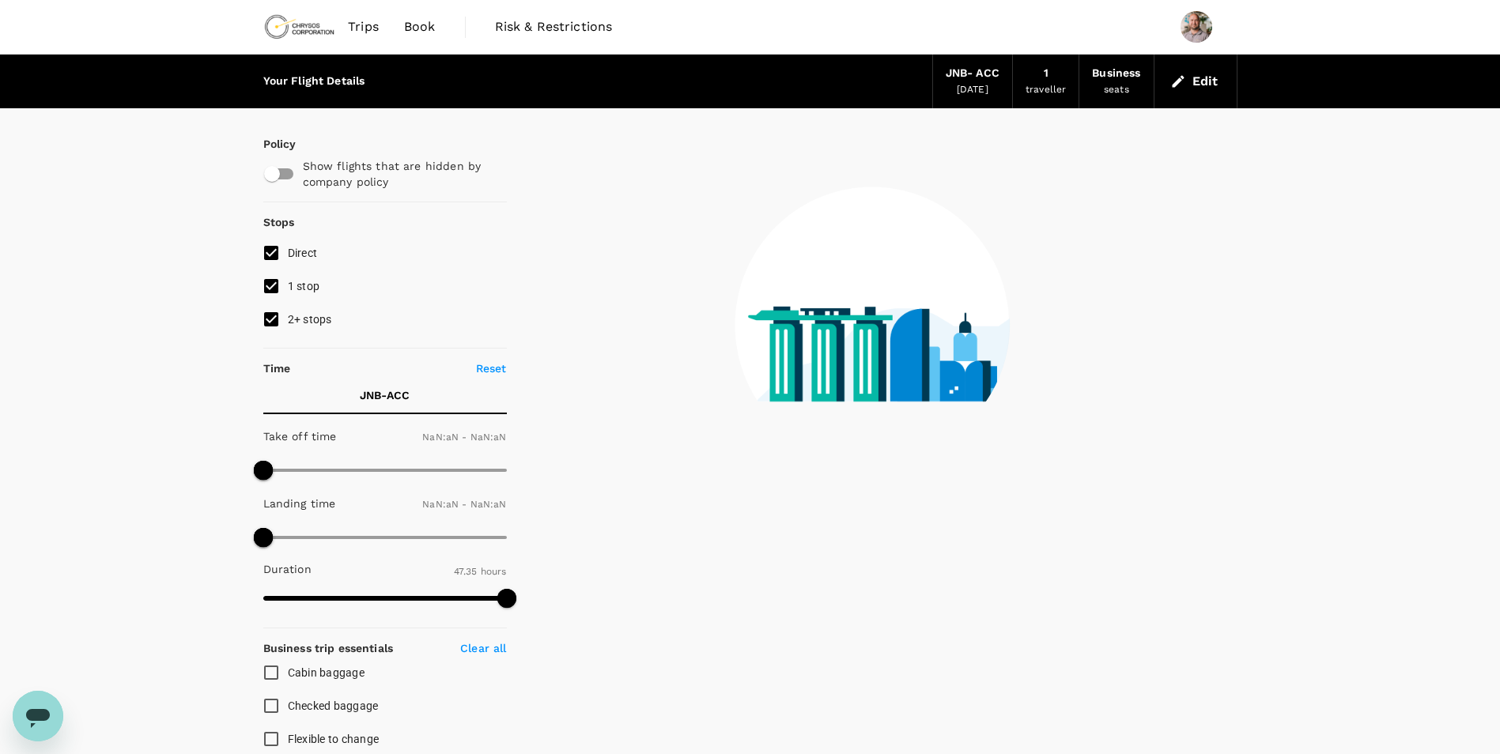
type input "1440"
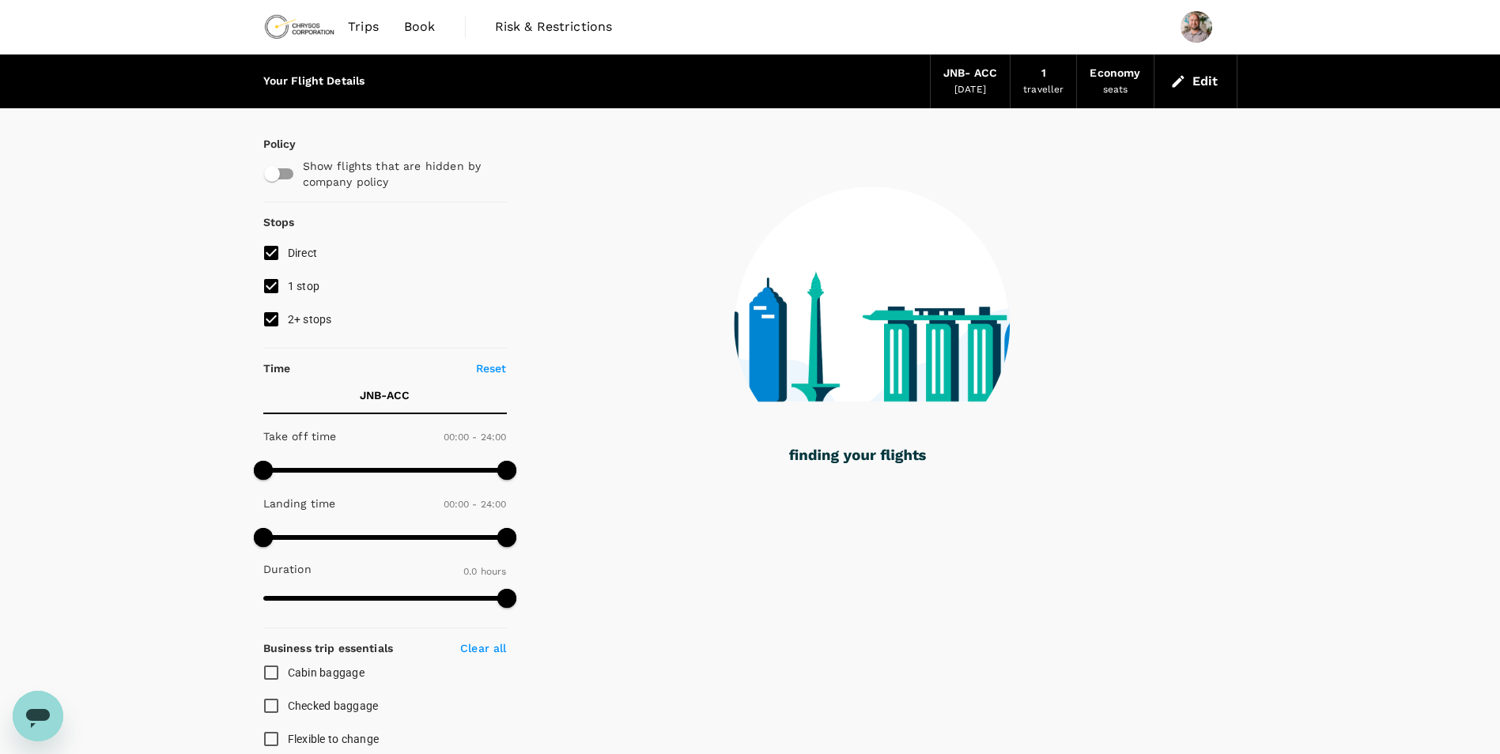
type input "1440"
checkbox input "true"
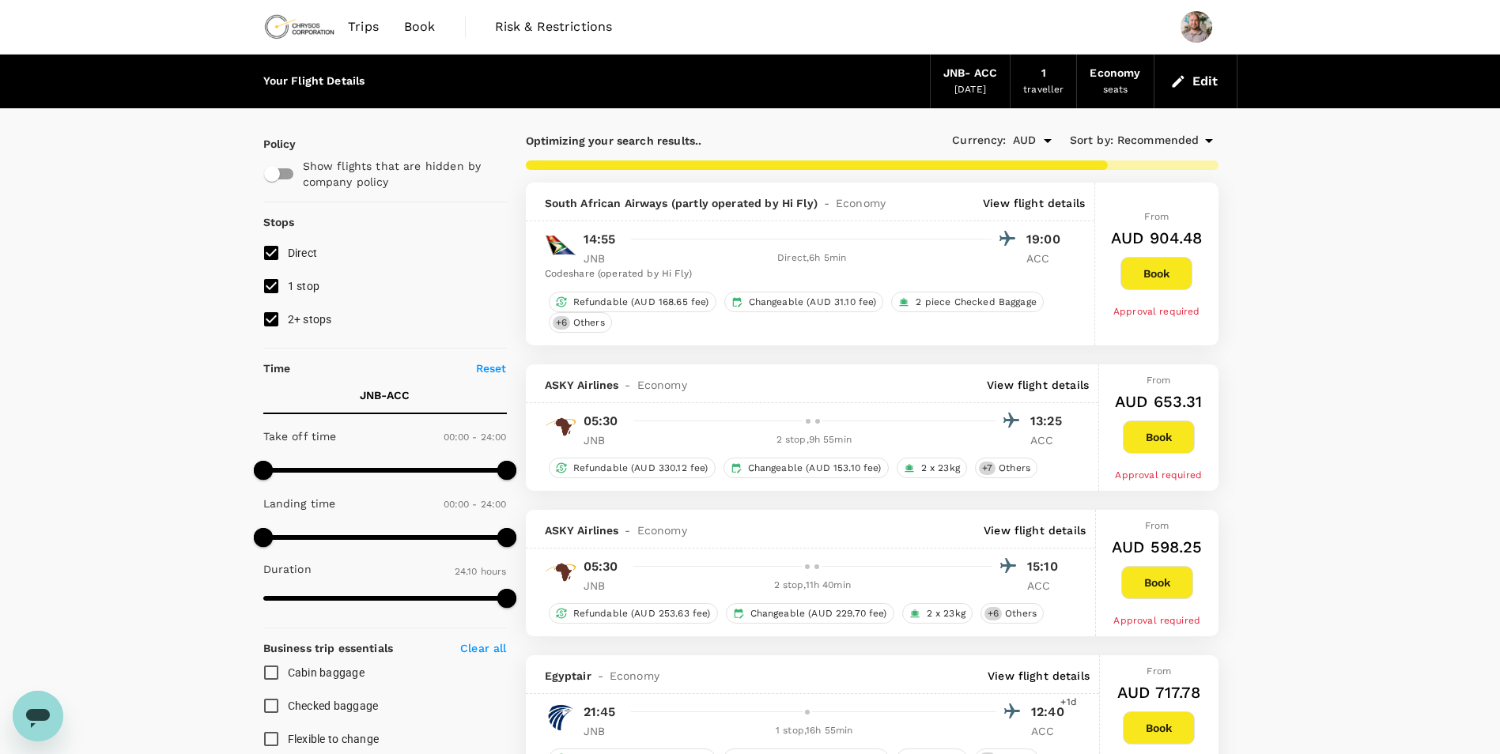
click at [1001, 202] on p "View flight details" at bounding box center [1034, 203] width 102 height 16
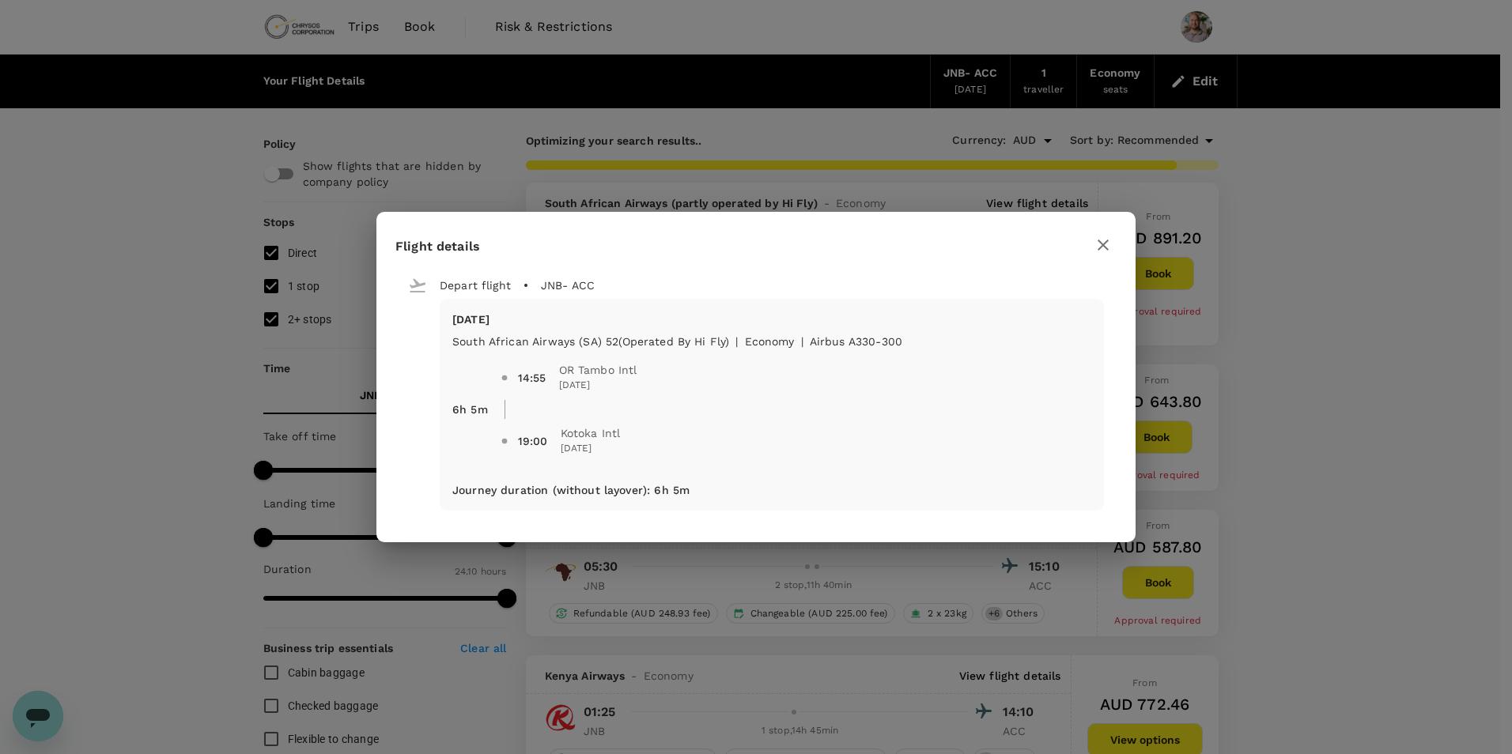
type input "3015"
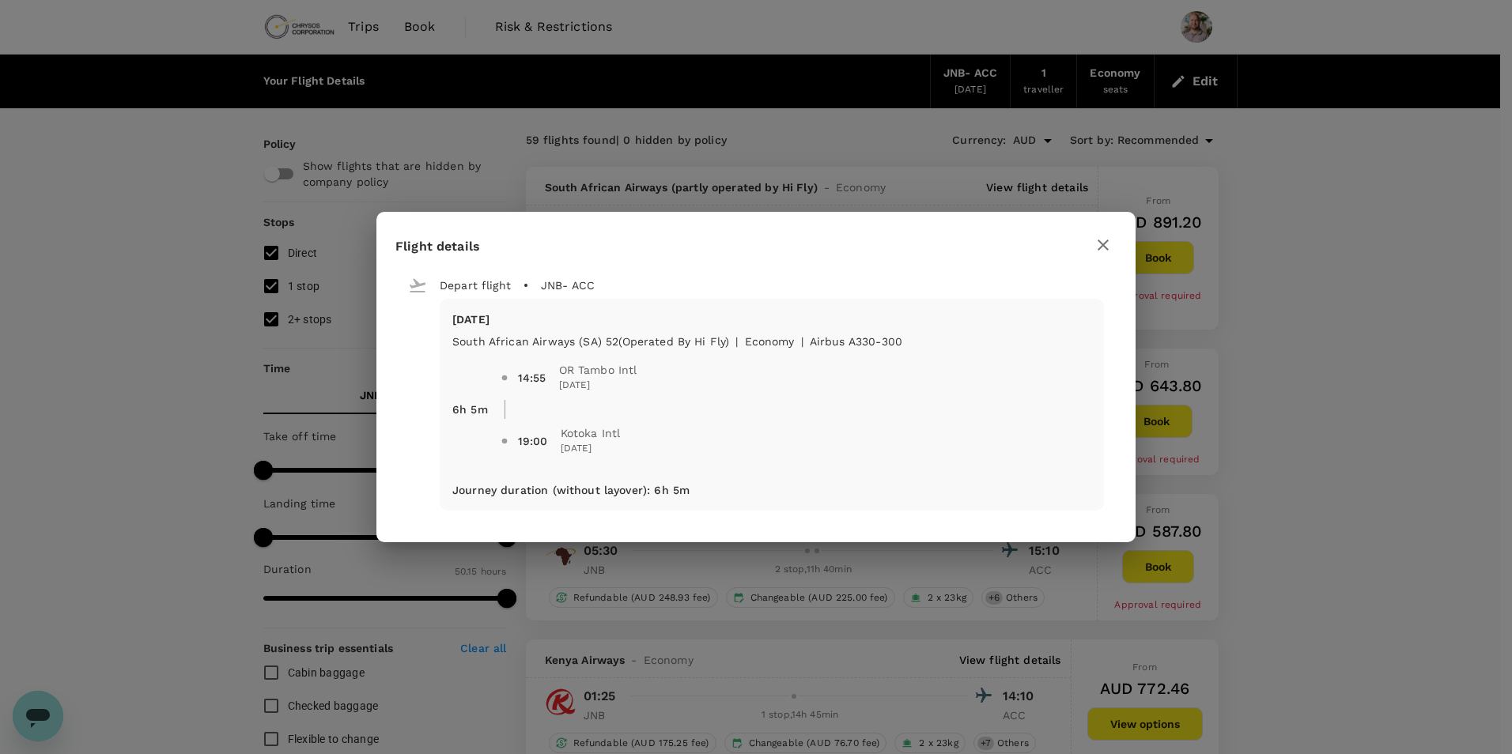
click at [1104, 245] on icon "button" at bounding box center [1103, 245] width 11 height 11
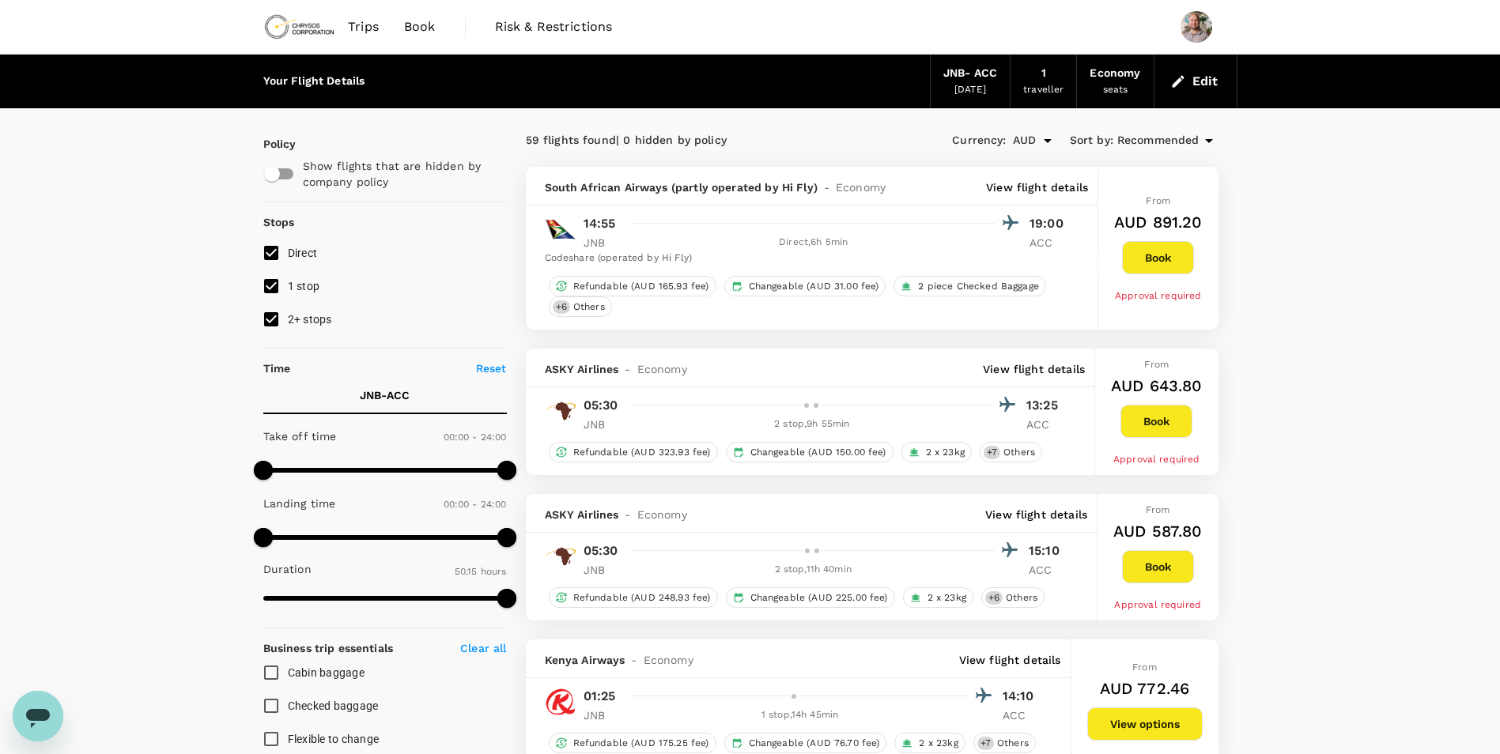
click at [282, 164] on input "checkbox" at bounding box center [272, 174] width 90 height 30
checkbox input "true"
click at [1197, 82] on button "Edit" at bounding box center [1195, 81] width 57 height 25
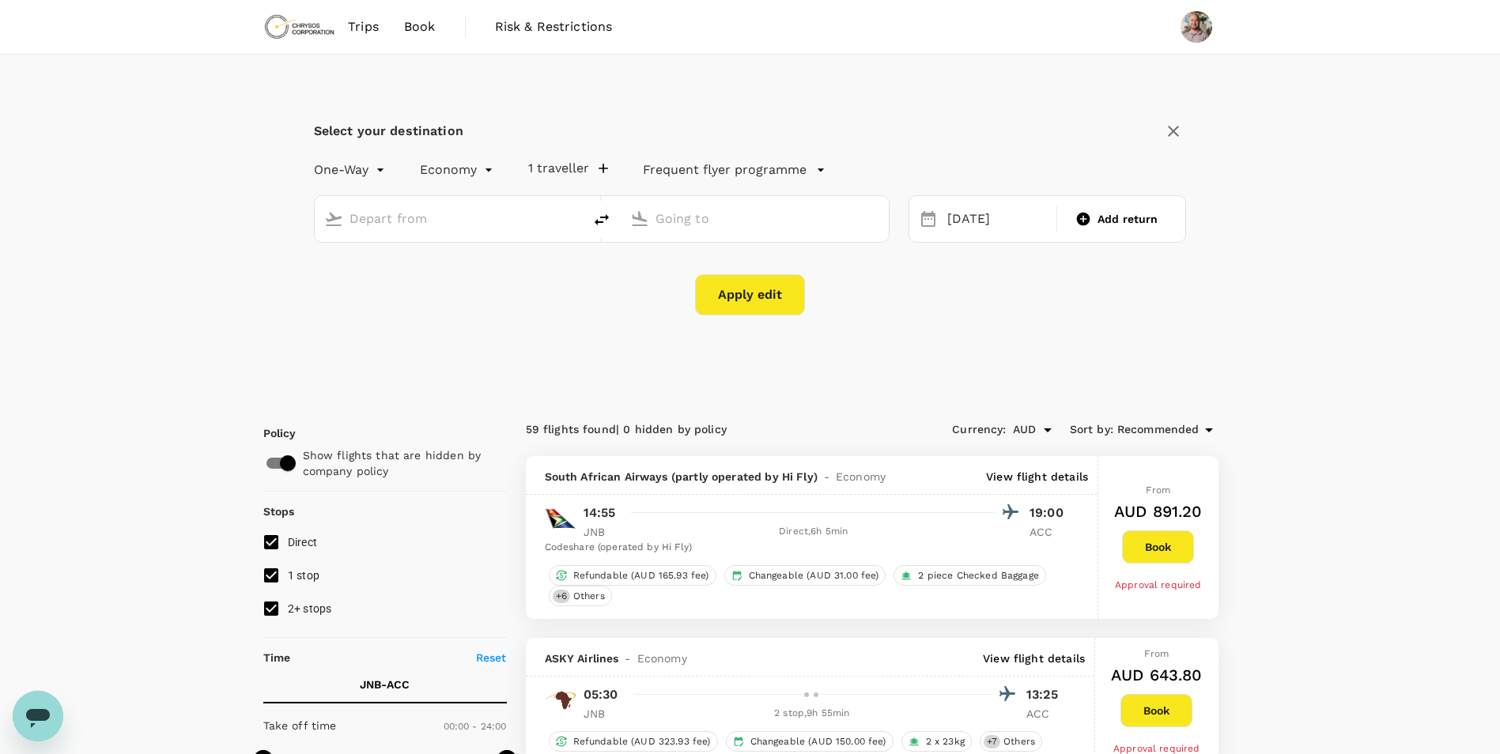
type input "OR Tambo Intl (JNB)"
type input "Kotoka Intl (ACC)"
click at [489, 214] on input "OR Tambo Intl (JNB)" at bounding box center [450, 218] width 200 height 25
click at [518, 225] on input "OR Tambo Intl (JNB)" at bounding box center [450, 218] width 200 height 25
click at [505, 280] on p "Kotoka Intl" at bounding box center [473, 281] width 278 height 16
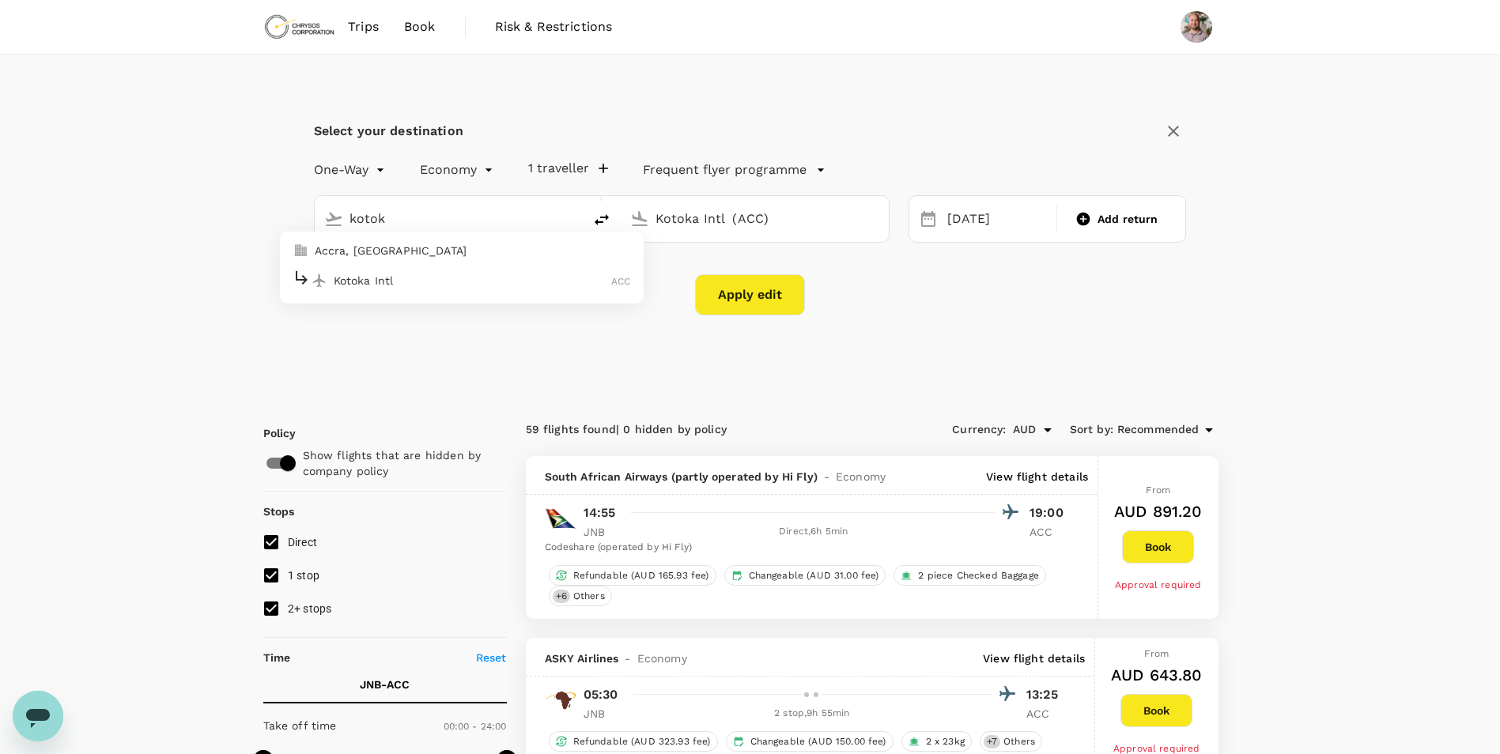
type input "Kotoka Intl (ACC)"
click at [731, 224] on input "Kotoka Intl (ACC)" at bounding box center [756, 218] width 200 height 25
click at [784, 282] on p "[PERSON_NAME] Int'l" at bounding box center [779, 281] width 279 height 16
type input "[PERSON_NAME] Int'l (ABJ)"
click at [1091, 353] on div "10" at bounding box center [1091, 355] width 30 height 30
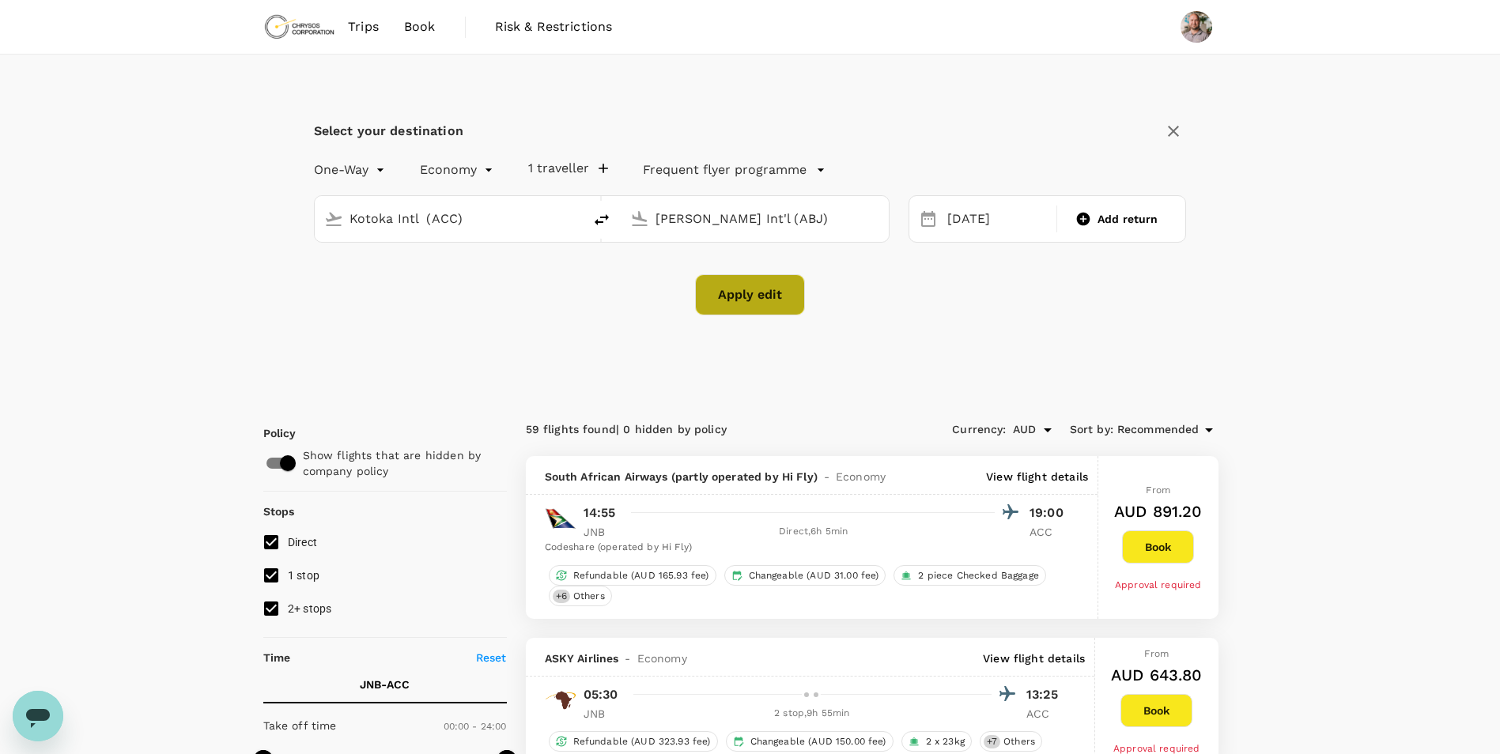
click at [778, 300] on button "Apply edit" at bounding box center [750, 294] width 110 height 41
checkbox input "false"
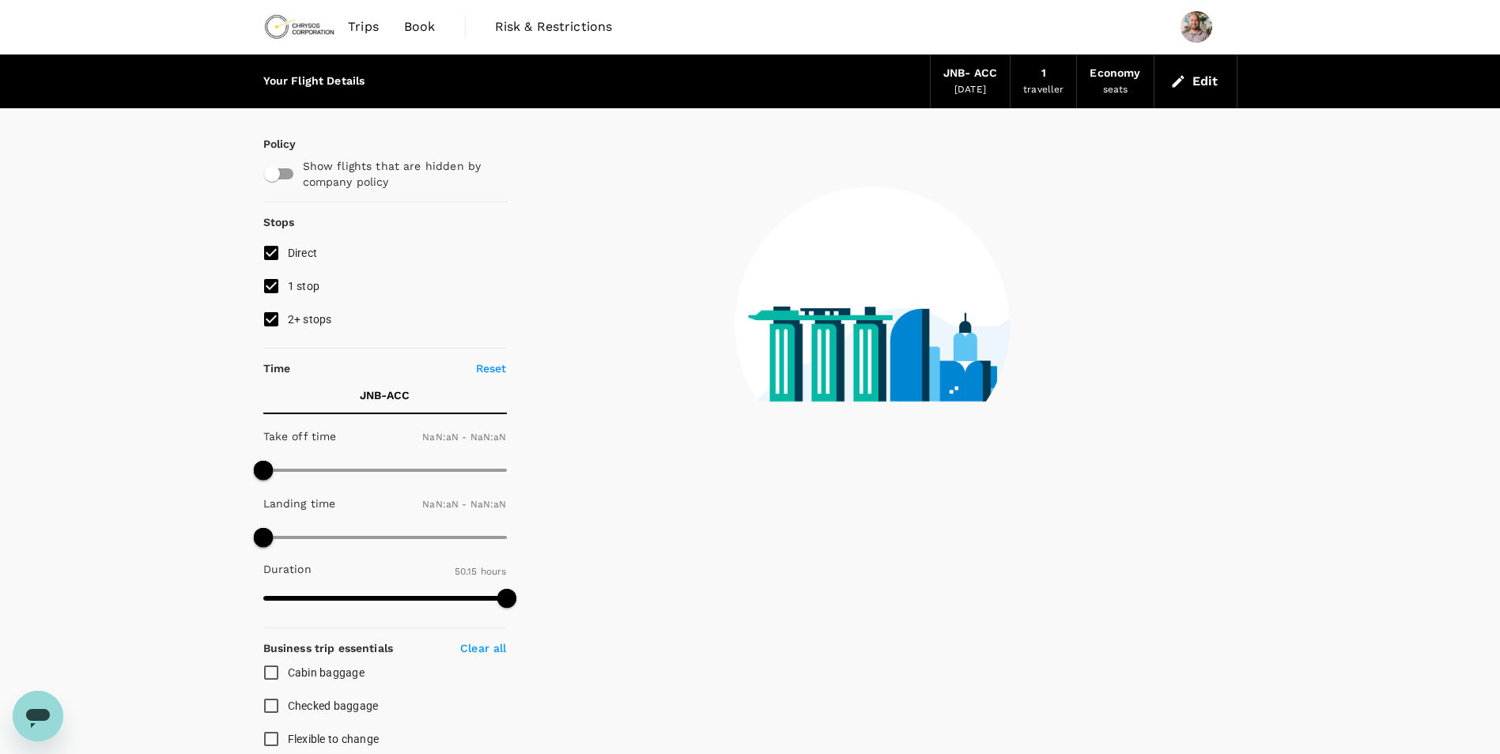
type input "1440"
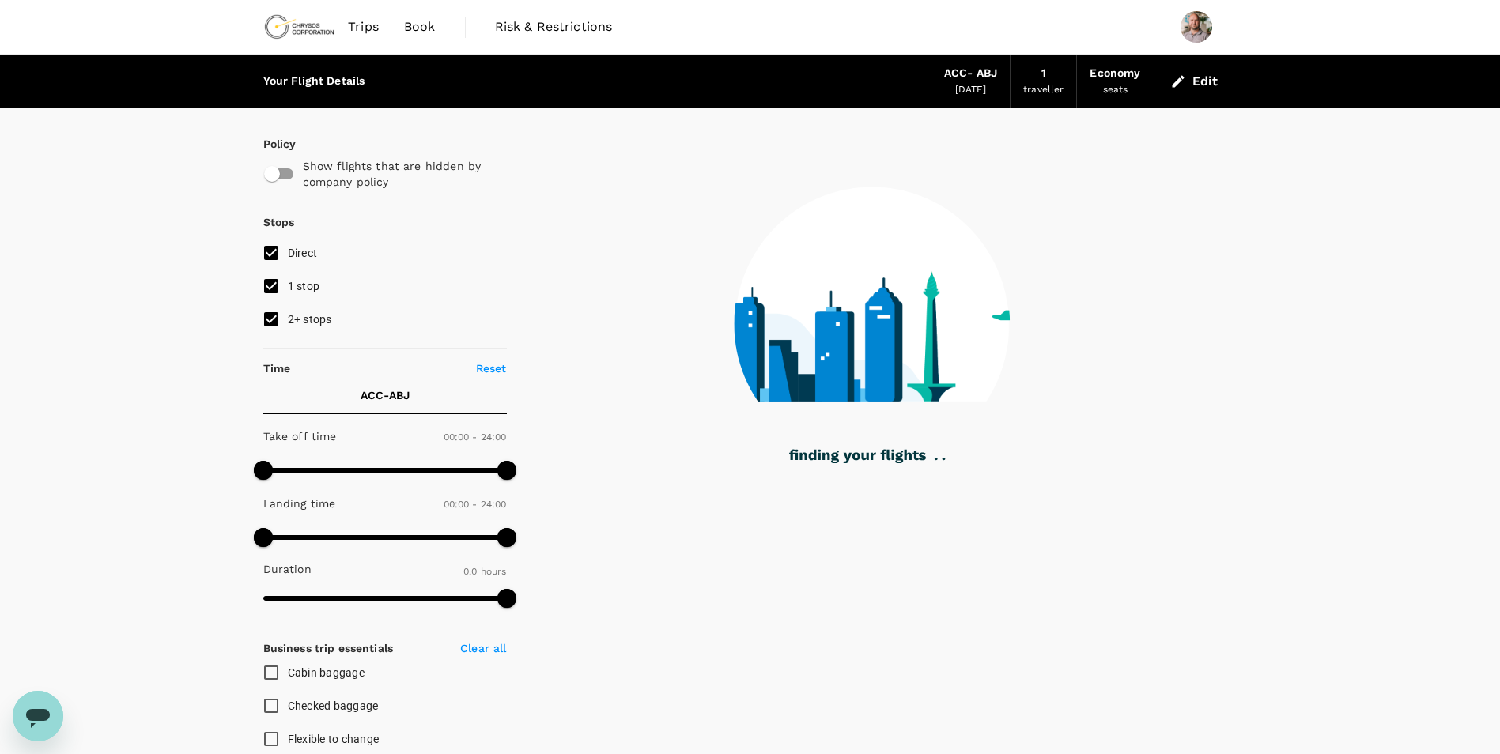
type input "665"
checkbox input "true"
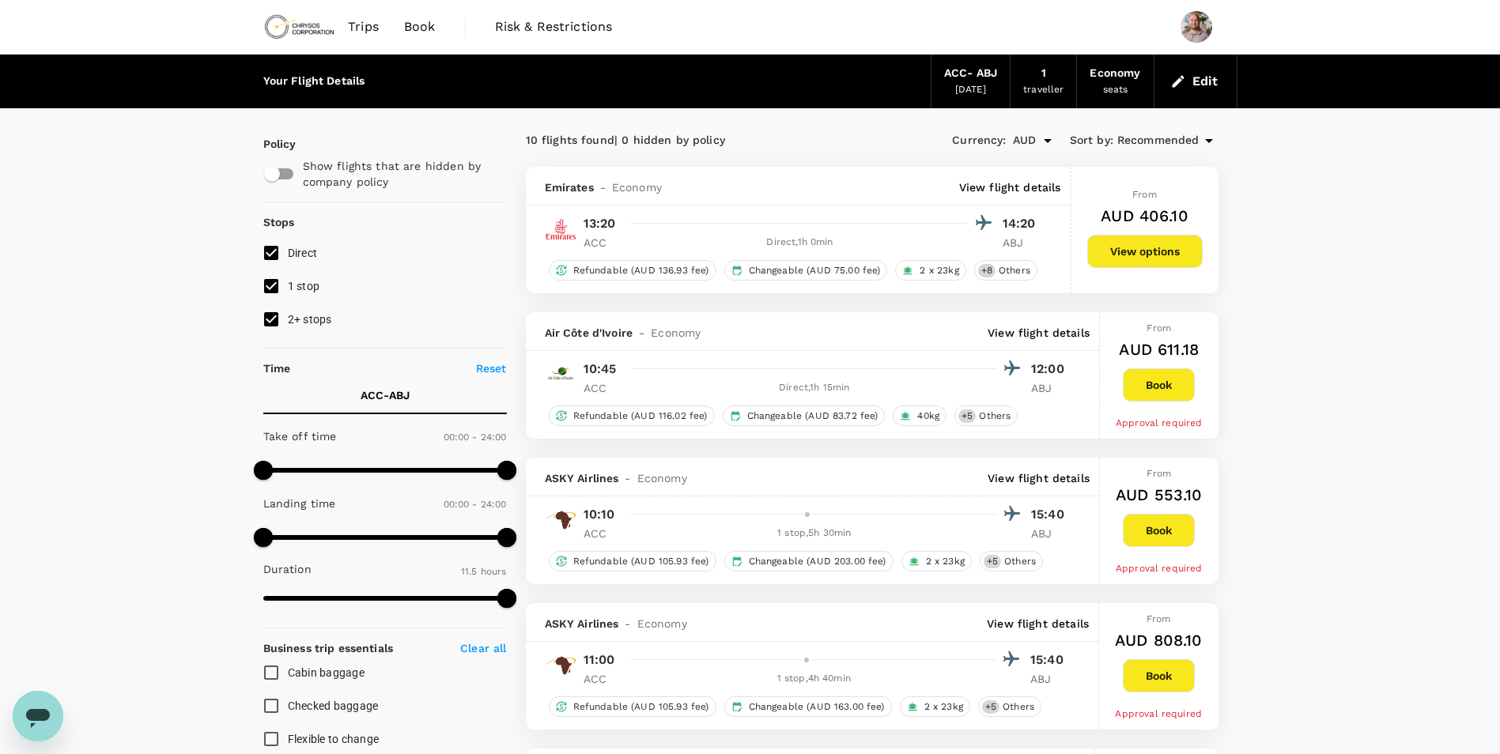
click at [1023, 478] on p "View flight details" at bounding box center [1039, 479] width 102 height 16
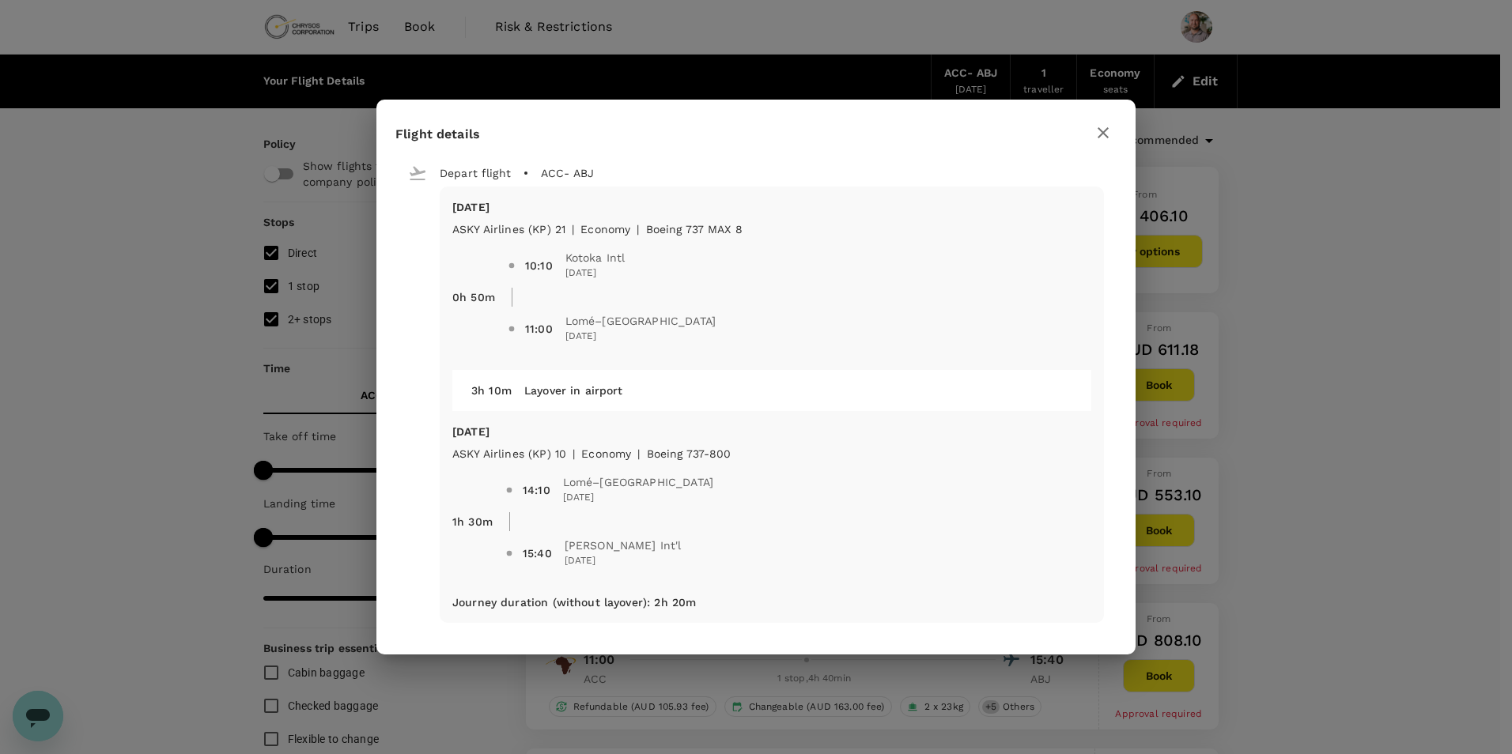
click at [1105, 134] on icon "button" at bounding box center [1103, 132] width 19 height 19
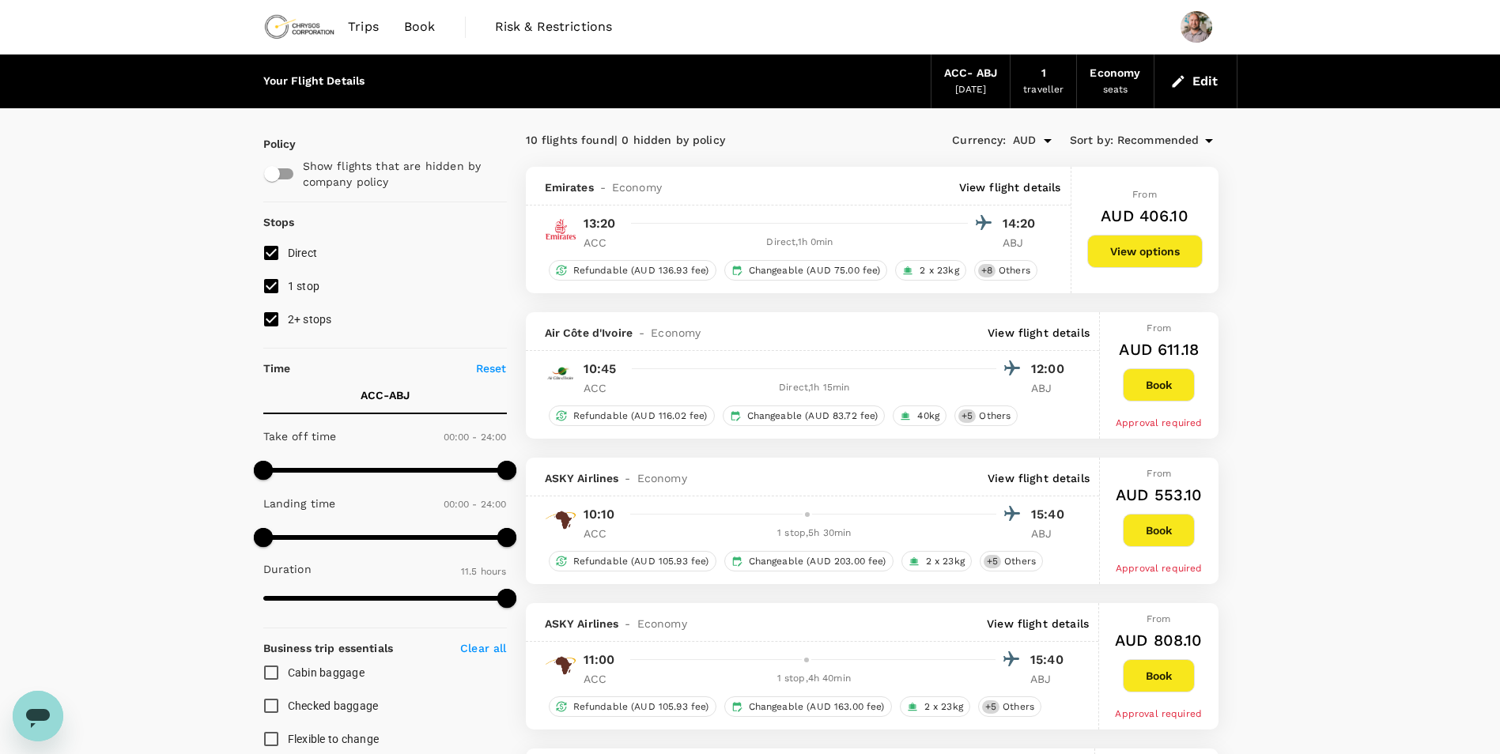
click at [1207, 78] on button "Edit" at bounding box center [1195, 81] width 57 height 25
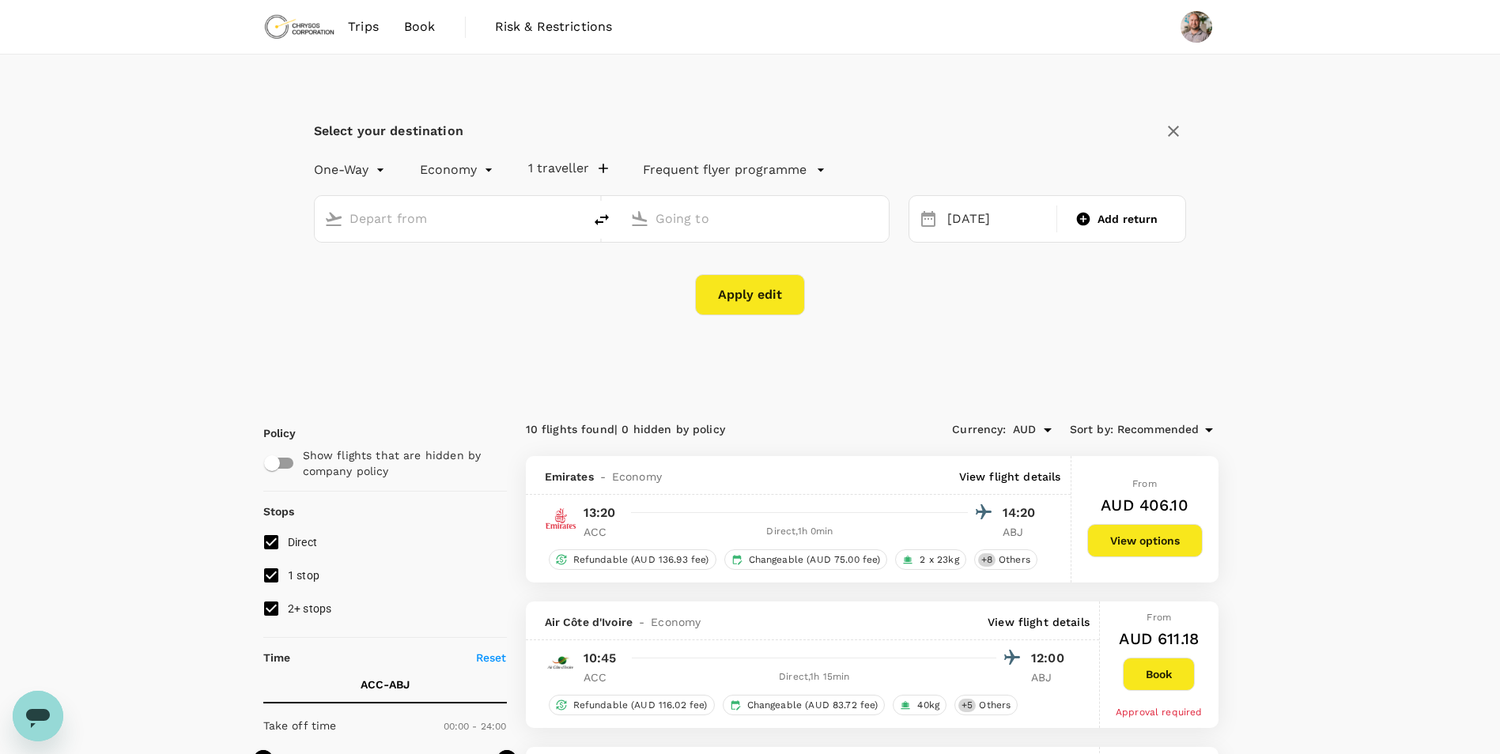
type input "Kotoka Intl (ACC)"
type input "[PERSON_NAME] Int'l (ABJ)"
drag, startPoint x: 474, startPoint y: 223, endPoint x: 331, endPoint y: 224, distance: 143.9
click at [331, 224] on div "Kotoka Intl (ACC)" at bounding box center [445, 215] width 255 height 33
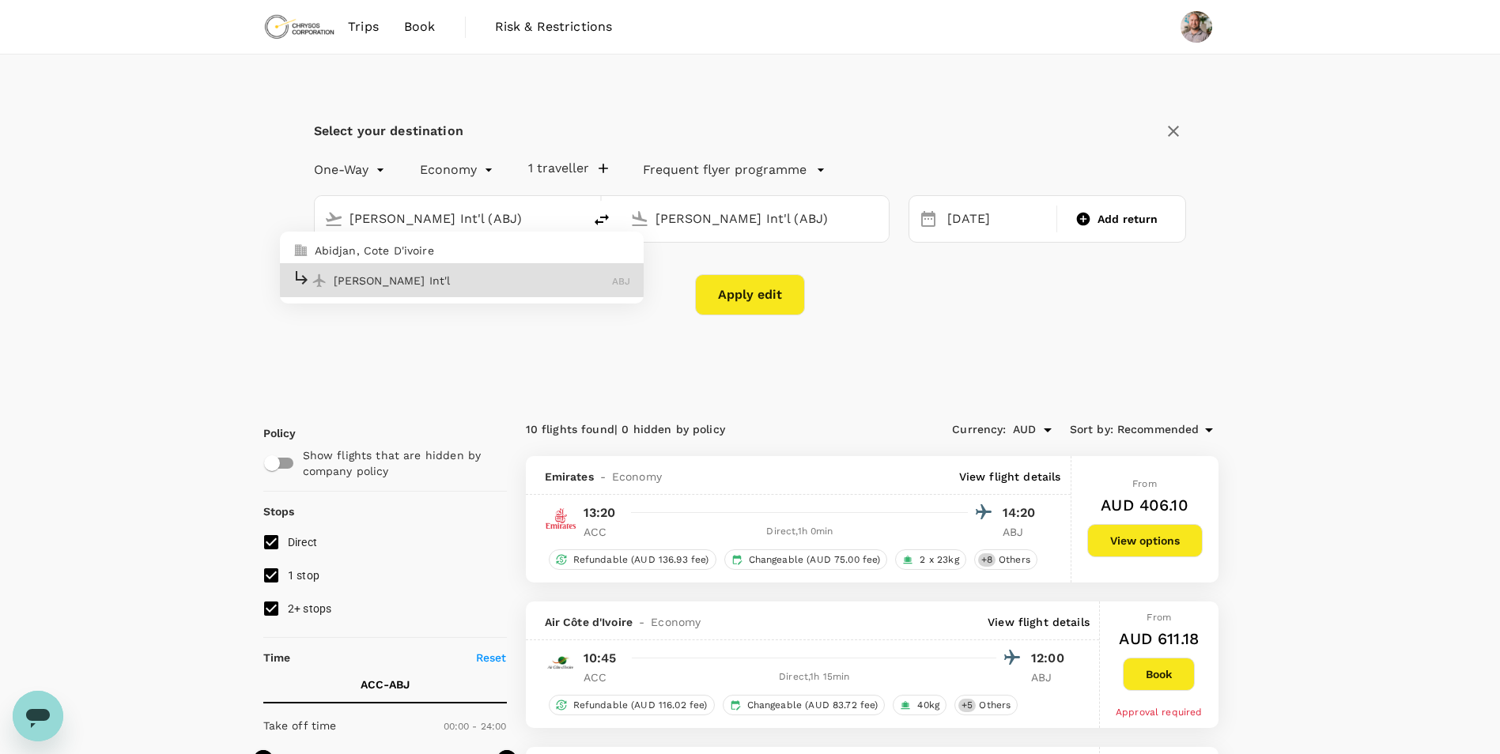
type input "[PERSON_NAME] Int'l (ABJ)"
click at [741, 225] on input "[PERSON_NAME] Int'l (ABJ)" at bounding box center [756, 218] width 200 height 25
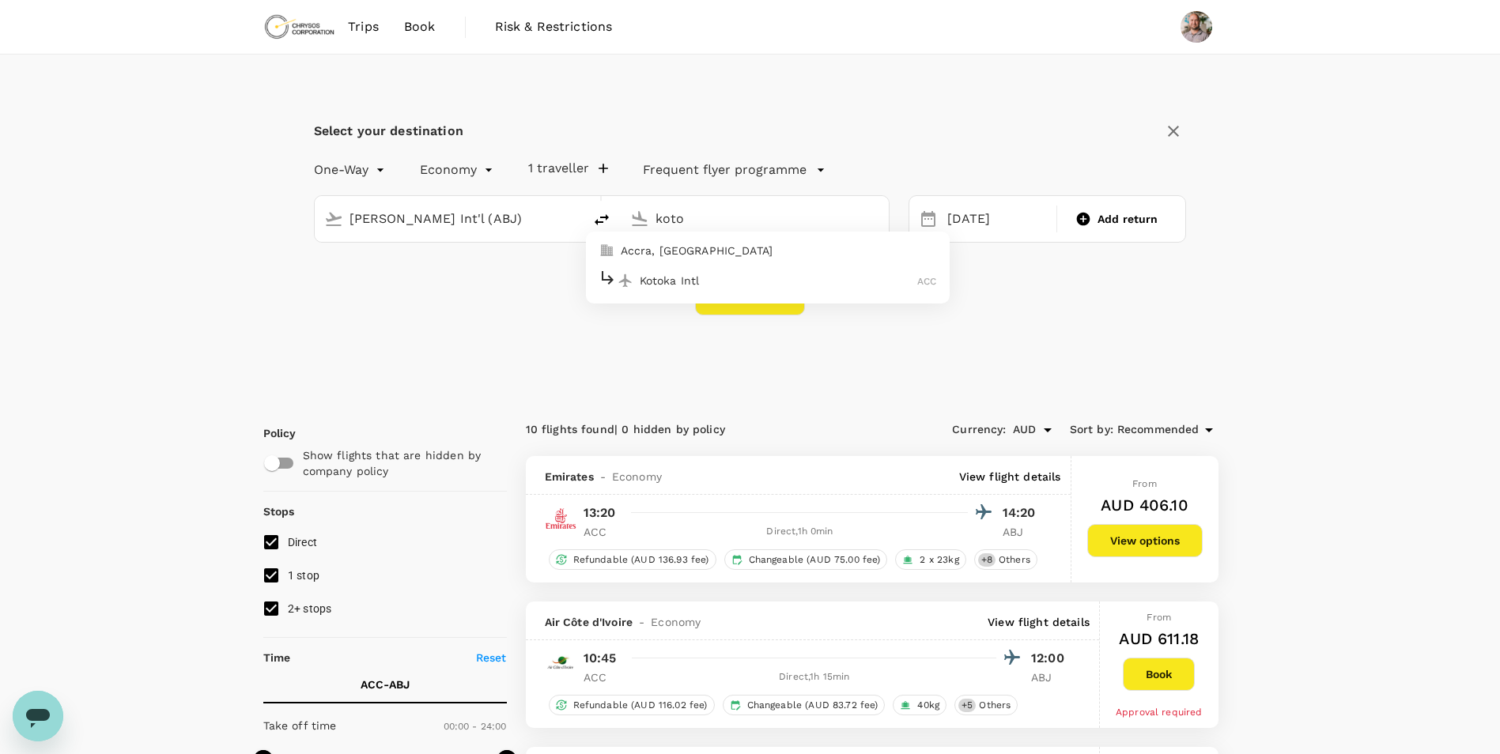
click at [747, 293] on div "Kotoka Intl ACC" at bounding box center [768, 280] width 338 height 25
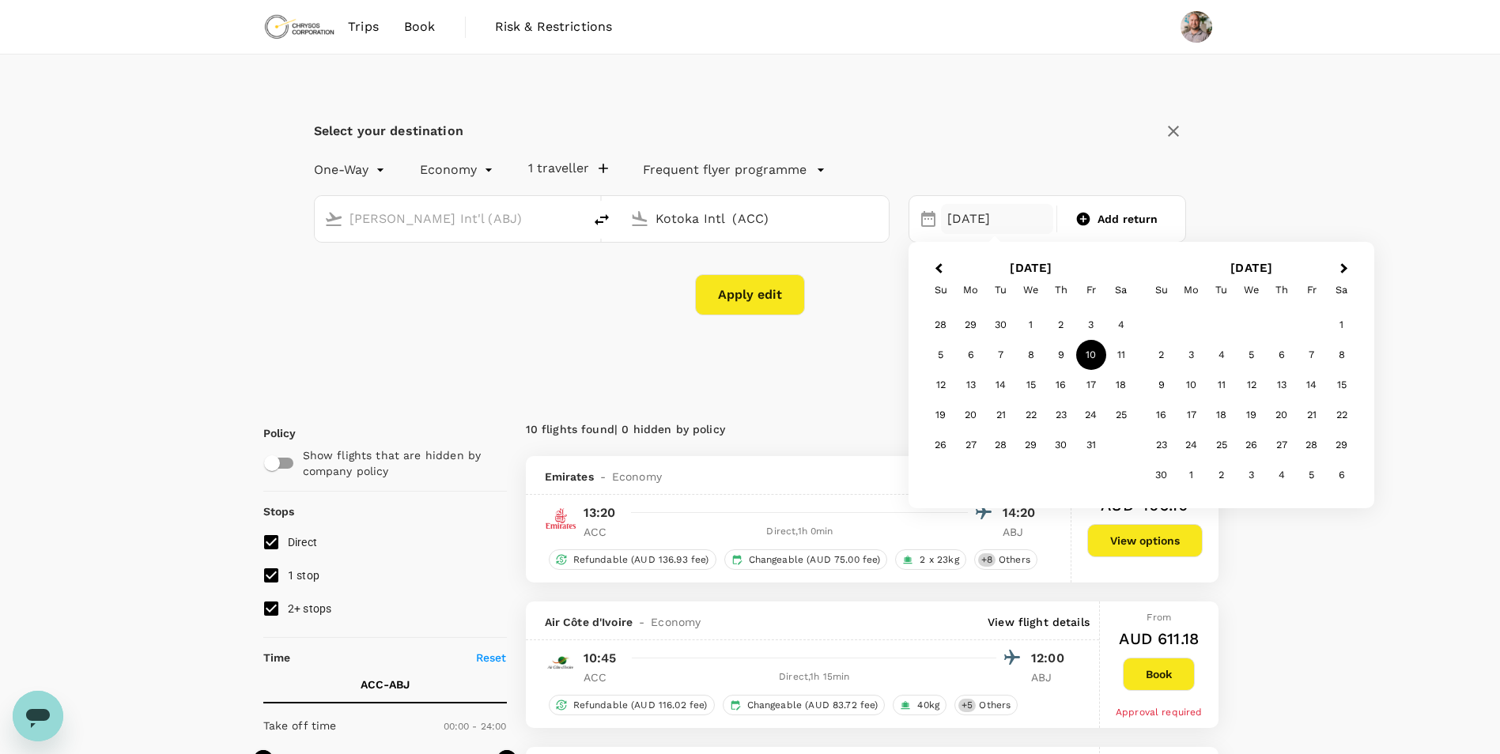
type input "Kotoka Intl (ACC)"
click at [1094, 351] on div "10" at bounding box center [1091, 355] width 30 height 30
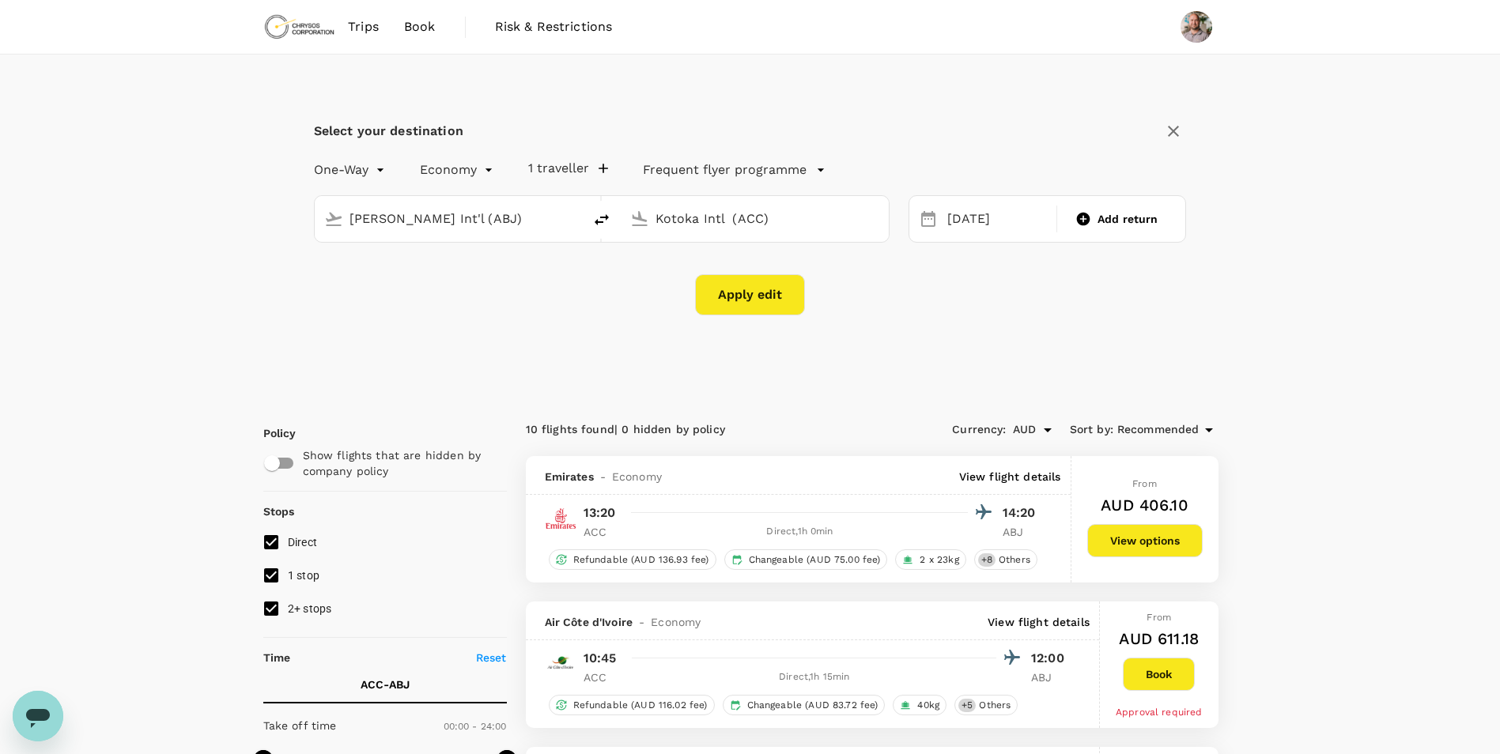
click at [774, 294] on button "Apply edit" at bounding box center [750, 294] width 110 height 41
checkbox input "false"
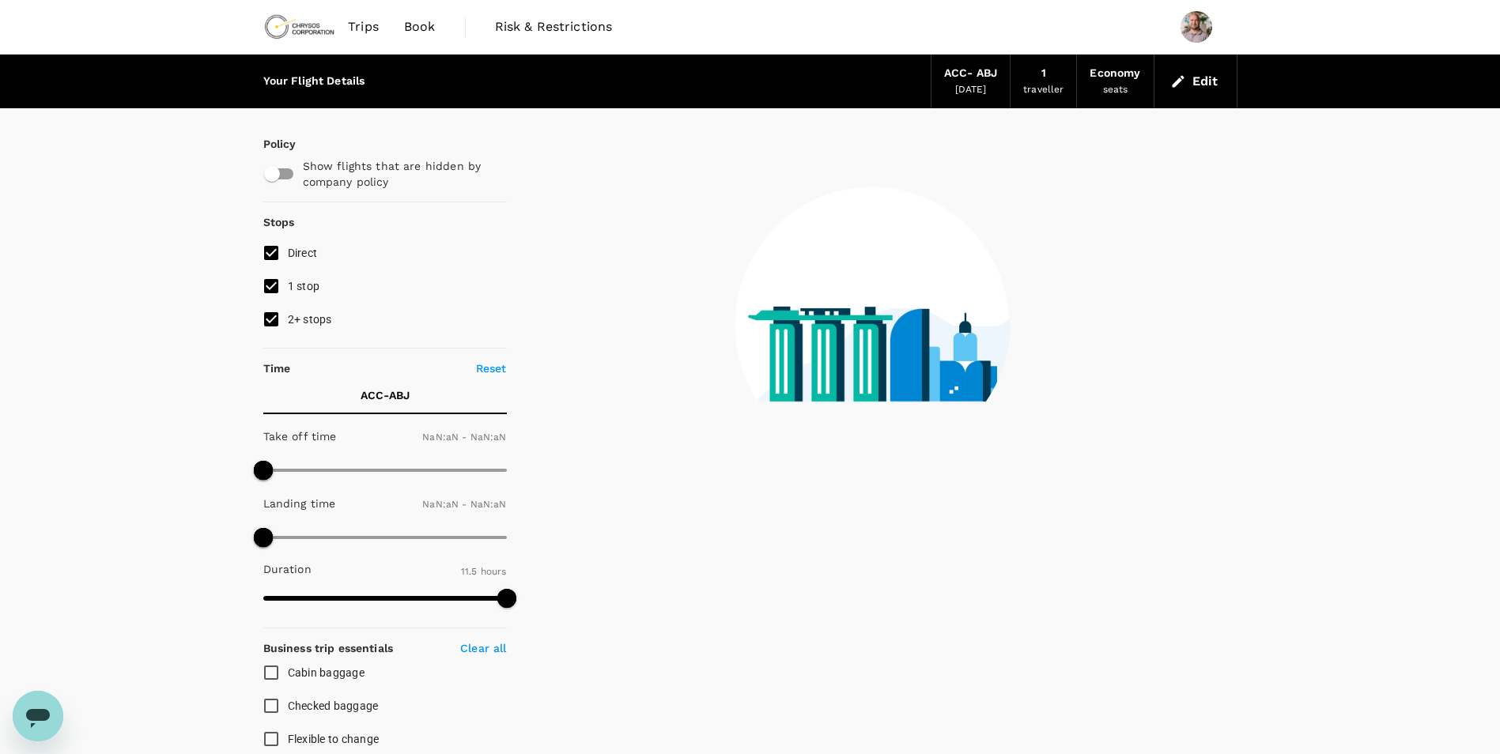
type input "1440"
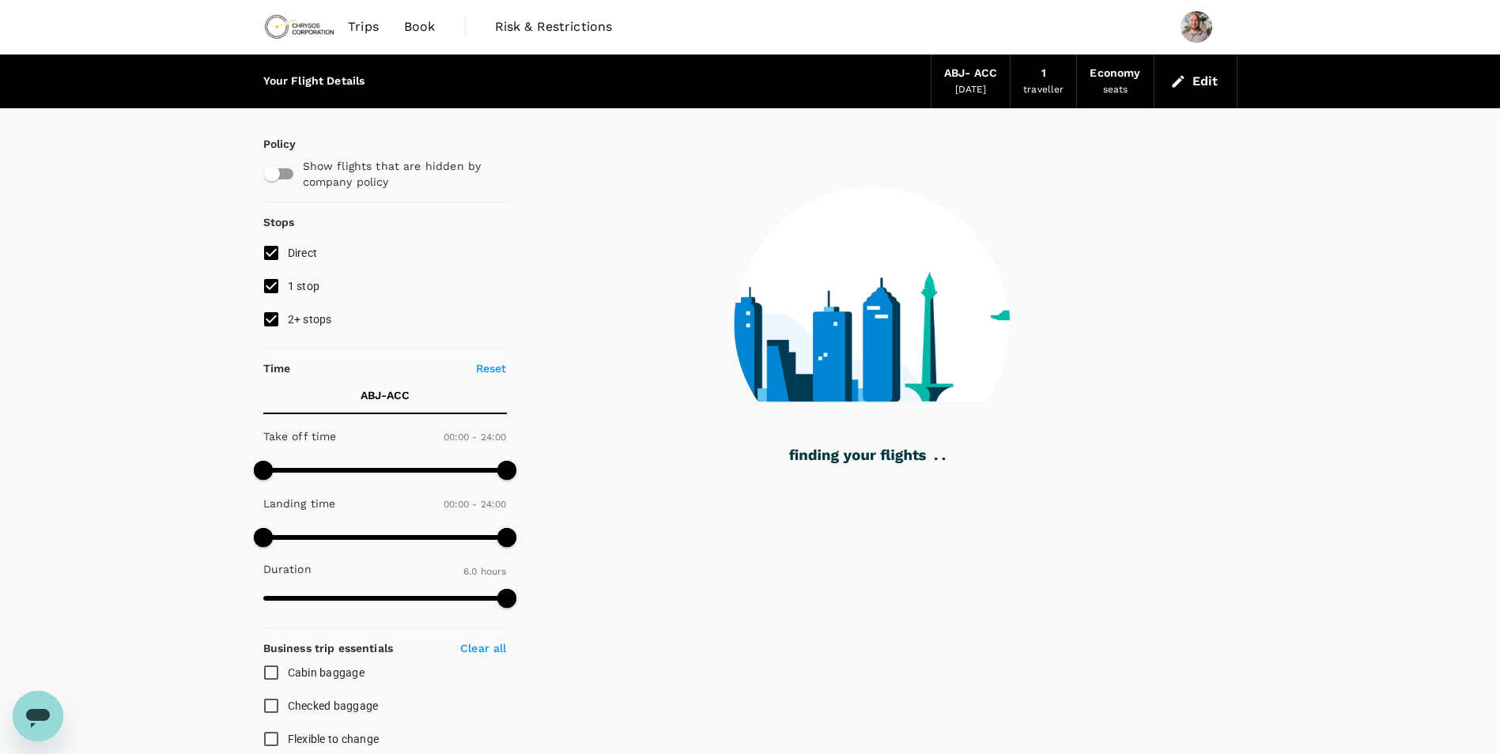
type input "360"
checkbox input "true"
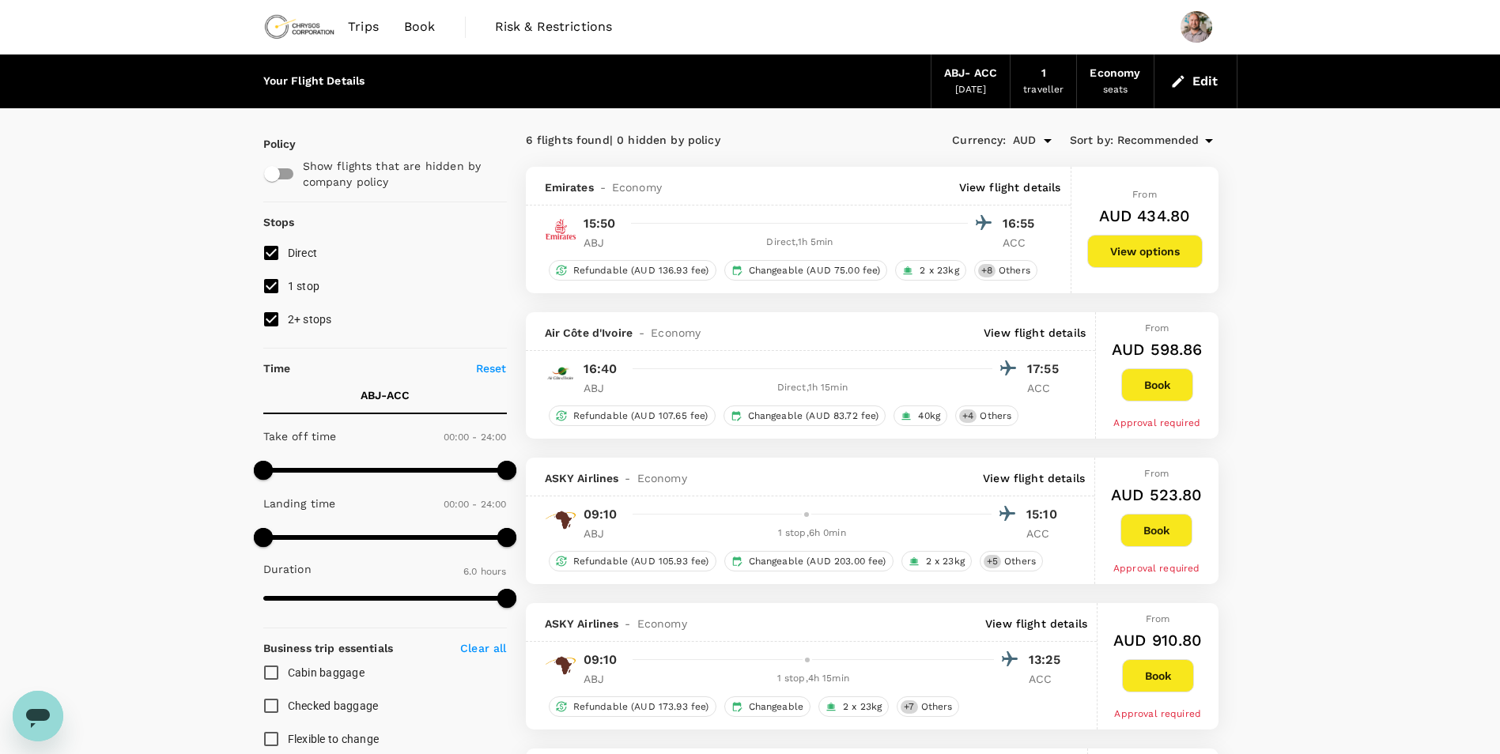
click at [1194, 73] on button "Edit" at bounding box center [1195, 81] width 57 height 25
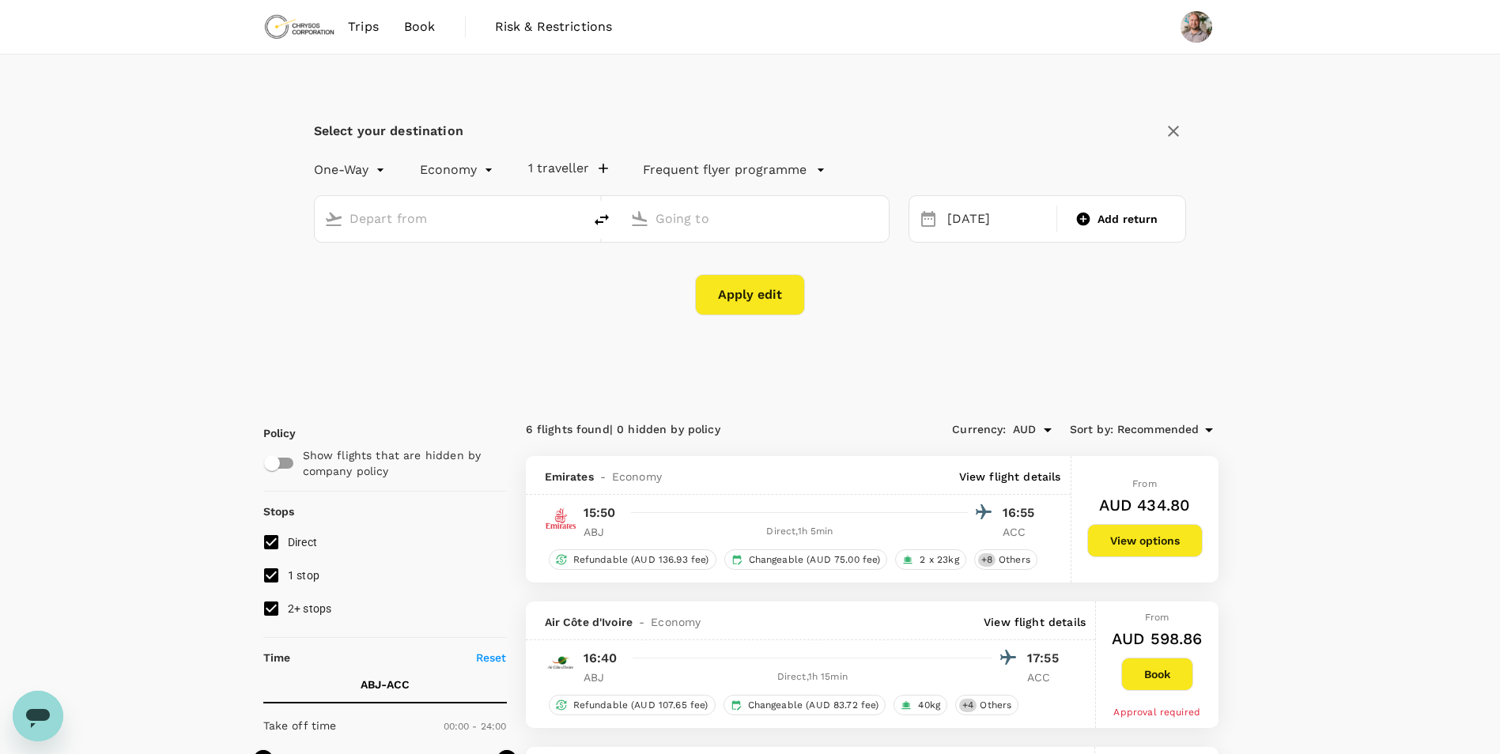
type input "[PERSON_NAME] Int'l (ABJ)"
type input "Kotoka Intl (ACC)"
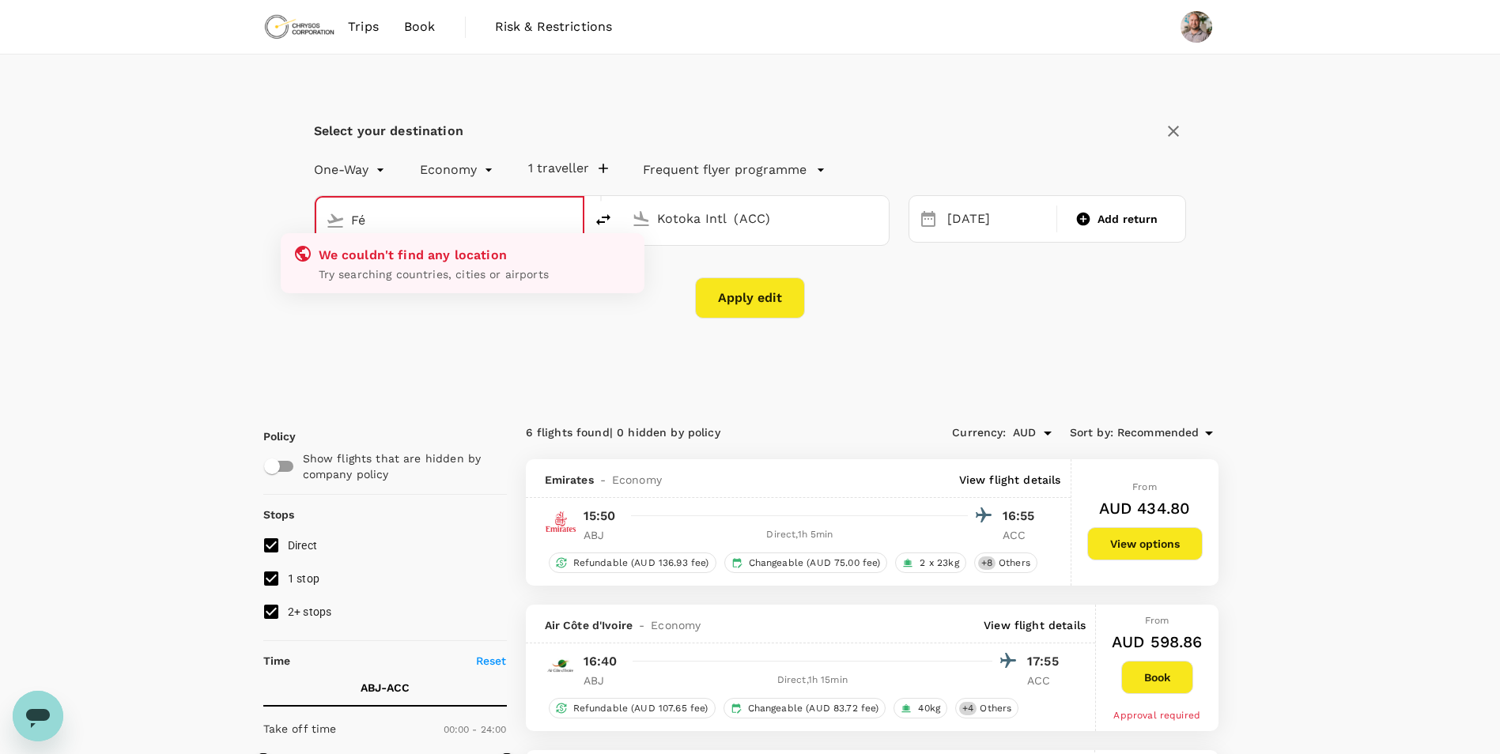
type input "F"
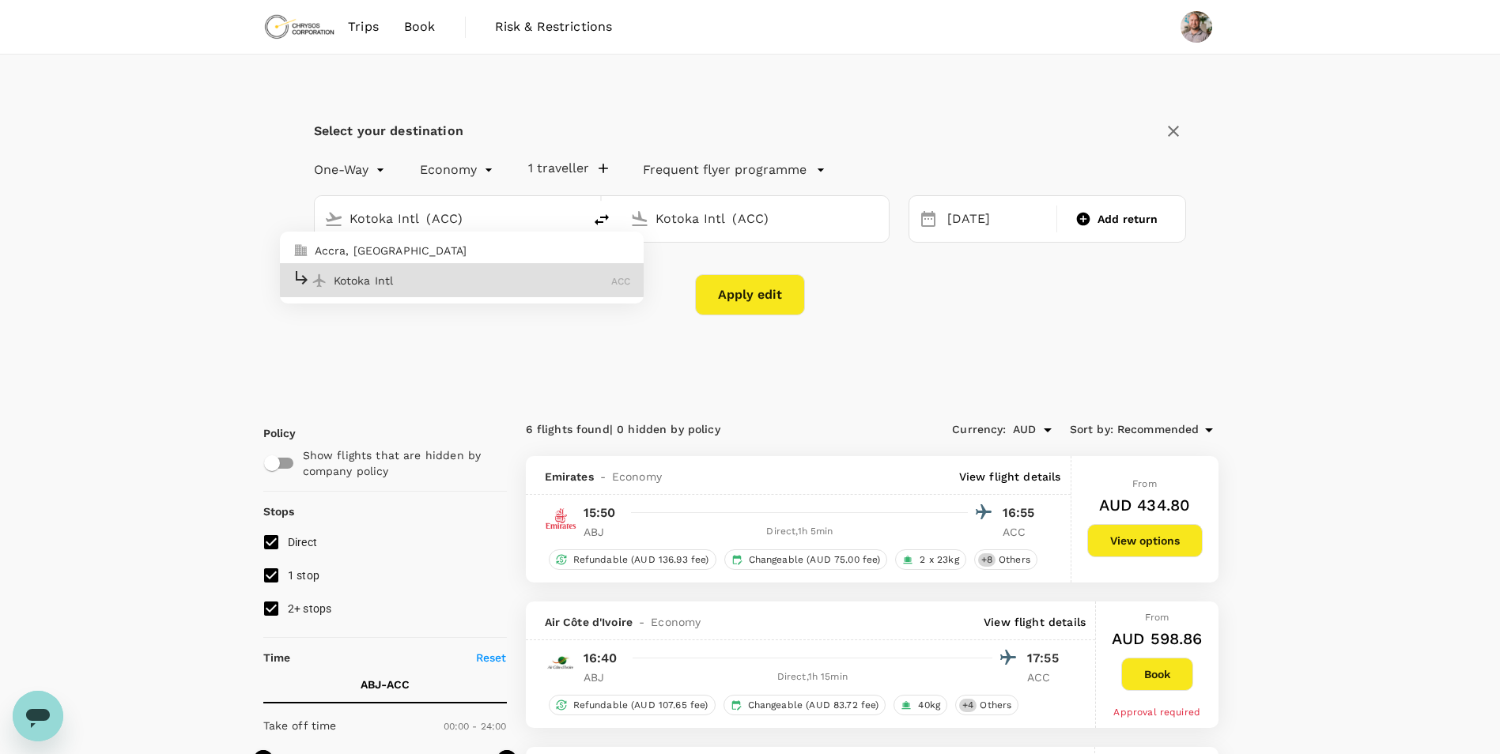
type input "Kotoka Intl (ACC)"
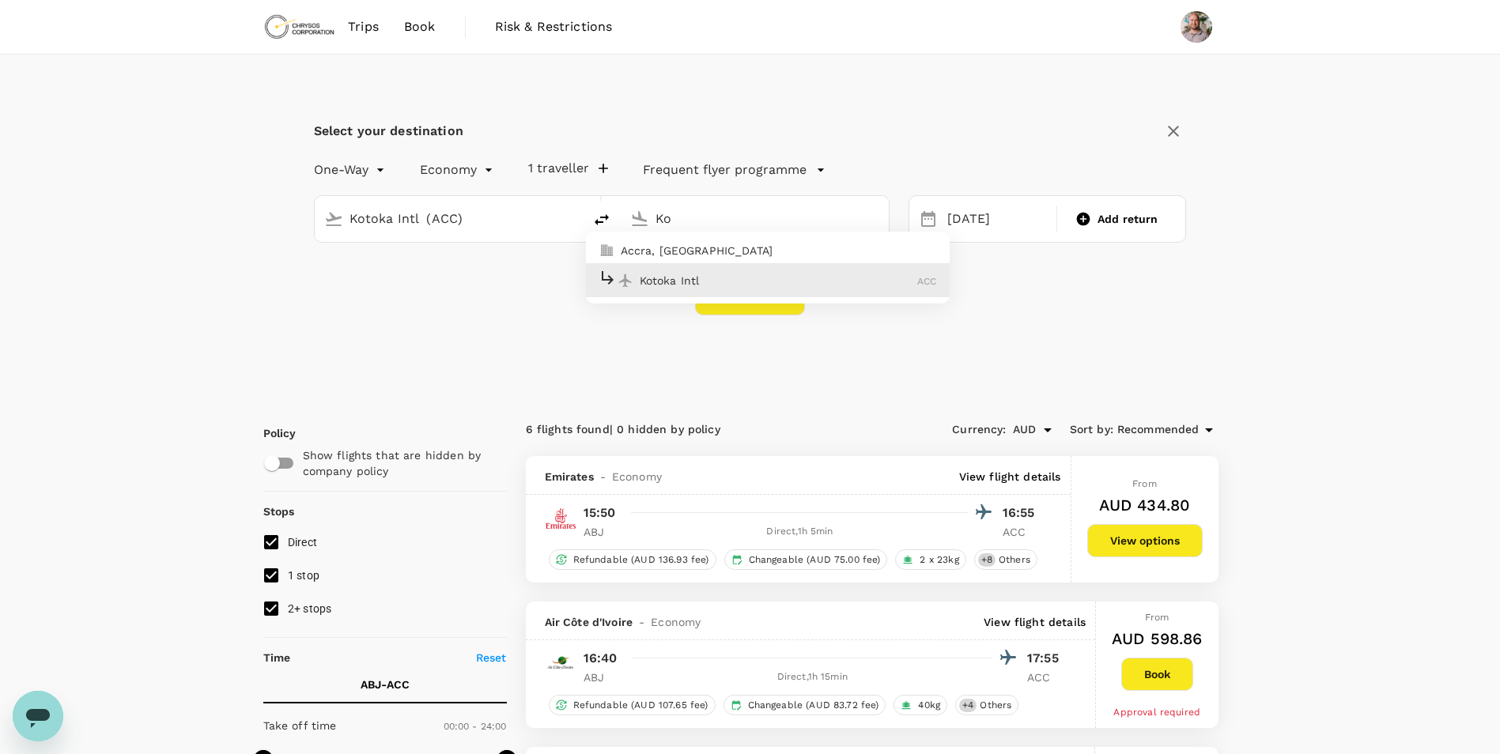
type input "K"
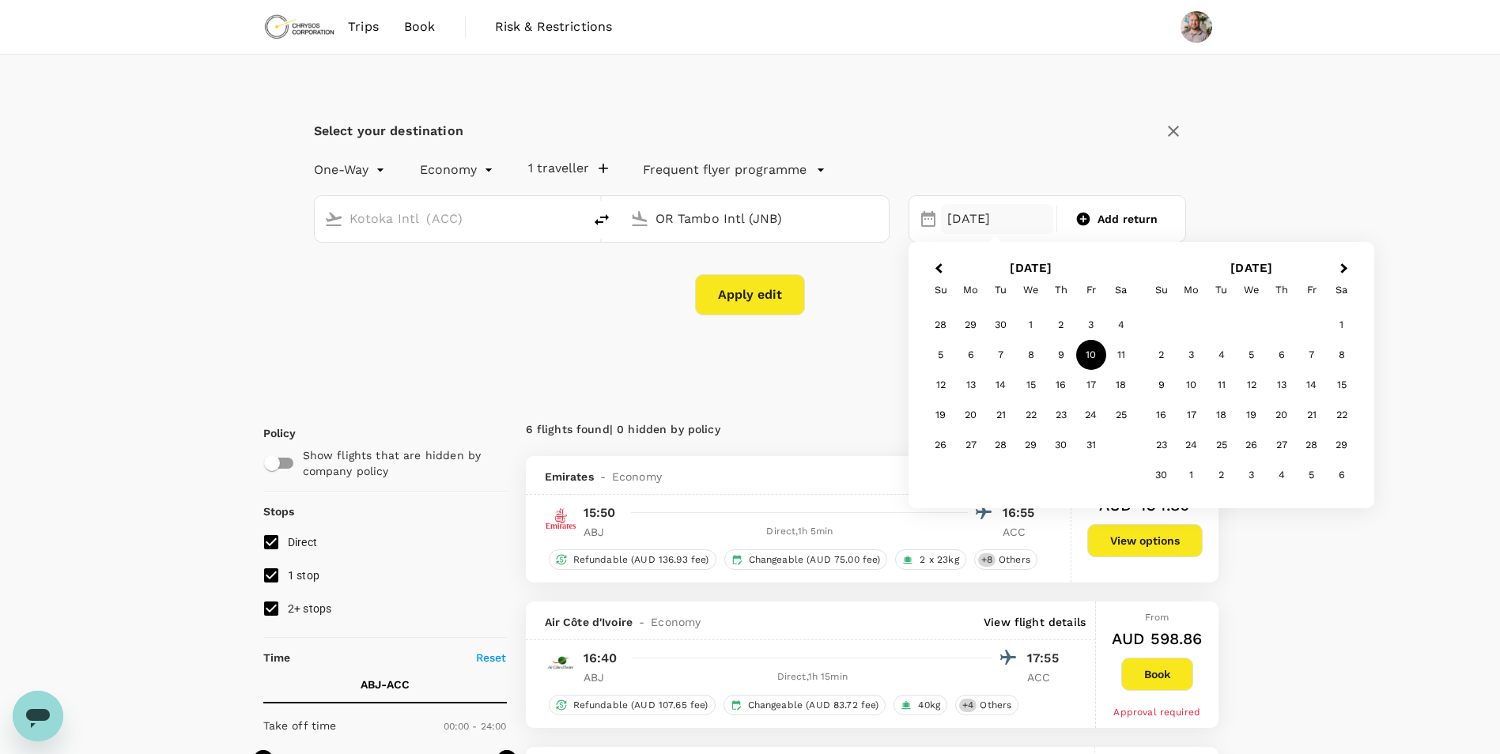
type input "OR Tambo Intl (JNB)"
click at [1089, 354] on div "10" at bounding box center [1091, 355] width 30 height 30
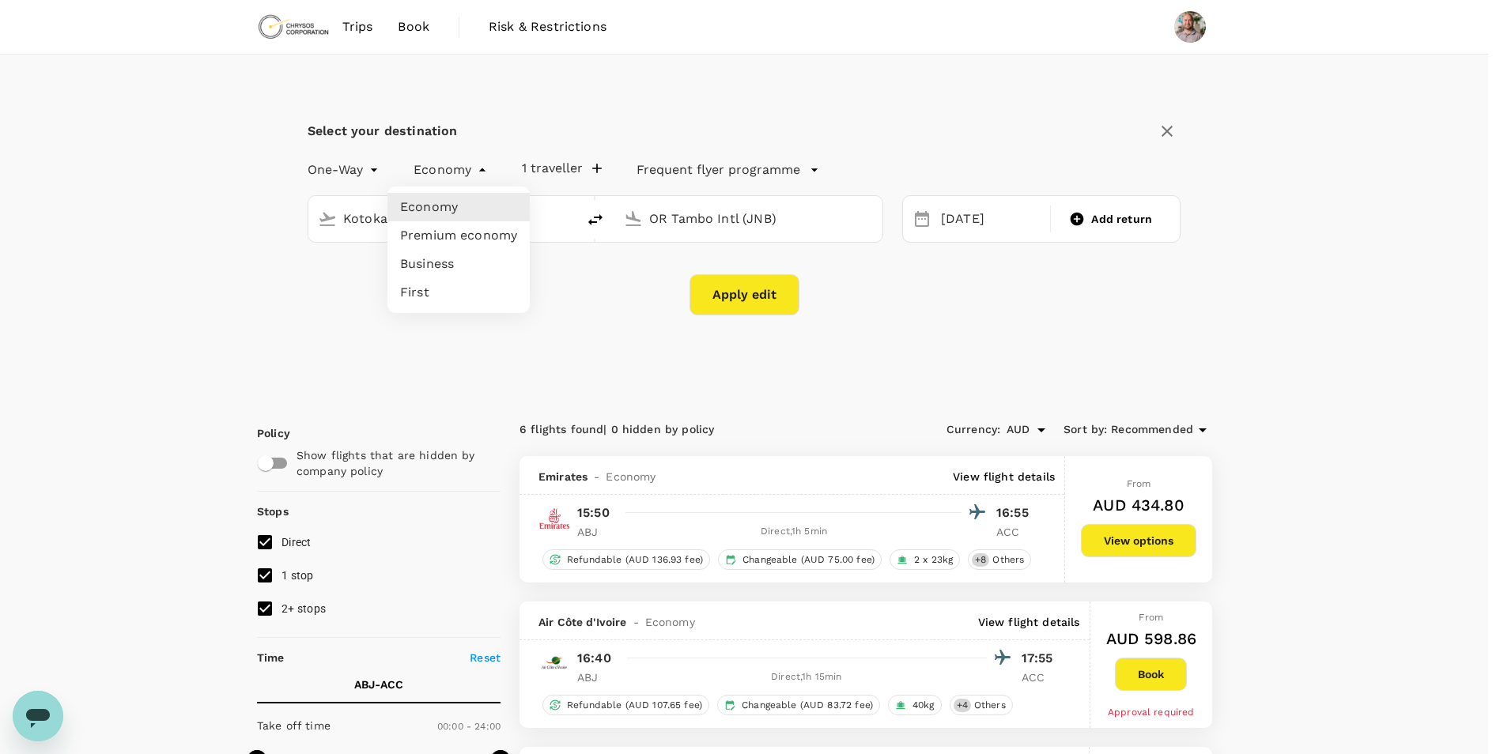
click at [485, 262] on li "Business" at bounding box center [458, 264] width 142 height 28
type input "business"
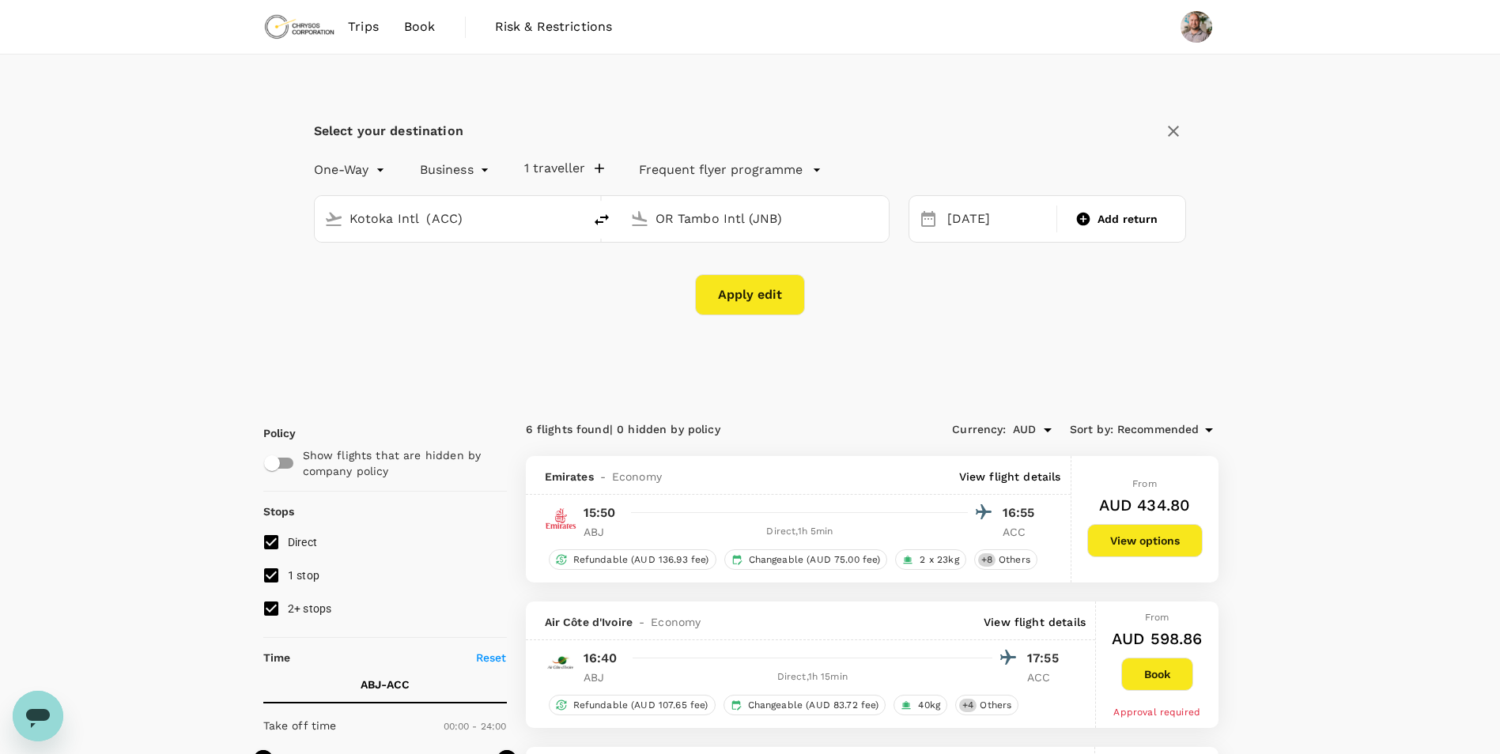
click at [730, 293] on button "Apply edit" at bounding box center [750, 294] width 110 height 41
checkbox input "false"
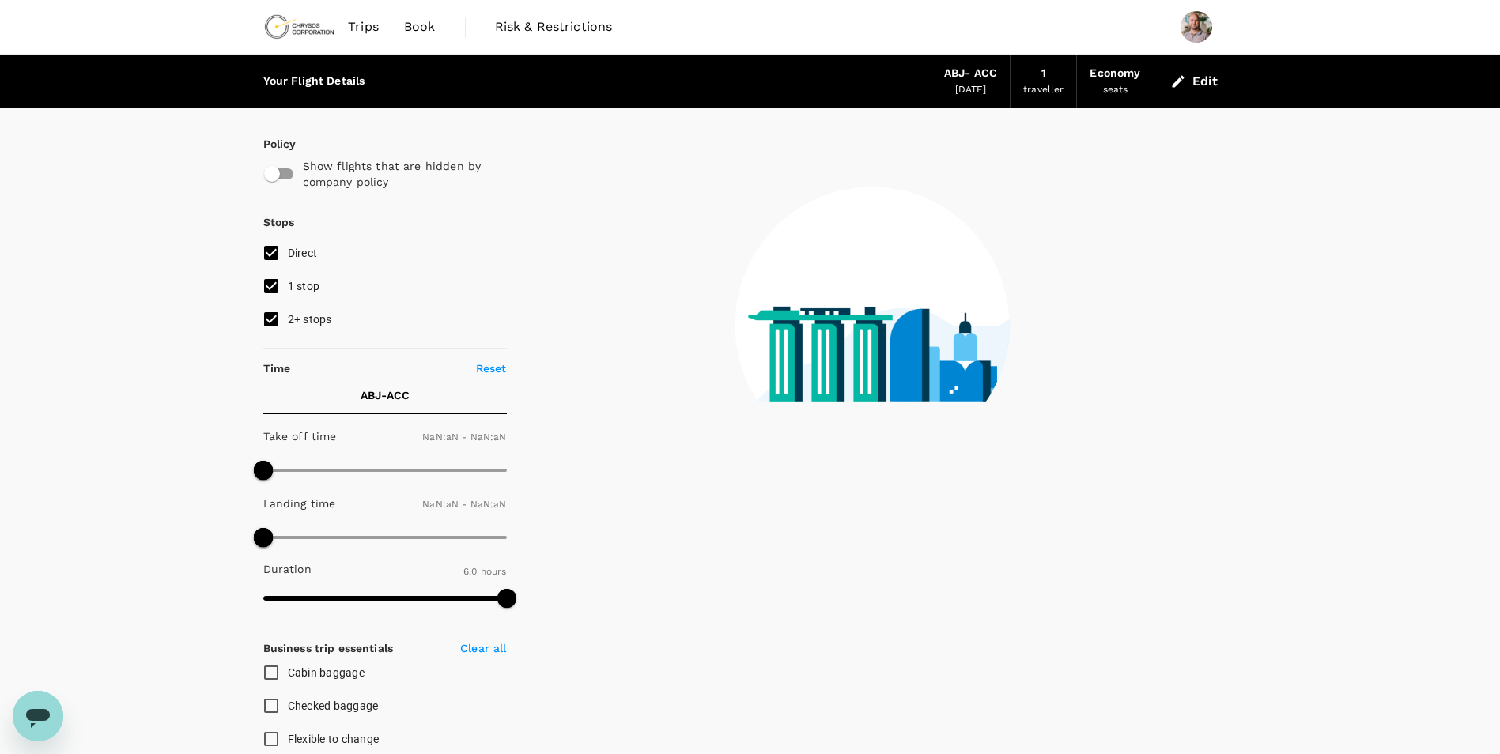
type input "1440"
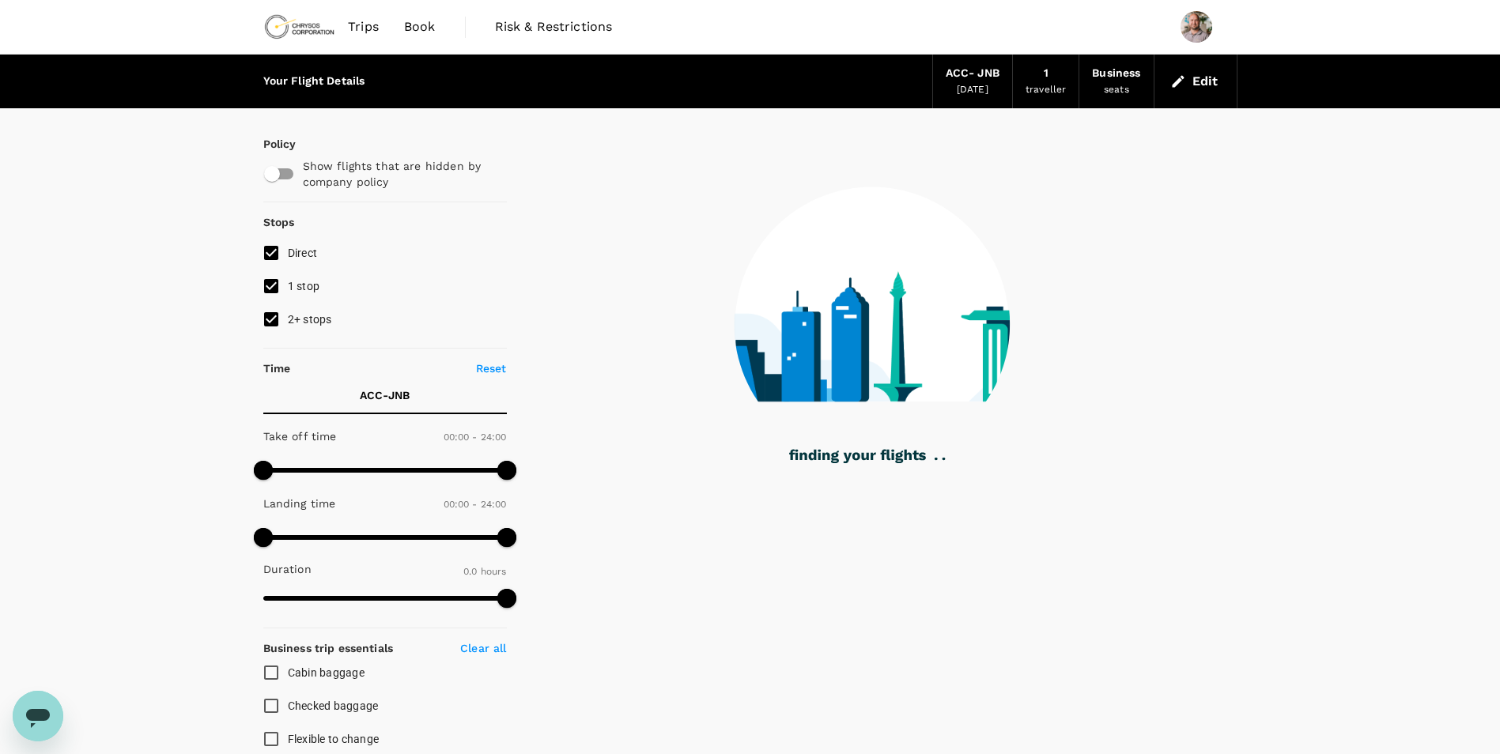
type input "1420"
checkbox input "true"
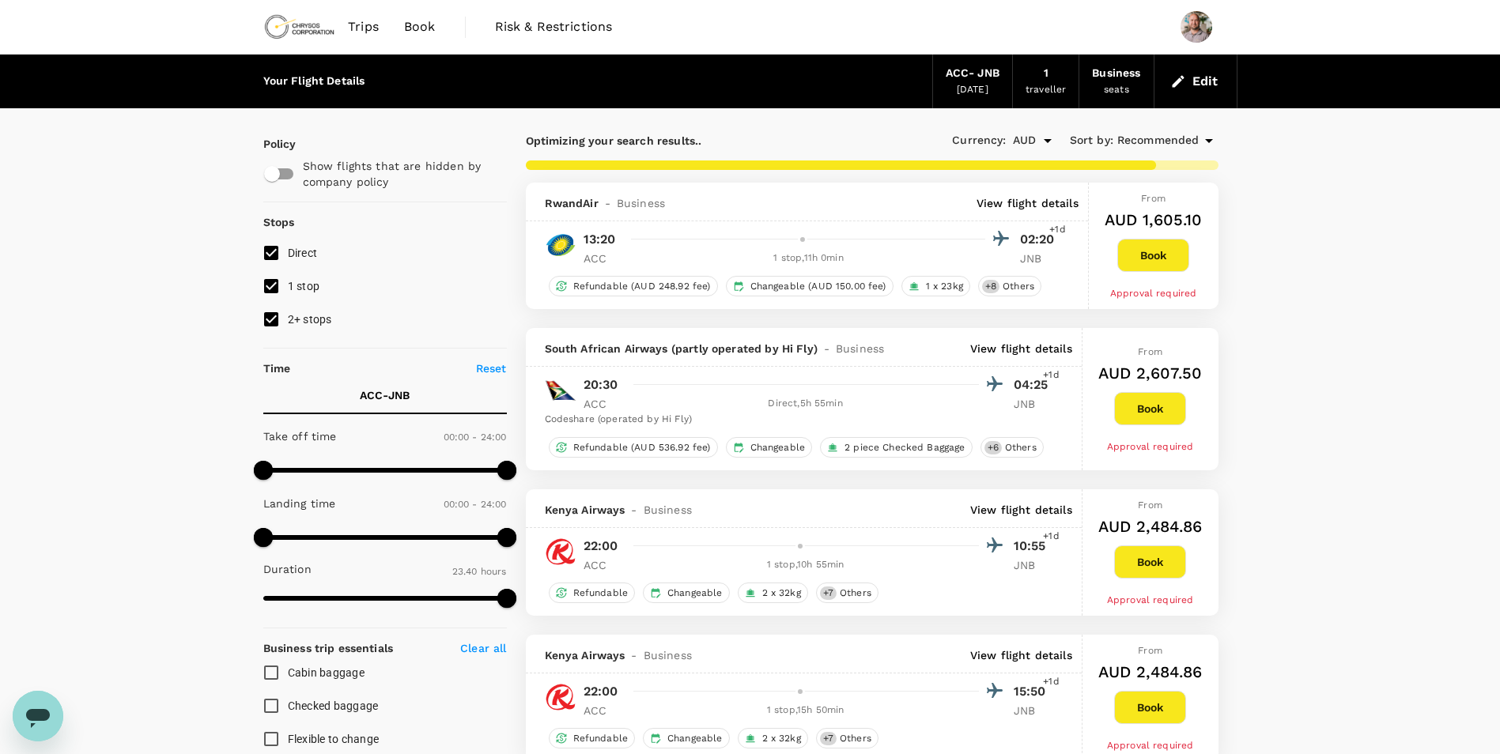
type input "2930"
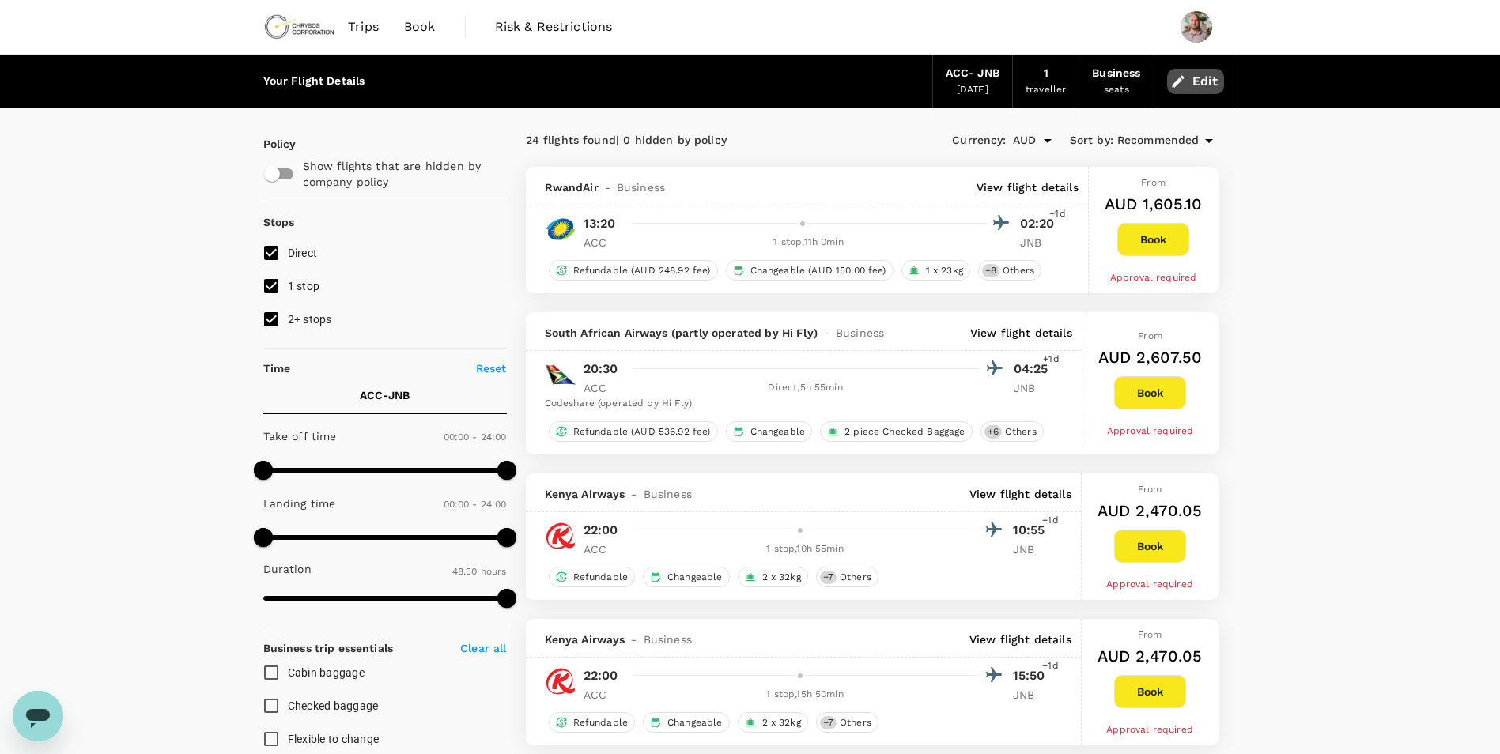
click at [1196, 81] on button "Edit" at bounding box center [1195, 81] width 57 height 25
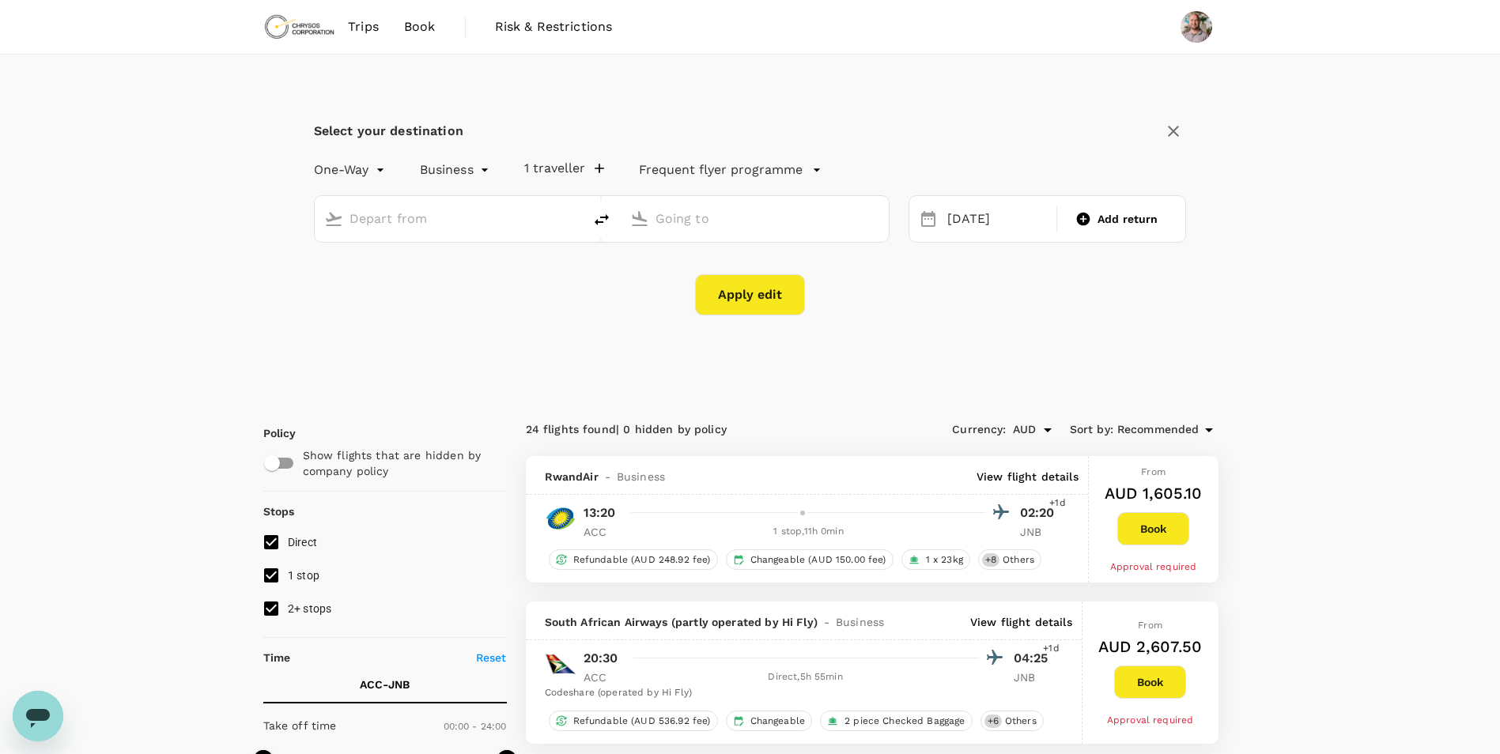
type input "Kotoka Intl (ACC)"
type input "OR Tambo Intl (JNB)"
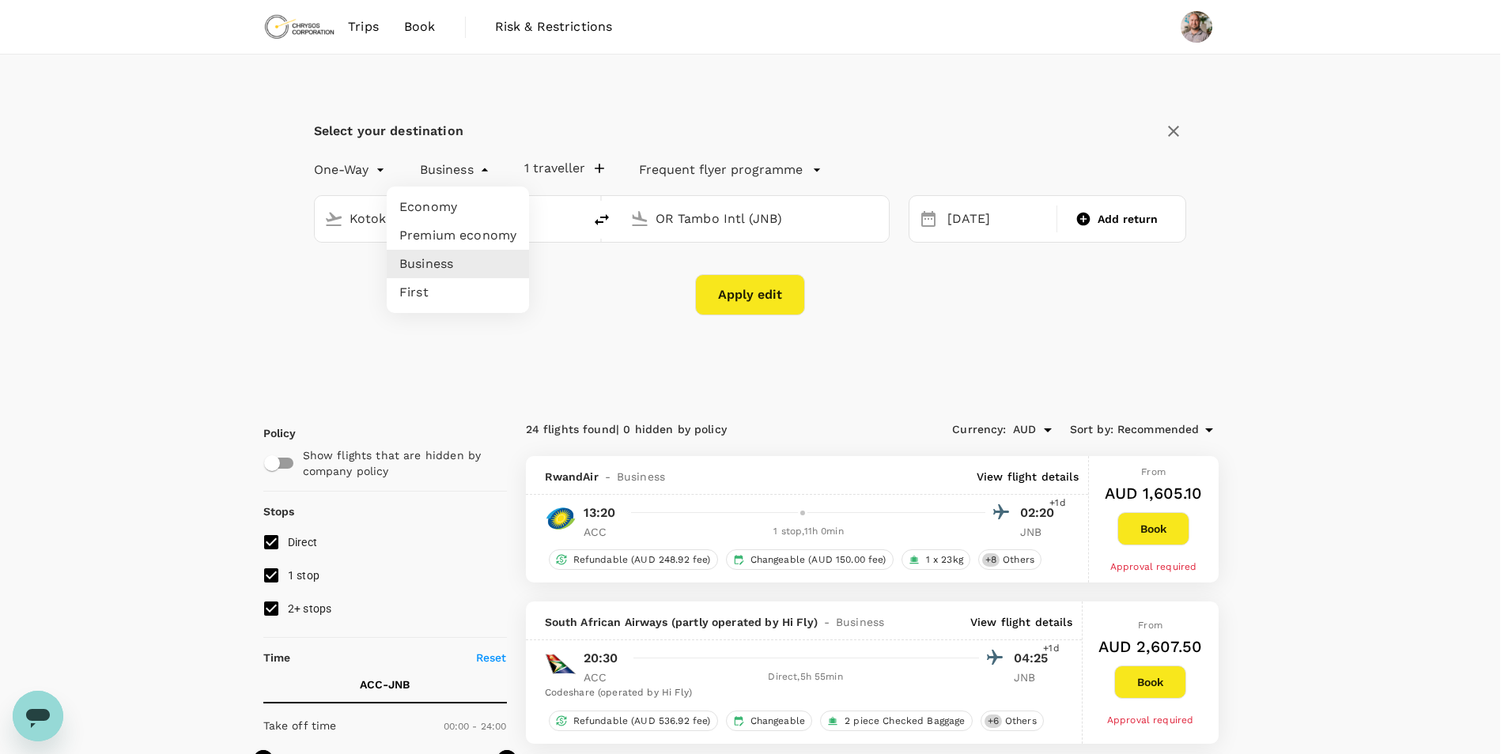
click at [478, 227] on li "Premium economy" at bounding box center [458, 235] width 142 height 28
type input "premium-economy"
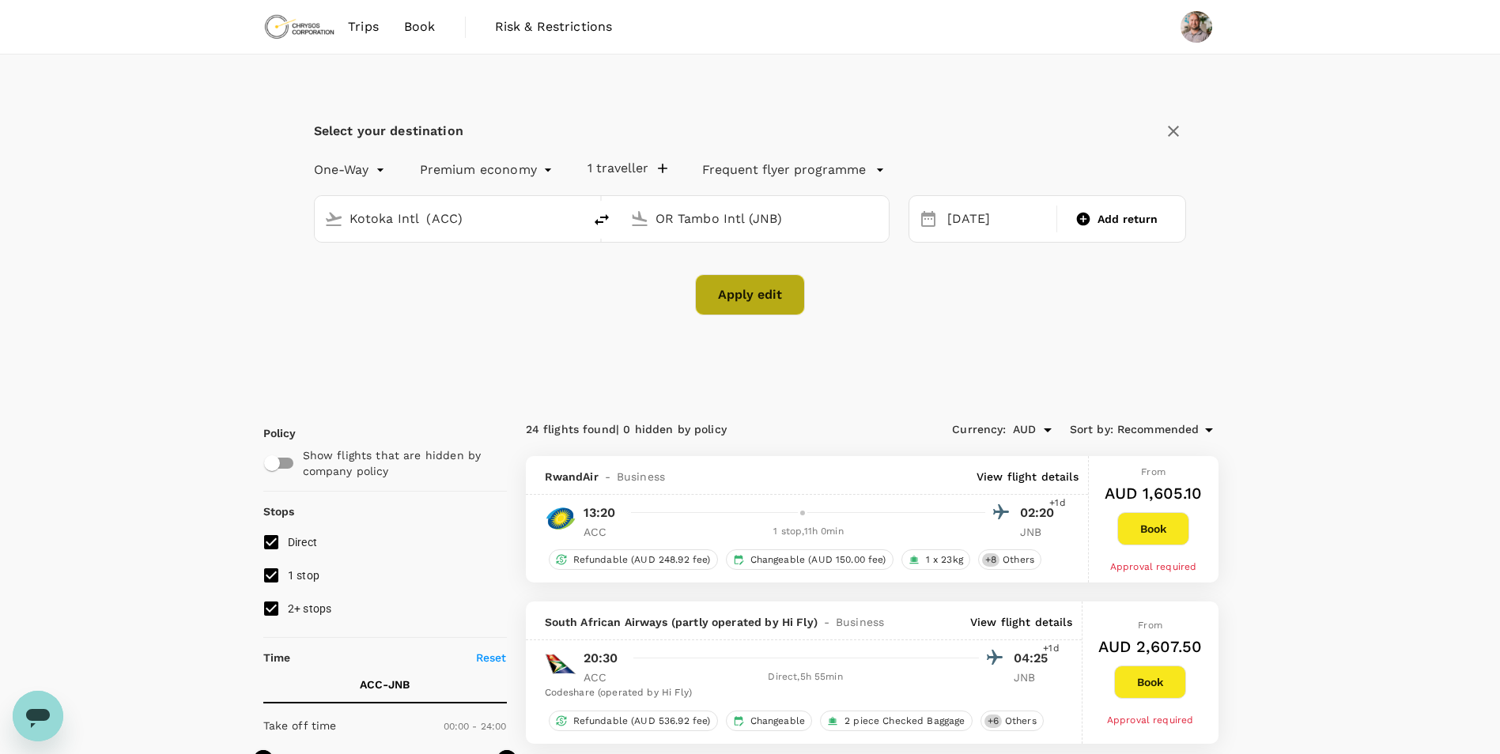
click at [760, 296] on button "Apply edit" at bounding box center [750, 294] width 110 height 41
checkbox input "false"
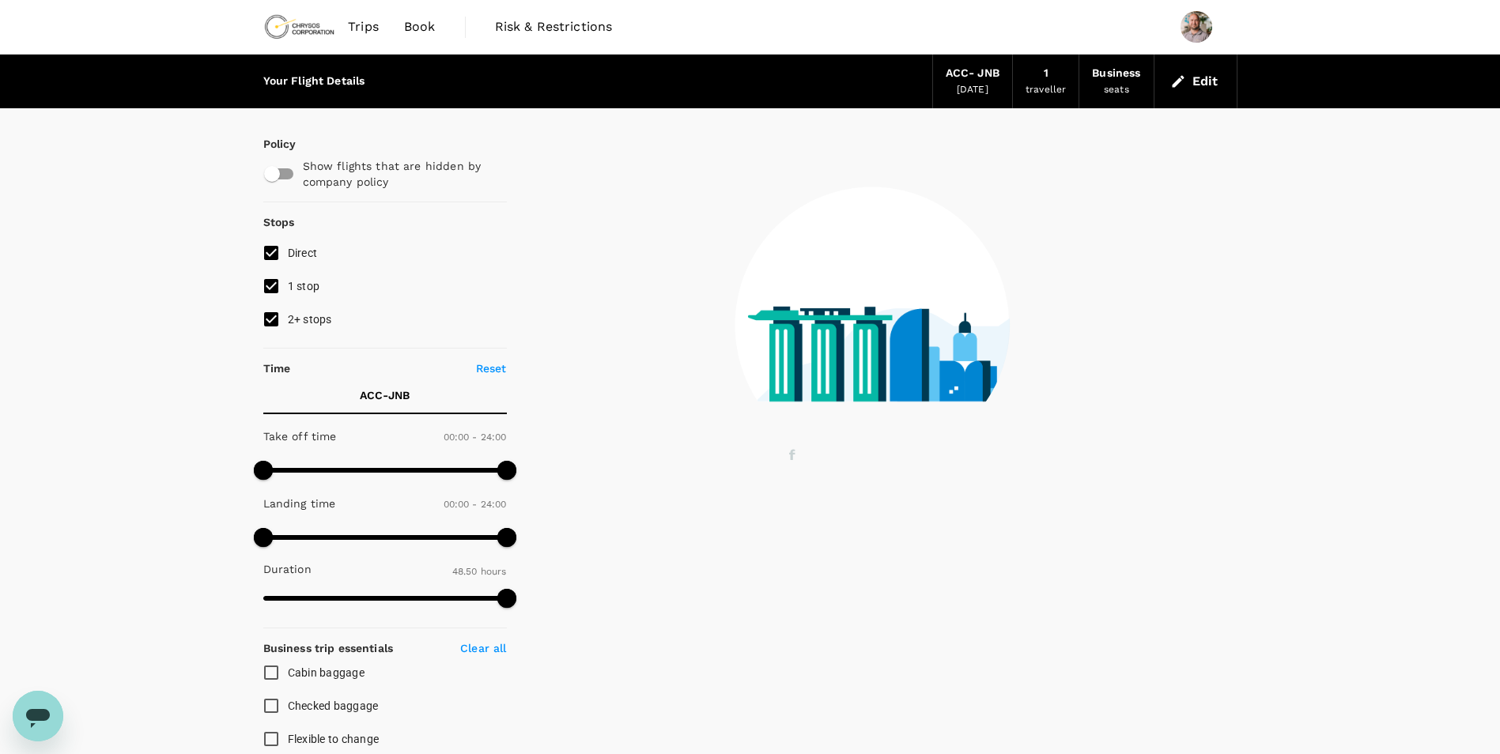
type input "1440"
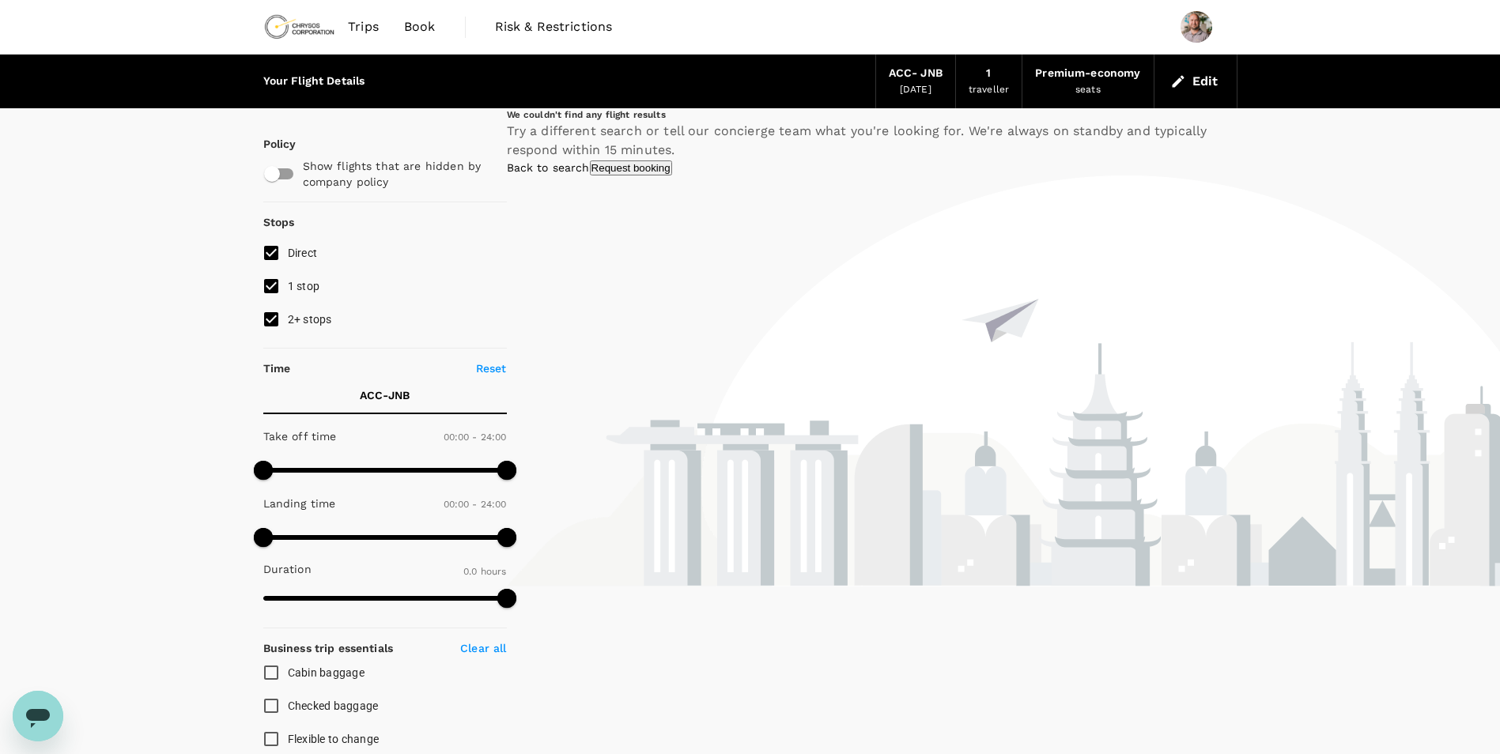
click at [590, 174] on link "Back to search" at bounding box center [548, 167] width 83 height 13
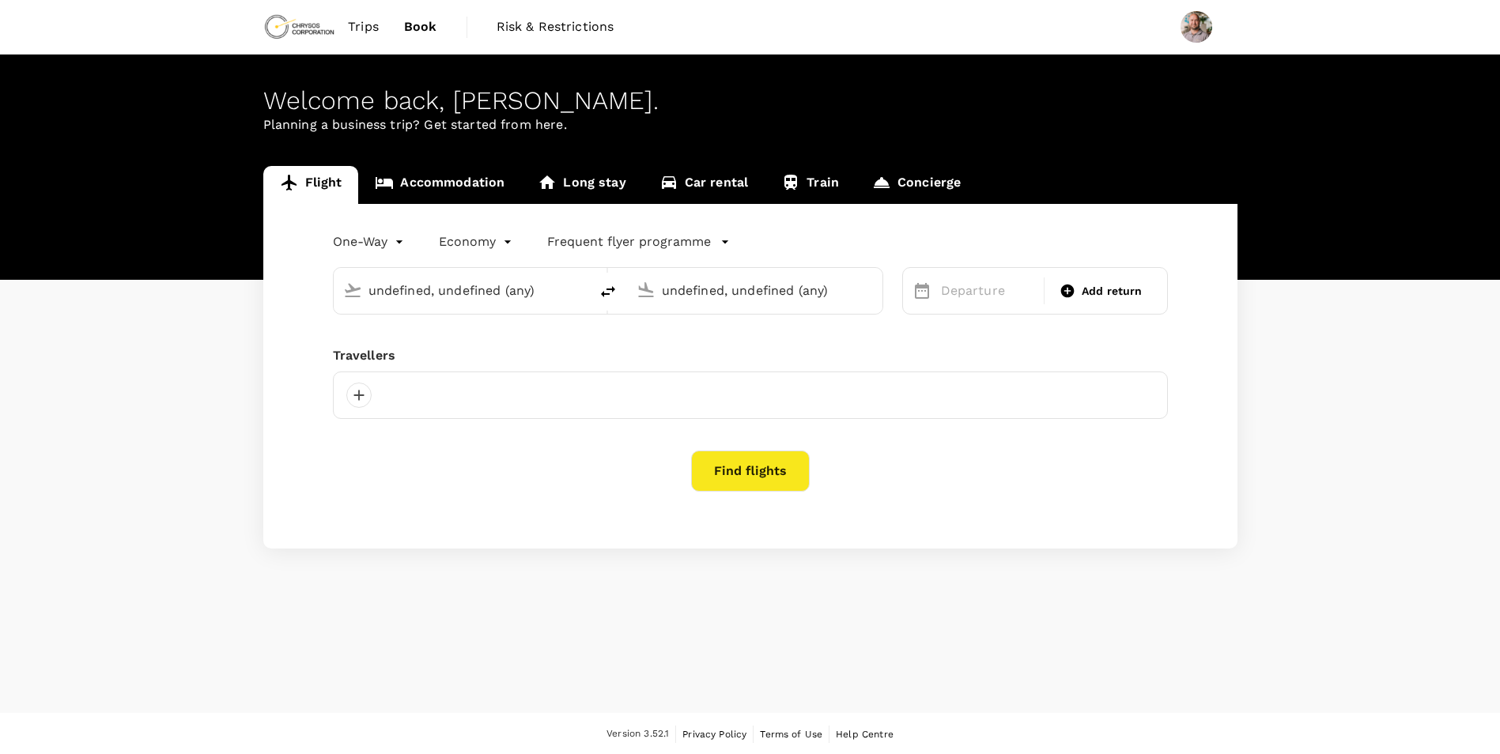
type input "Kotoka Intl (ACC)"
type input "OR Tambo Intl (JNB)"
type input "premium-economy"
type input "Kotoka Intl (ACC)"
type input "OR Tambo Intl (JNB)"
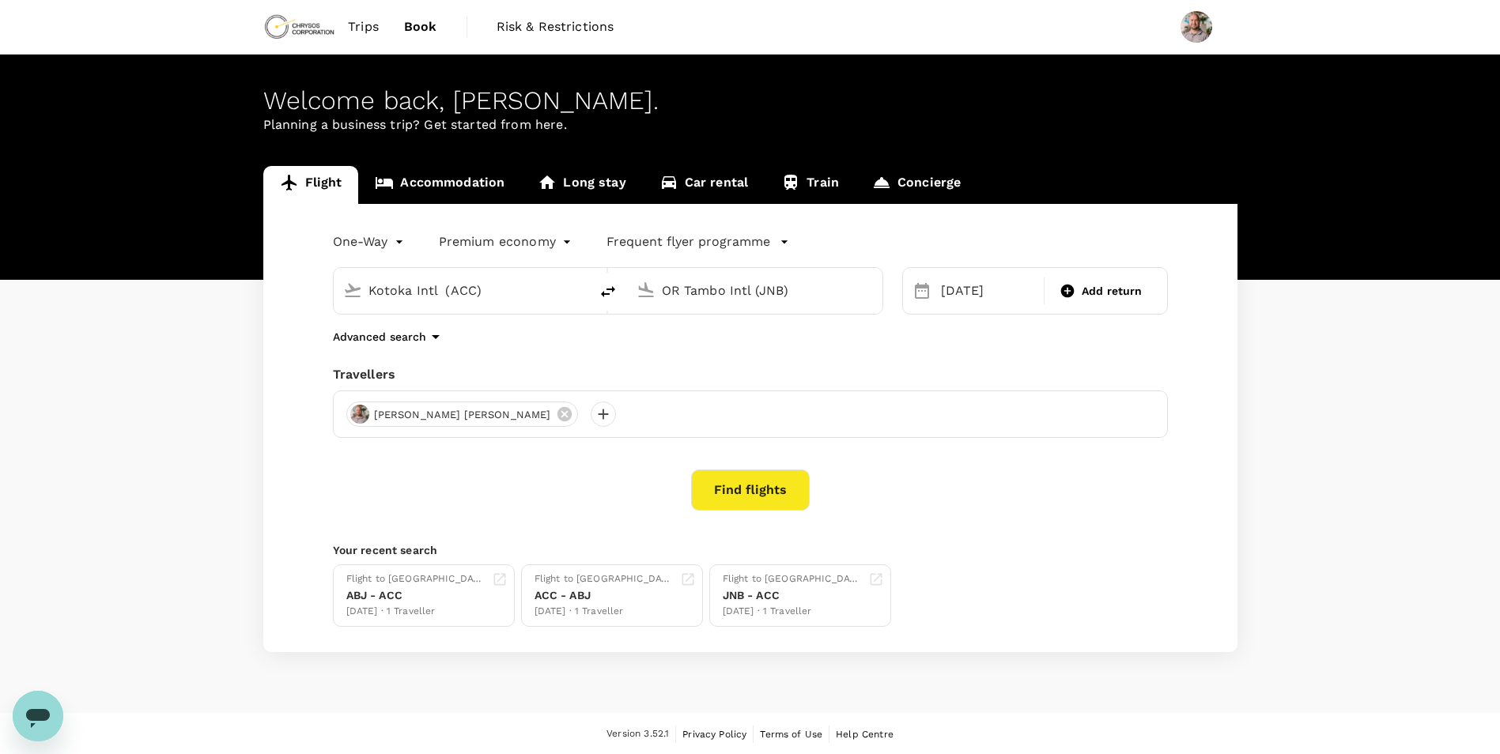
click at [557, 243] on body "Trips Book Risk & Restrictions Welcome back , [PERSON_NAME] . Planning a busine…" at bounding box center [750, 378] width 1500 height 756
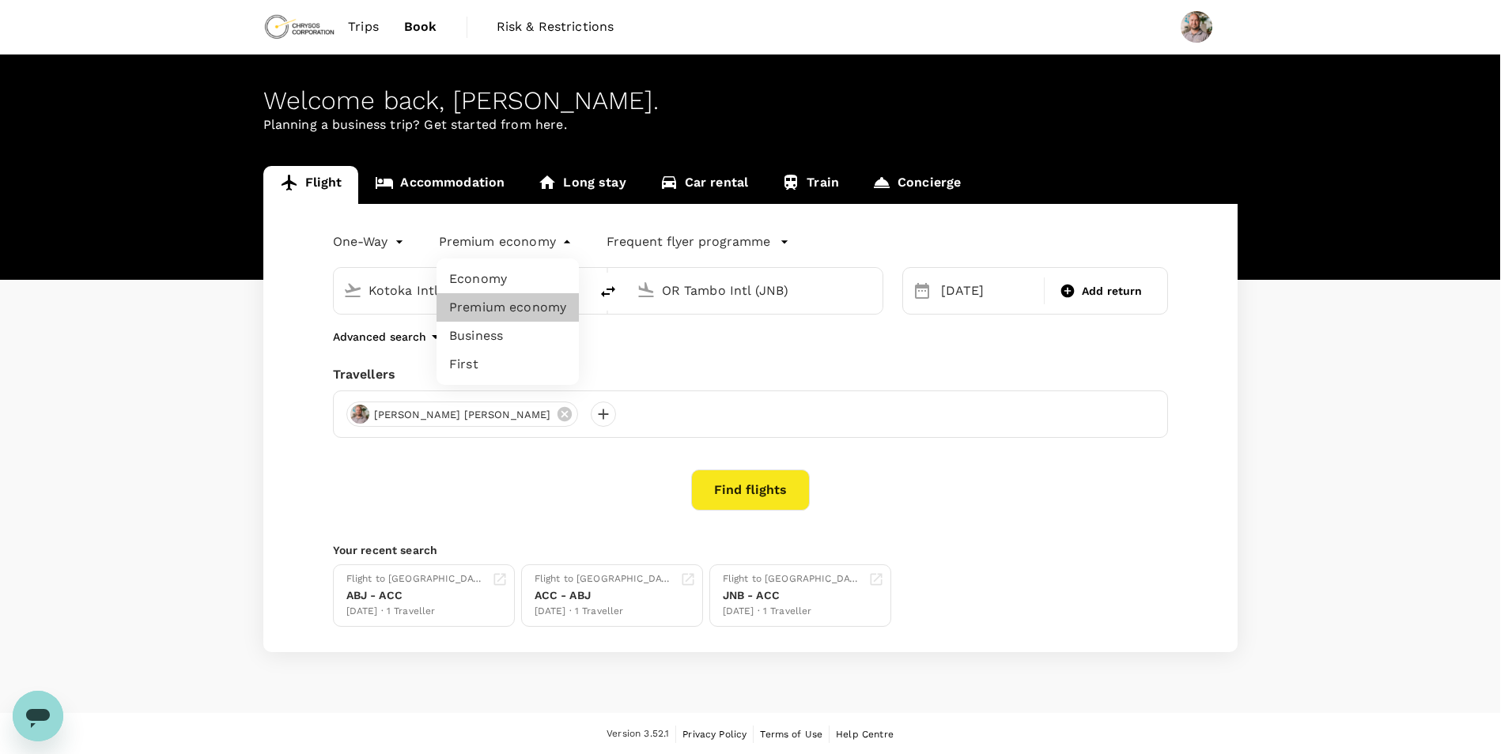
click at [556, 285] on li "Economy" at bounding box center [508, 279] width 142 height 28
type input "economy"
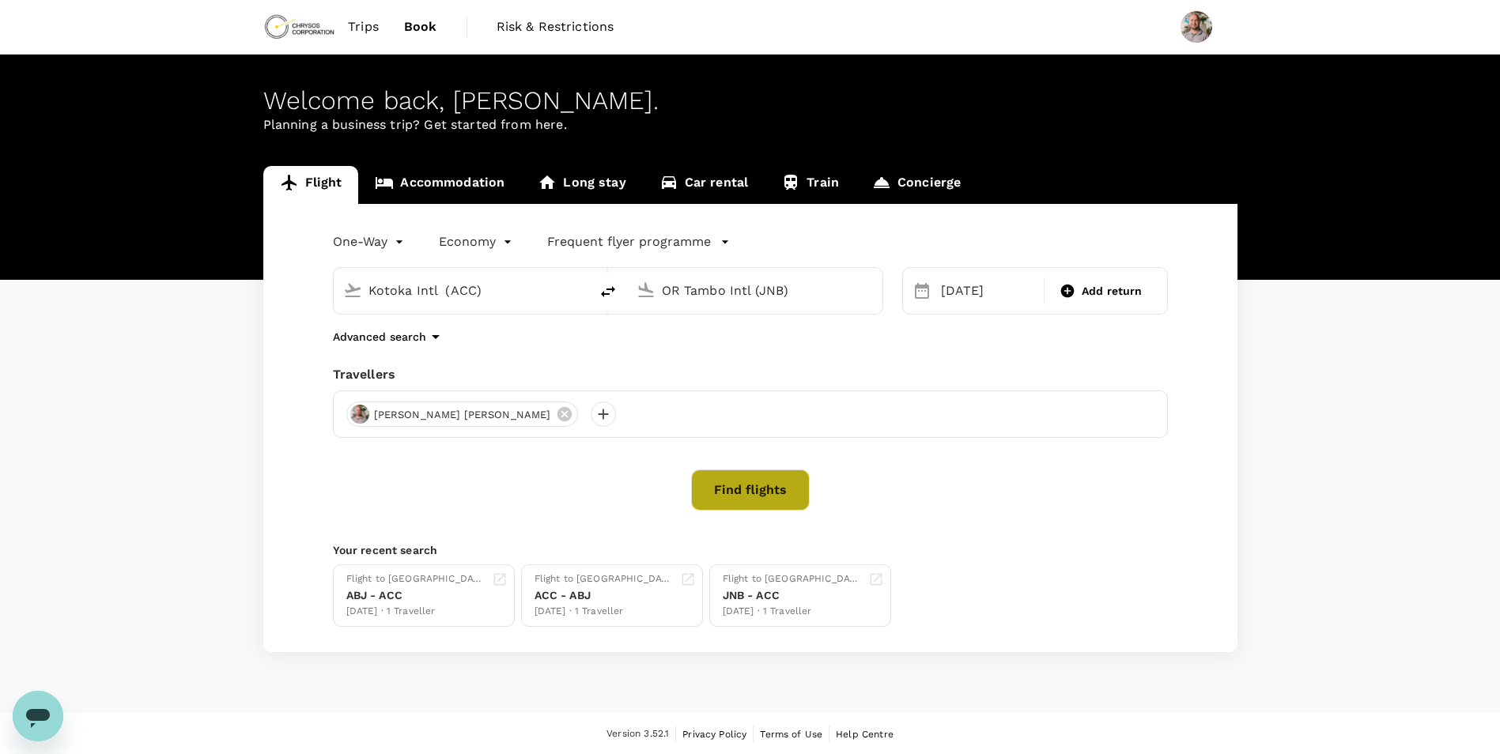
click at [758, 493] on button "Find flights" at bounding box center [750, 490] width 119 height 41
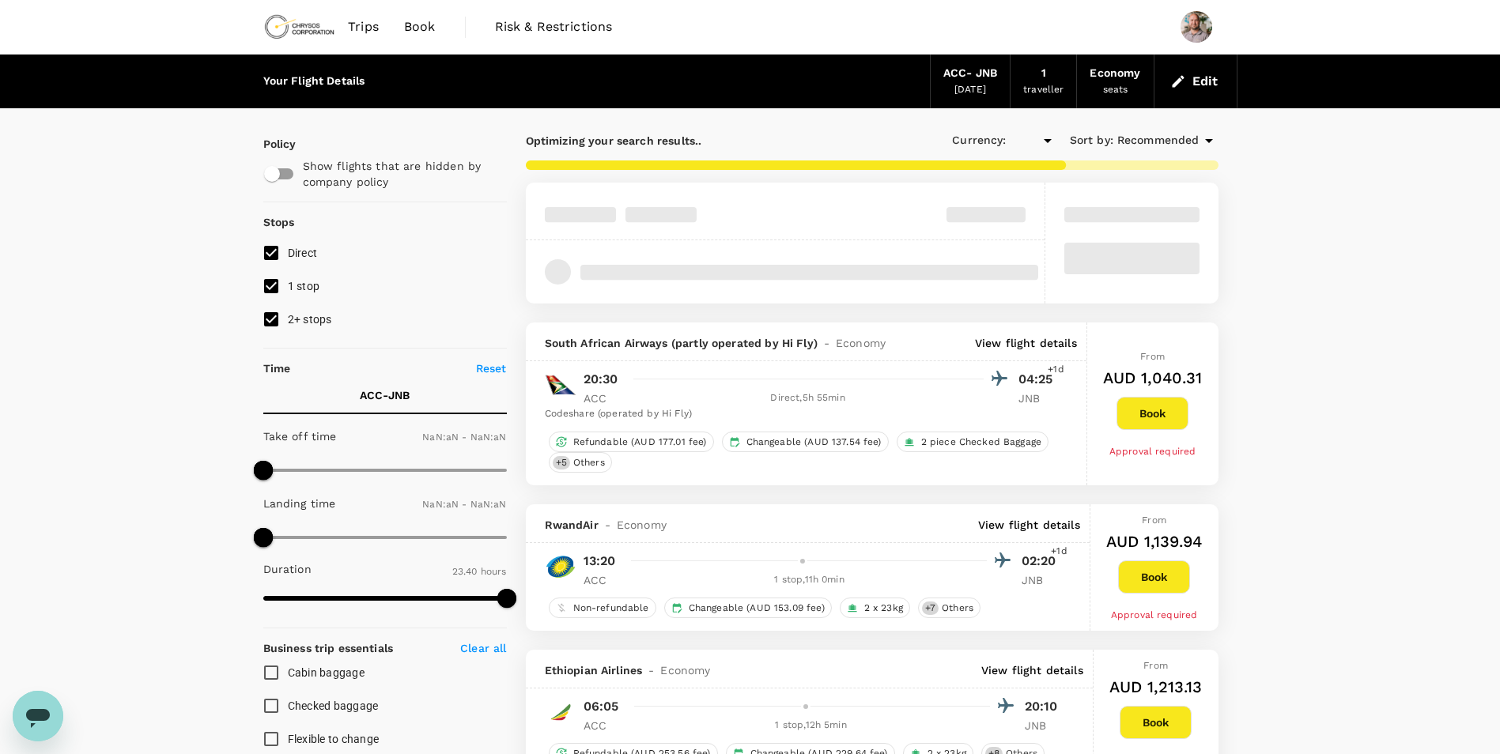
type input "AUD"
type input "1440"
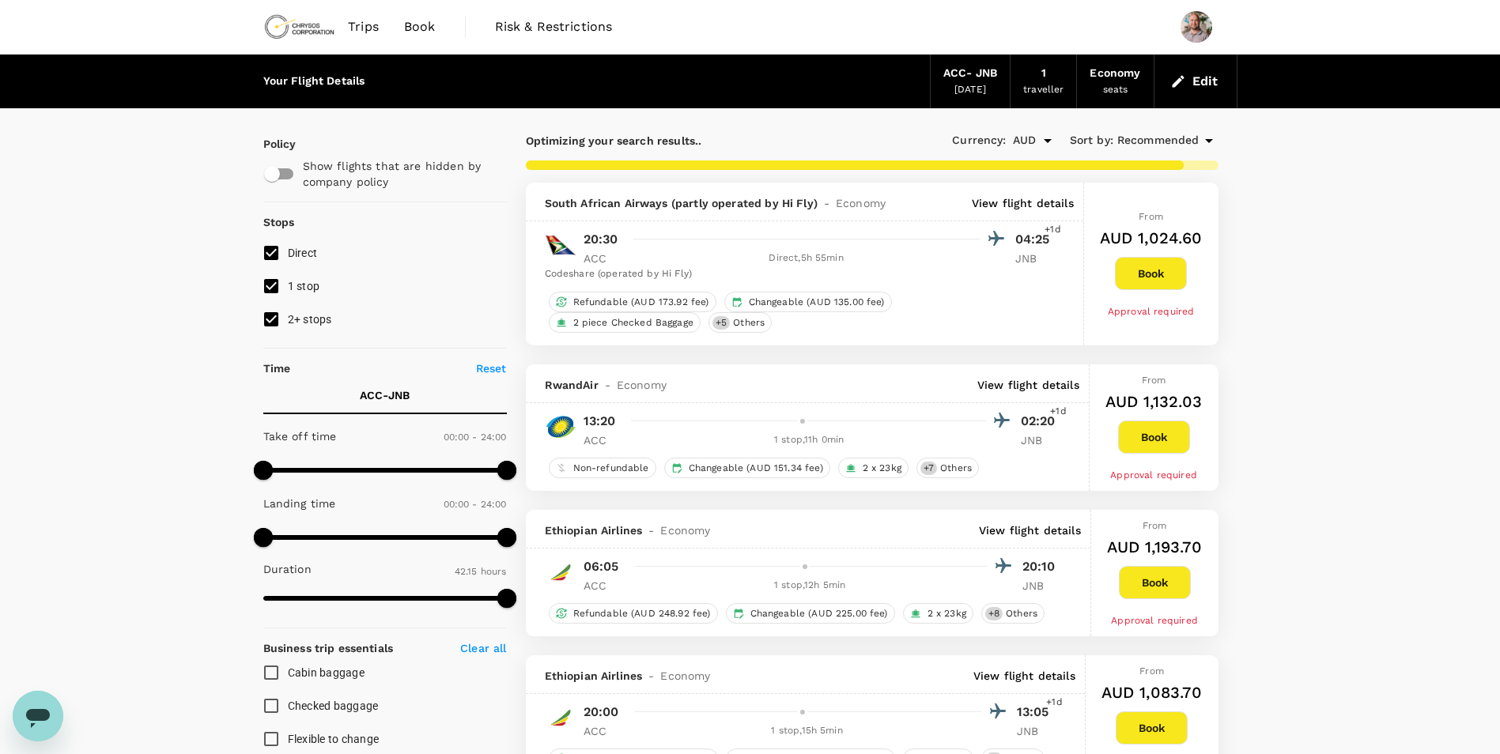
type input "2930"
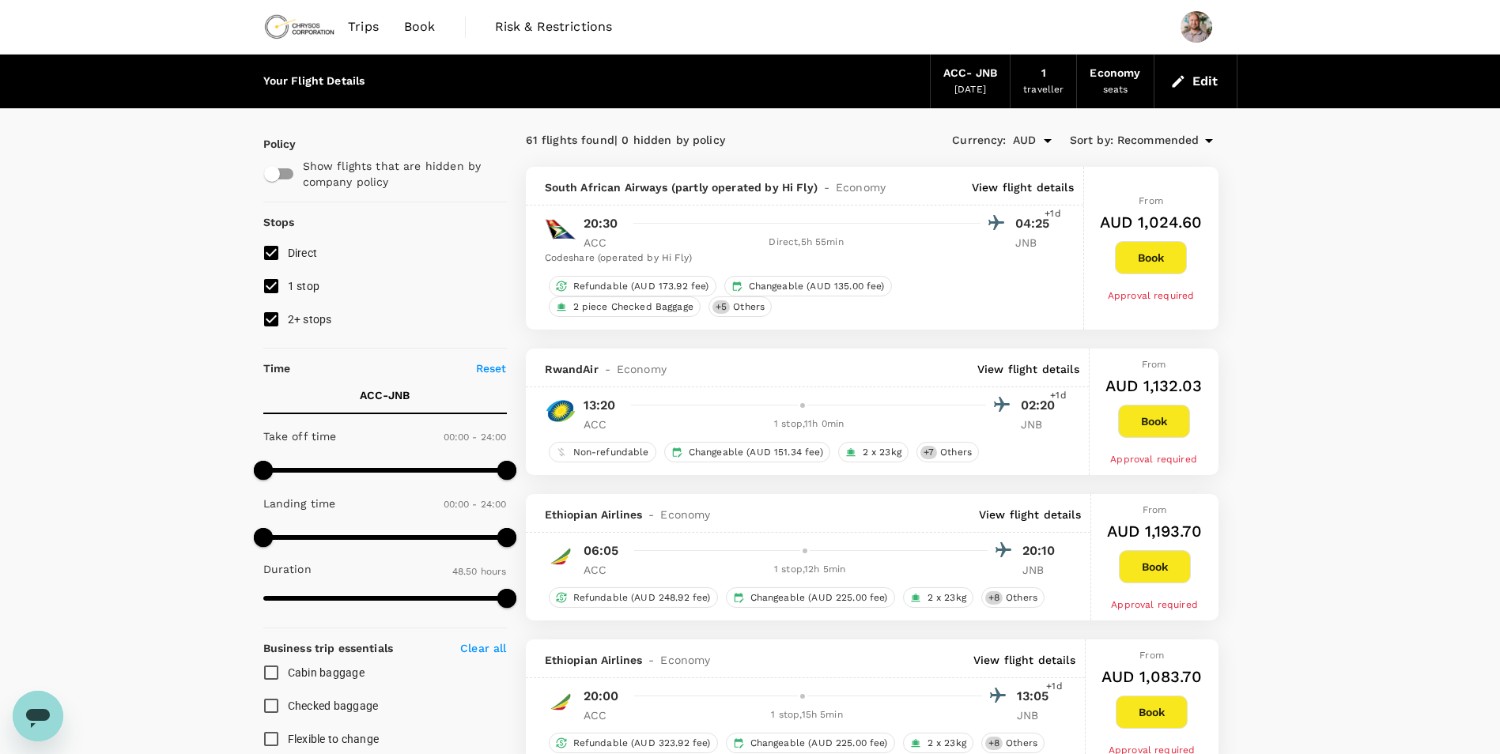
drag, startPoint x: 435, startPoint y: 22, endPoint x: 440, endPoint y: 46, distance: 24.4
click at [435, 21] on span "Book" at bounding box center [420, 26] width 32 height 19
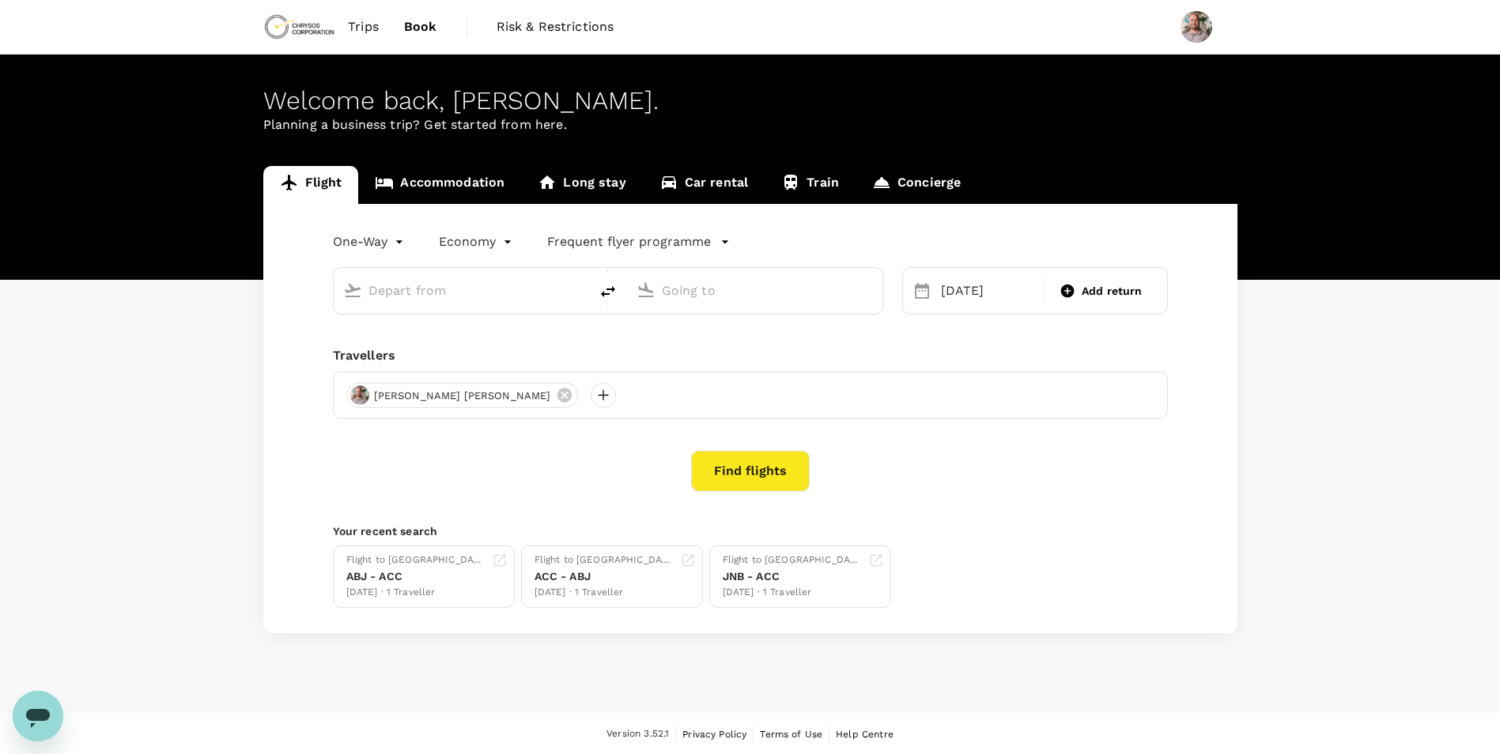
type input "Kotoka Intl (ACC)"
type input "OR Tambo Intl (JNB)"
type input "Kotoka Intl (ACC)"
type input "OR Tambo Intl (JNB)"
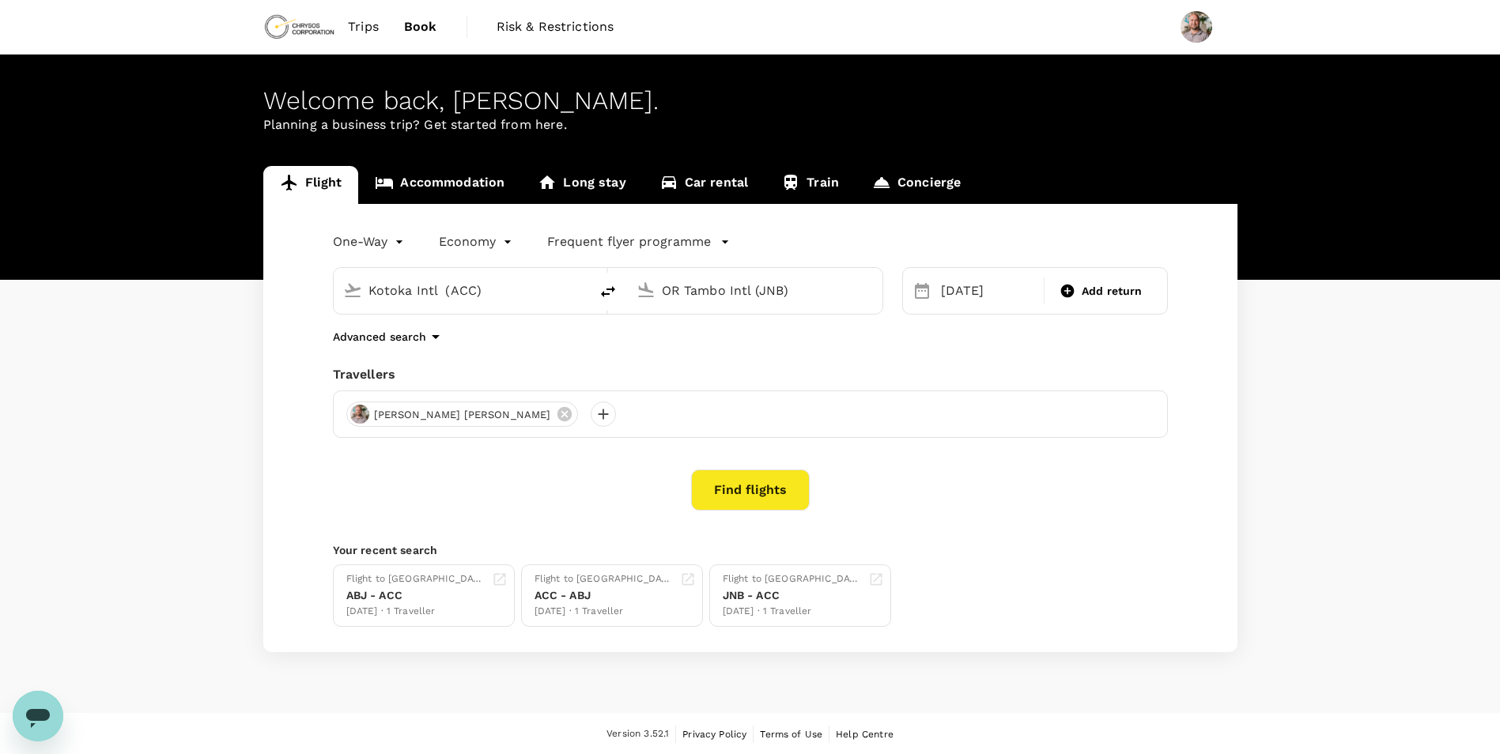
click at [442, 180] on link "Accommodation" at bounding box center [439, 185] width 163 height 38
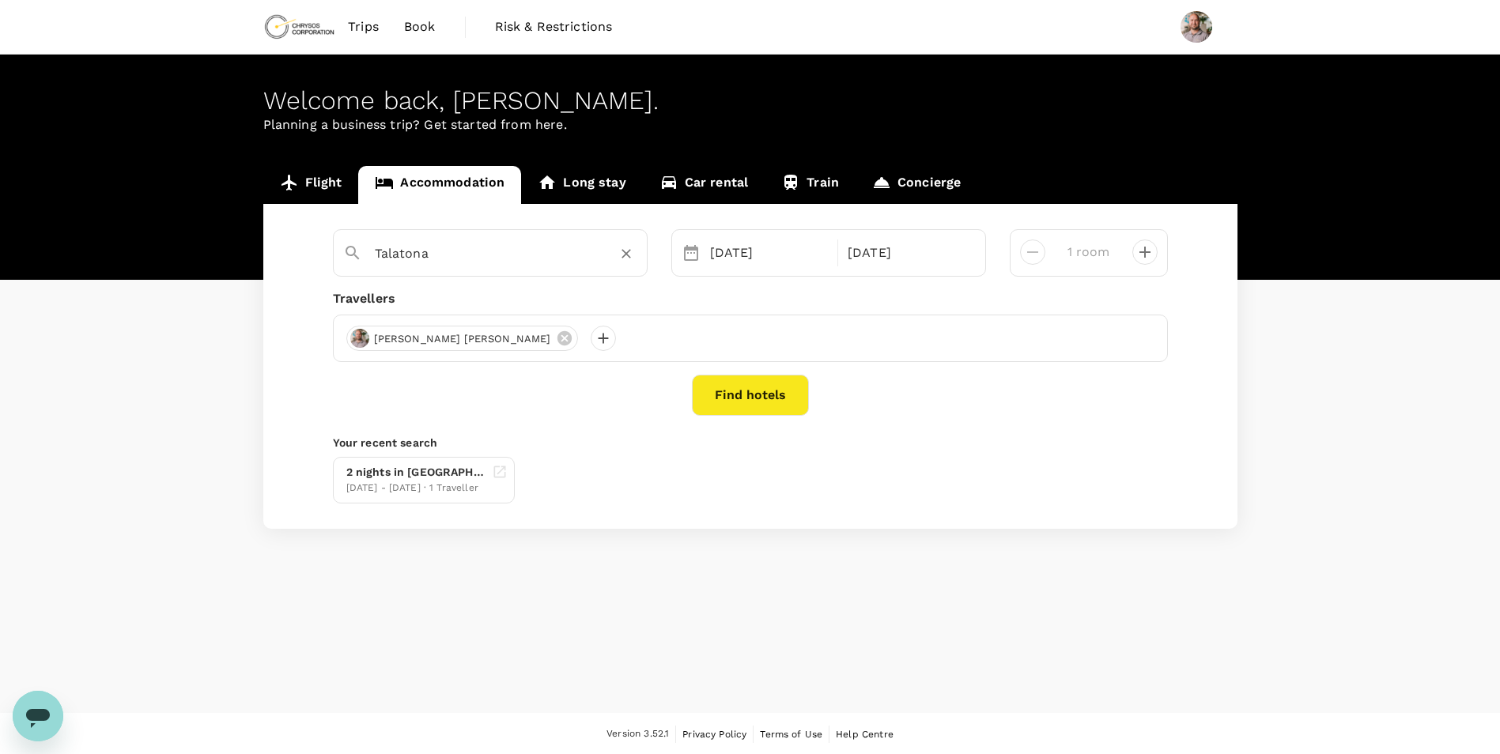
click at [452, 247] on input "Talatona" at bounding box center [484, 253] width 218 height 25
type input "T"
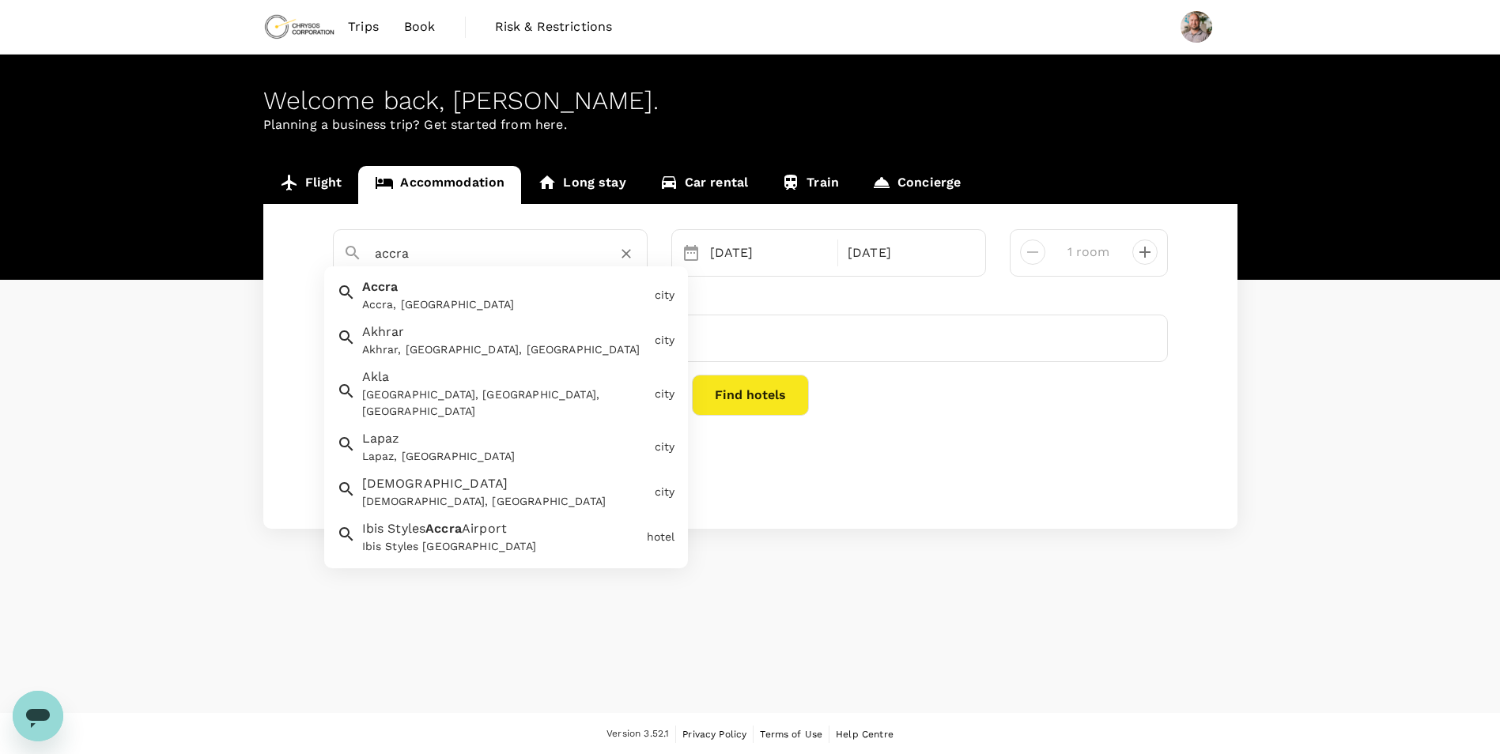
click at [463, 304] on div "Accra, [GEOGRAPHIC_DATA]" at bounding box center [505, 305] width 286 height 17
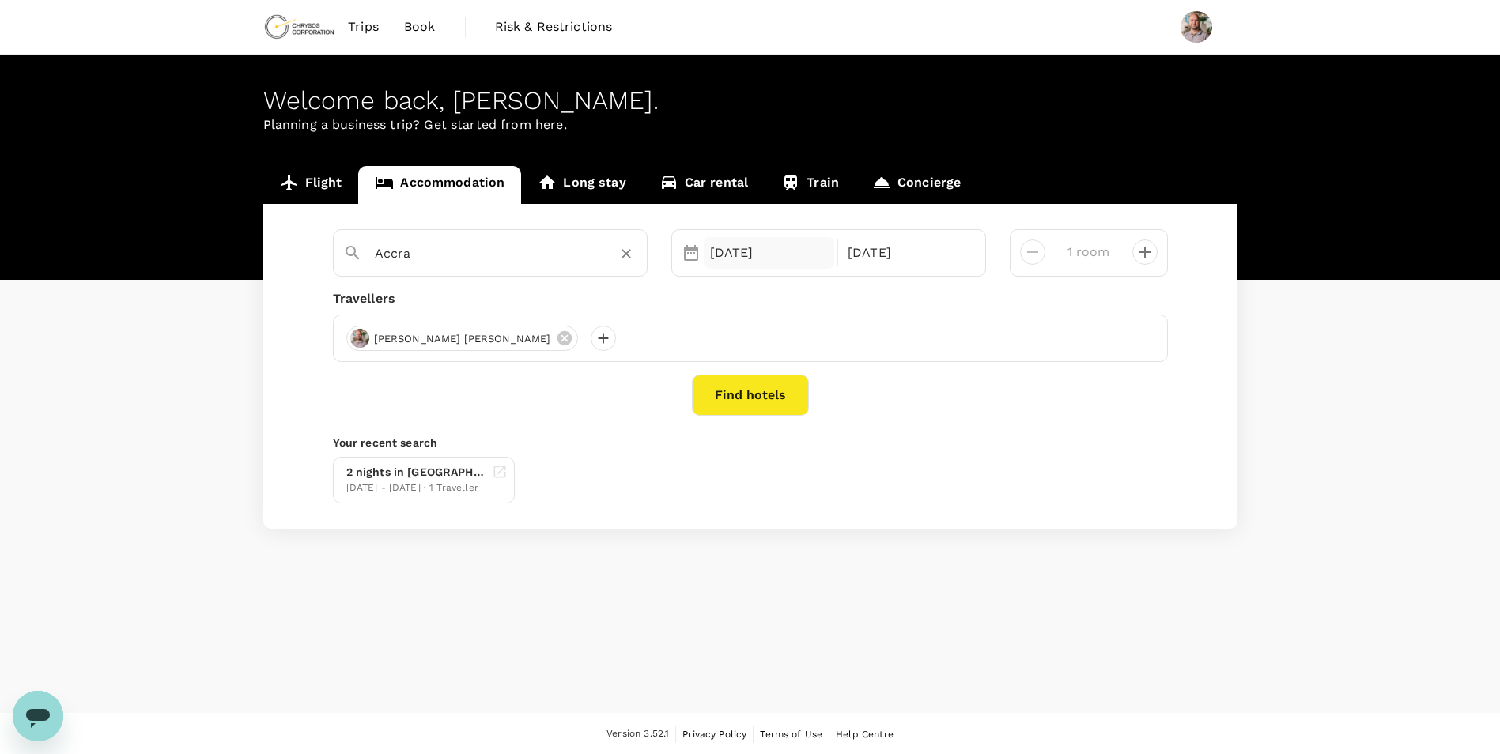
type input "Accra"
click at [728, 264] on div "21 Oct" at bounding box center [769, 253] width 131 height 32
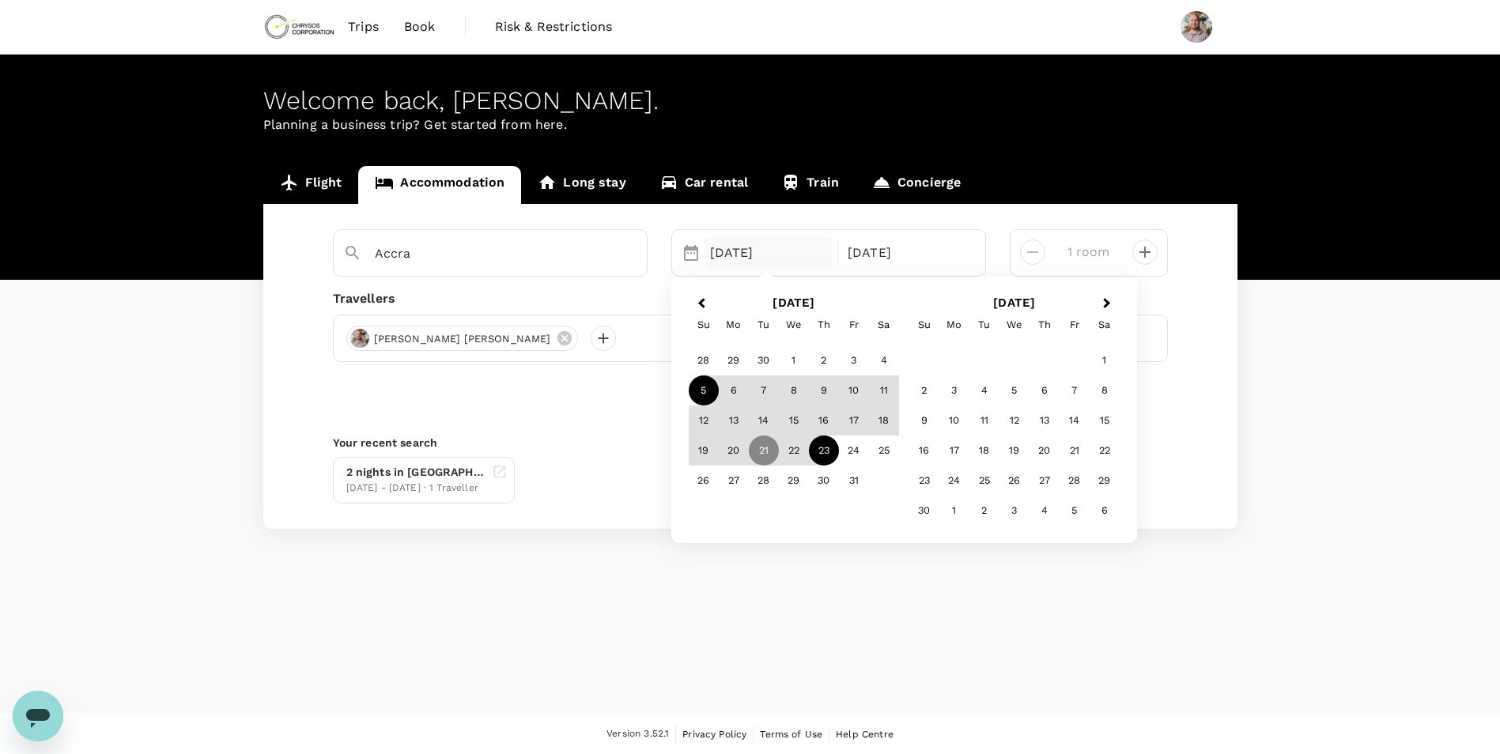
click at [706, 389] on div "5" at bounding box center [704, 391] width 30 height 30
click at [797, 392] on div "8" at bounding box center [794, 391] width 30 height 30
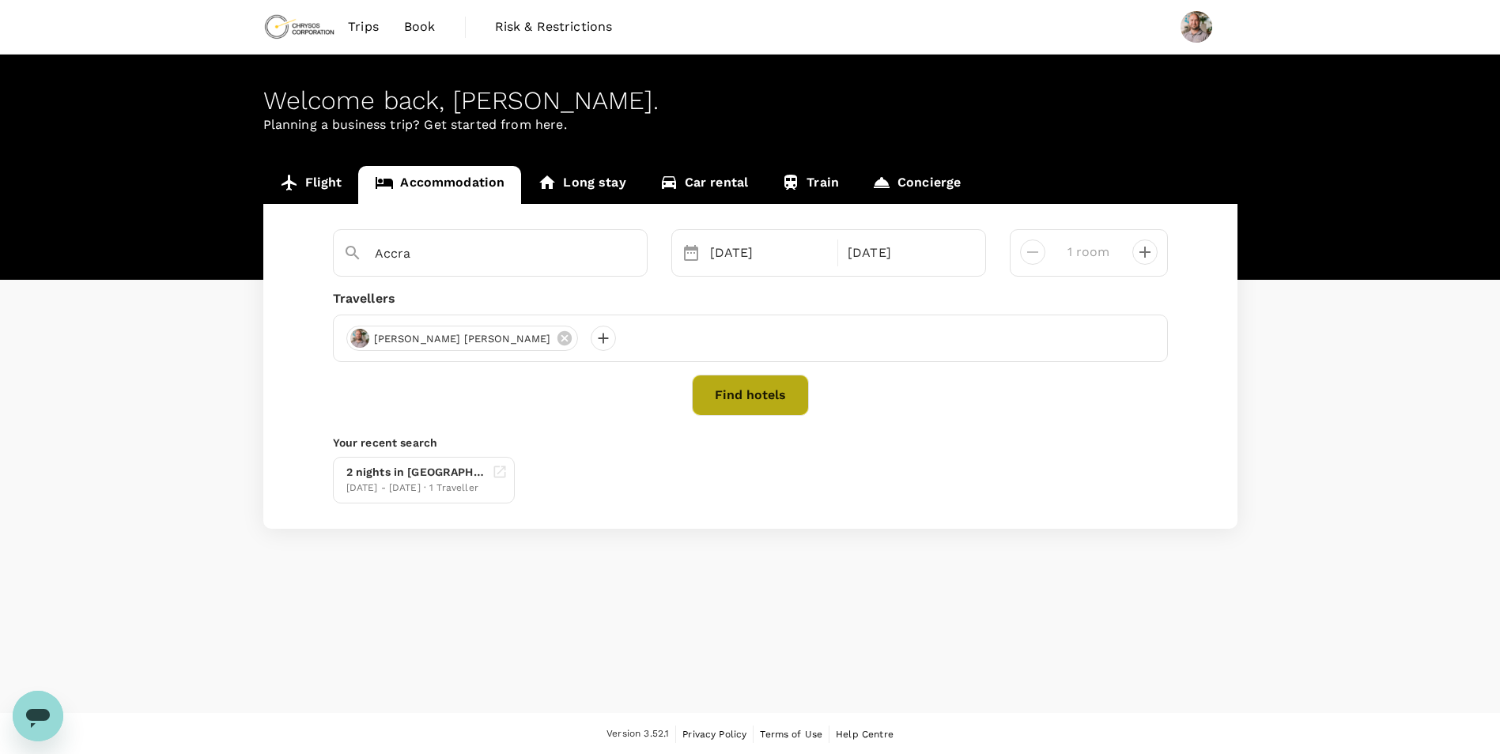
click at [784, 397] on button "Find hotels" at bounding box center [750, 395] width 117 height 41
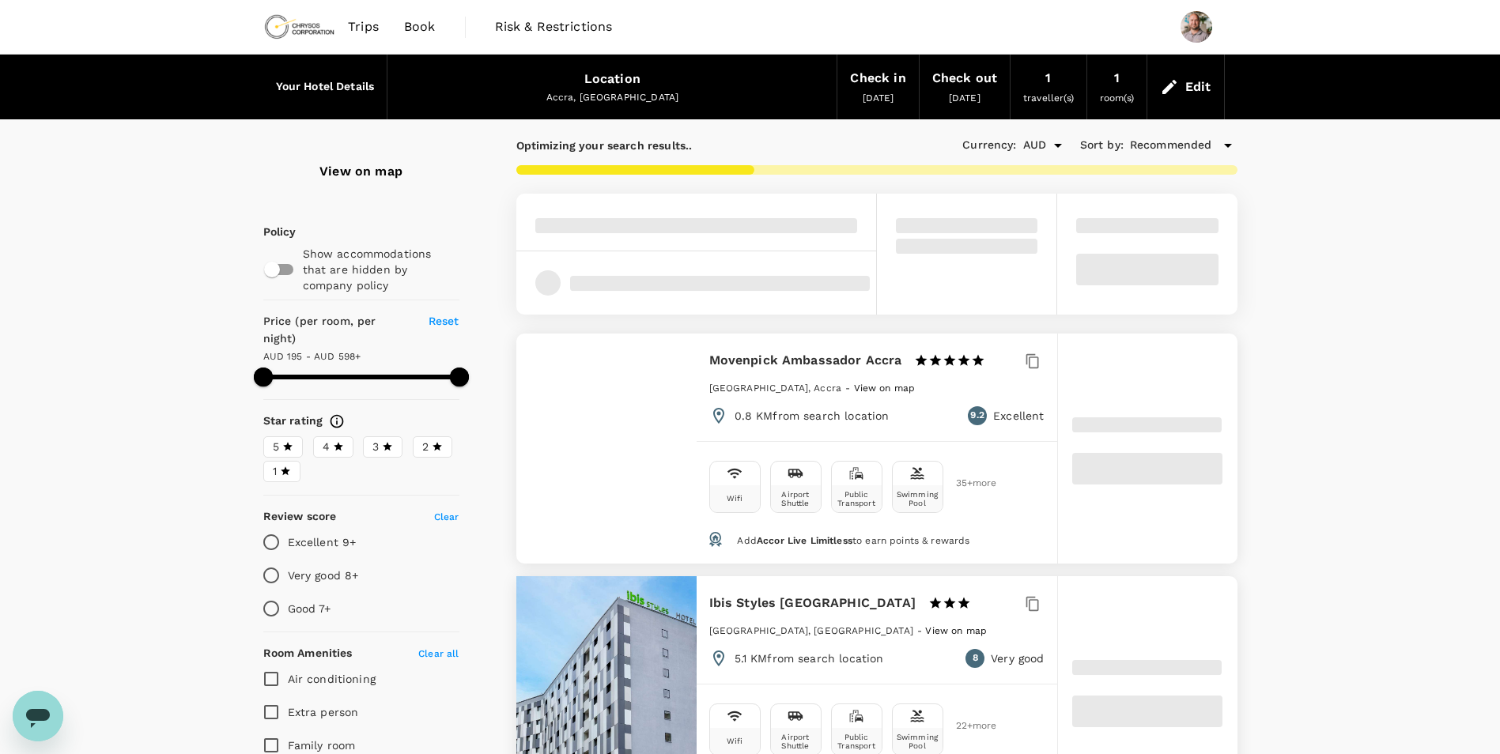
type input "597.19"
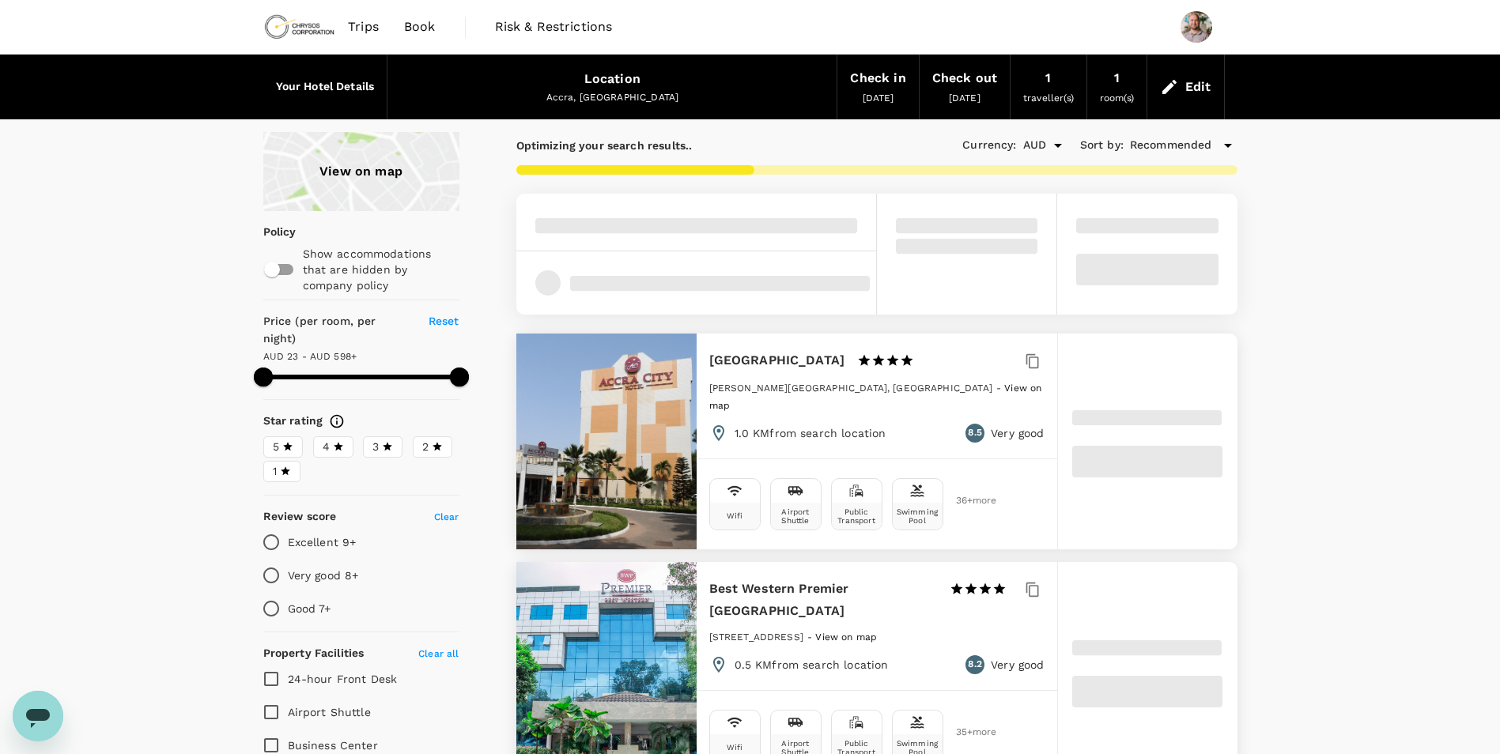
type input "23.19"
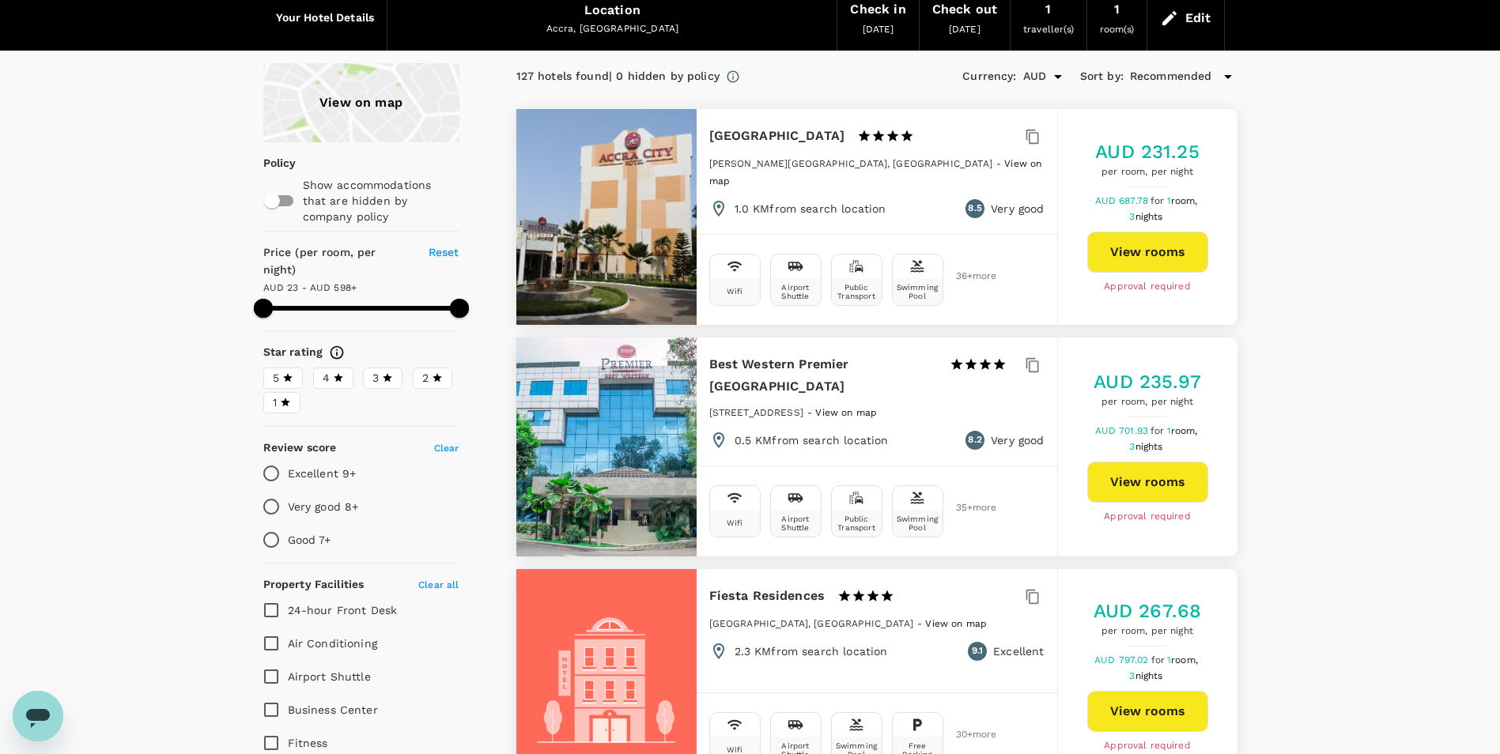
scroll to position [66, 0]
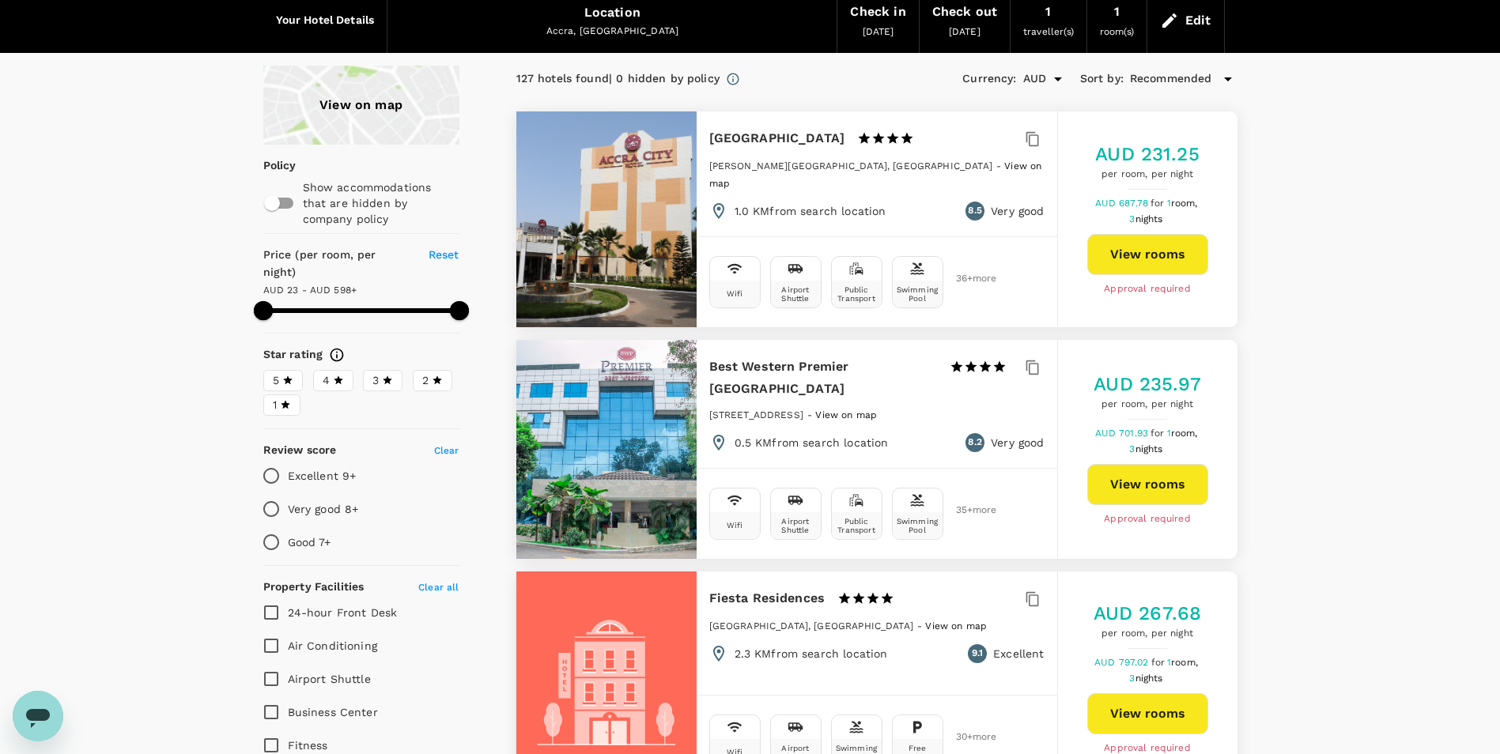
type input "597.19"
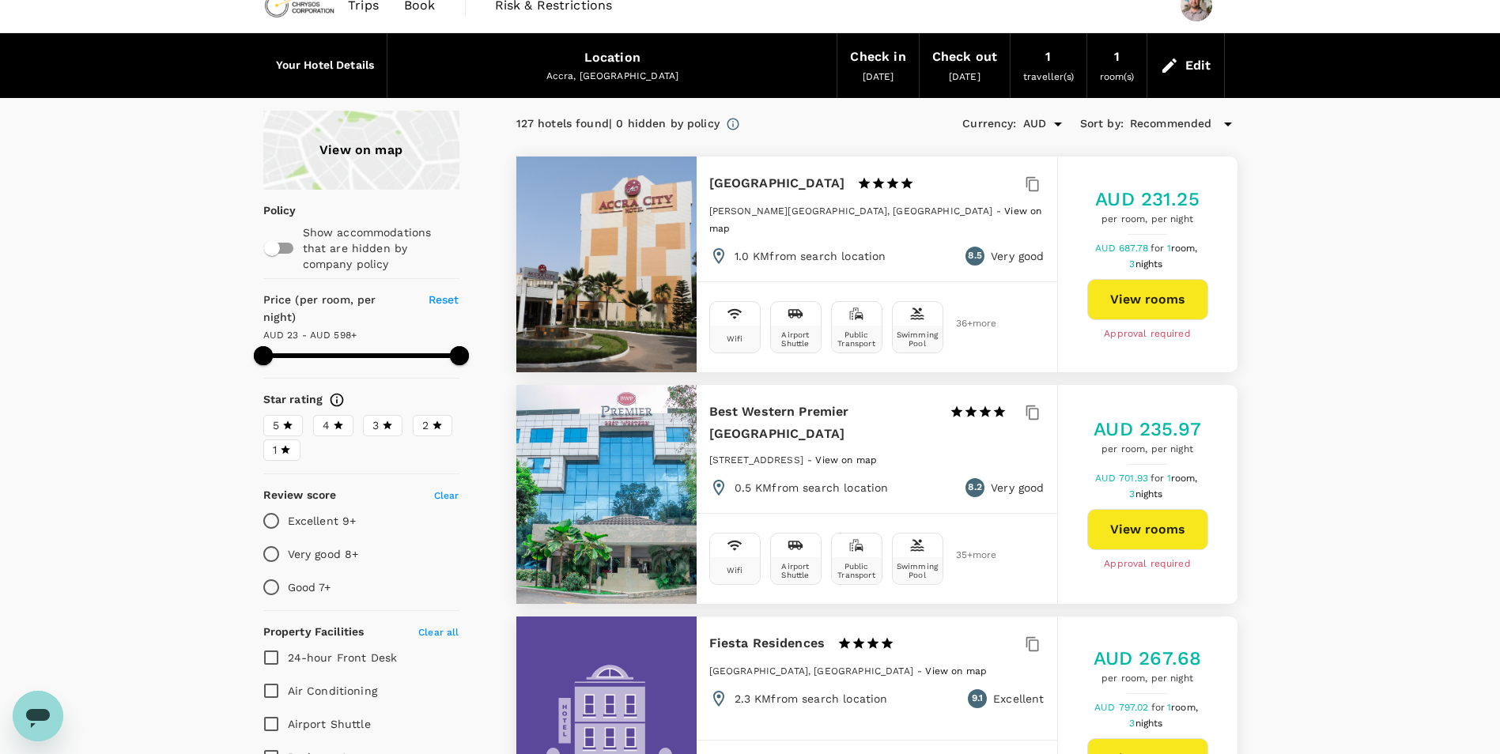
scroll to position [0, 0]
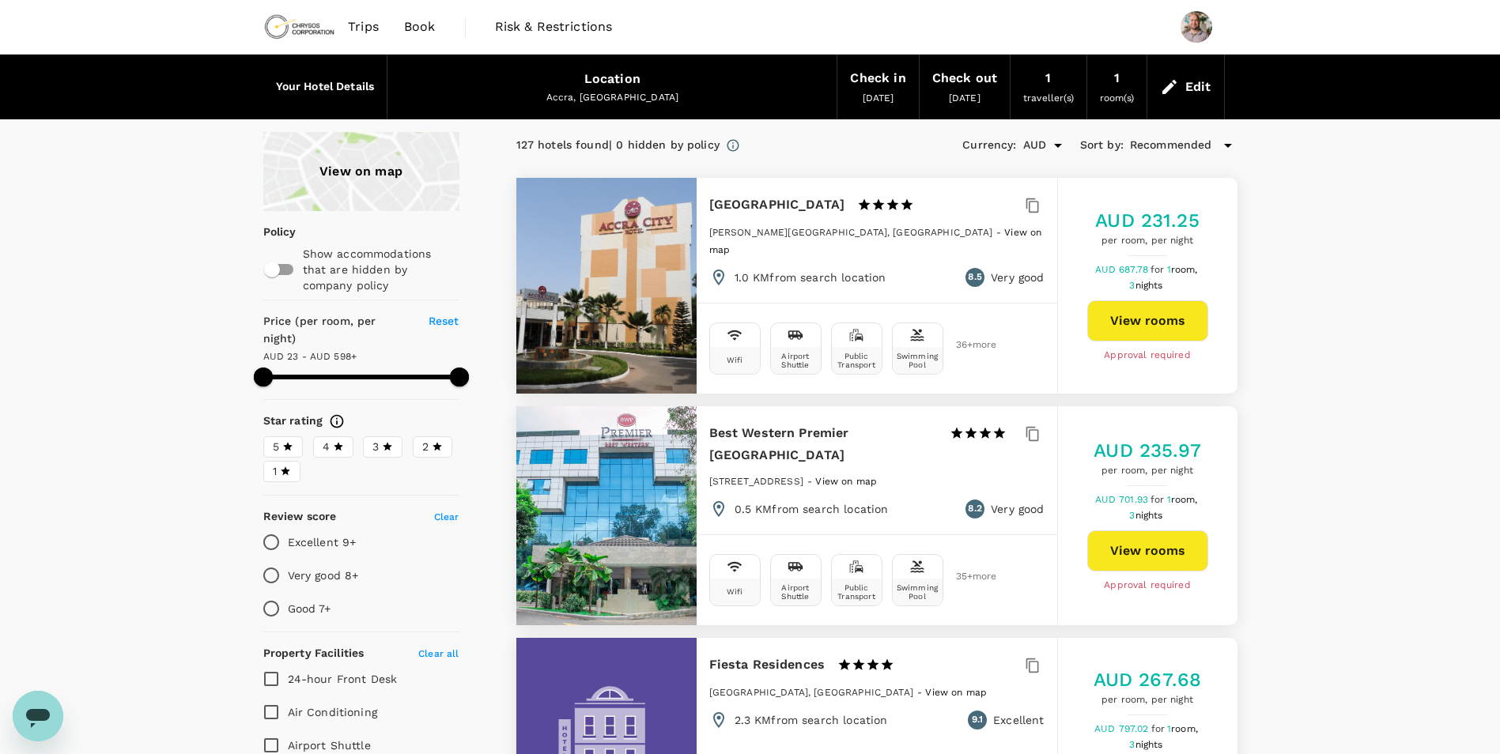
drag, startPoint x: 420, startPoint y: 22, endPoint x: 417, endPoint y: 37, distance: 15.4
click at [420, 22] on span "Book" at bounding box center [420, 26] width 32 height 19
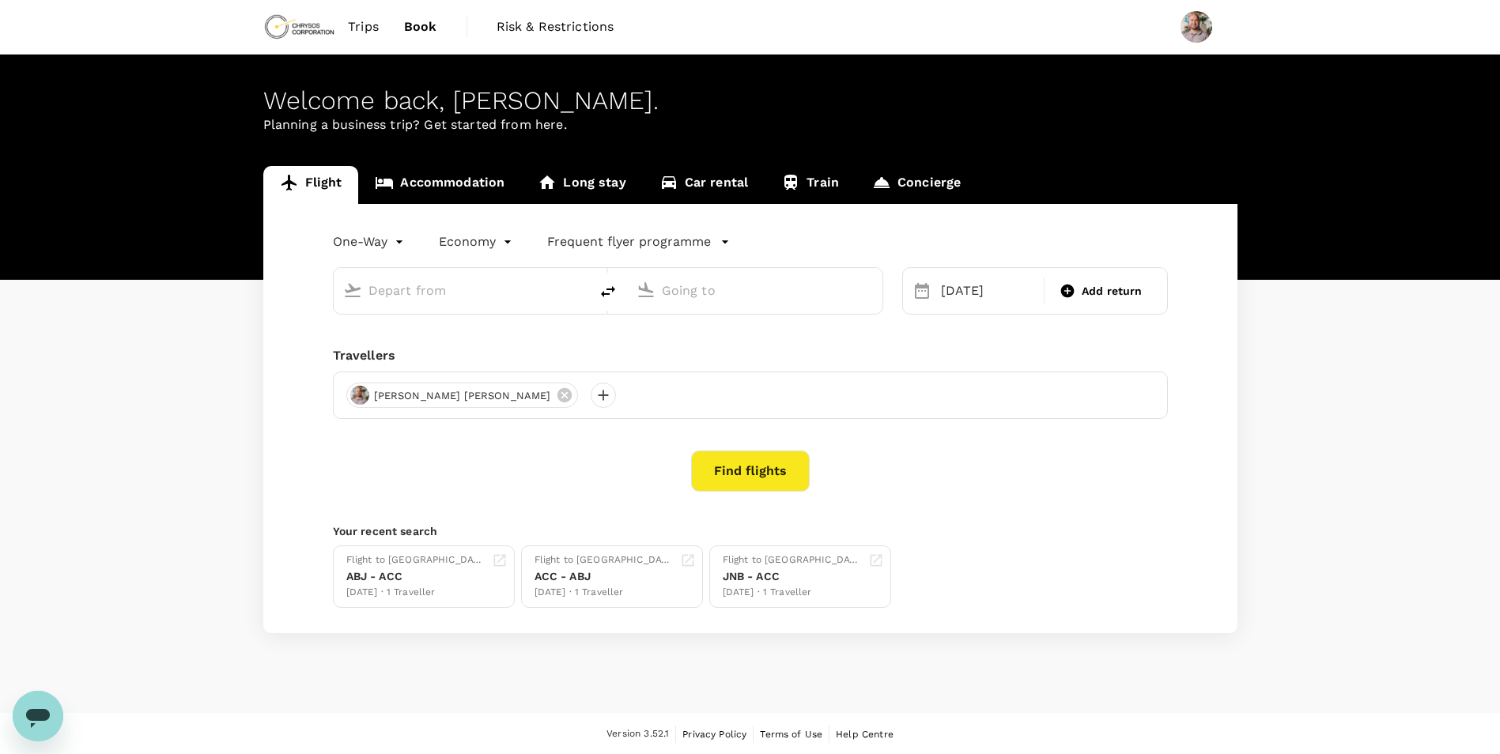
click at [464, 183] on link "Accommodation" at bounding box center [439, 185] width 163 height 38
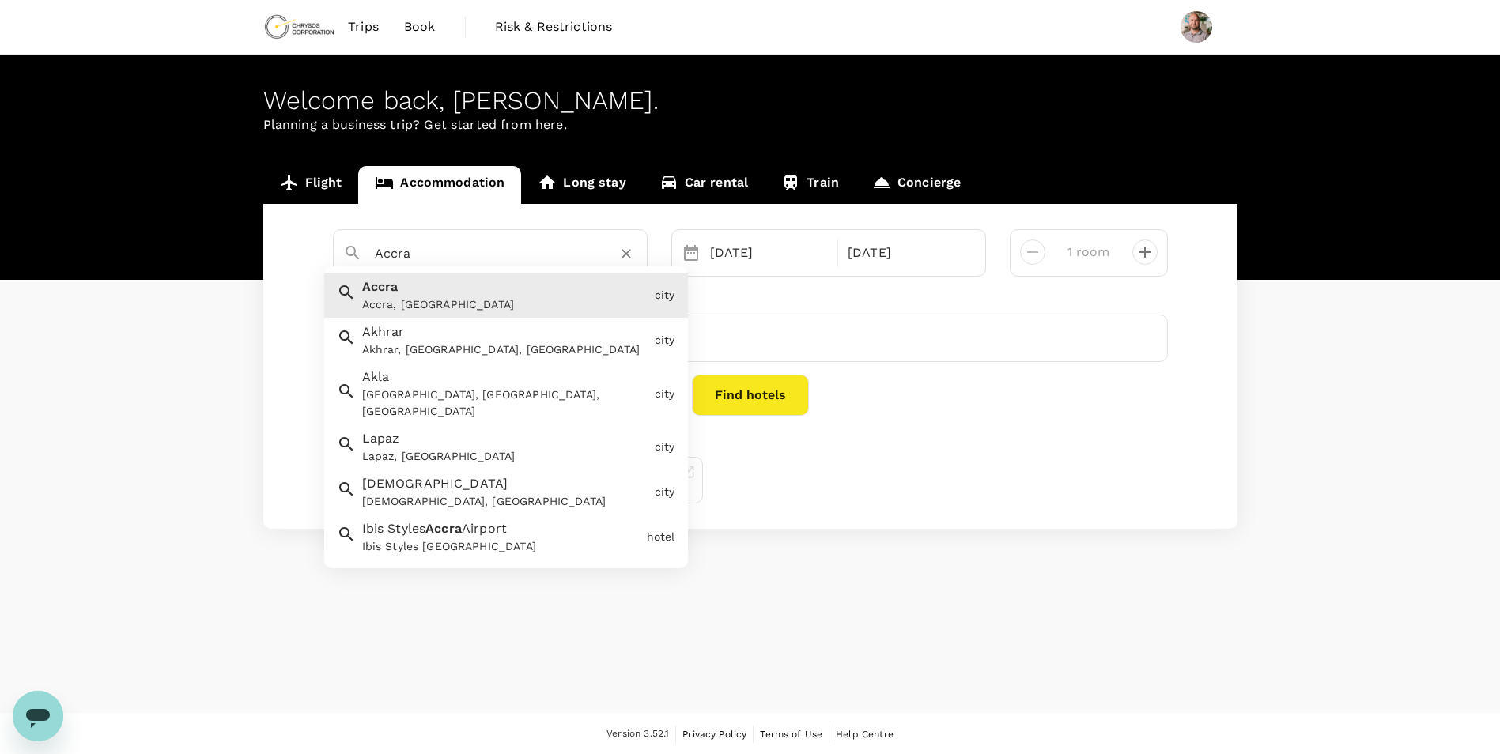
drag, startPoint x: 427, startPoint y: 260, endPoint x: 350, endPoint y: 251, distance: 77.2
click at [350, 251] on div "Accra" at bounding box center [484, 247] width 307 height 41
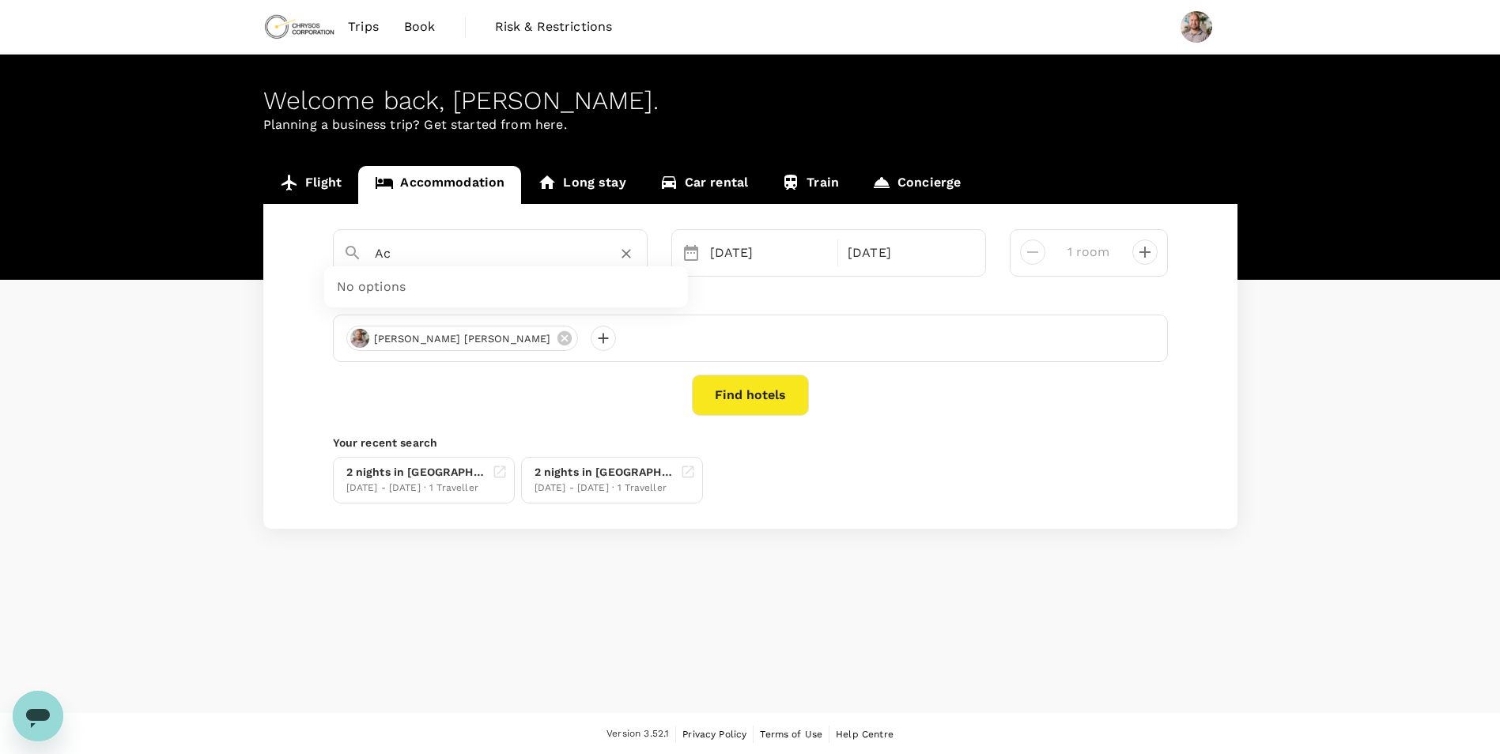
type input "A"
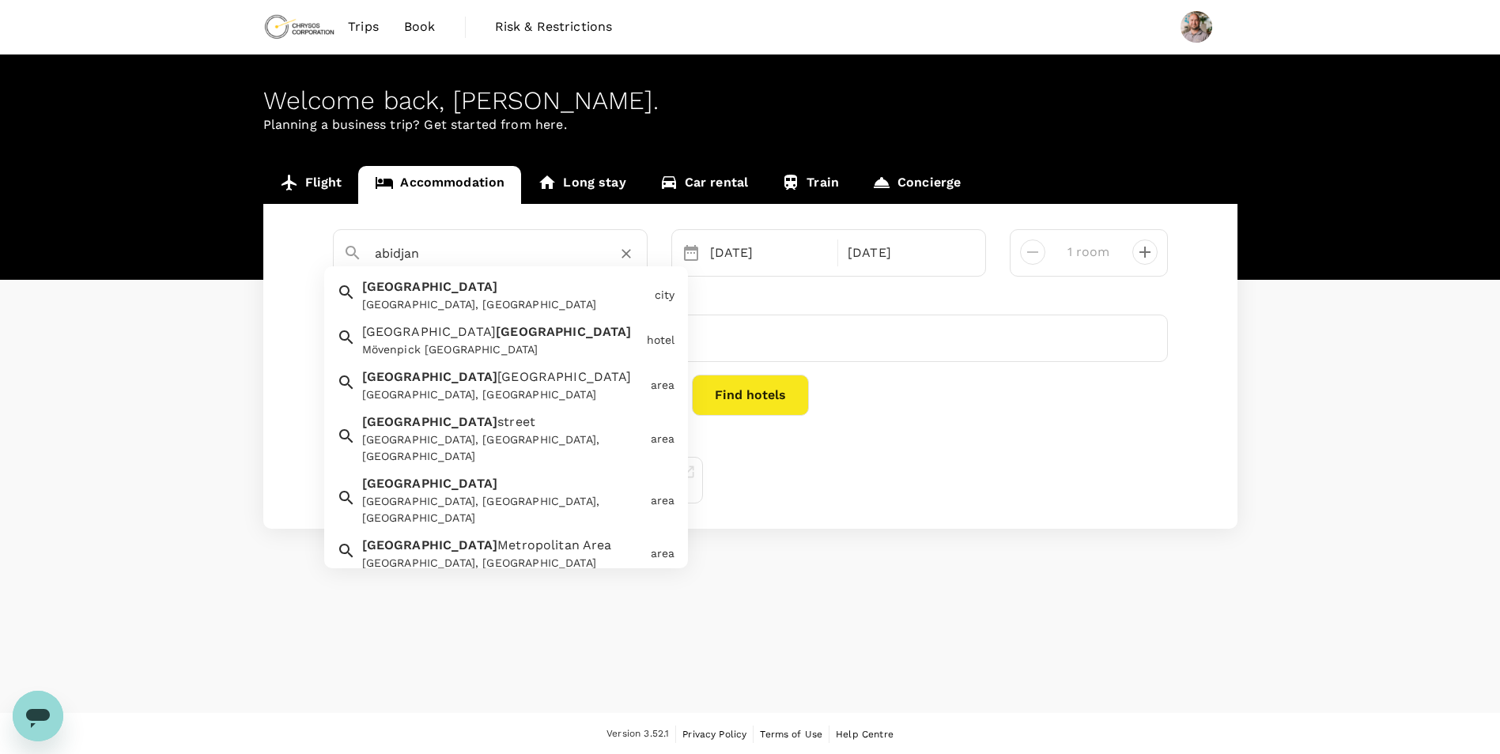
click at [421, 285] on div "Abidjan Abidjan, Côte d'Ivoire" at bounding box center [502, 292] width 293 height 42
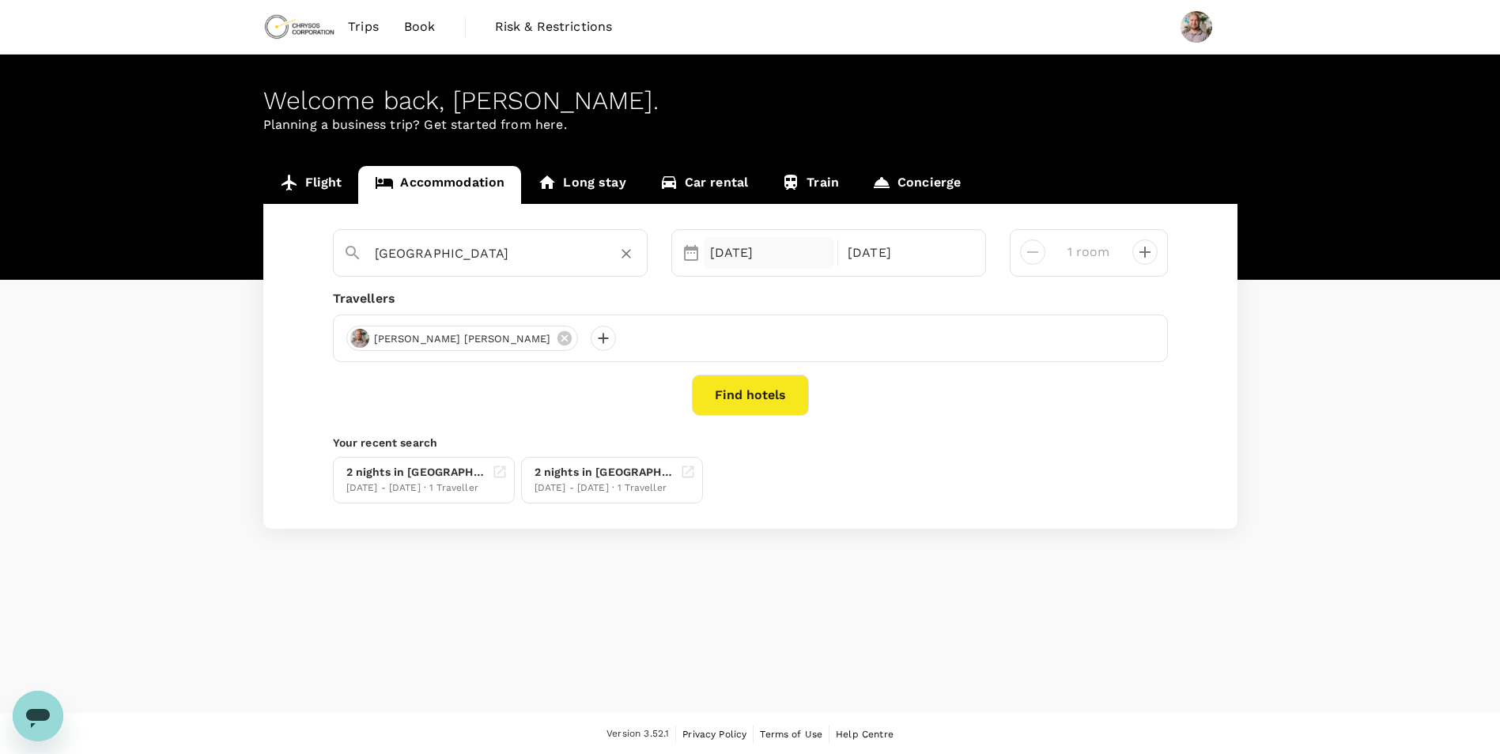
type input "Abidjan"
click at [716, 255] on div "[DATE]" at bounding box center [769, 253] width 131 height 32
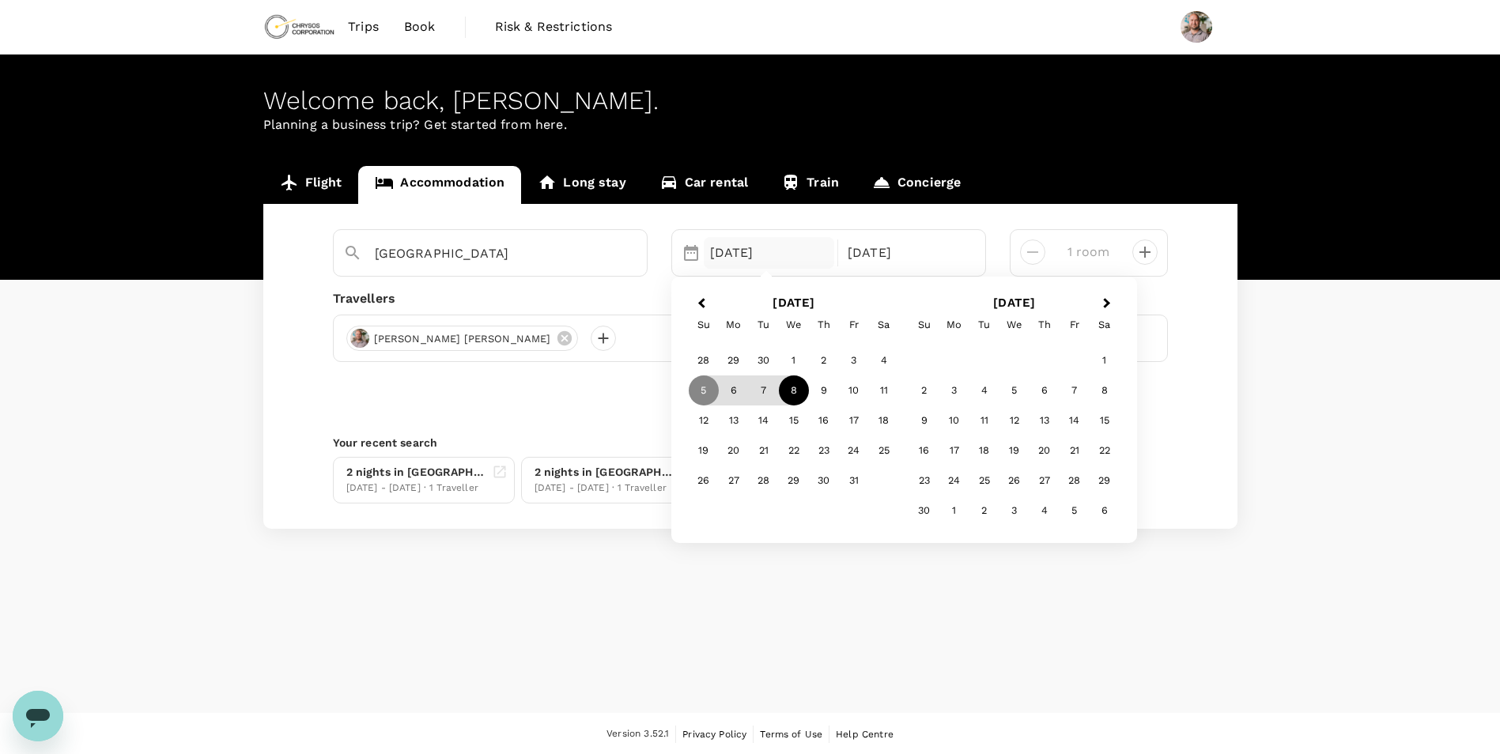
click at [800, 391] on div "8" at bounding box center [794, 391] width 30 height 30
click at [852, 390] on div "10" at bounding box center [854, 391] width 30 height 30
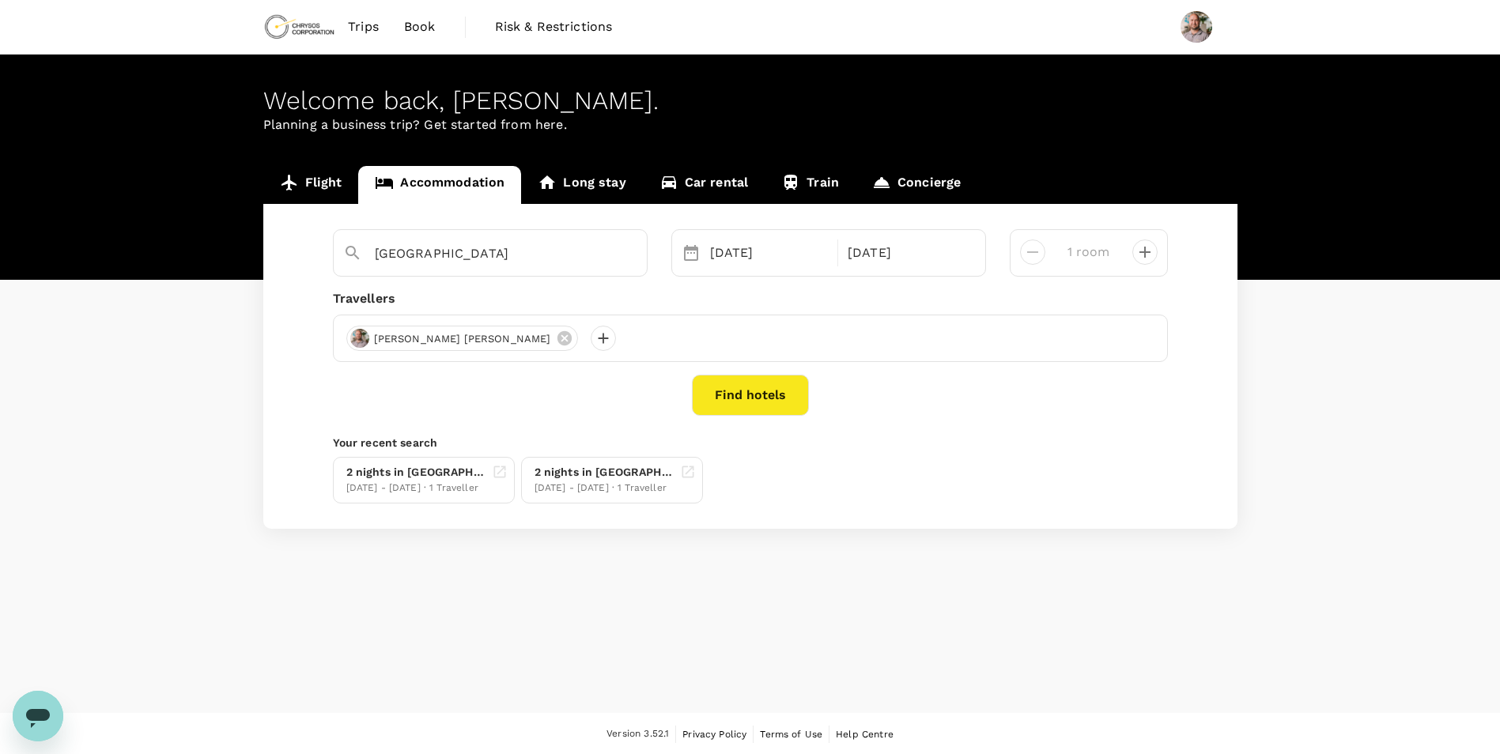
click at [756, 395] on button "Find hotels" at bounding box center [750, 395] width 117 height 41
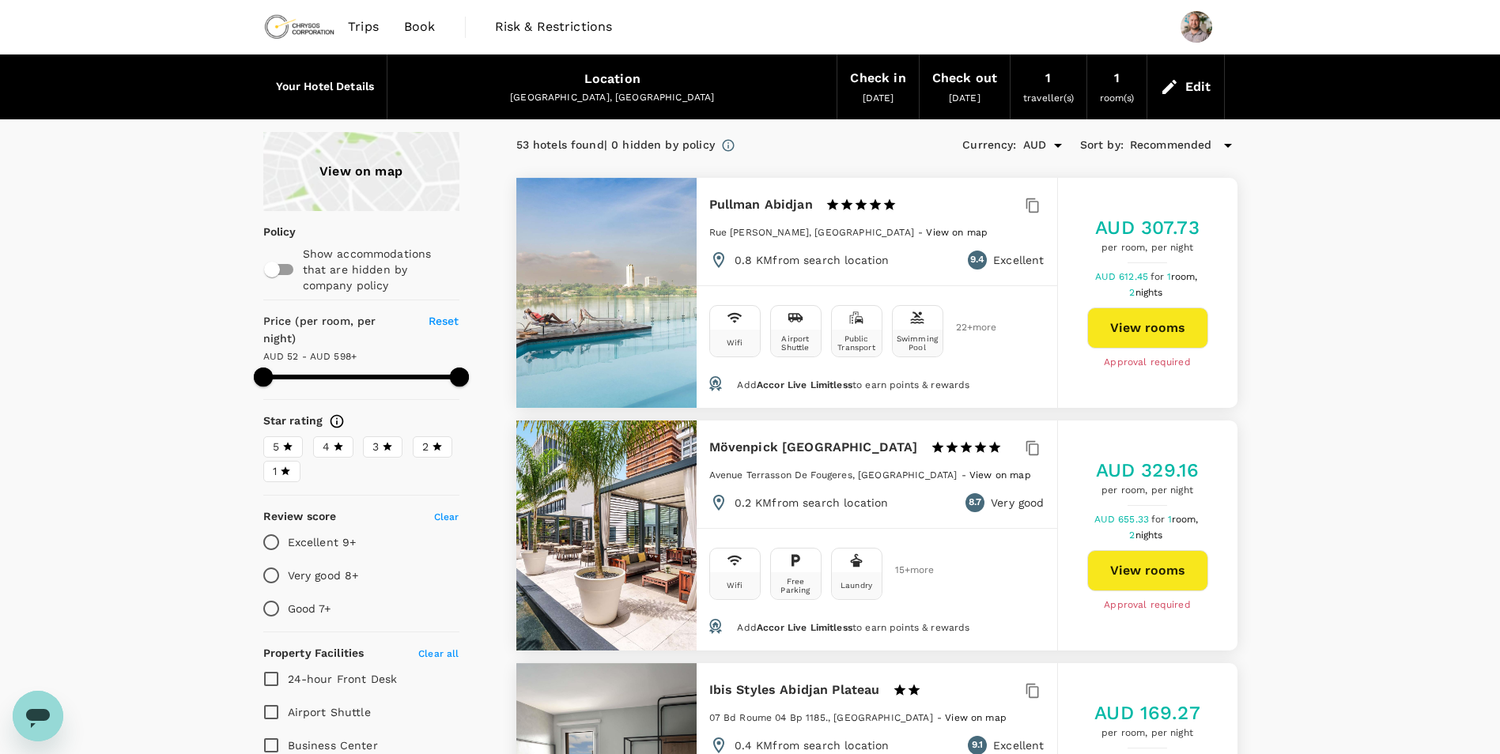
type input "597.18"
click at [1184, 88] on div "Edit" at bounding box center [1185, 86] width 77 height 55
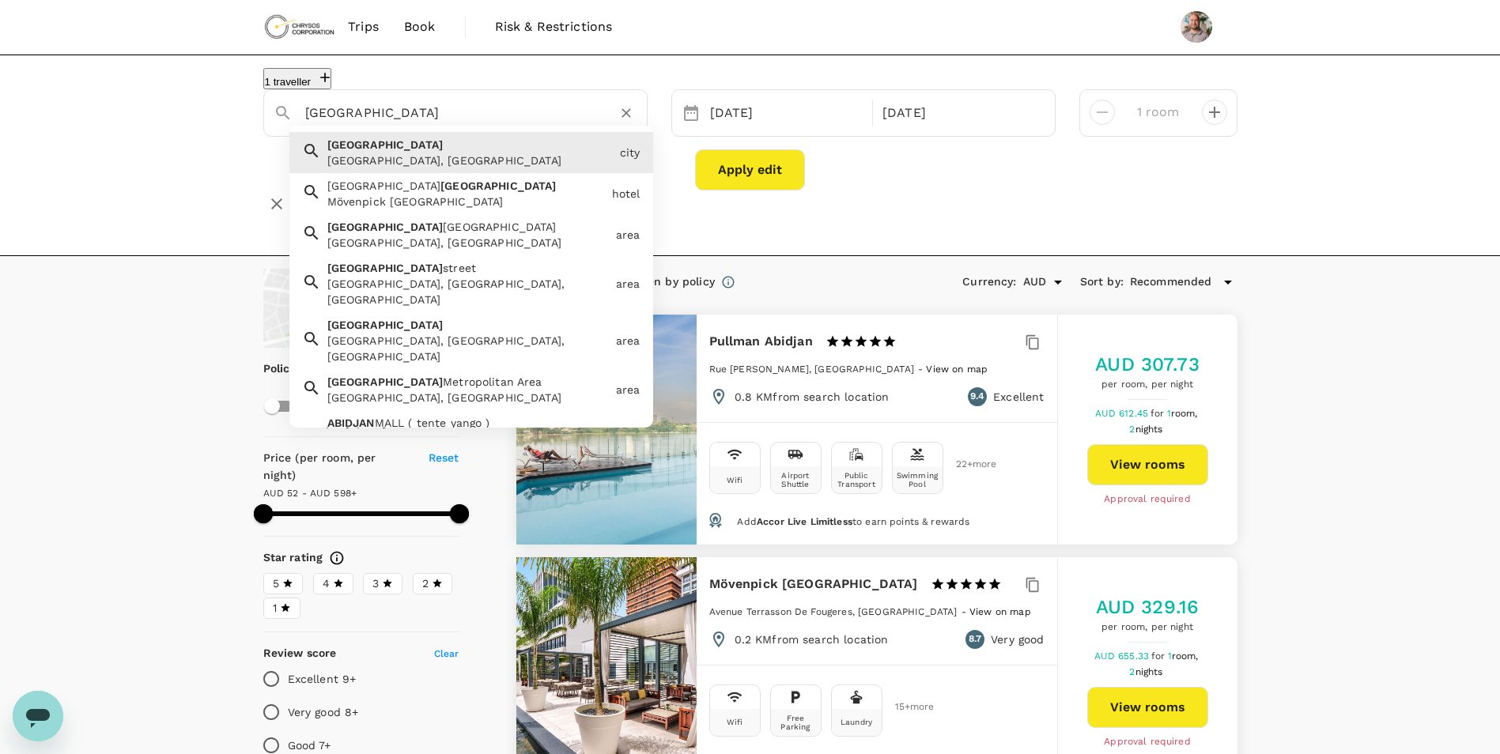
drag, startPoint x: 399, startPoint y: 130, endPoint x: 245, endPoint y: 134, distance: 154.2
click at [245, 134] on div "1 traveller Abidjan Abidjan Abidjan, Côte d'Ivoire city Mövenpick Hotel Abidjan…" at bounding box center [750, 142] width 1012 height 149
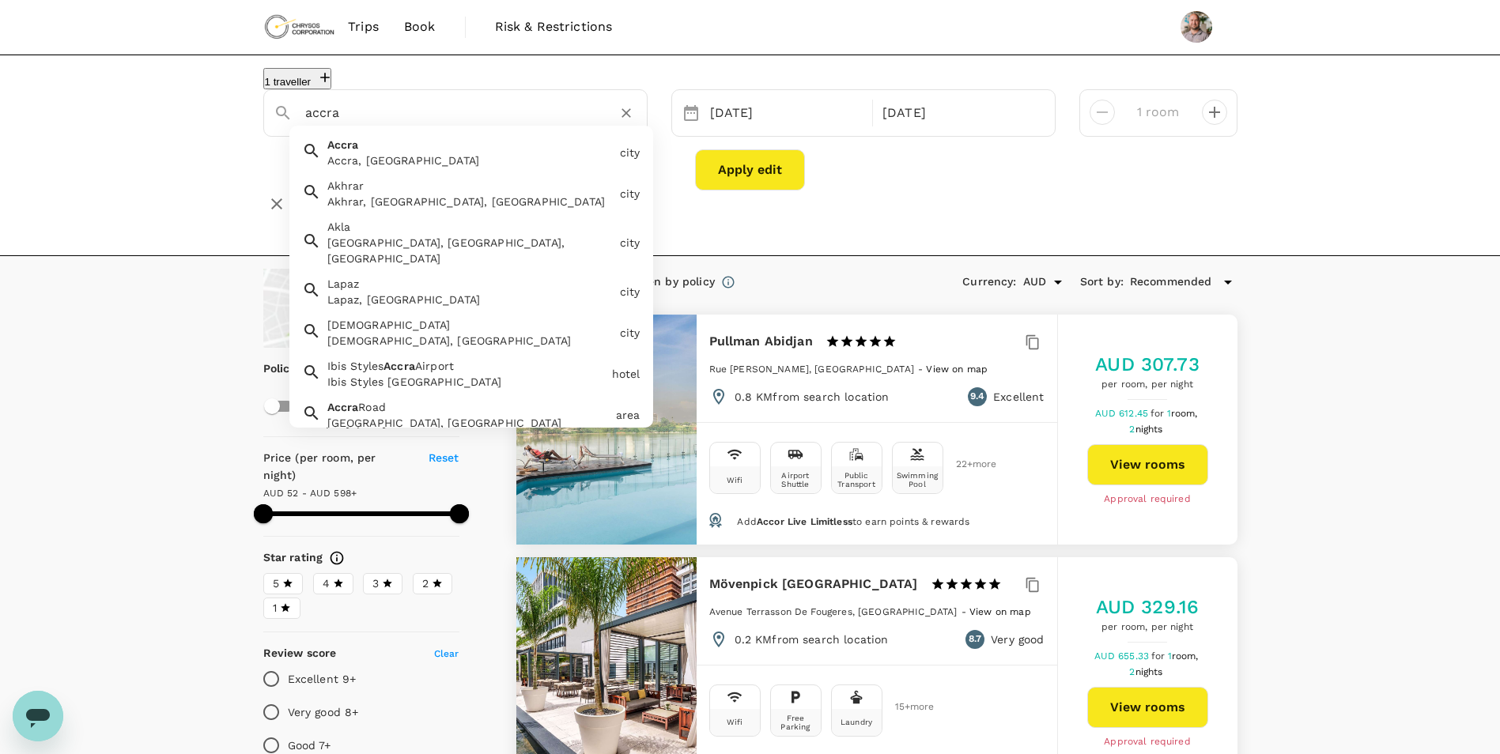
click at [365, 163] on div "Accra, [GEOGRAPHIC_DATA]" at bounding box center [470, 161] width 286 height 16
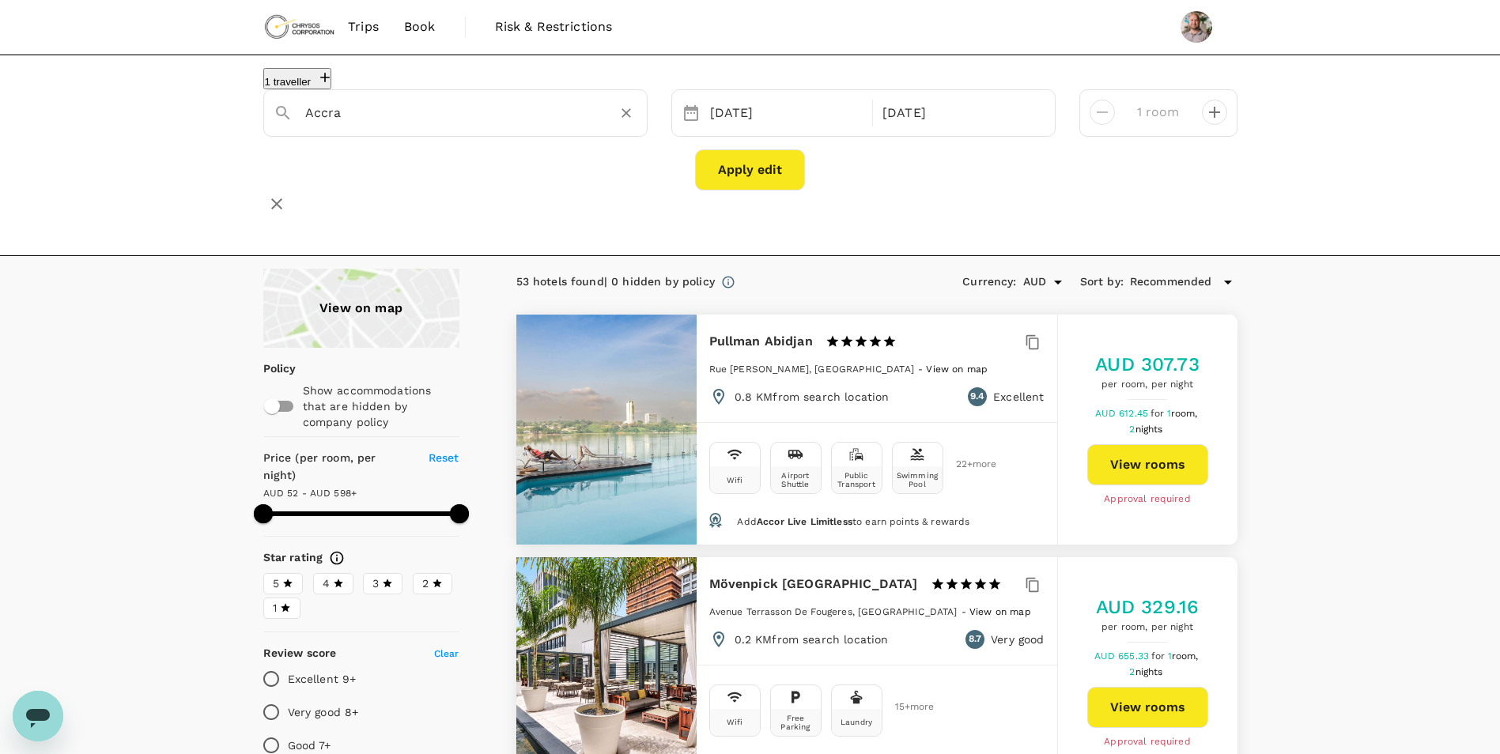
type input "Accra"
click at [690, 121] on icon at bounding box center [691, 113] width 14 height 16
click at [746, 122] on div "[DATE]" at bounding box center [787, 113] width 166 height 31
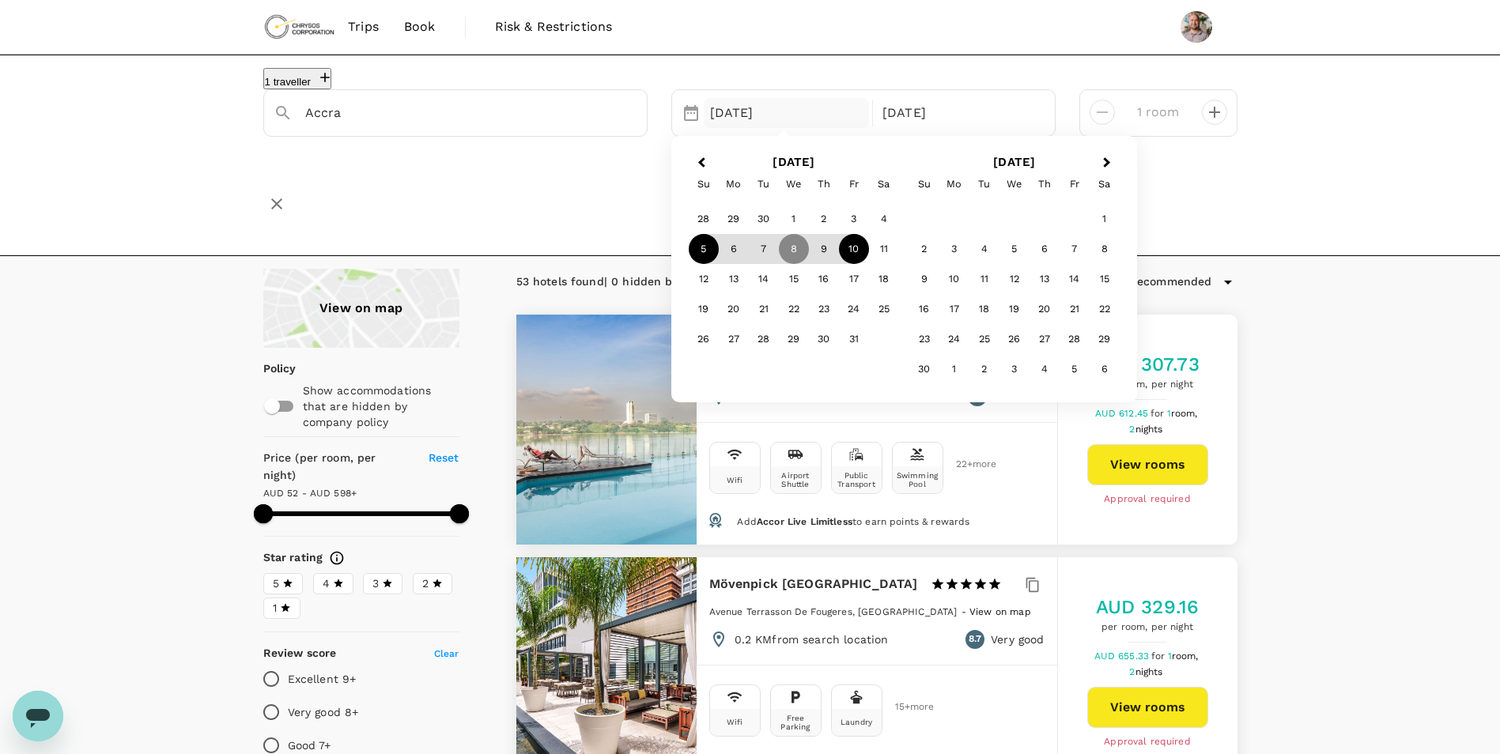
click at [702, 259] on div "5" at bounding box center [704, 249] width 30 height 30
click at [792, 258] on div "8" at bounding box center [794, 249] width 30 height 30
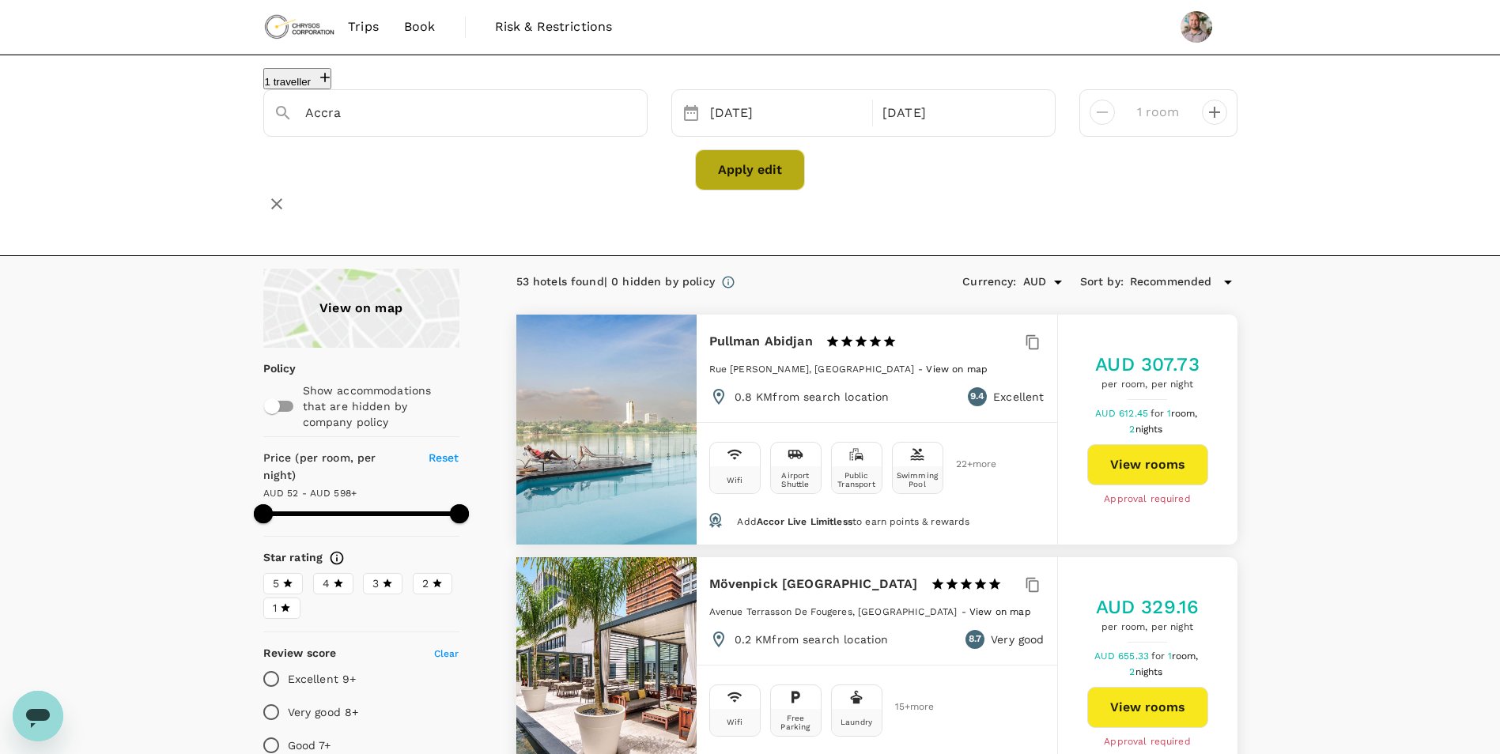
click at [778, 183] on button "Apply edit" at bounding box center [750, 169] width 110 height 41
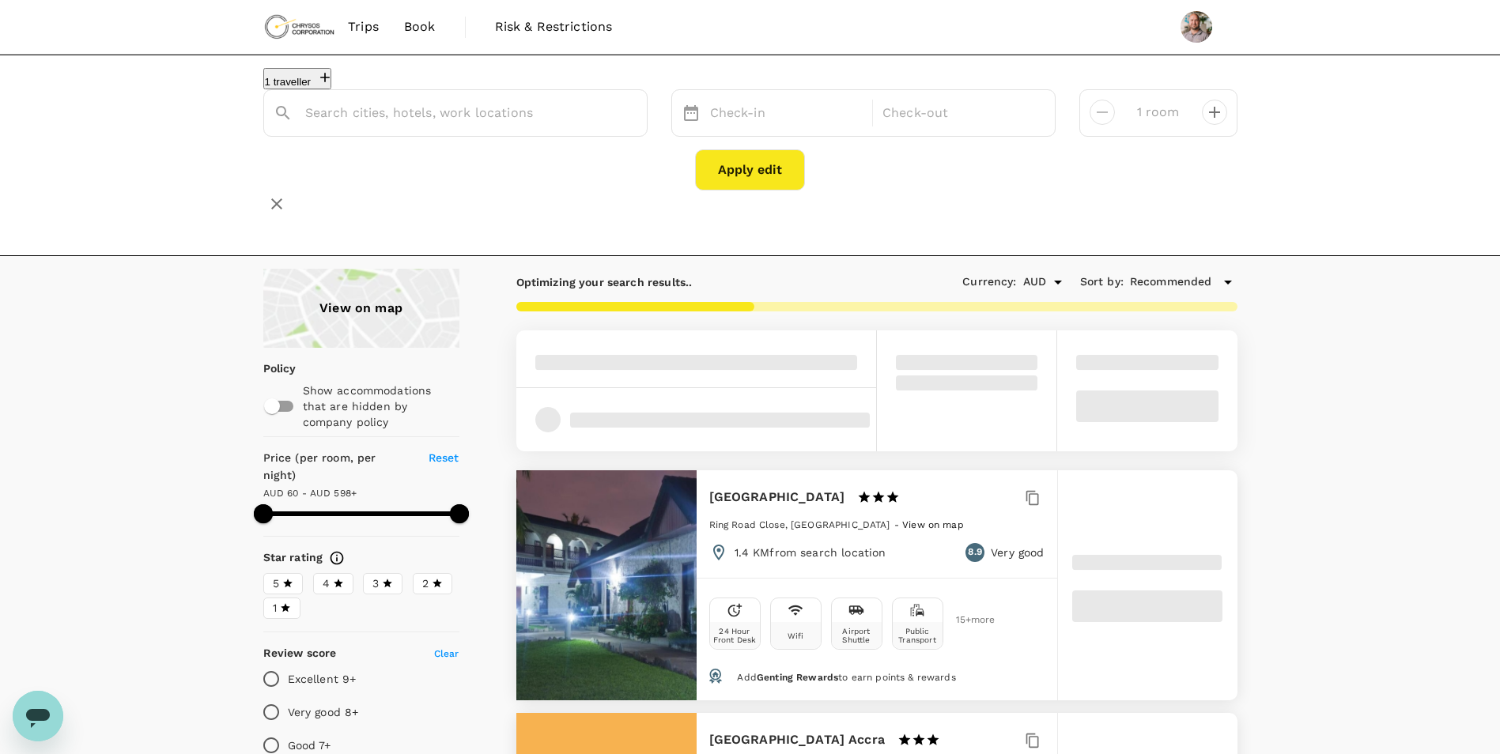
type input "Accra"
type input "597.19"
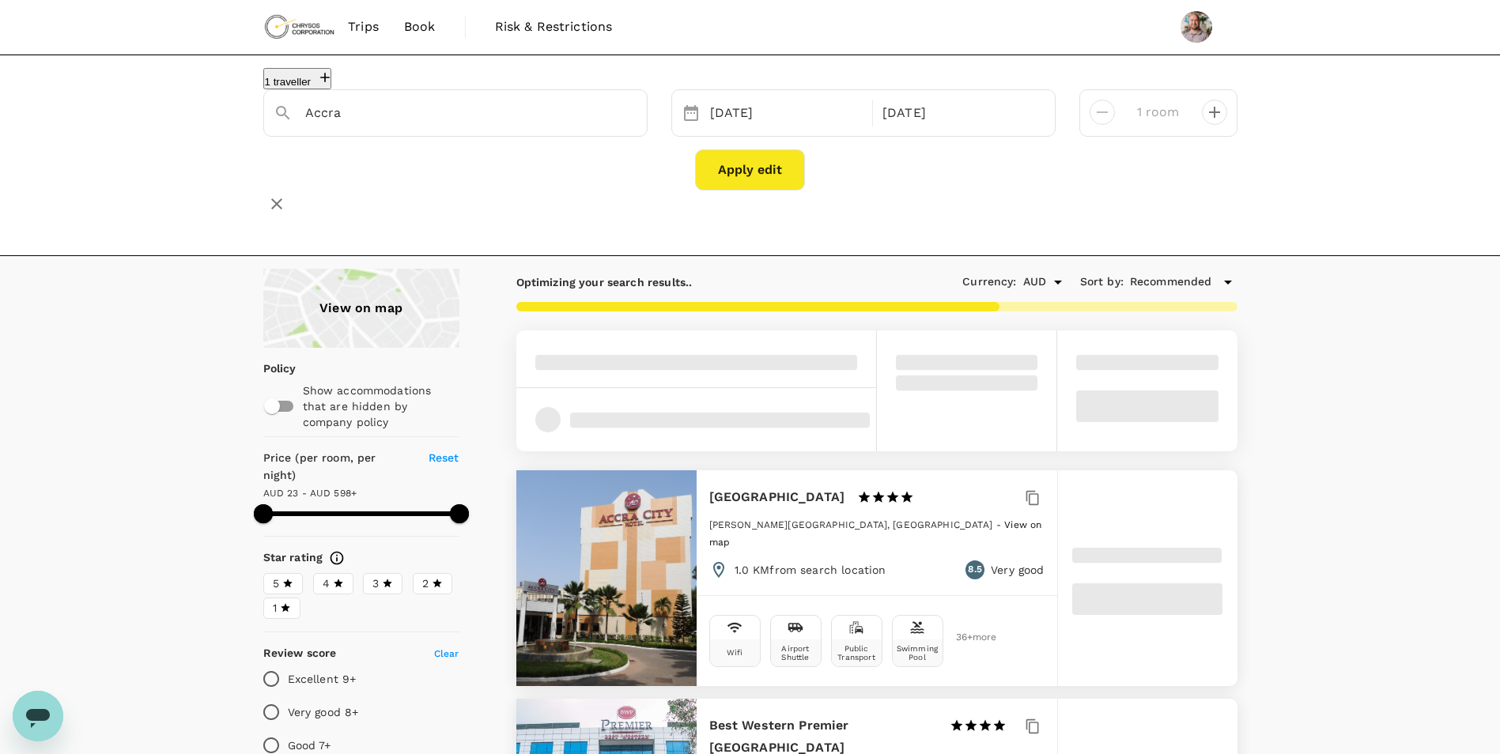
type input "23.19"
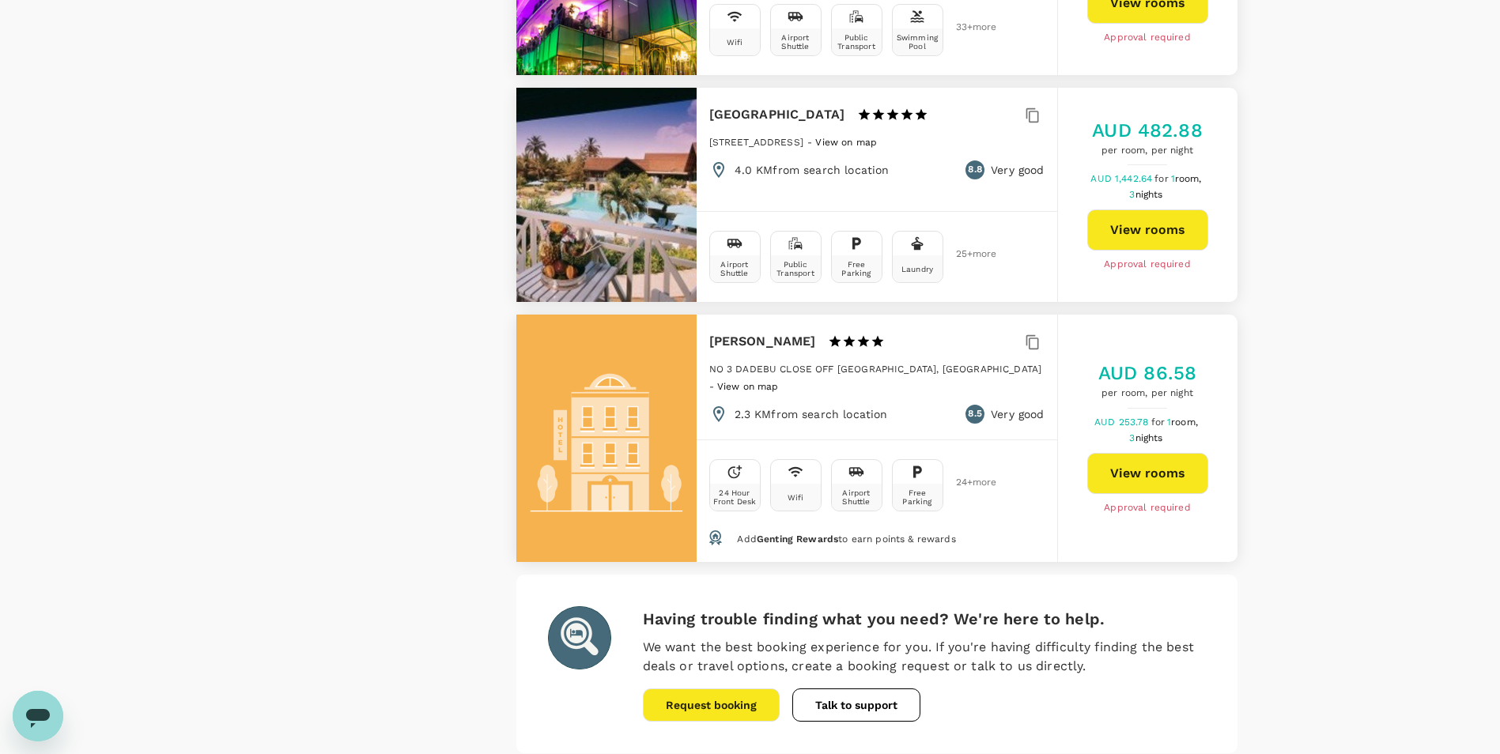
scroll to position [4469, 0]
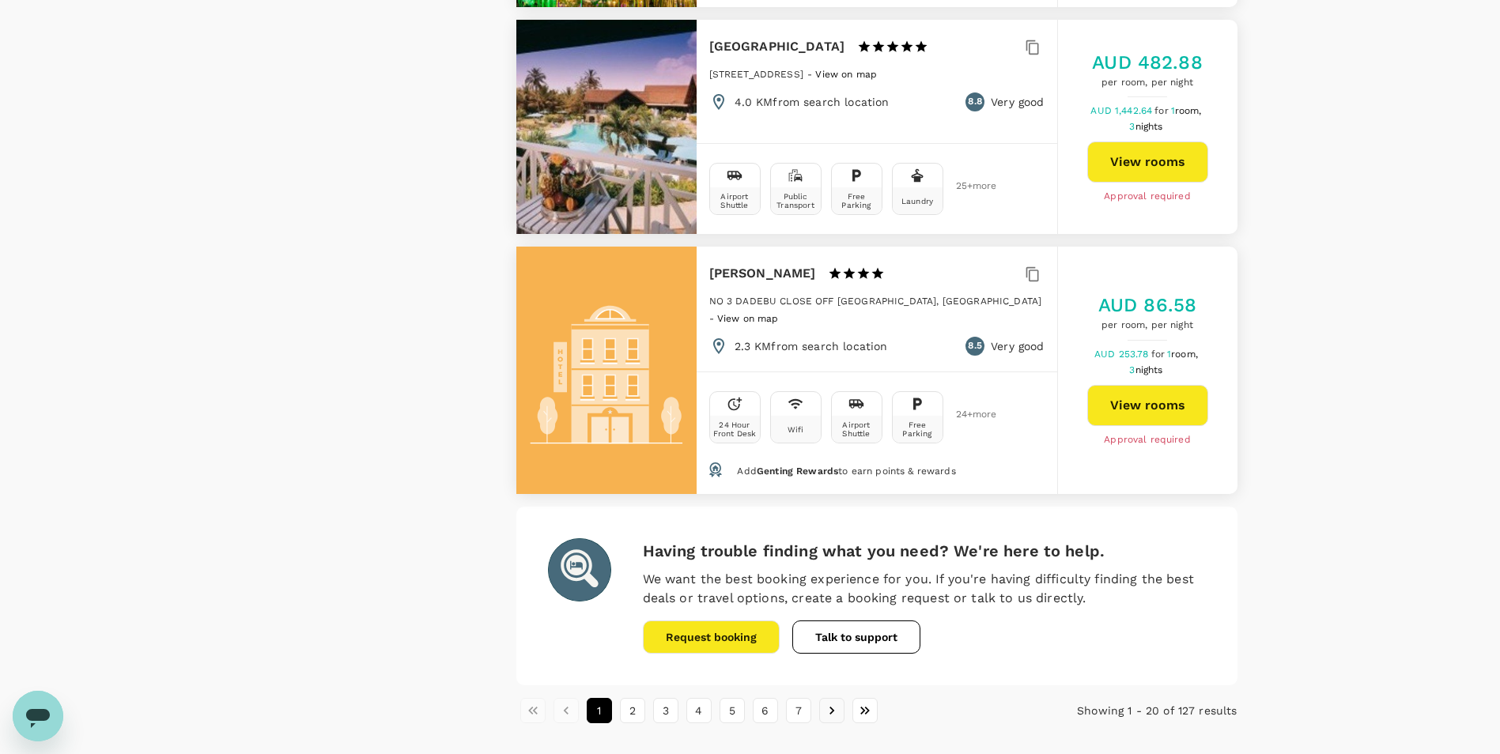
click at [827, 703] on icon "Go to next page" at bounding box center [832, 711] width 16 height 16
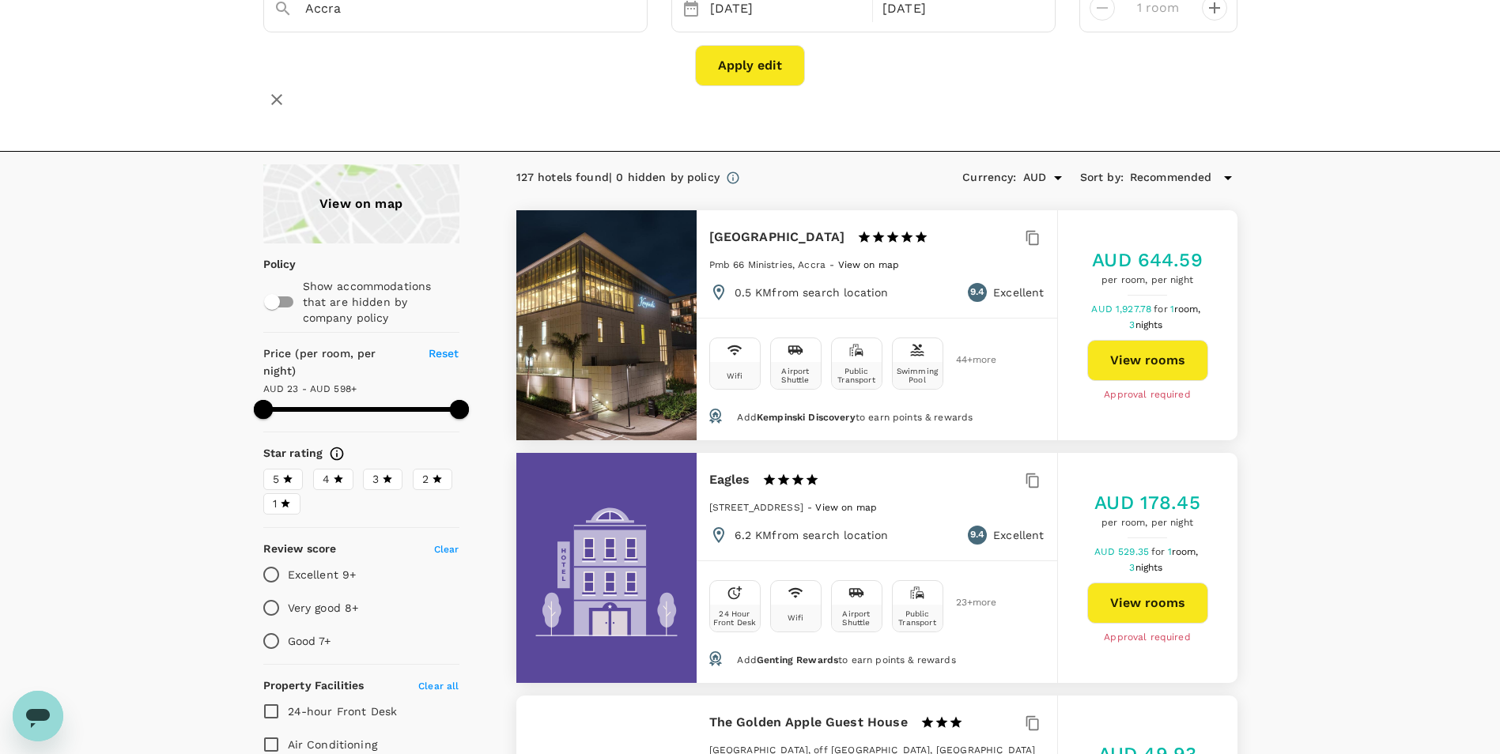
scroll to position [0, 0]
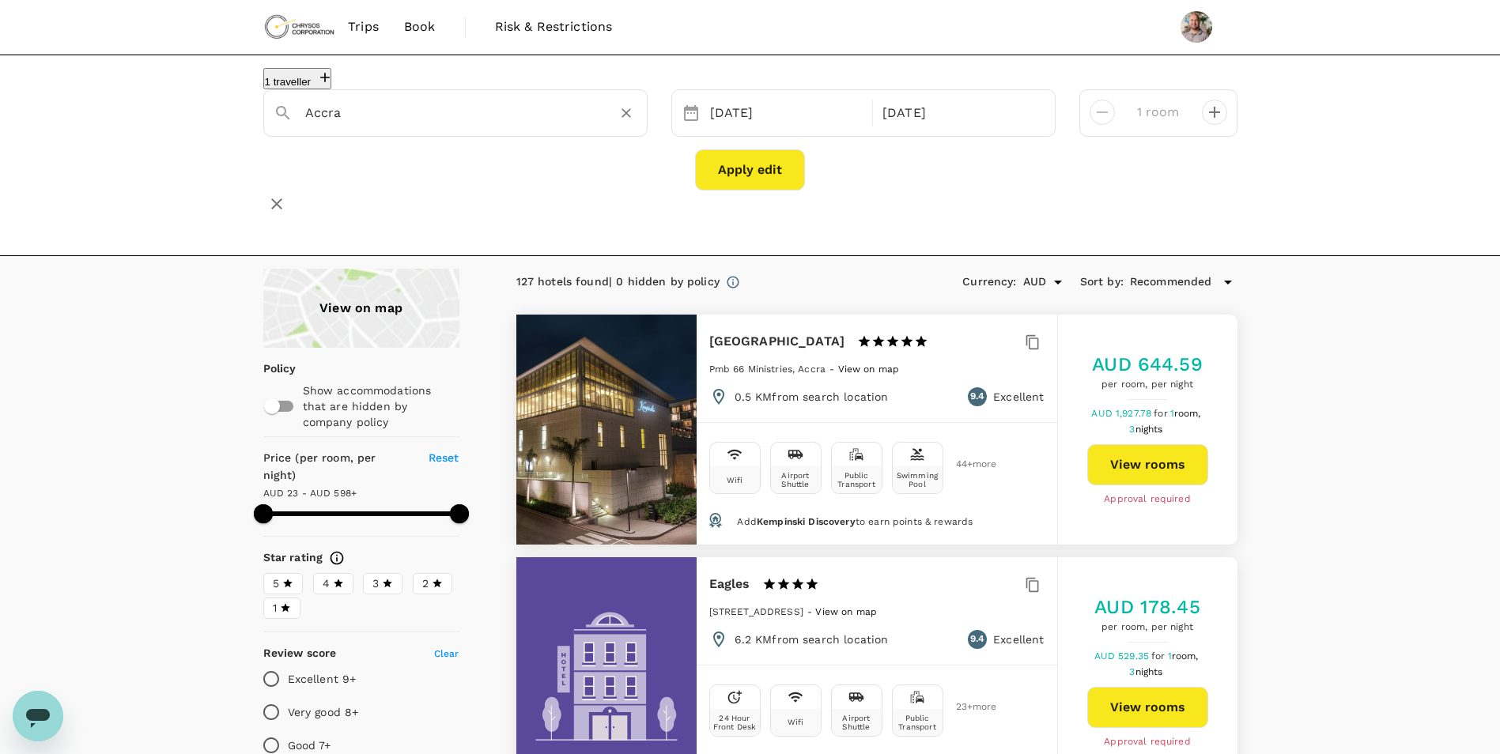
click at [396, 125] on input "Accra" at bounding box center [449, 112] width 288 height 25
click at [180, 172] on div "1 traveller Accra 05 Oct 08 Oct 1 room Apply edit" at bounding box center [750, 156] width 1500 height 202
type input "597.19"
